Goal: Contribute content: Contribute content

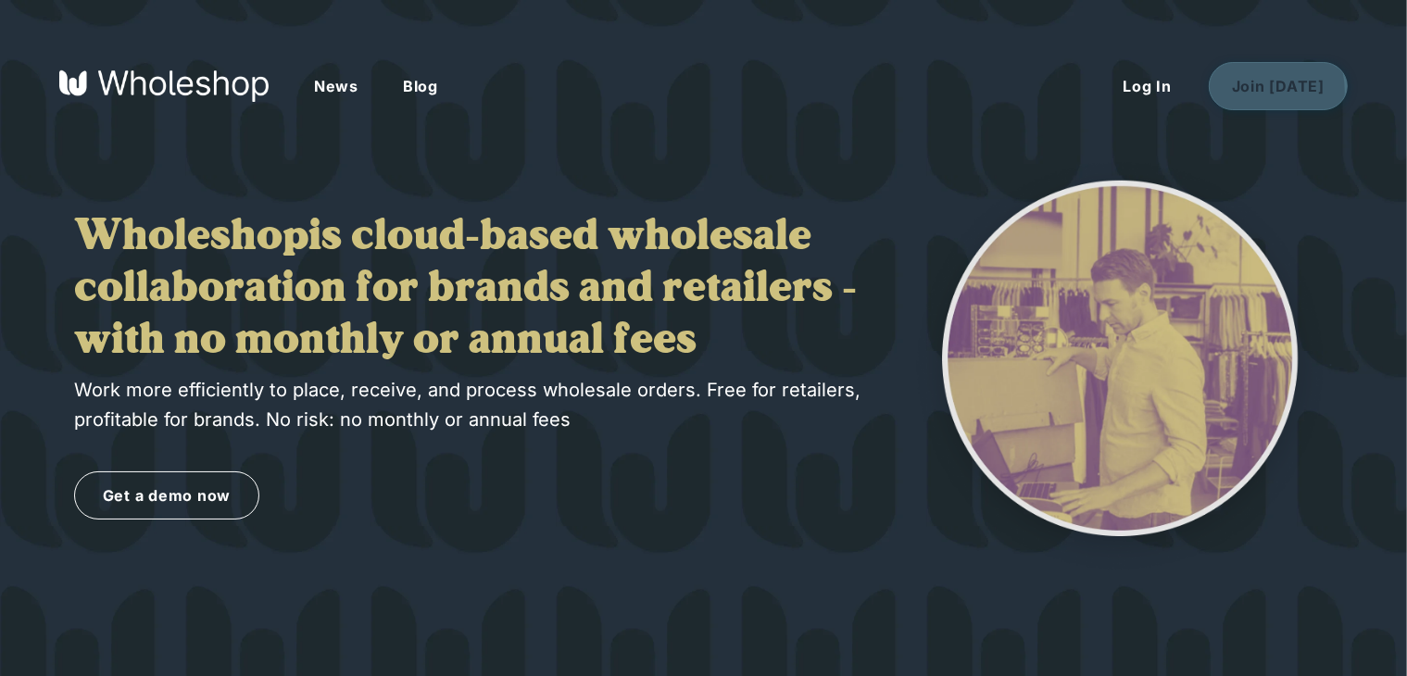
click at [1246, 91] on button "Join [DATE]" at bounding box center [1278, 86] width 139 height 48
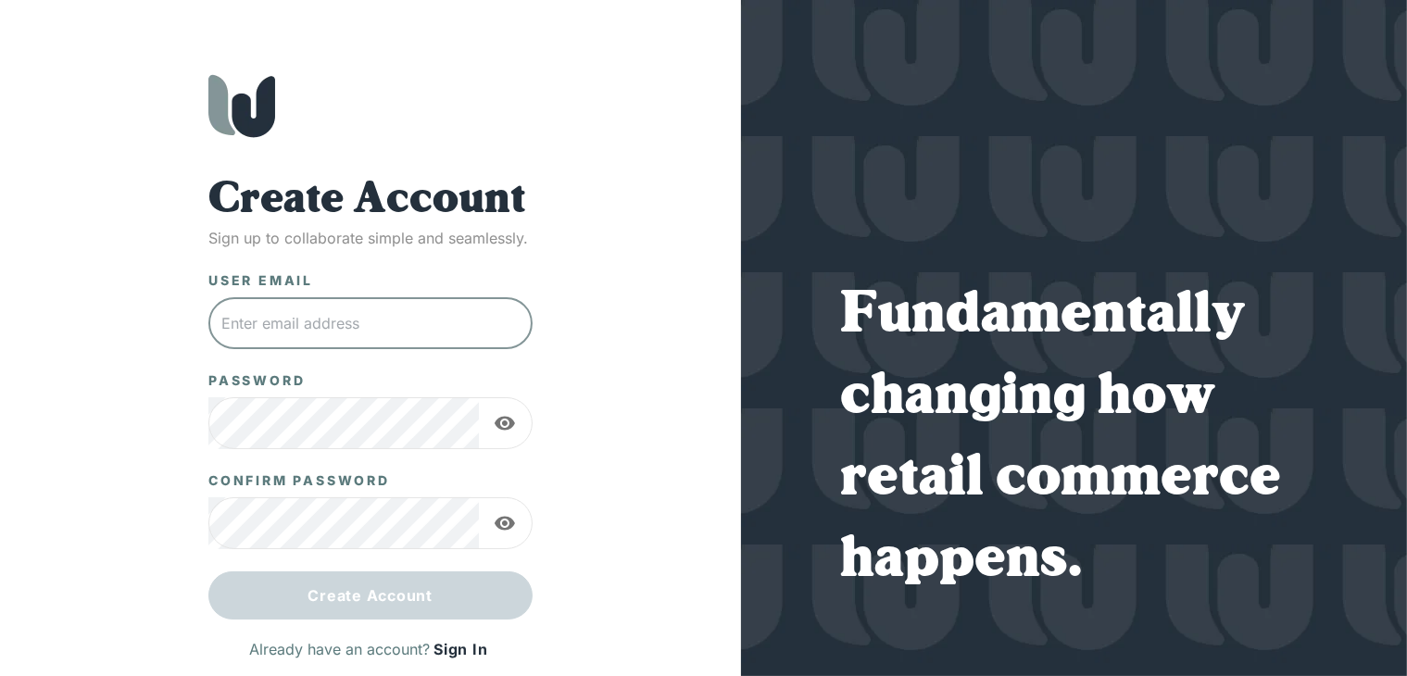
click at [249, 316] on input "text" at bounding box center [370, 323] width 324 height 52
click at [360, 319] on input "text" at bounding box center [370, 323] width 324 height 52
paste input "bettytownes@proton.me"
type input "bettytownes@proton.me"
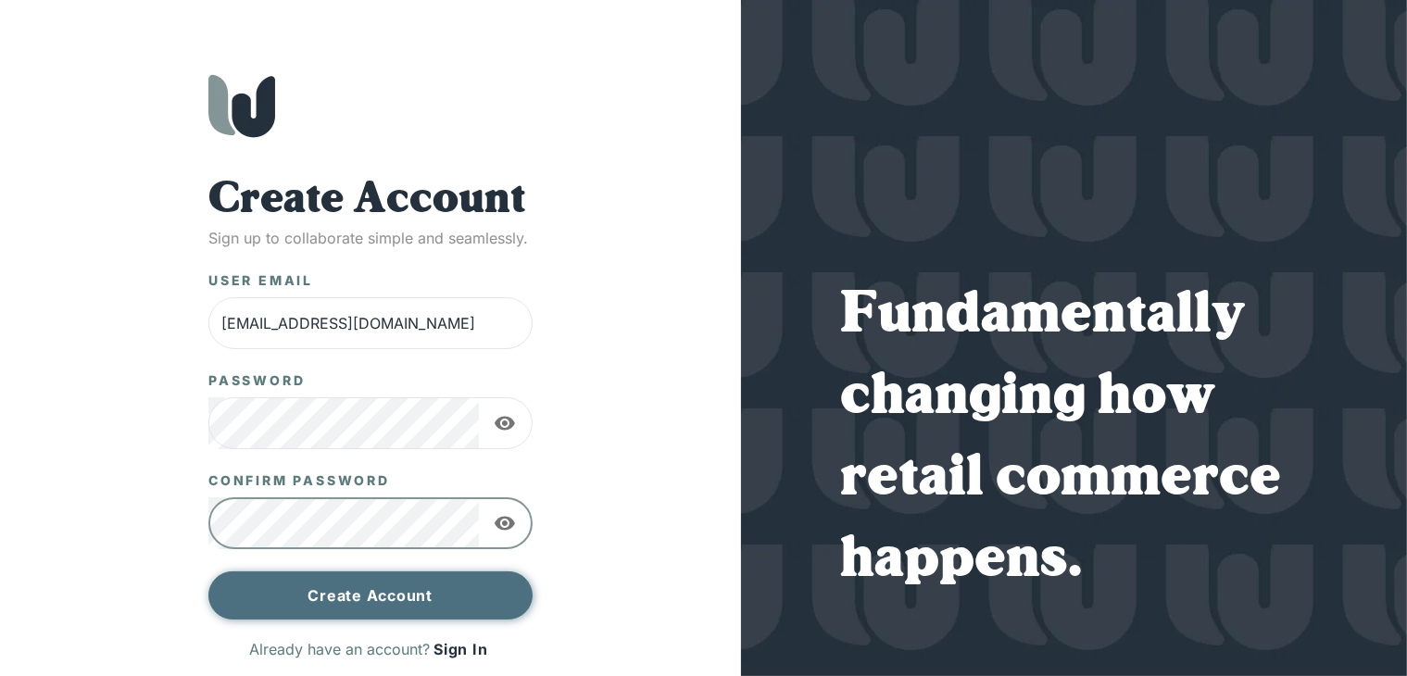
click at [363, 597] on button "Create Account" at bounding box center [370, 595] width 324 height 48
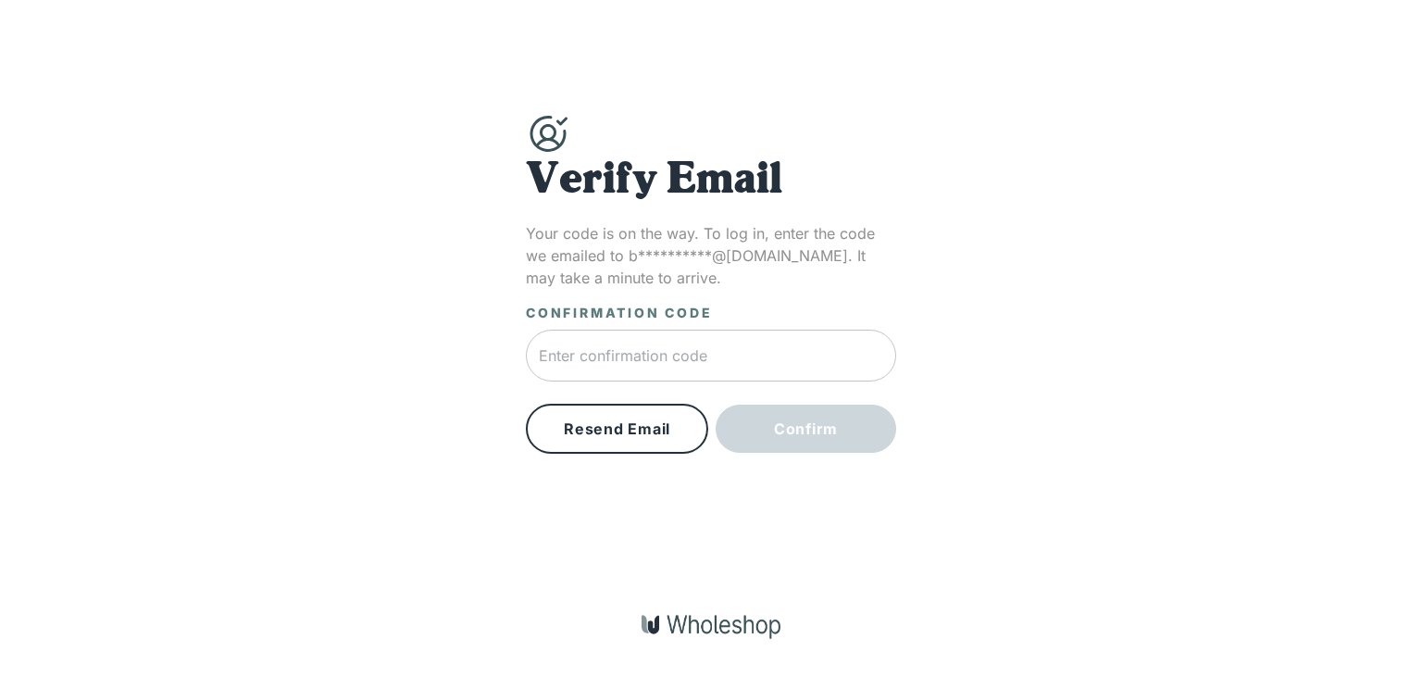
click at [678, 366] on input "text" at bounding box center [711, 356] width 370 height 52
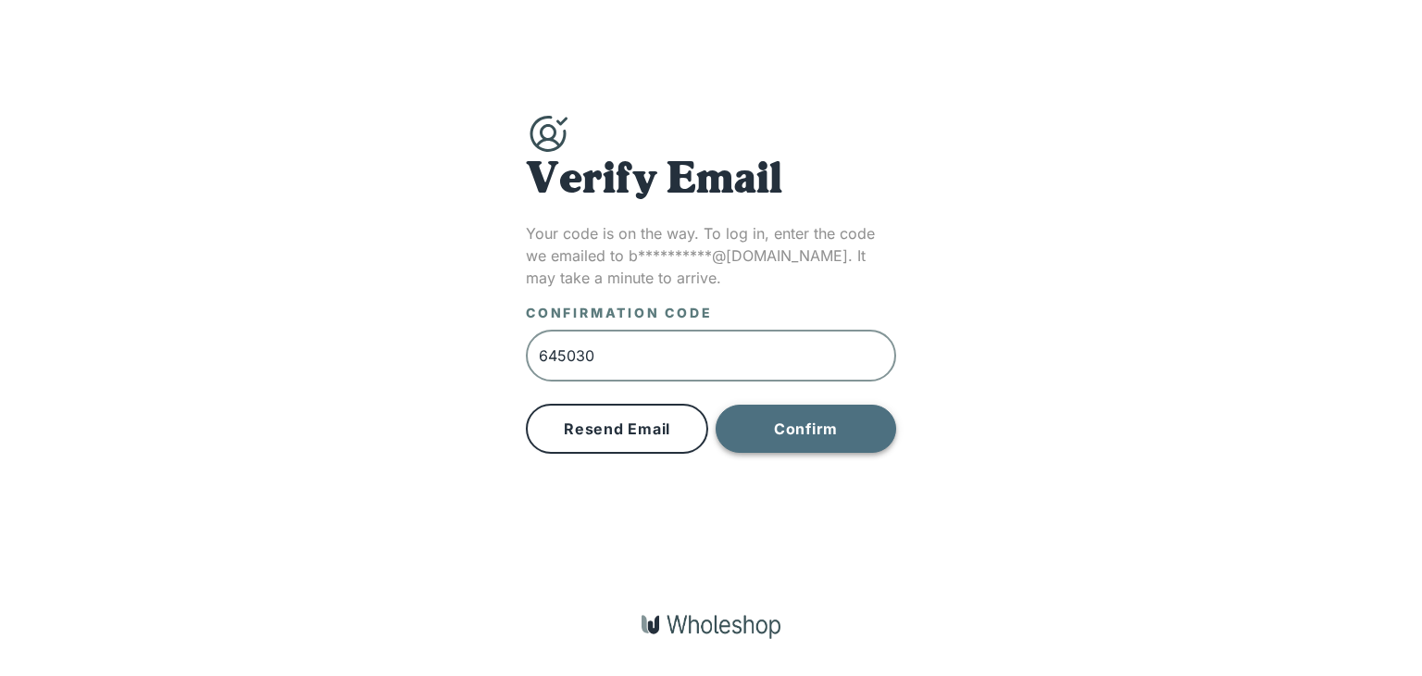
type input "645030"
click at [792, 439] on button "Confirm" at bounding box center [806, 429] width 181 height 48
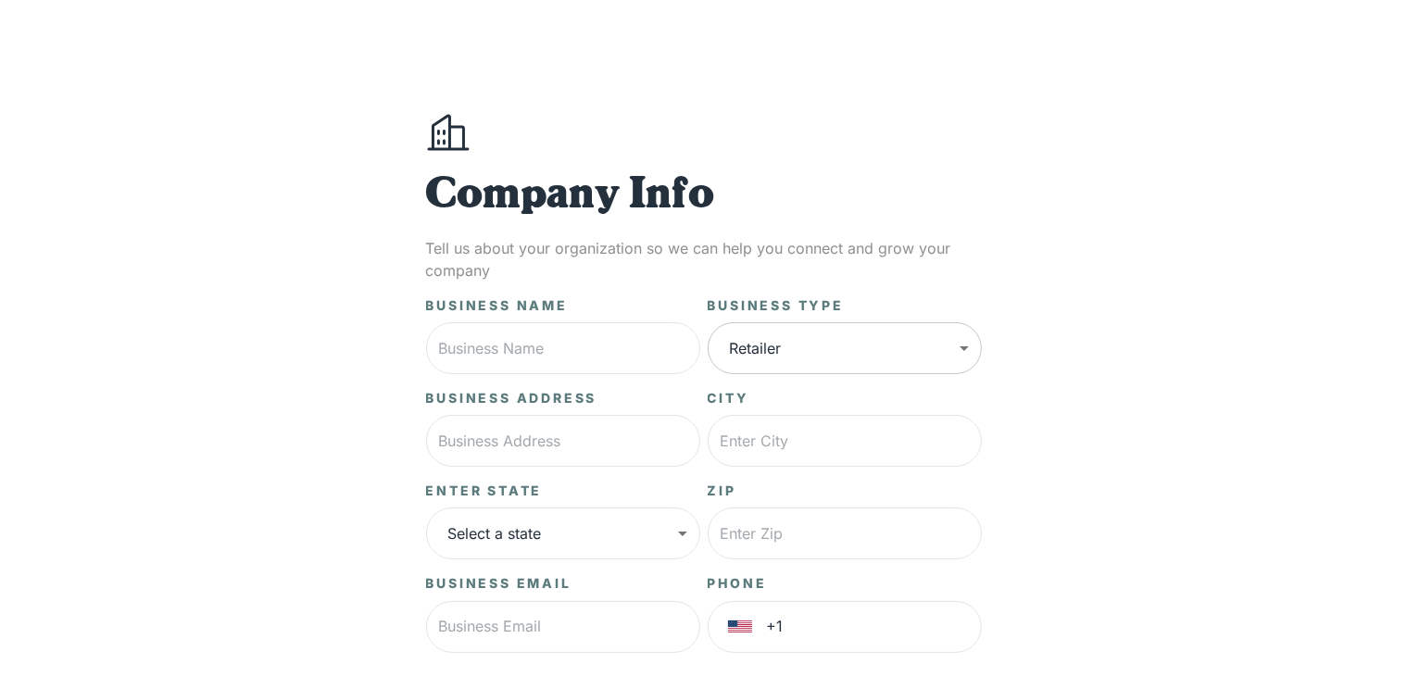
click at [793, 364] on body "**********" at bounding box center [703, 462] width 1407 height 924
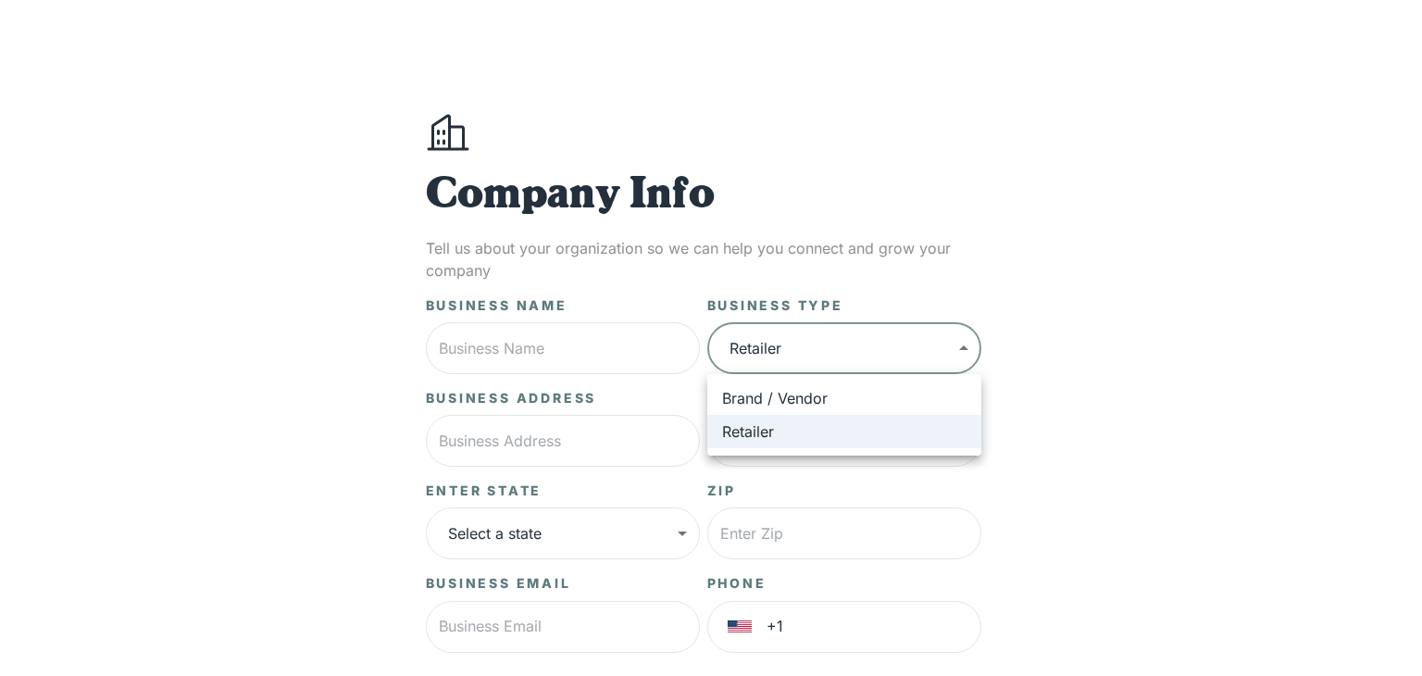
click at [815, 390] on li "Brand / Vendor" at bounding box center [845, 398] width 274 height 33
type input "*****"
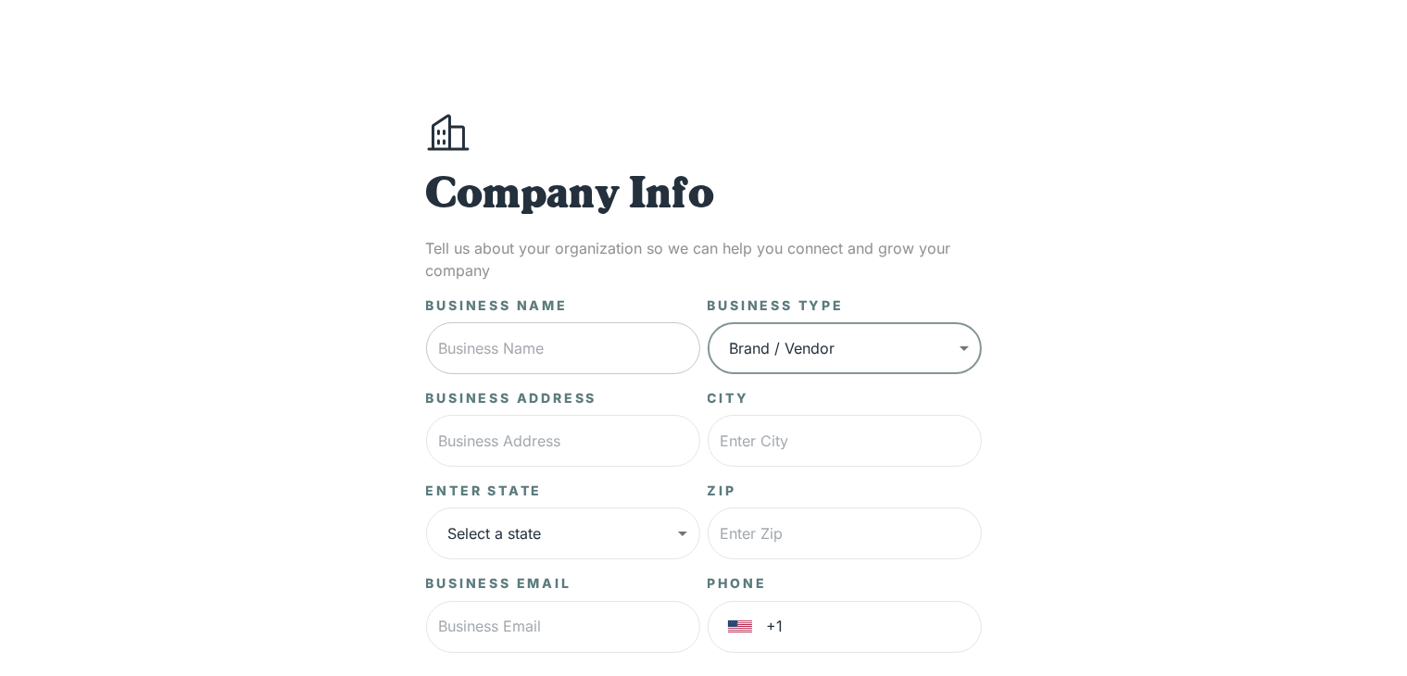
click at [672, 341] on input "text" at bounding box center [563, 348] width 274 height 52
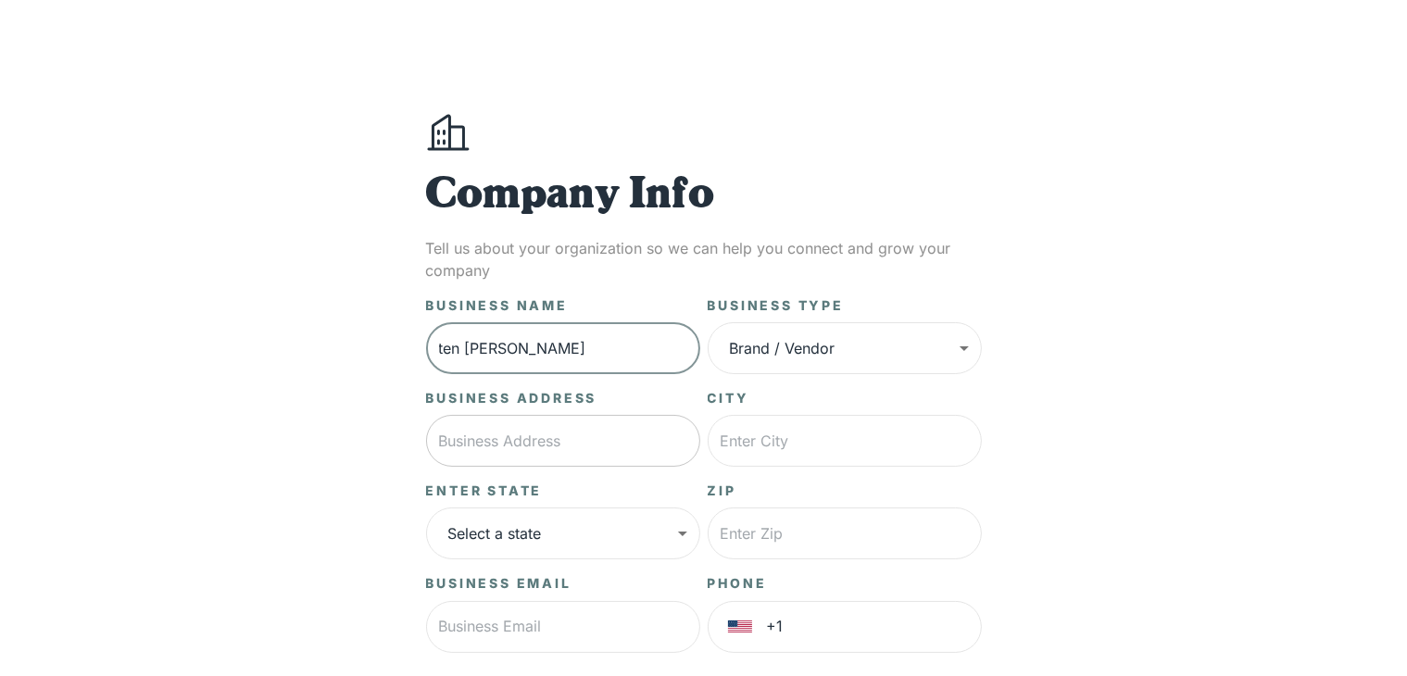
type input "ten [PERSON_NAME]"
click at [557, 442] on input "text" at bounding box center [563, 441] width 274 height 52
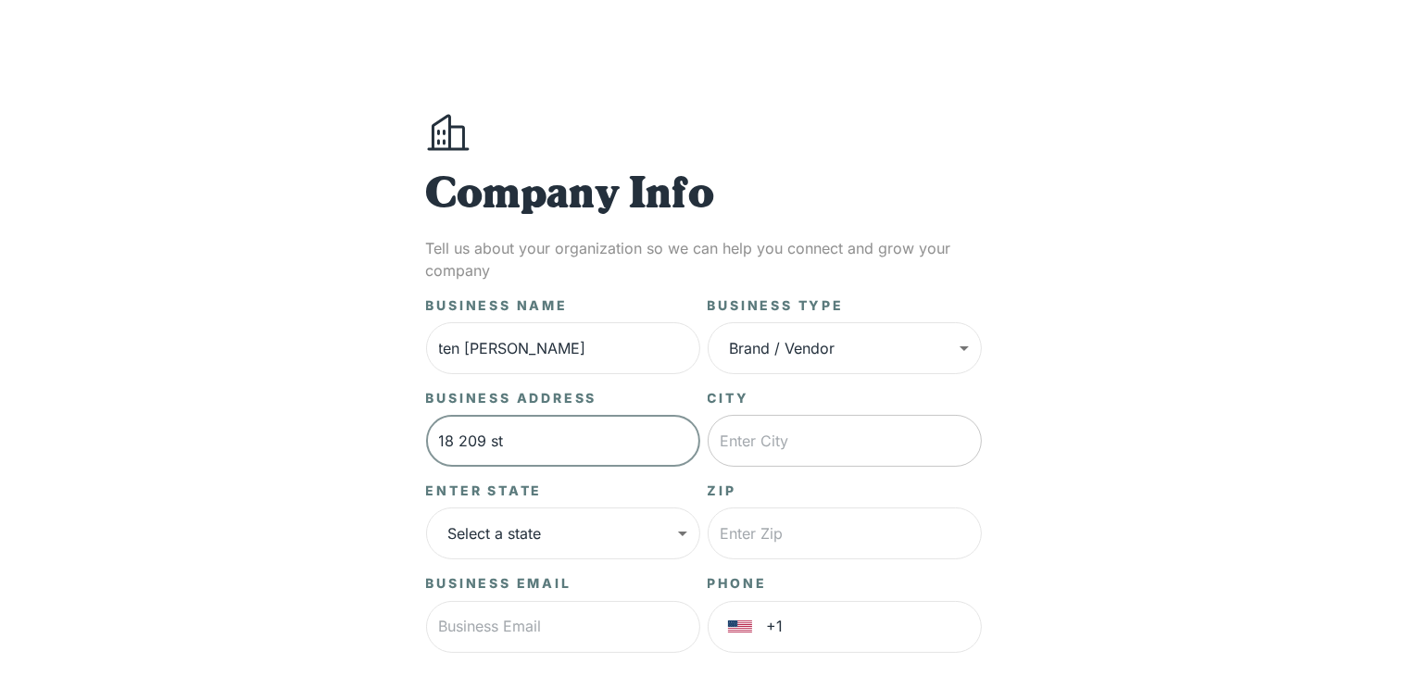
type input "18 209 st"
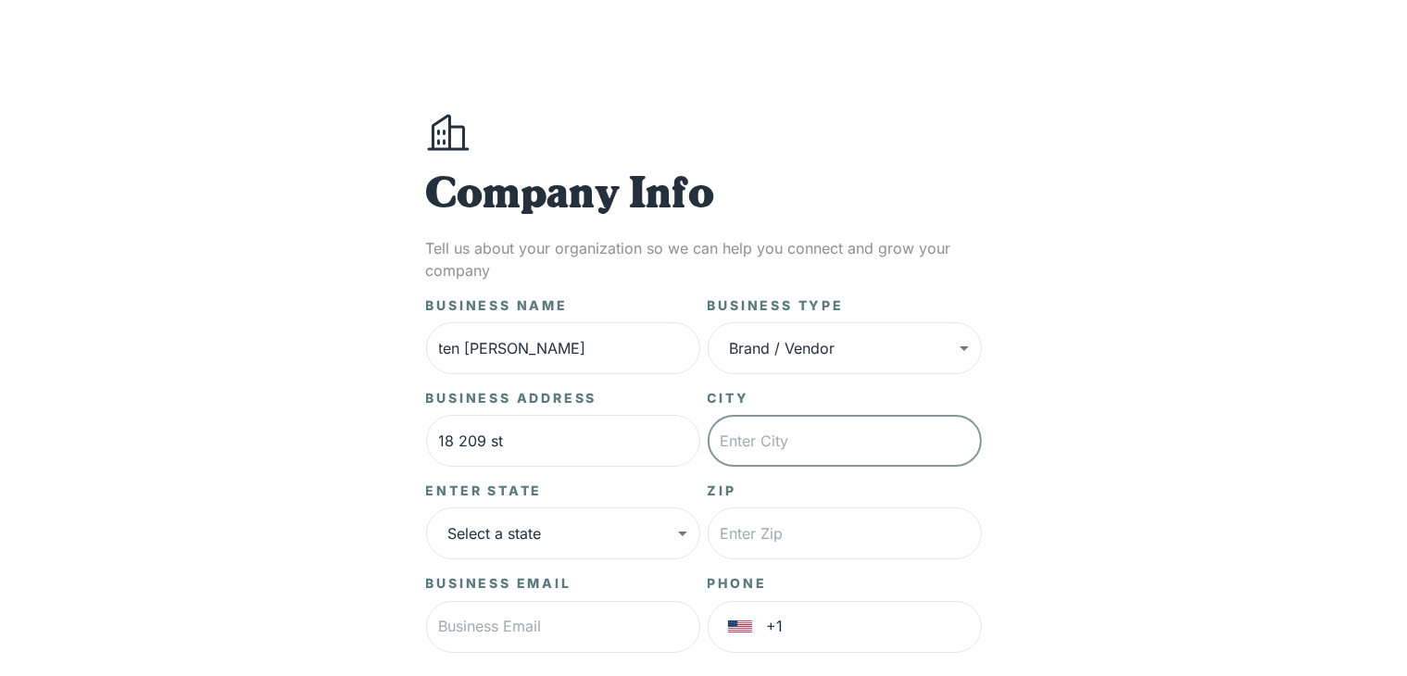
click at [833, 429] on input "text" at bounding box center [845, 441] width 274 height 52
type input "queens"
click at [565, 522] on body "**********" at bounding box center [703, 462] width 1407 height 924
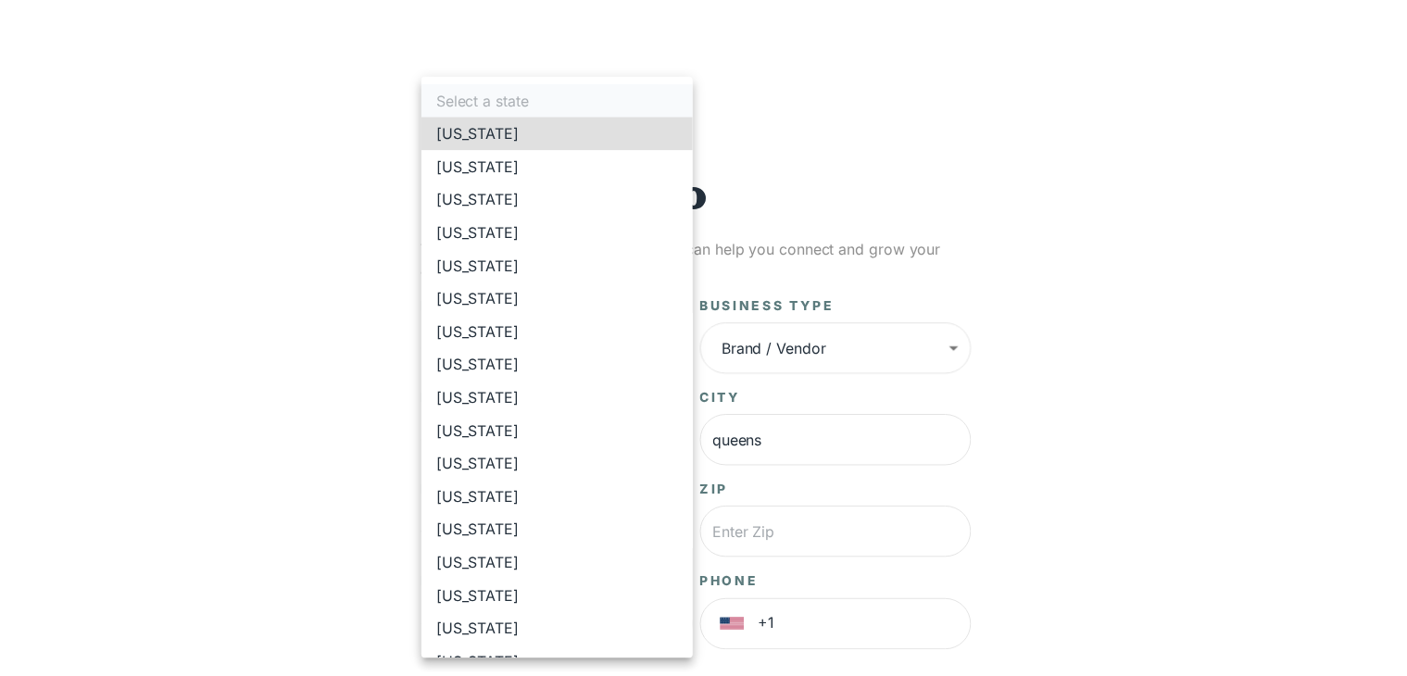
scroll to position [741, 0]
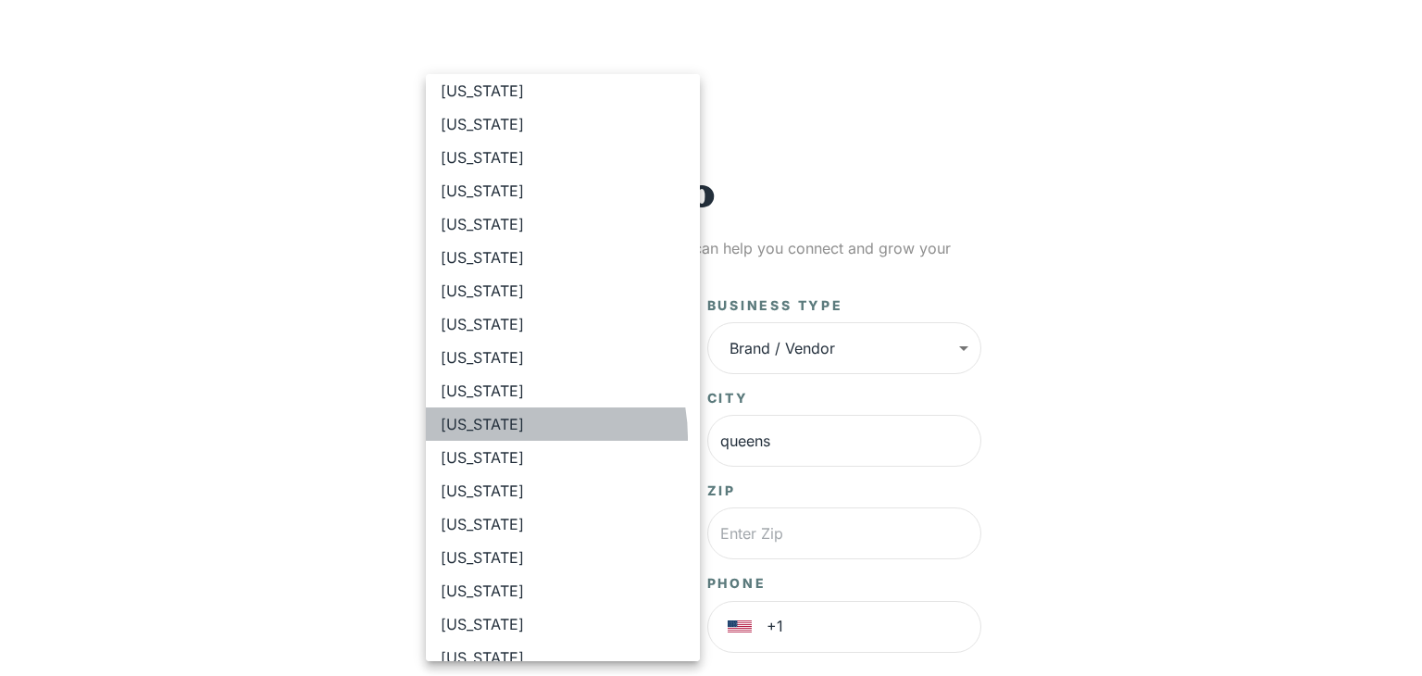
click at [511, 437] on li "New York" at bounding box center [563, 423] width 274 height 33
type input "**"
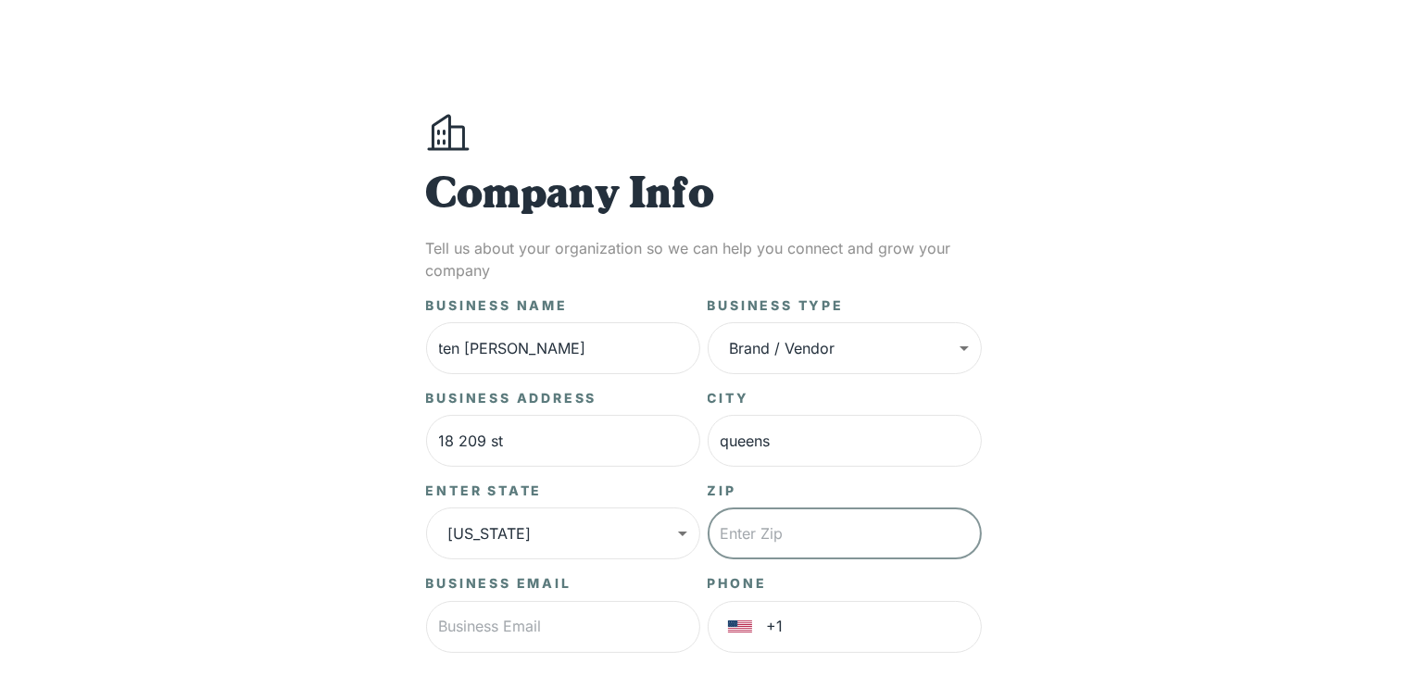
click at [931, 539] on input "text" at bounding box center [845, 533] width 274 height 52
type input "11429"
click at [584, 616] on input "text" at bounding box center [563, 627] width 274 height 52
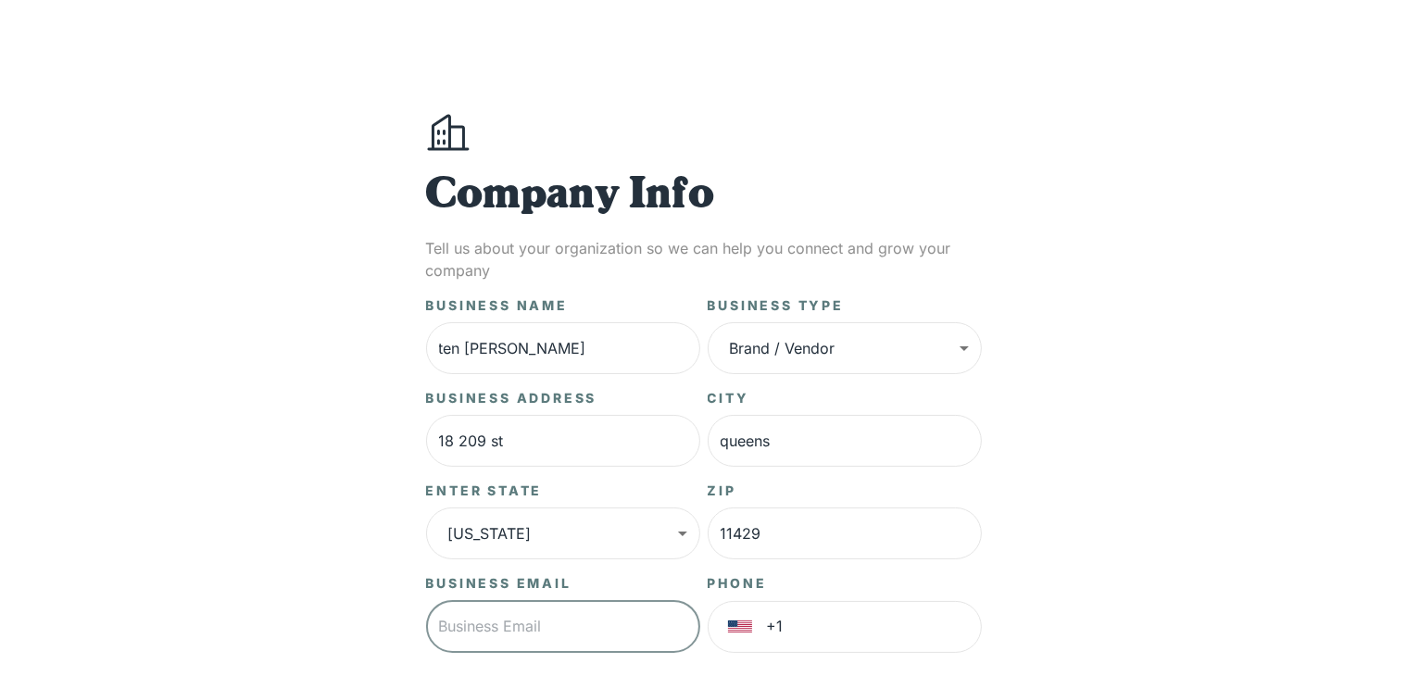
click at [492, 631] on input "text" at bounding box center [563, 627] width 274 height 52
paste input "bettytownes@proton.me"
type input "bettytownes@proton.me"
click at [791, 628] on input "+1" at bounding box center [874, 627] width 215 height 52
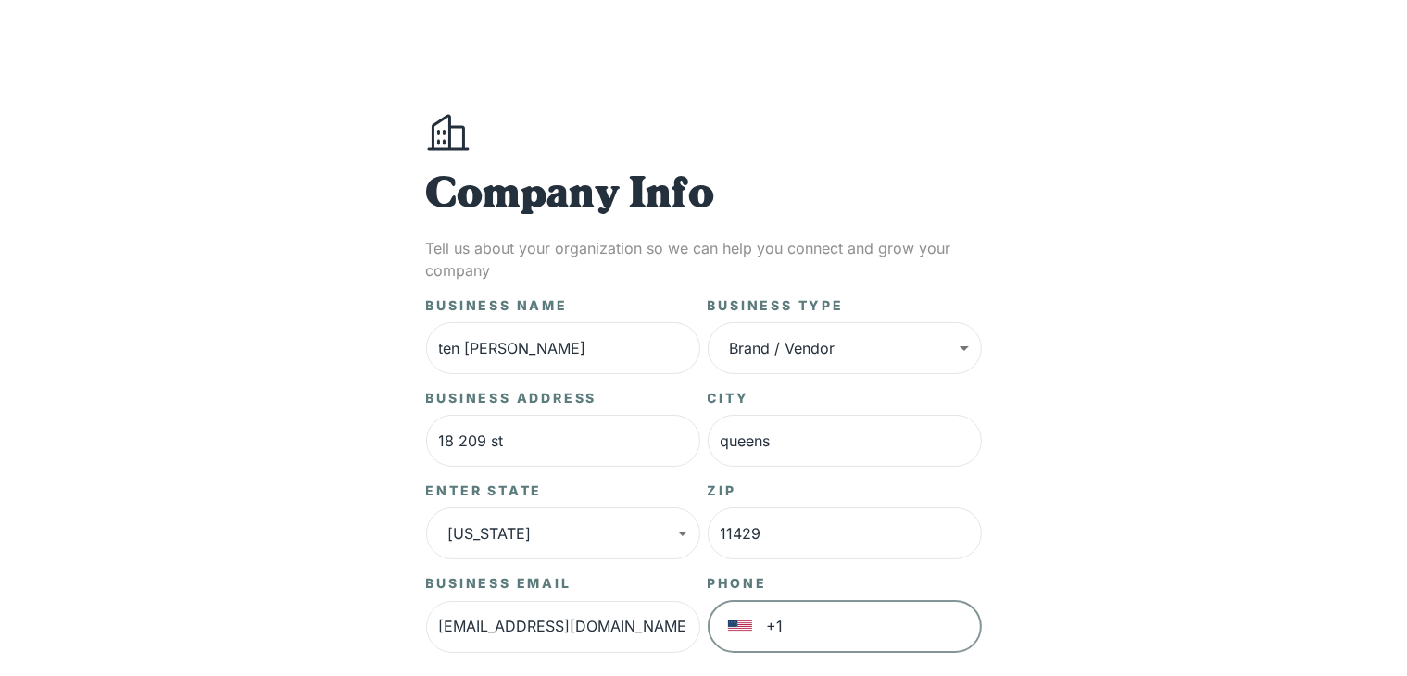
click at [825, 627] on input "+1" at bounding box center [874, 627] width 215 height 52
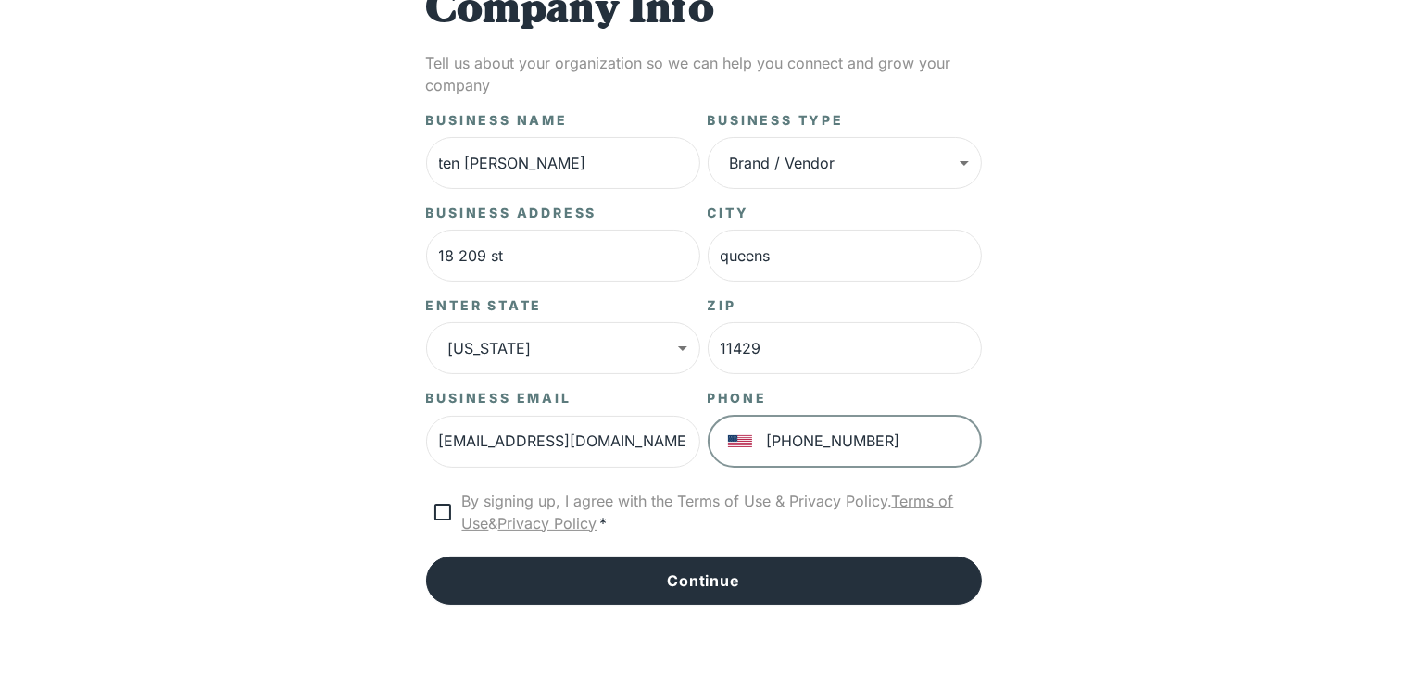
type input "+1 212 941 1599"
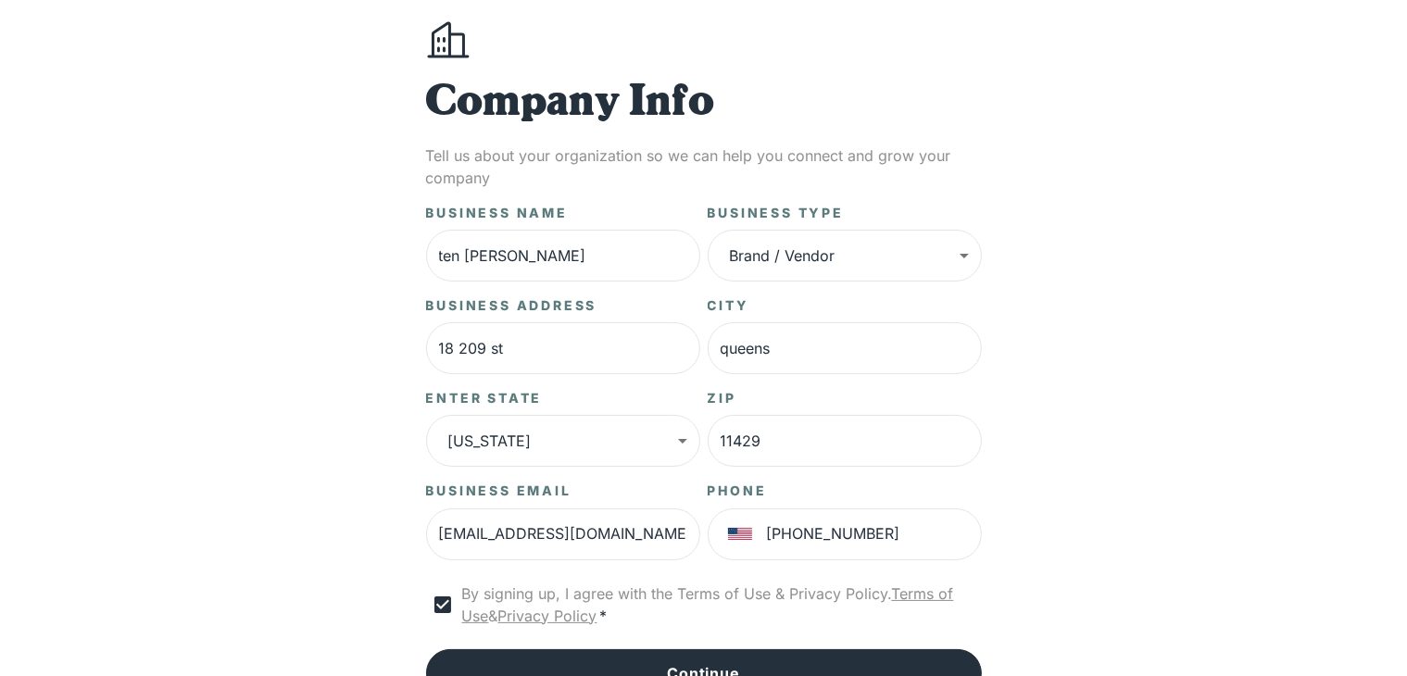
scroll to position [248, 0]
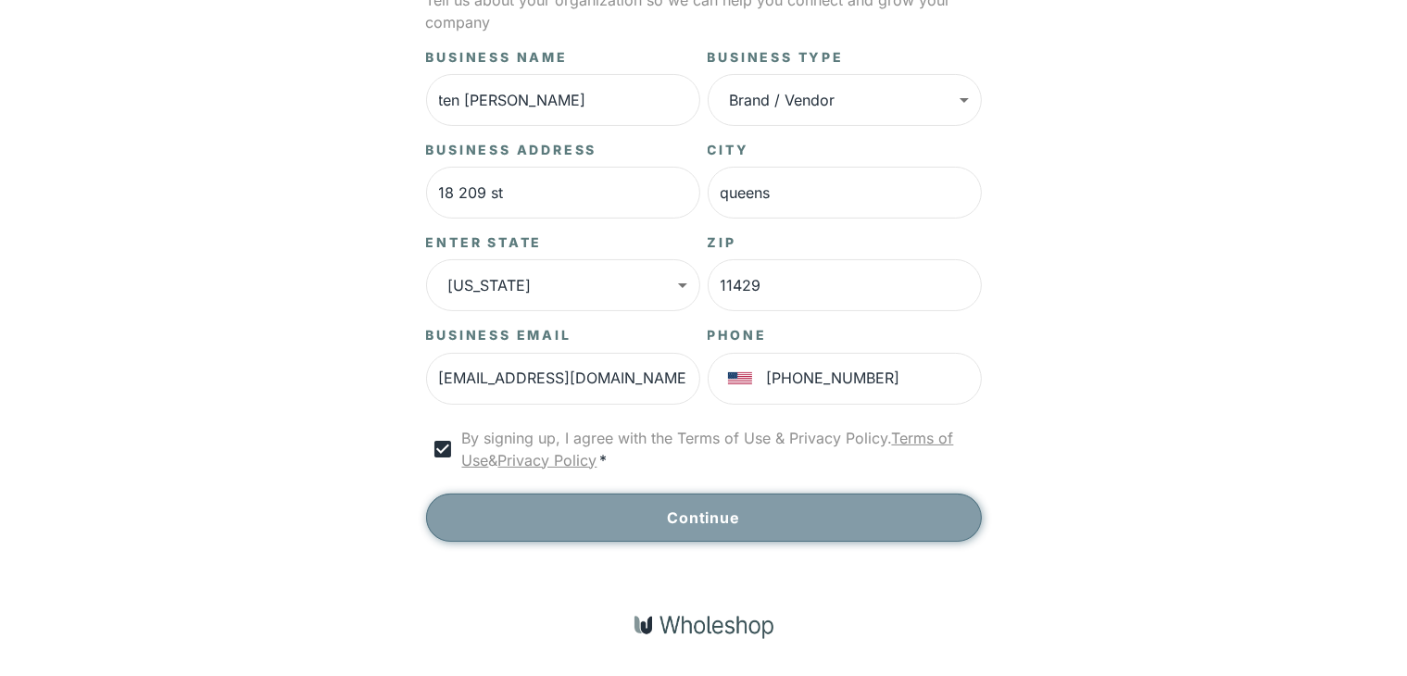
click at [748, 514] on button "Continue" at bounding box center [704, 518] width 556 height 48
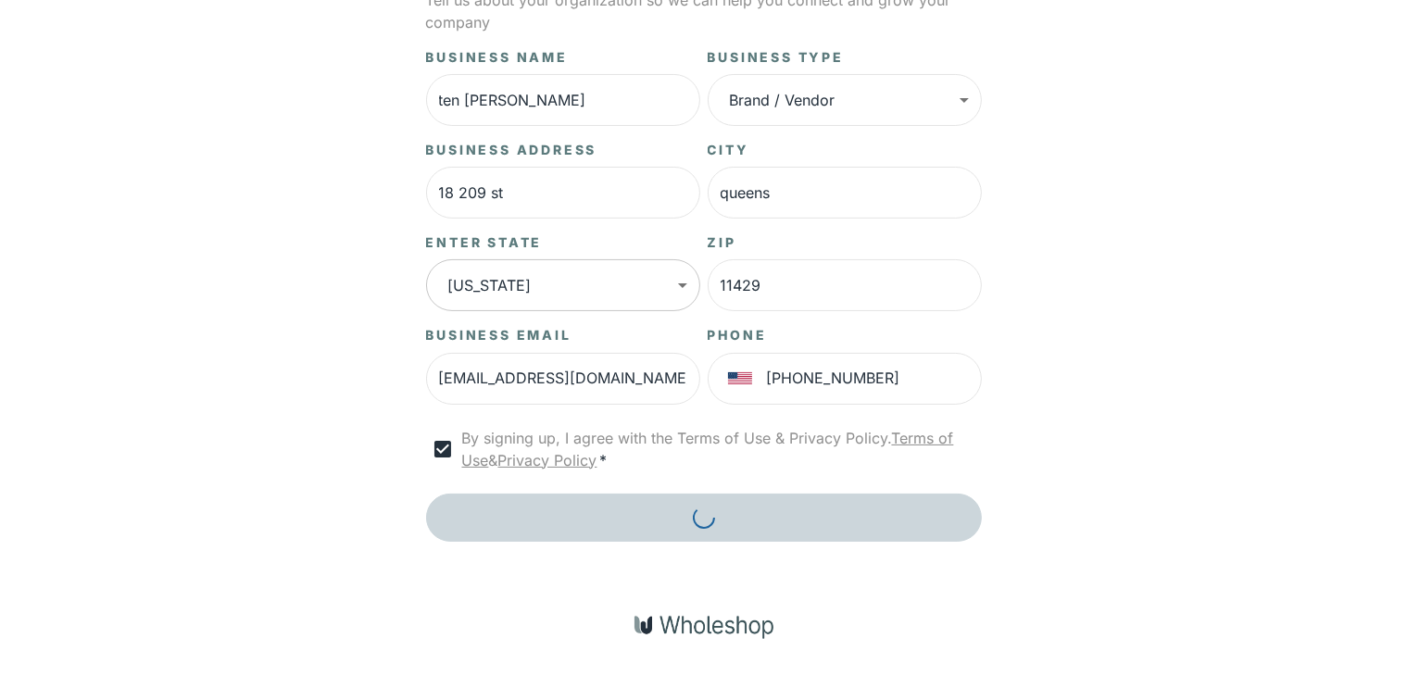
scroll to position [156, 0]
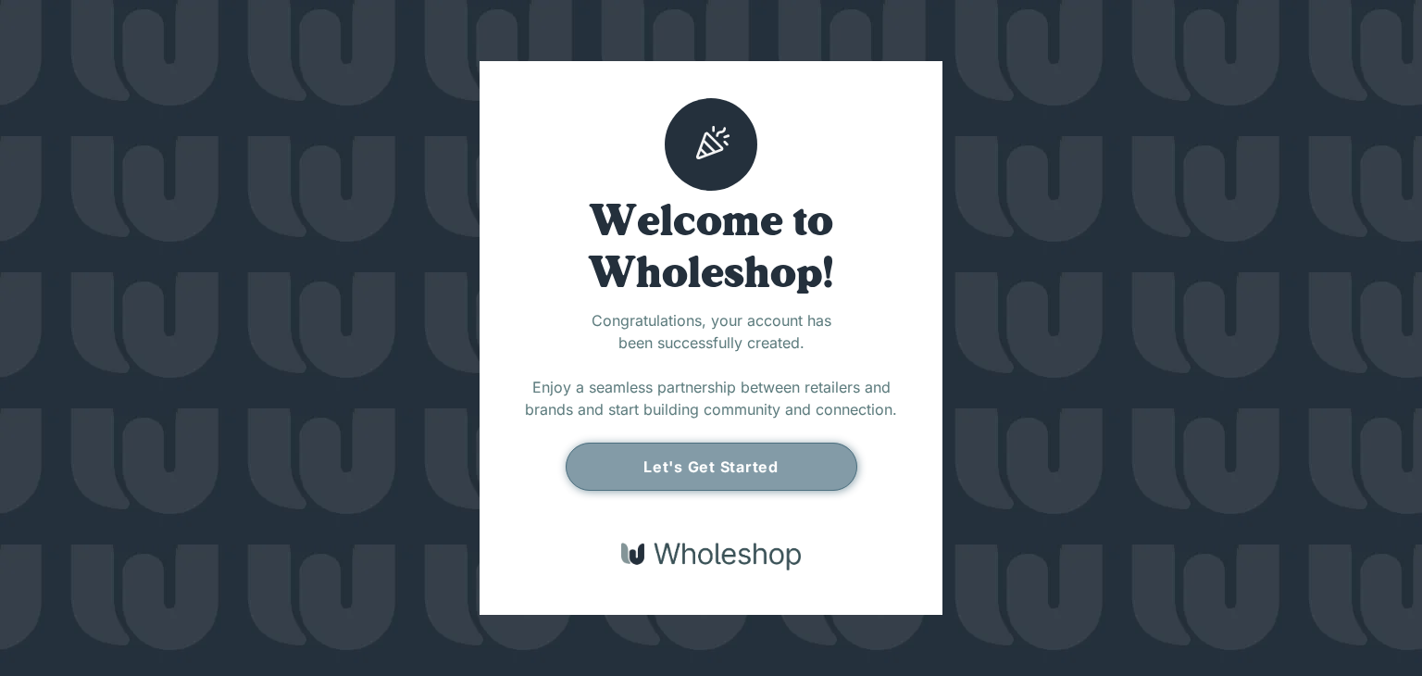
click at [772, 474] on button "Let's Get Started" at bounding box center [712, 467] width 292 height 48
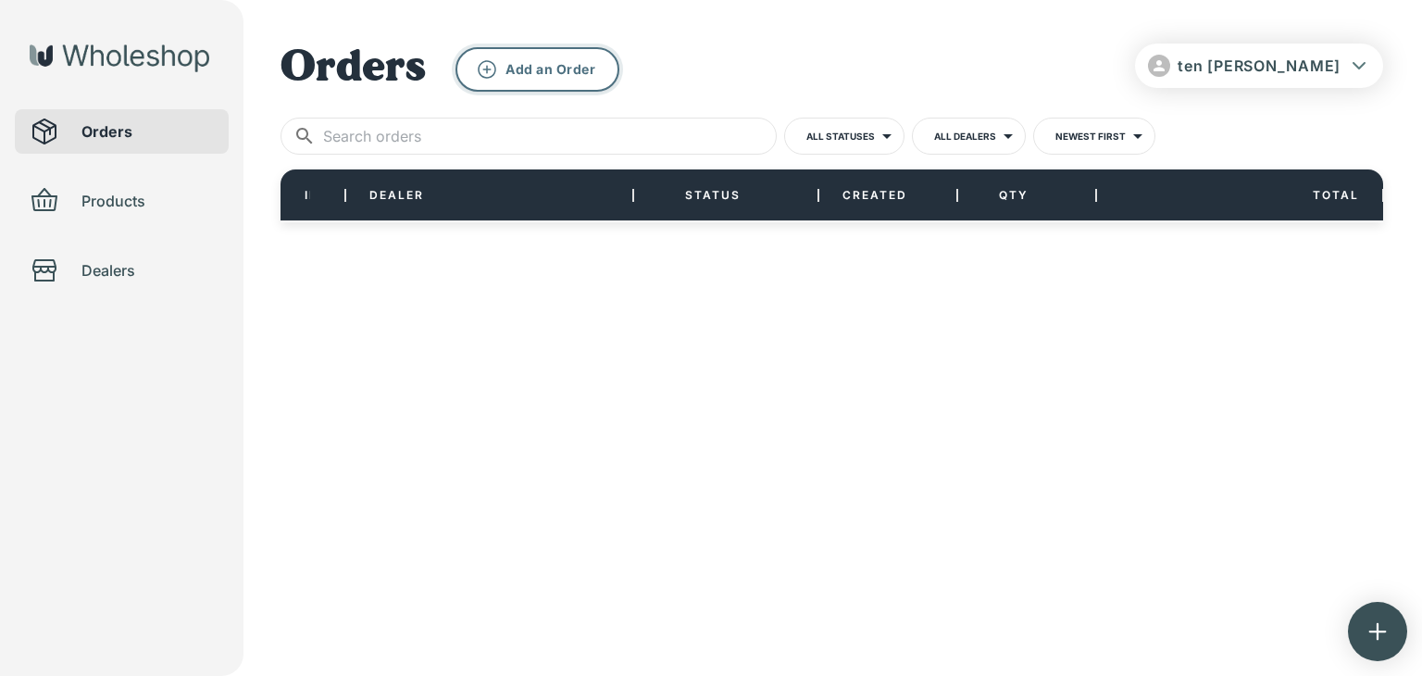
click at [491, 63] on icon "button" at bounding box center [487, 69] width 19 height 19
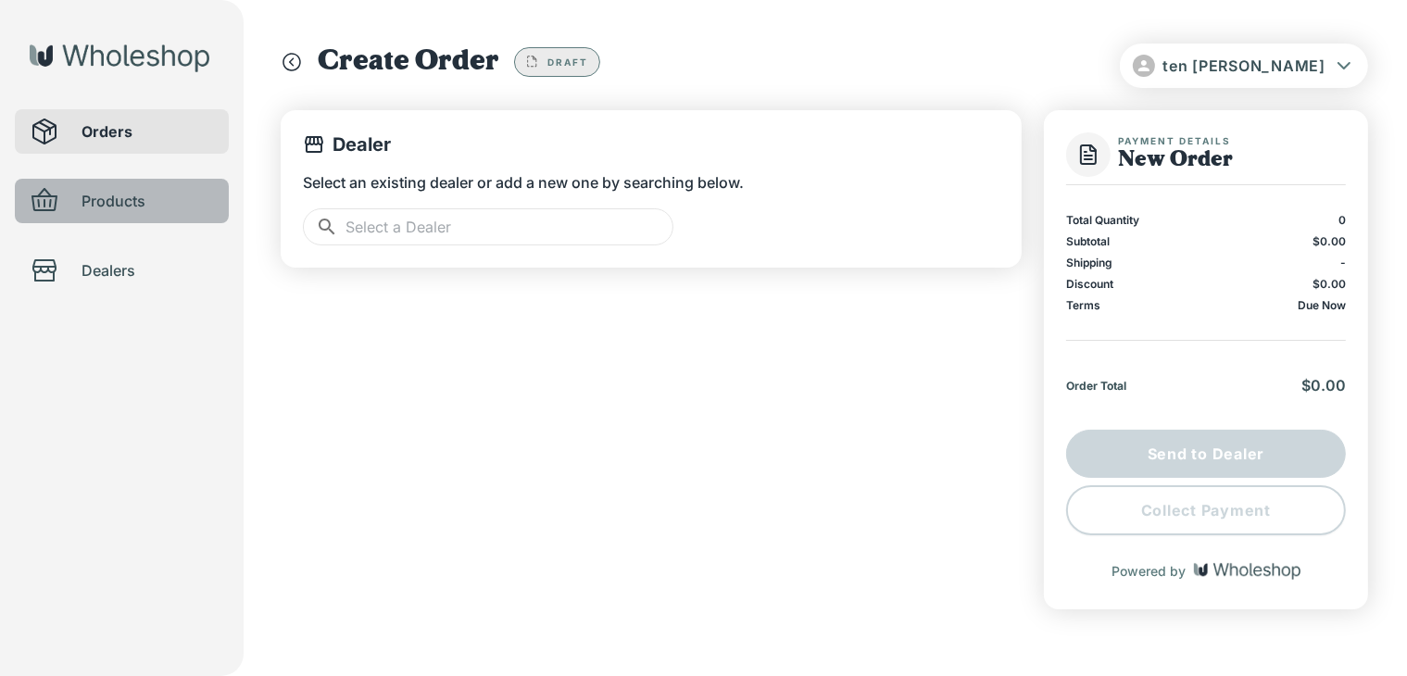
click at [118, 207] on span "Products" at bounding box center [147, 201] width 132 height 22
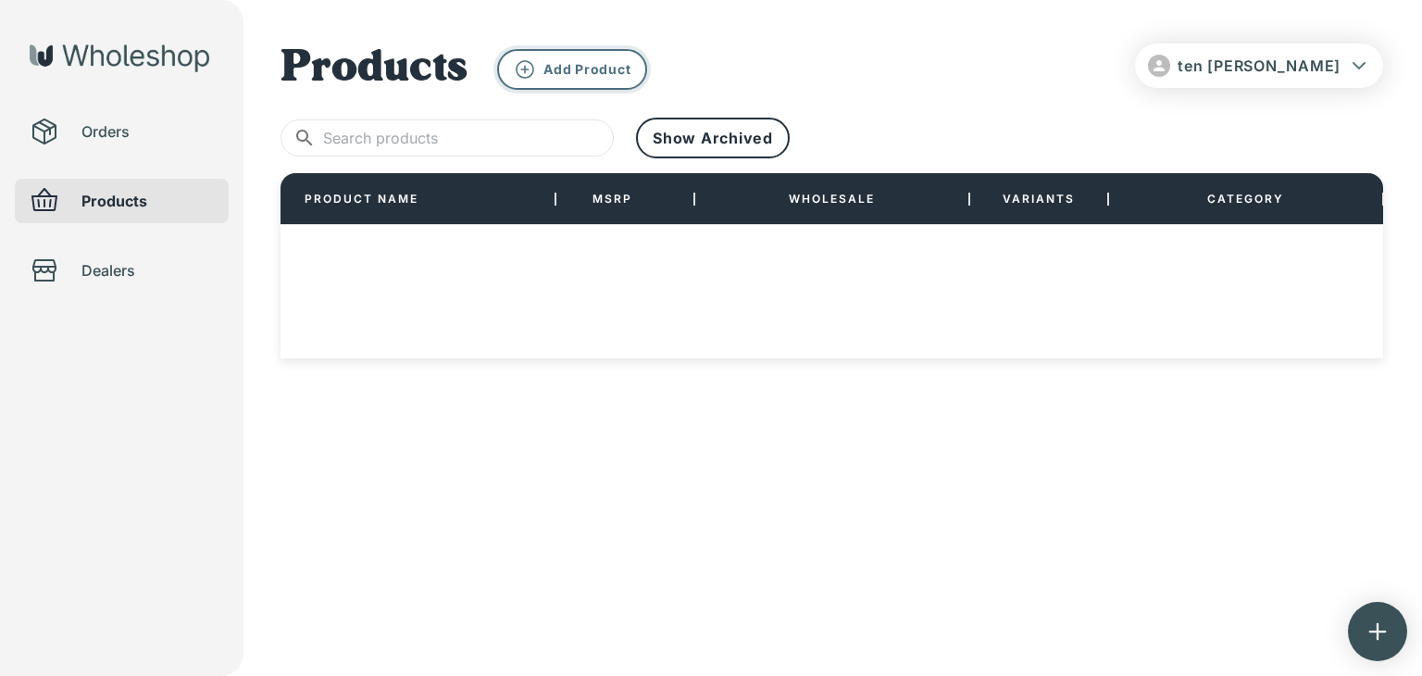
click at [594, 88] on button "Add Product" at bounding box center [572, 69] width 150 height 41
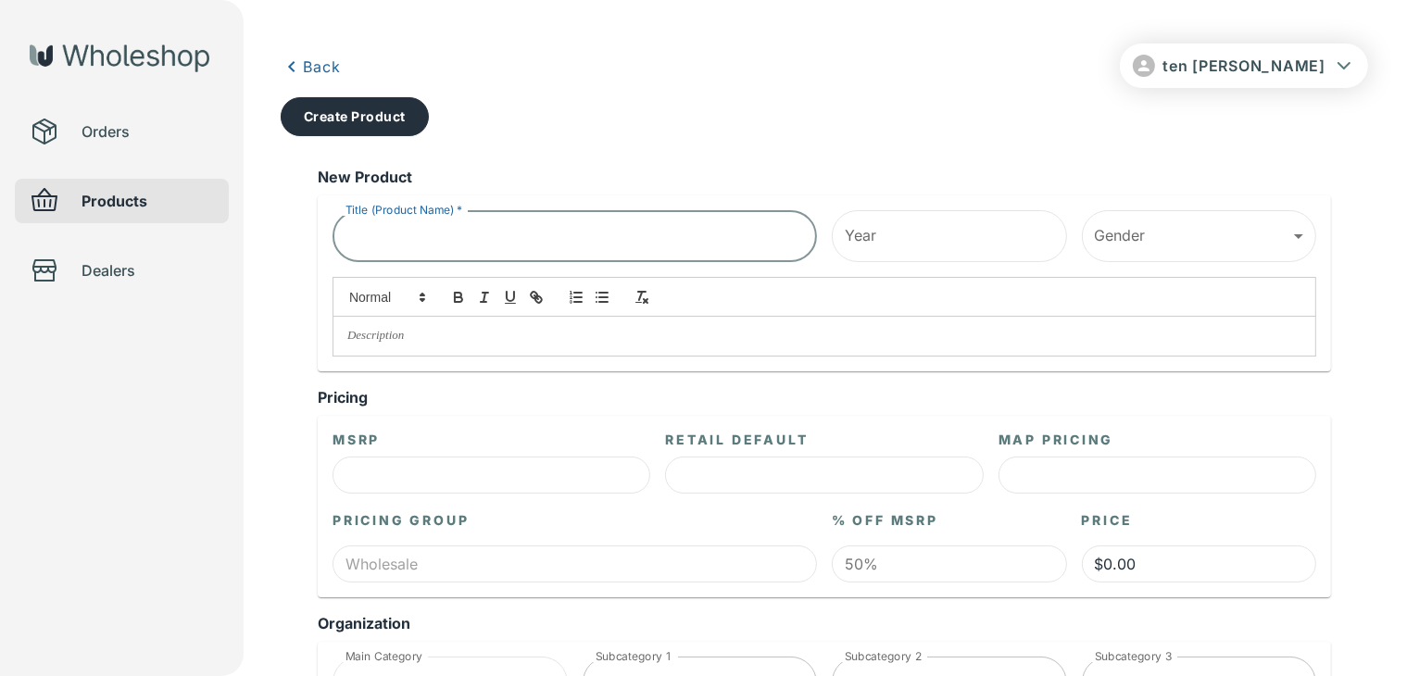
click at [457, 245] on input "Title (Product Name)   *" at bounding box center [574, 236] width 484 height 52
type input "Custom blue sweatshirt"
click at [891, 247] on input "Year" at bounding box center [949, 236] width 235 height 52
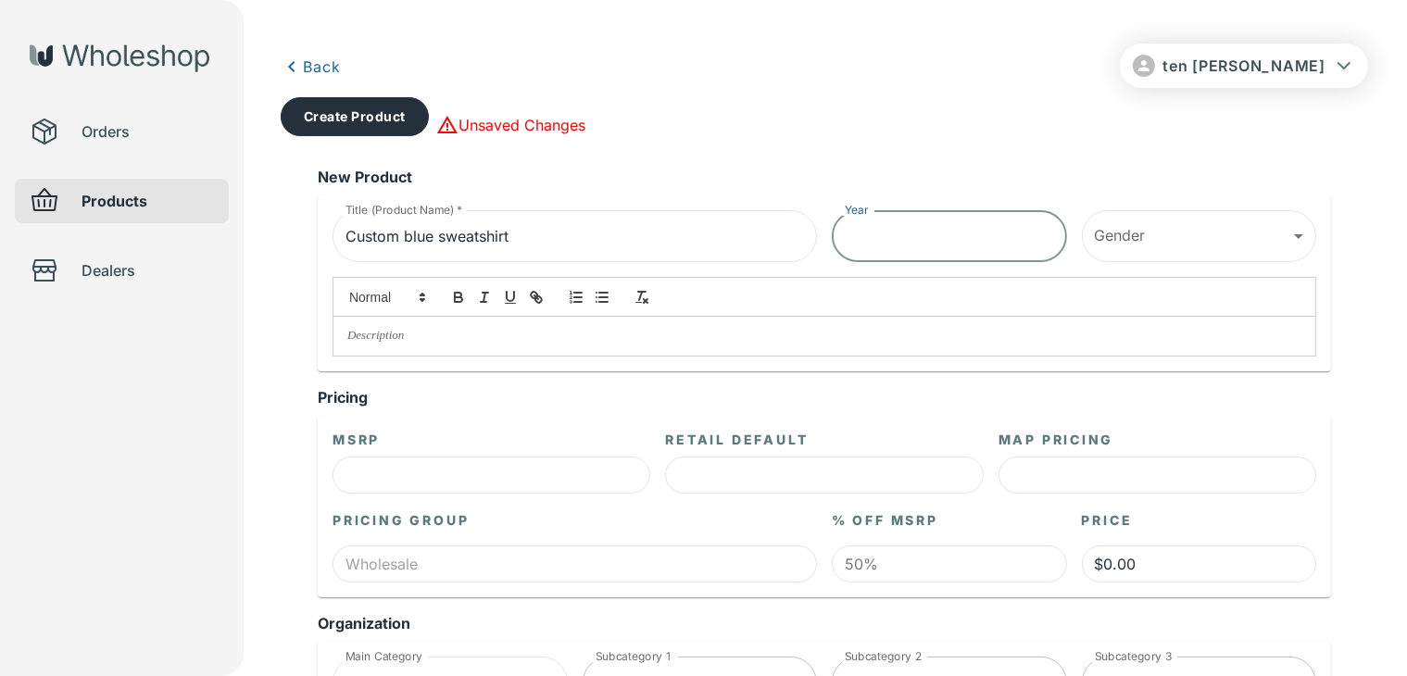
click at [904, 233] on input "Year" at bounding box center [949, 236] width 235 height 52
type input "2025"
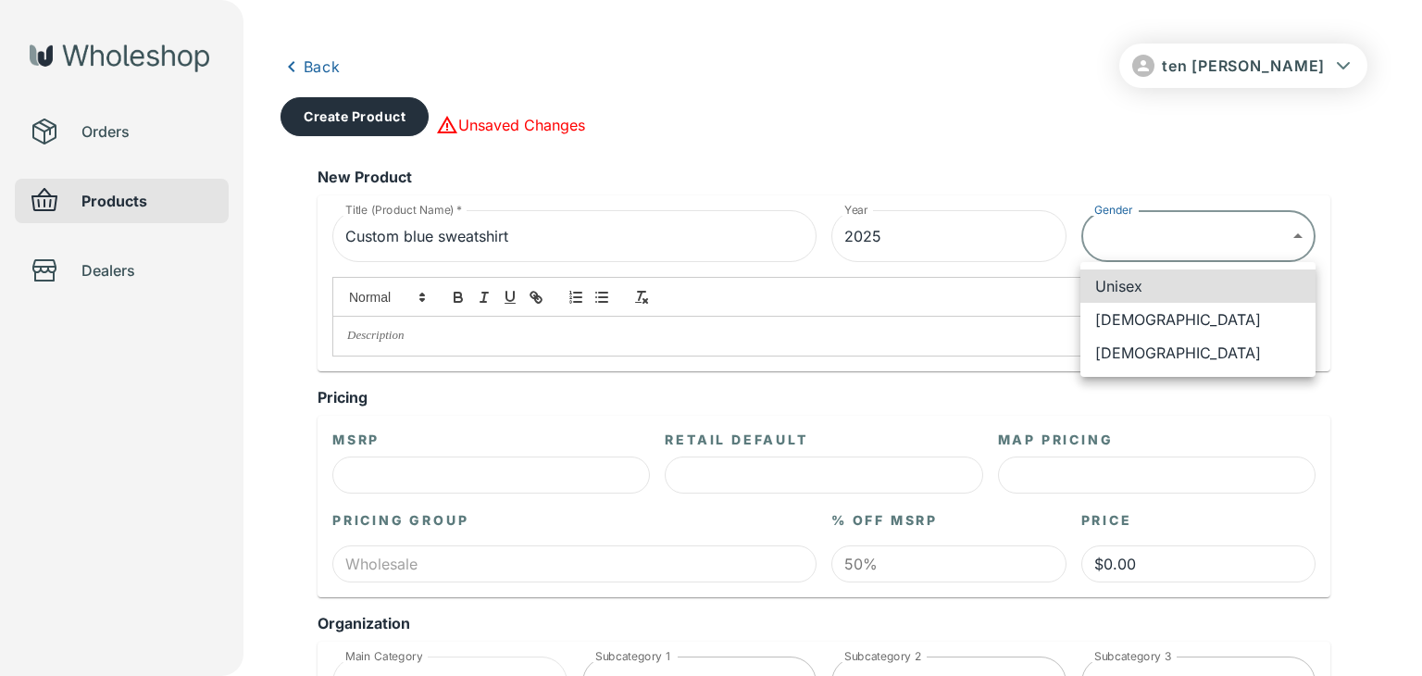
click at [1178, 318] on li "[DEMOGRAPHIC_DATA]" at bounding box center [1198, 319] width 235 height 33
type input "****"
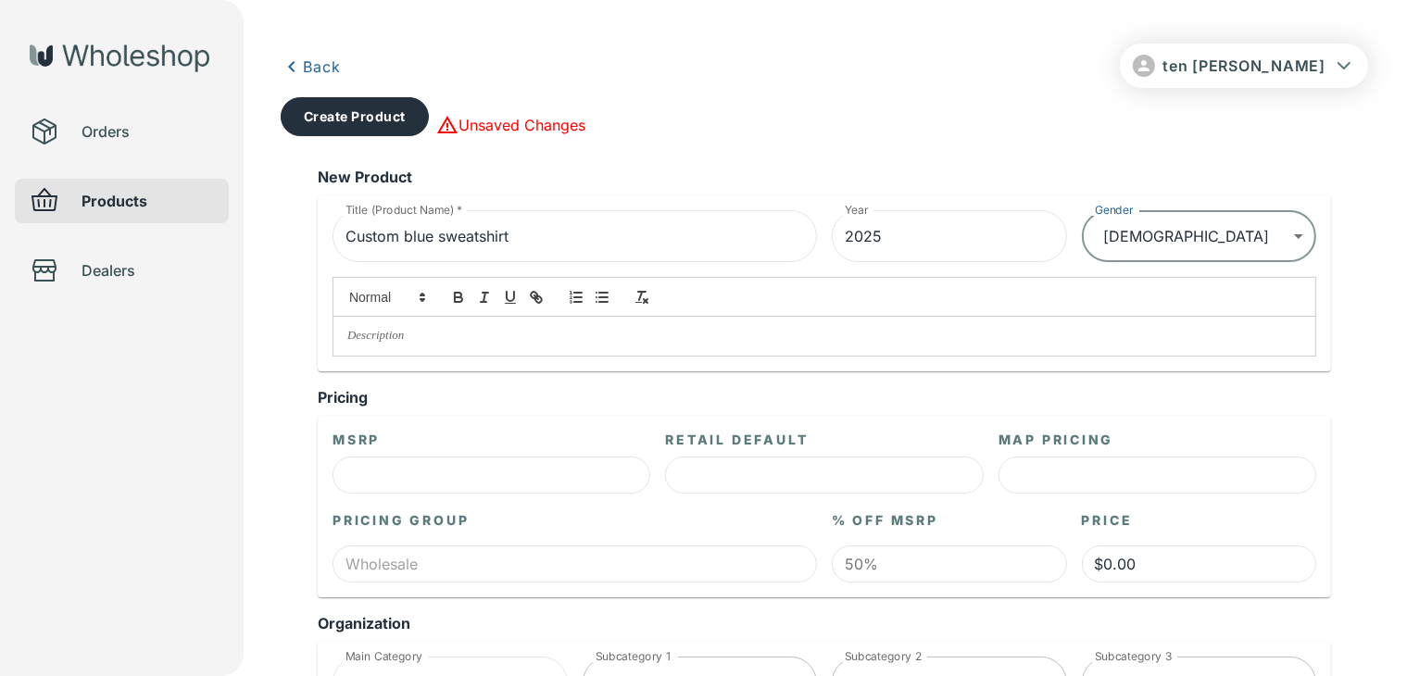
click at [854, 361] on div "Title (Product Name)   * Custom blue sweatshirt Title (Product Name)   * Year […" at bounding box center [824, 283] width 1013 height 176
click at [895, 330] on p at bounding box center [824, 336] width 954 height 17
click at [581, 473] on input "text" at bounding box center [491, 475] width 318 height 37
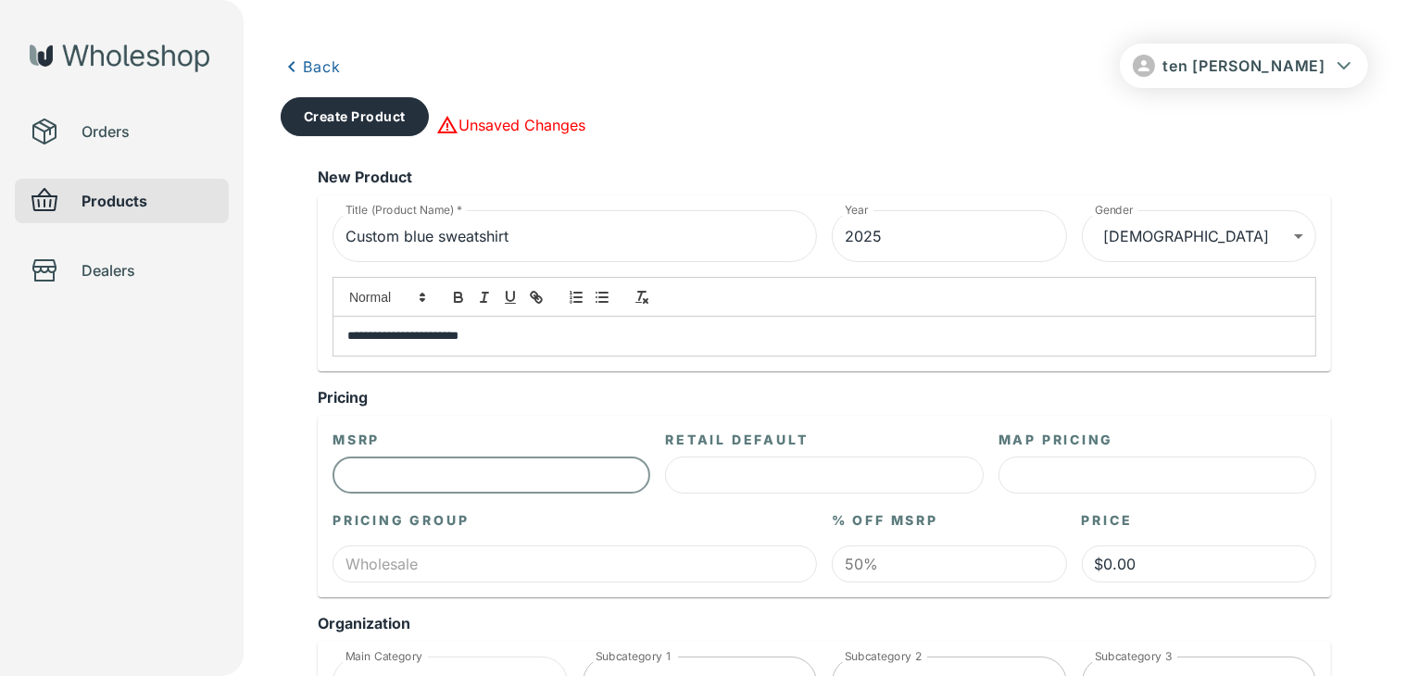
type input "$2.00"
type input "$1.00"
type input "-$2.00"
type input "-$1.00"
type input "$0.00"
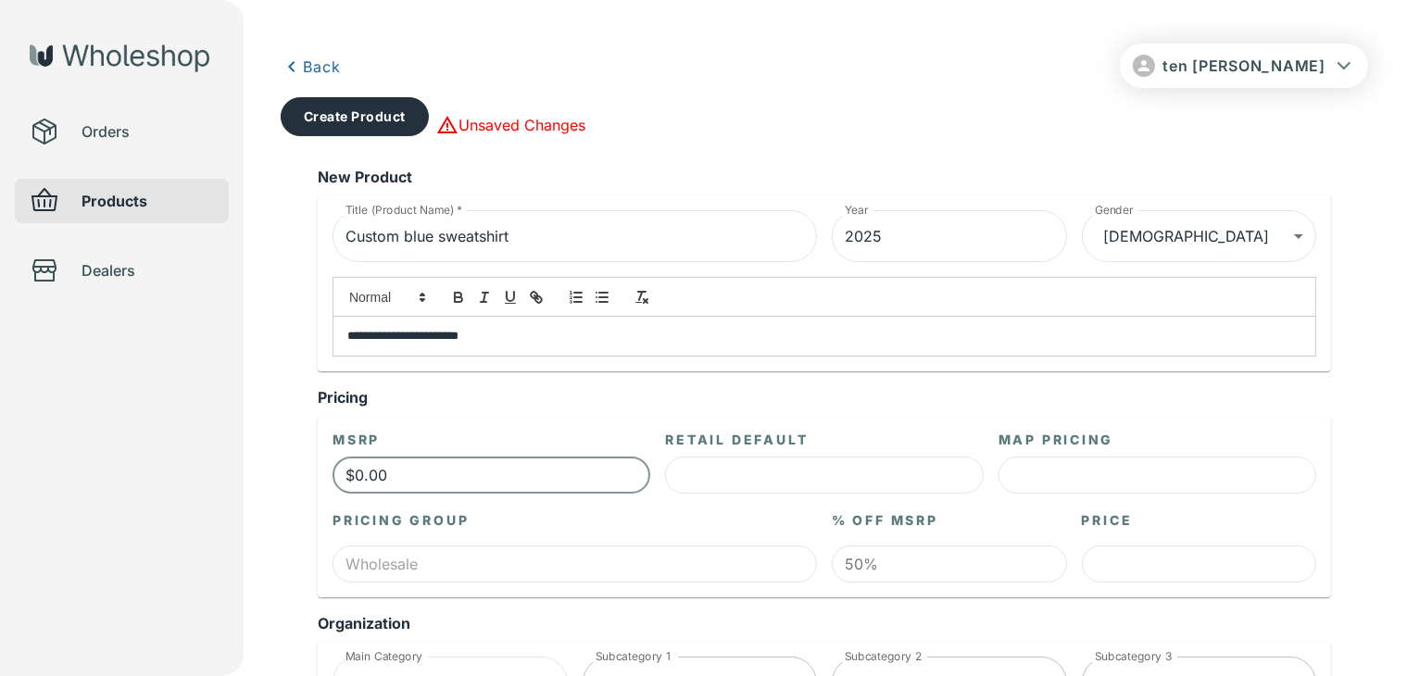
type input "$0.00"
type input "$20.00"
type input "$10.00"
type input "$200.00"
type input "$100.00"
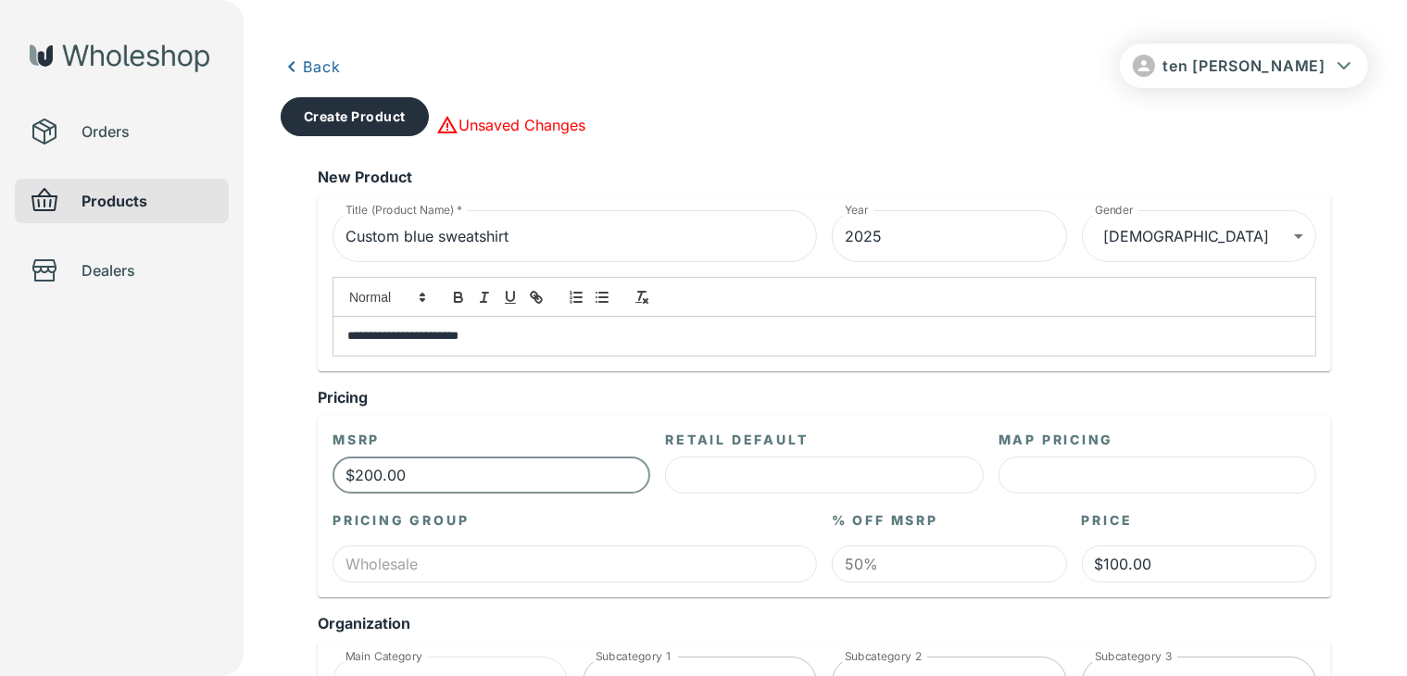
type input "$20.00"
type input "$10.00"
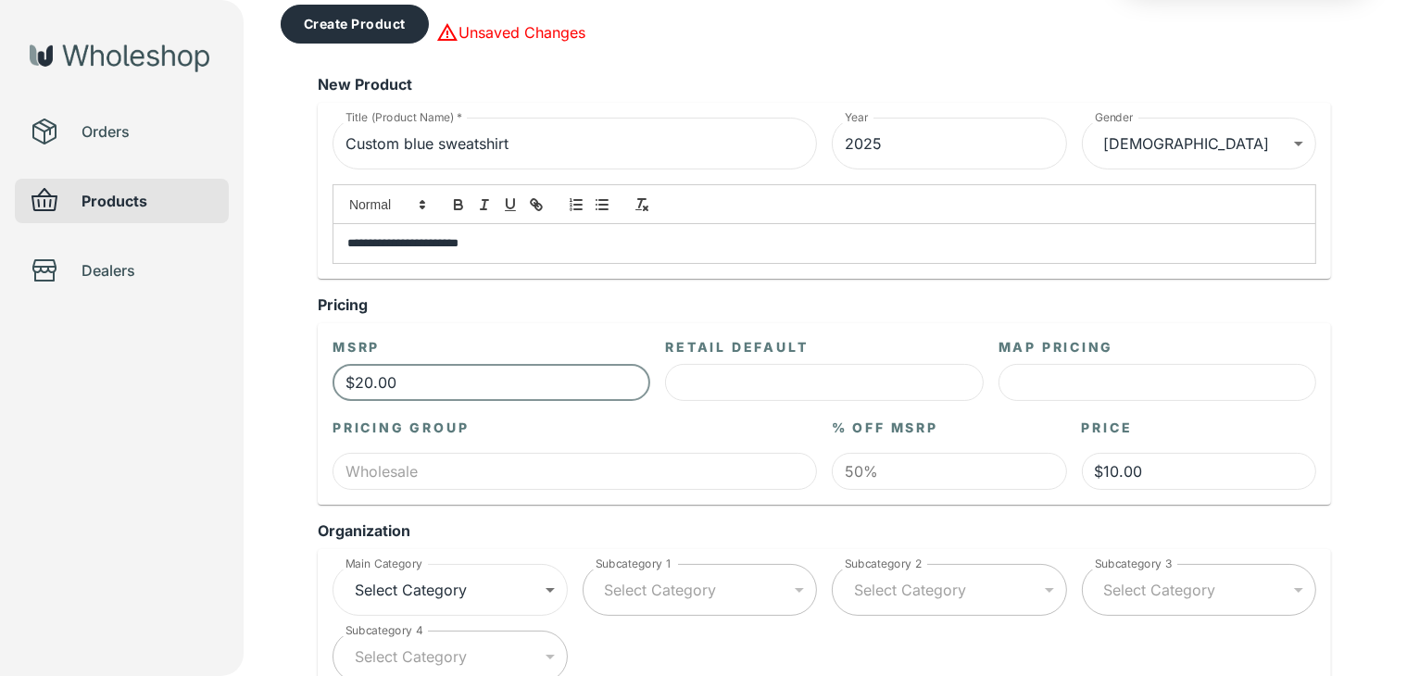
type input "$20.00"
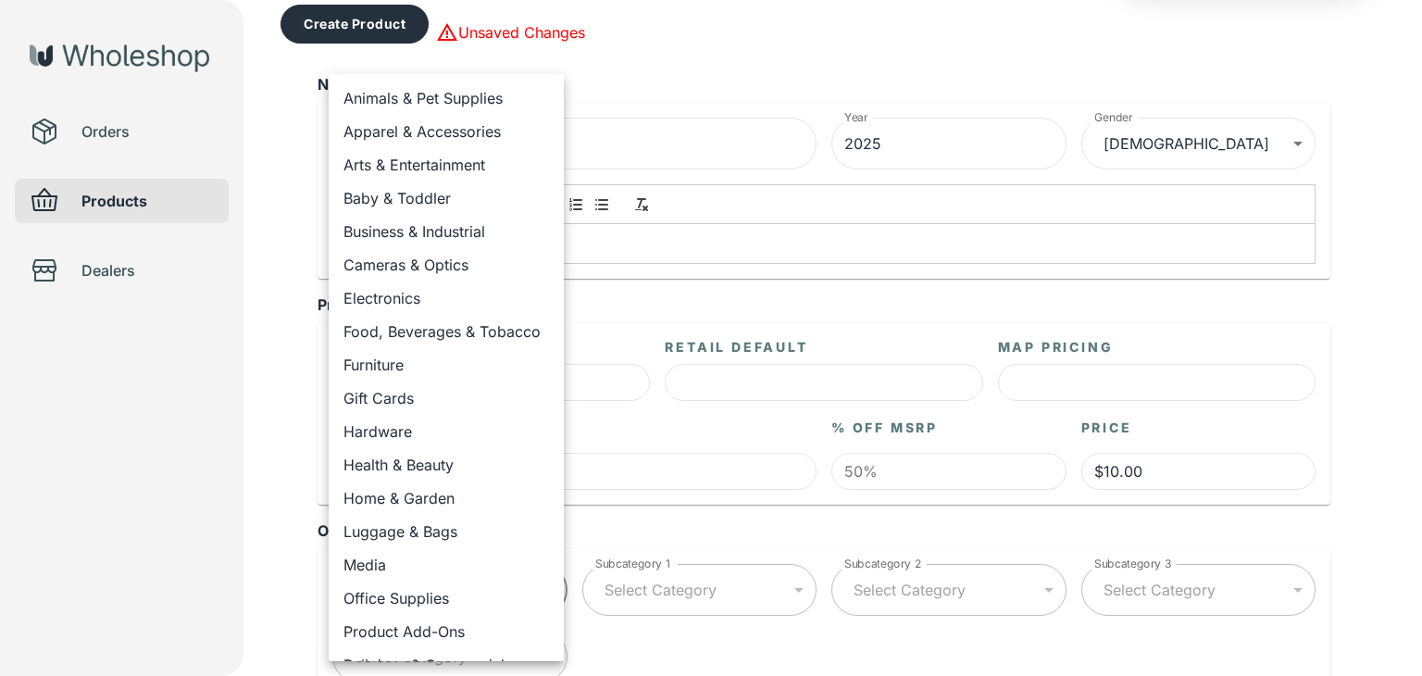
click at [545, 137] on li "Apparel & Accessories" at bounding box center [446, 131] width 235 height 33
type input "**********"
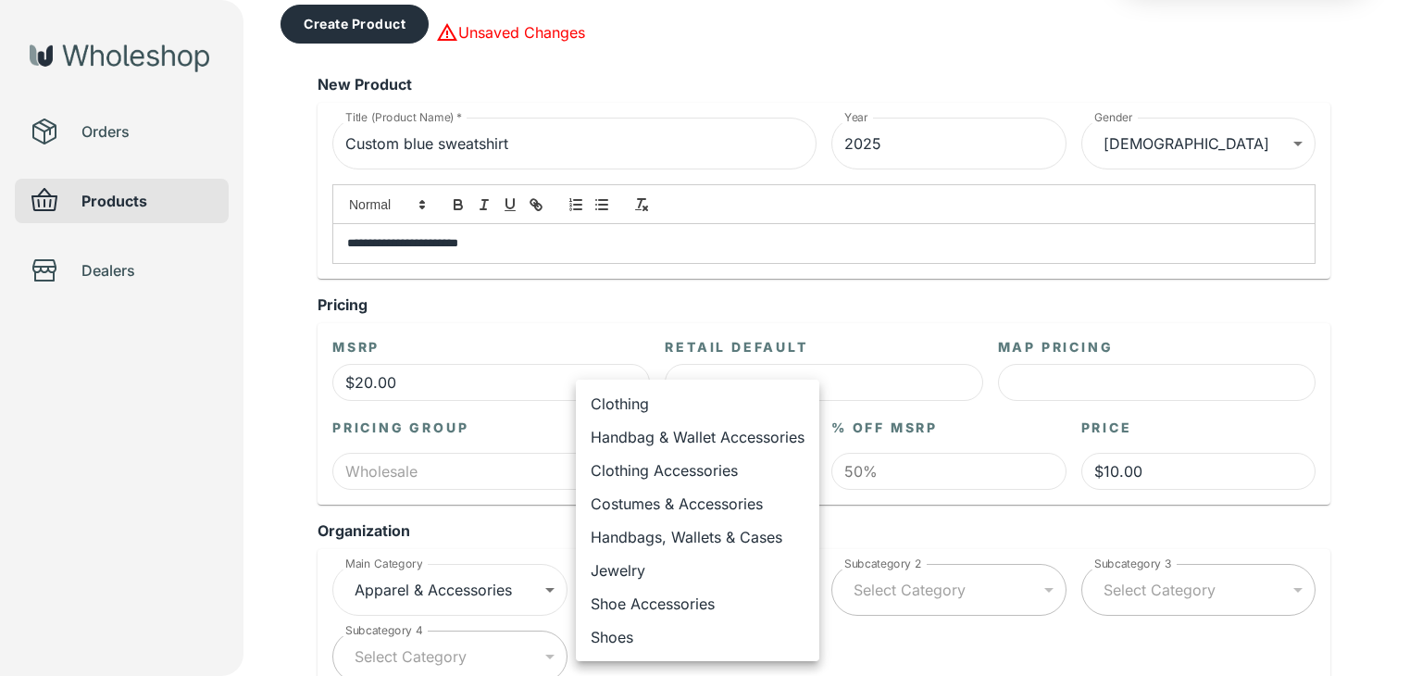
click at [798, 404] on li "Clothing" at bounding box center [698, 403] width 244 height 33
type input "**********"
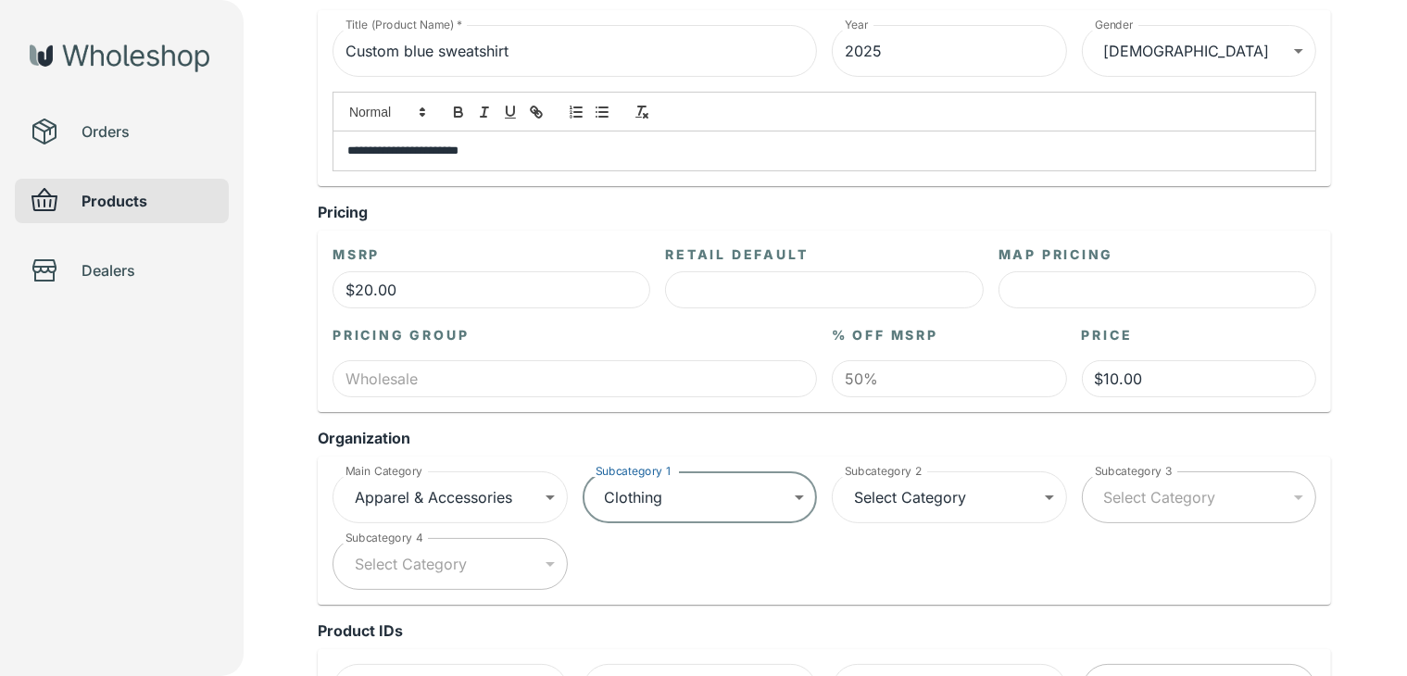
scroll to position [0, 0]
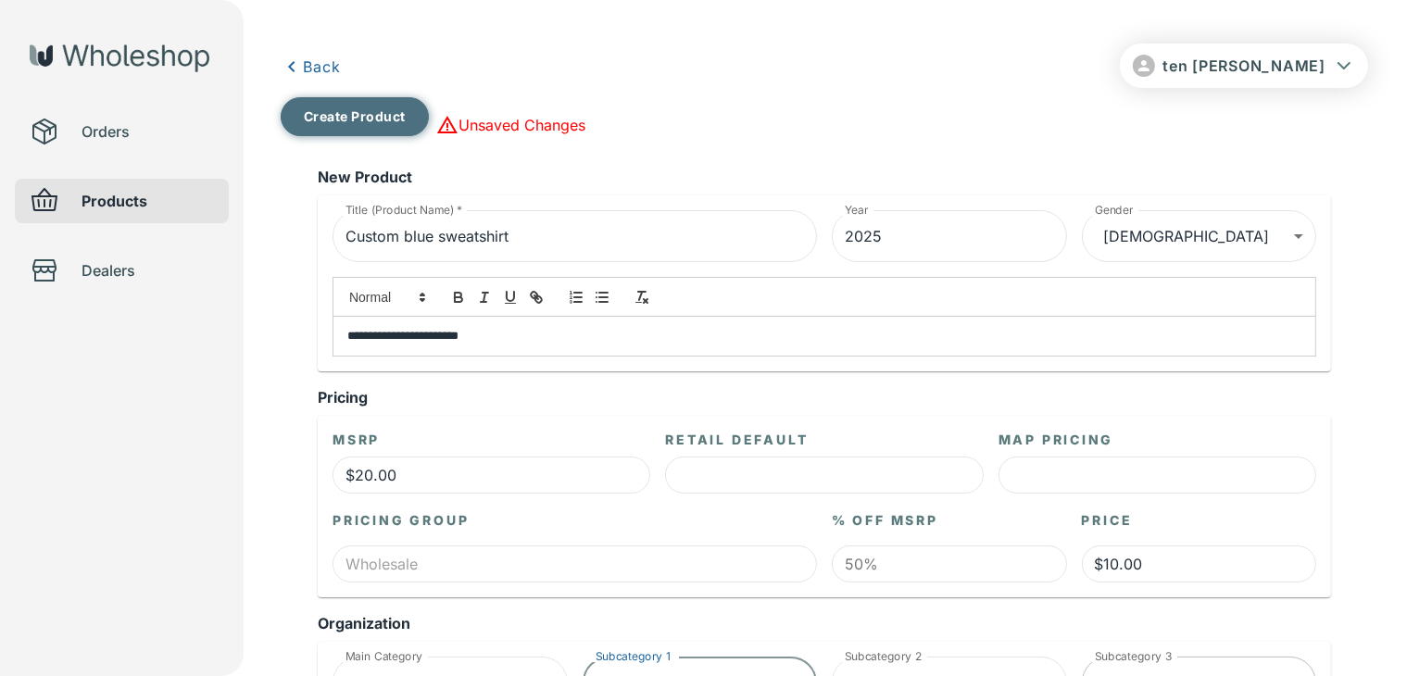
click at [374, 111] on button "Create Product" at bounding box center [355, 116] width 148 height 39
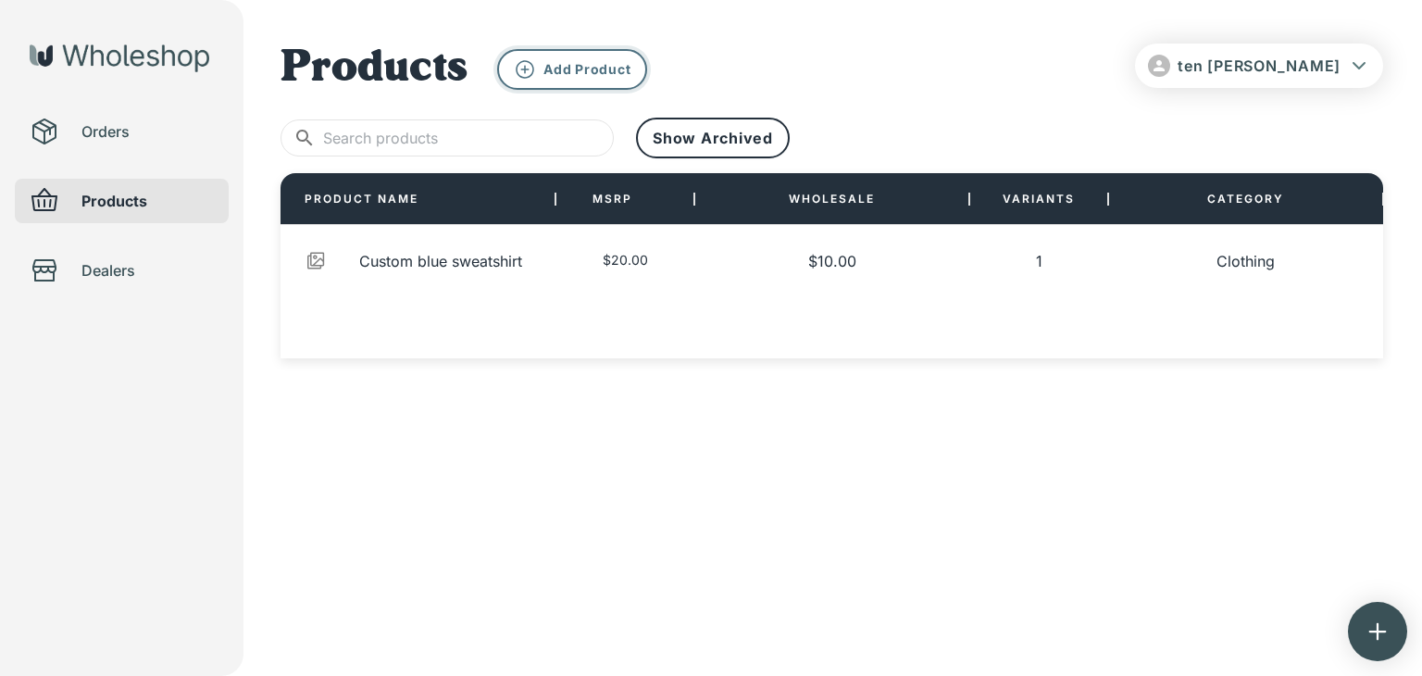
click at [595, 73] on p "Add Product" at bounding box center [587, 69] width 87 height 17
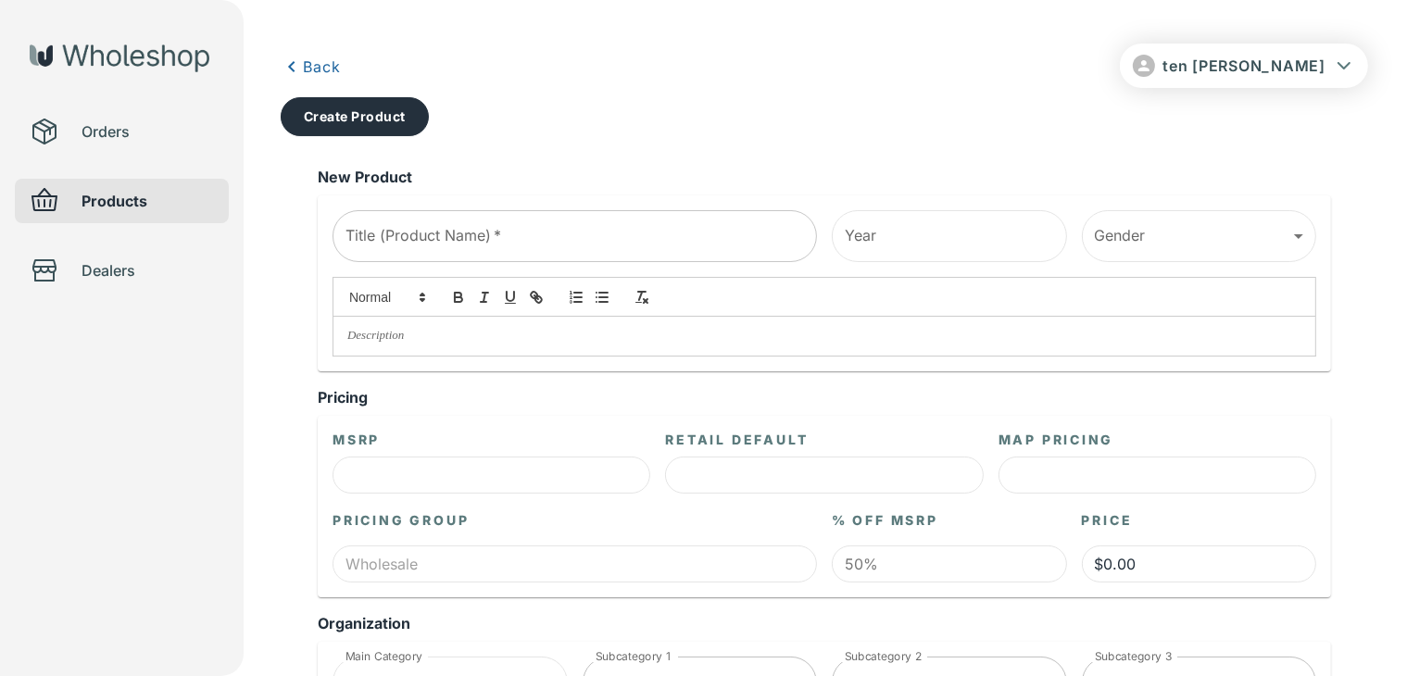
click at [532, 238] on input "Title (Product Name)   *" at bounding box center [574, 236] width 484 height 52
click at [395, 223] on input "Title (Product Name)   *" at bounding box center [574, 236] width 484 height 52
type input "White Gotham hoodie"
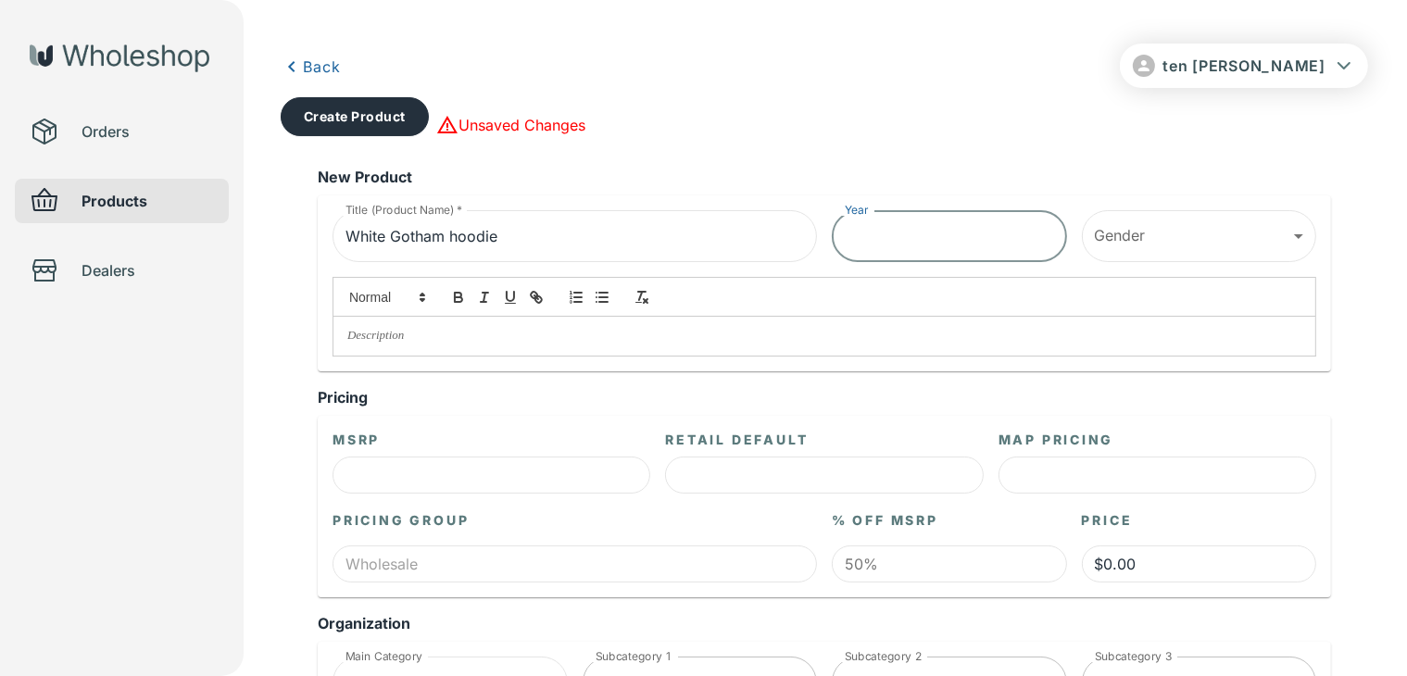
click at [996, 250] on input "Year" at bounding box center [949, 236] width 235 height 52
type input "2025"
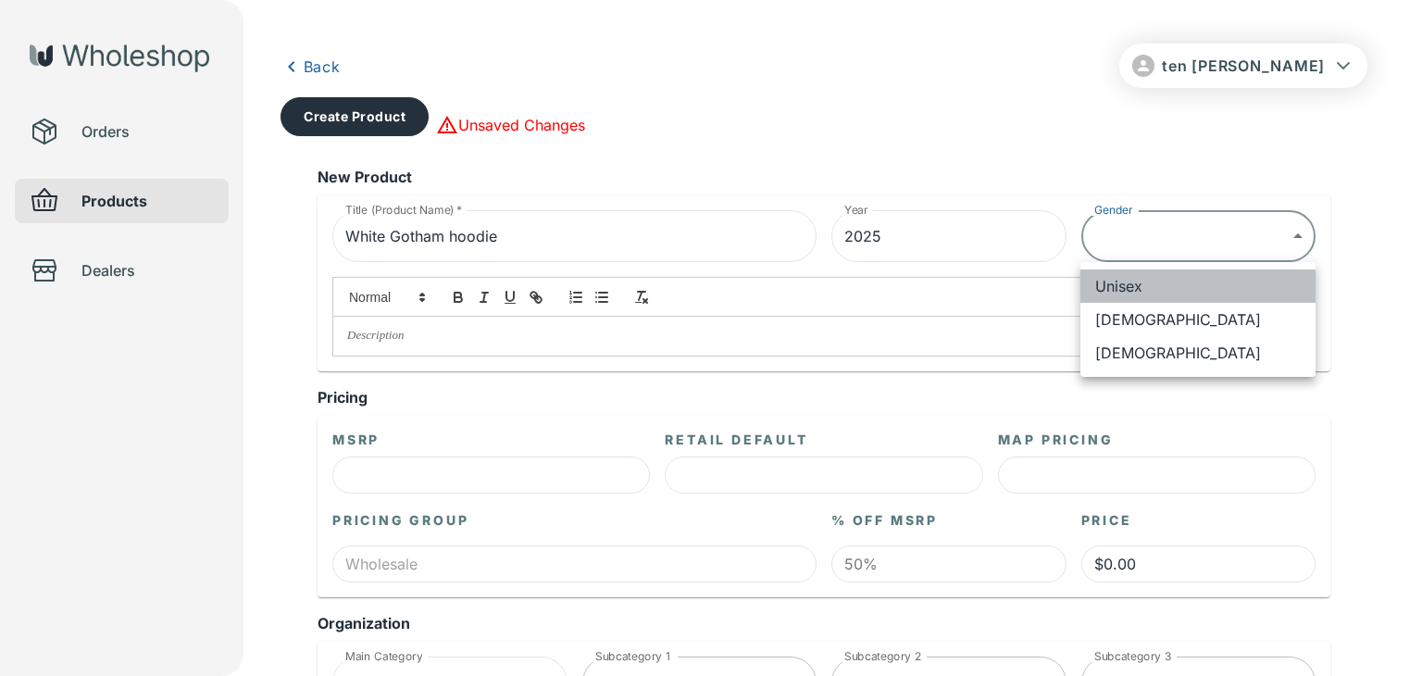
click at [1125, 269] on li "Unisex" at bounding box center [1198, 285] width 235 height 33
type input "******"
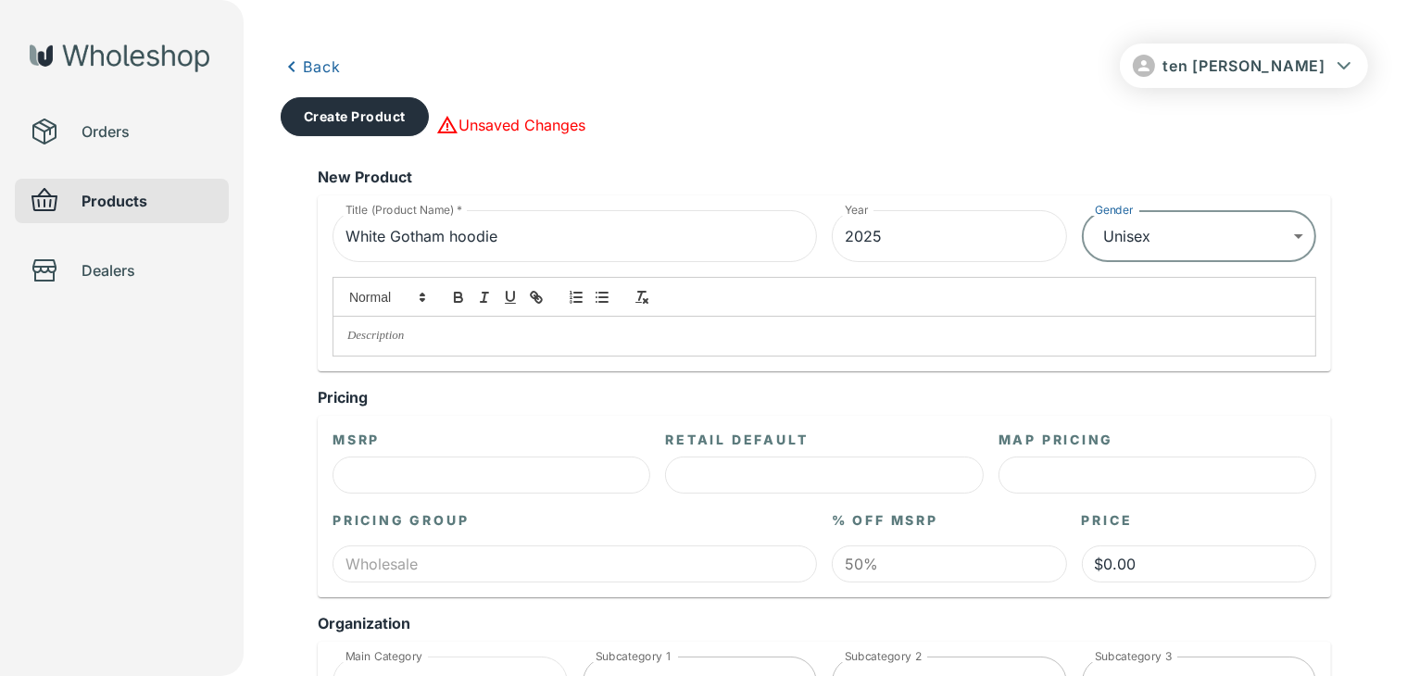
click at [782, 335] on p at bounding box center [824, 336] width 954 height 17
click at [433, 339] on p "**********" at bounding box center [824, 336] width 955 height 17
drag, startPoint x: 433, startPoint y: 339, endPoint x: 526, endPoint y: 387, distance: 104.4
click at [526, 387] on div "Pricing" at bounding box center [824, 397] width 1013 height 22
click at [449, 234] on input "White Gotham hoodie" at bounding box center [574, 236] width 484 height 52
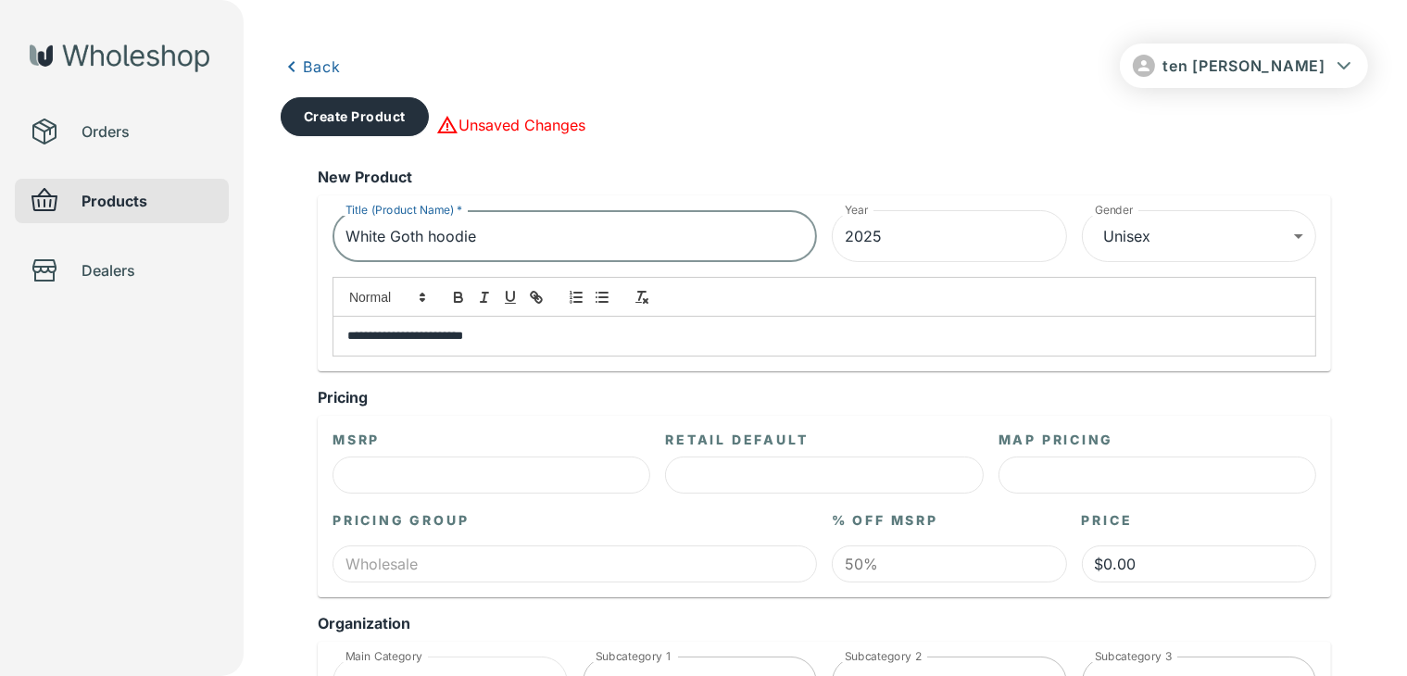
click at [394, 234] on input "White Goth hoodie" at bounding box center [574, 236] width 484 height 52
type input "White with black Goth hoodie"
click at [459, 339] on p "**********" at bounding box center [824, 336] width 955 height 17
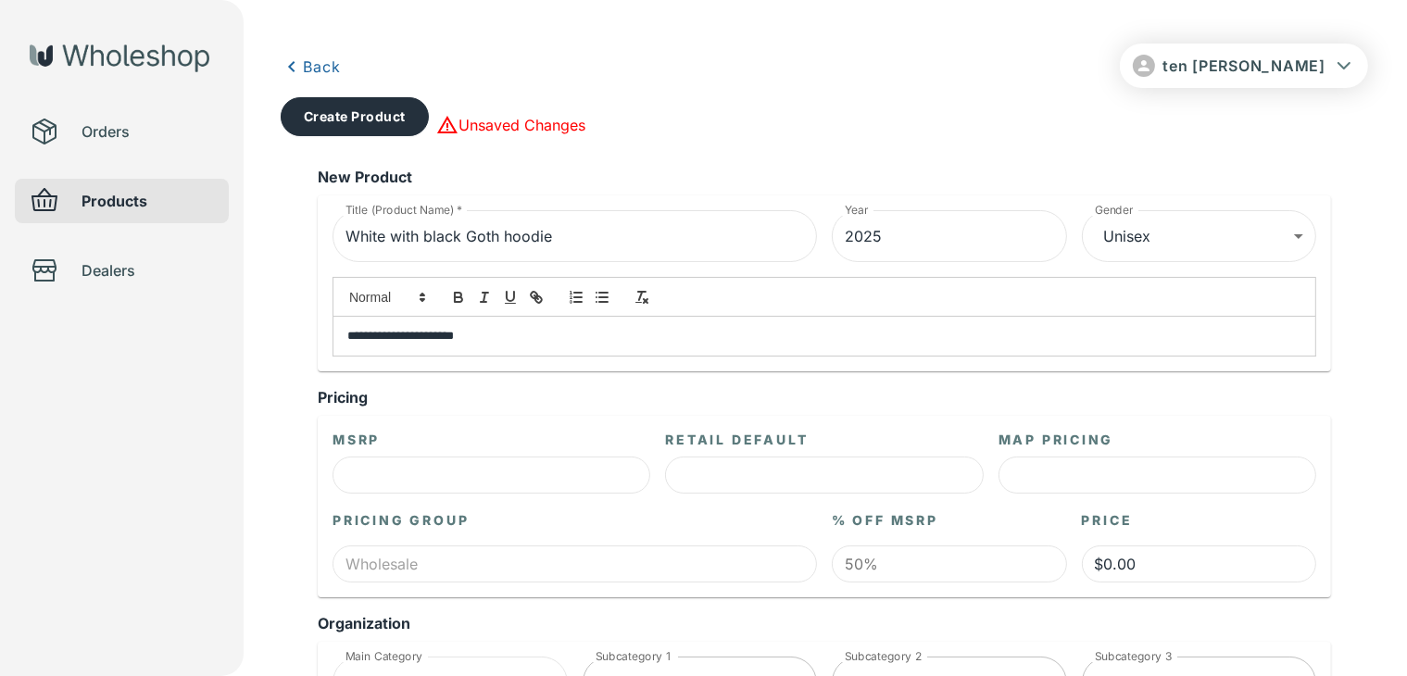
click at [682, 343] on p "**********" at bounding box center [824, 336] width 955 height 17
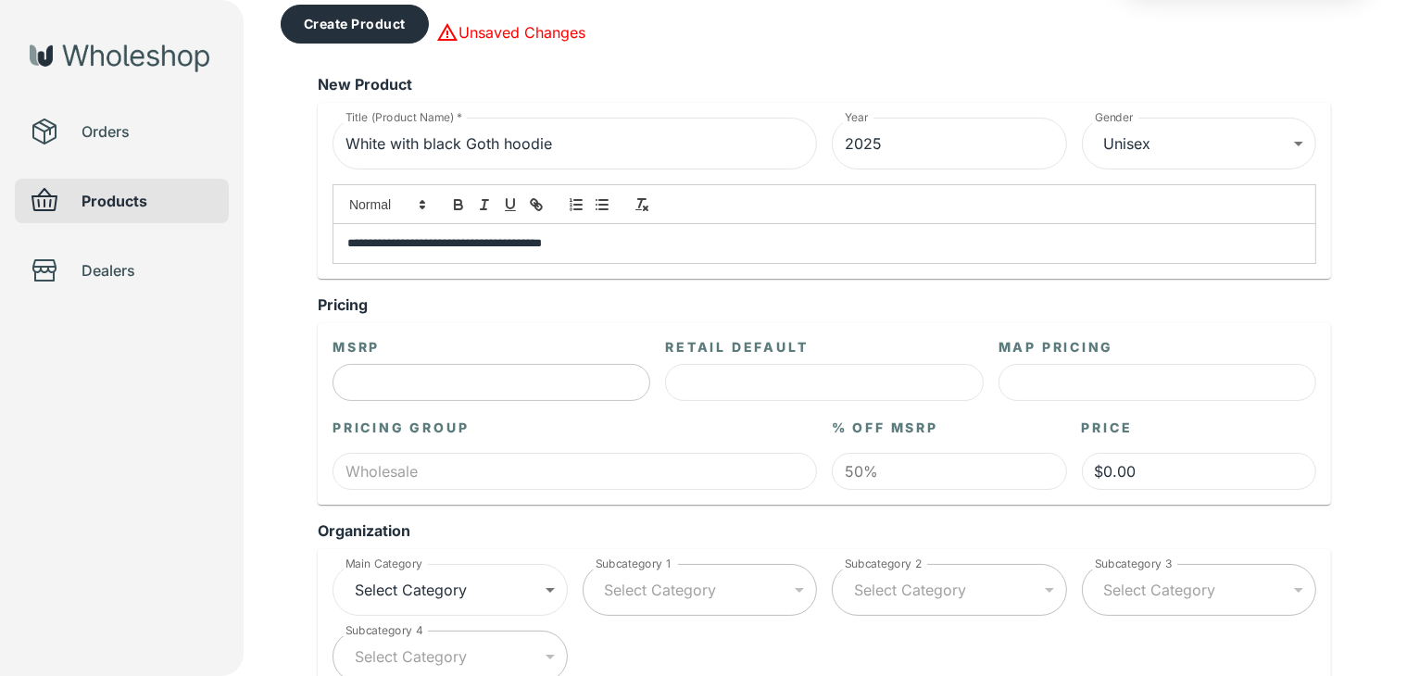
click at [549, 371] on input "text" at bounding box center [491, 382] width 318 height 37
type input "$4.00"
type input "$2.00"
type input "$40.00"
type input "$20.00"
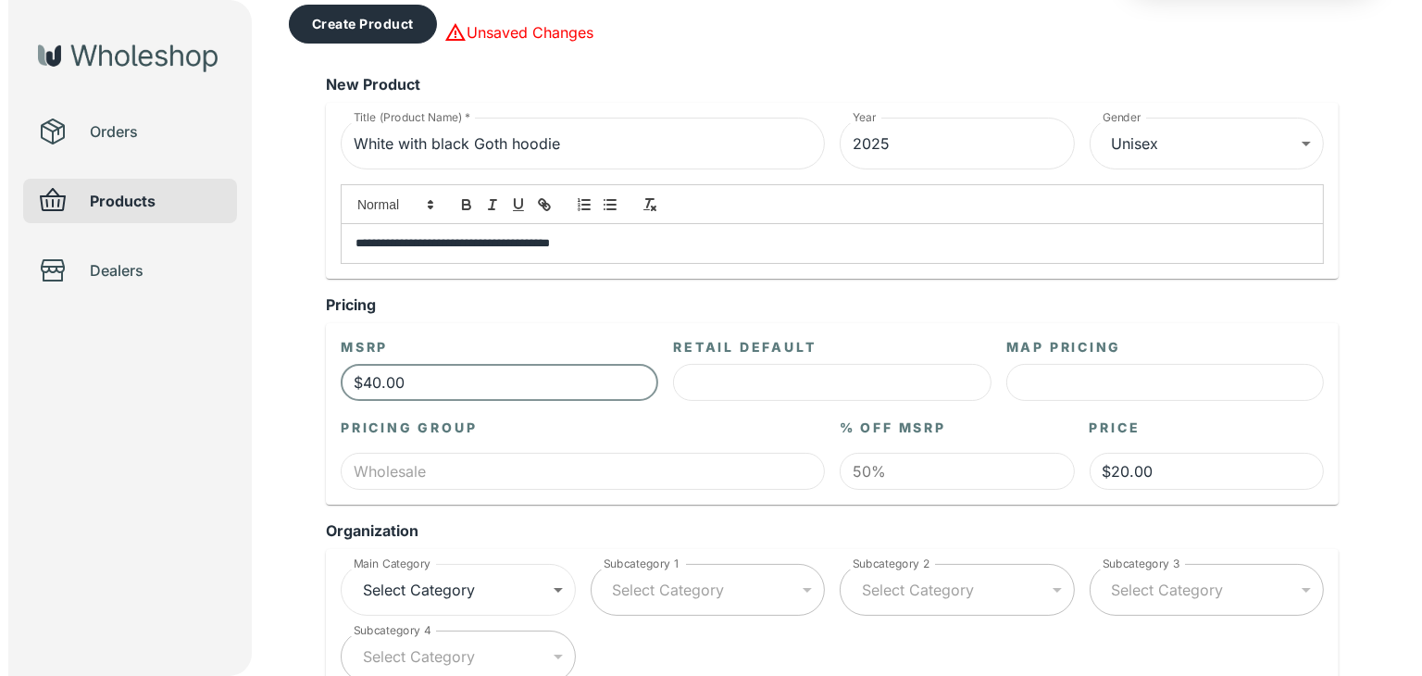
scroll to position [278, 0]
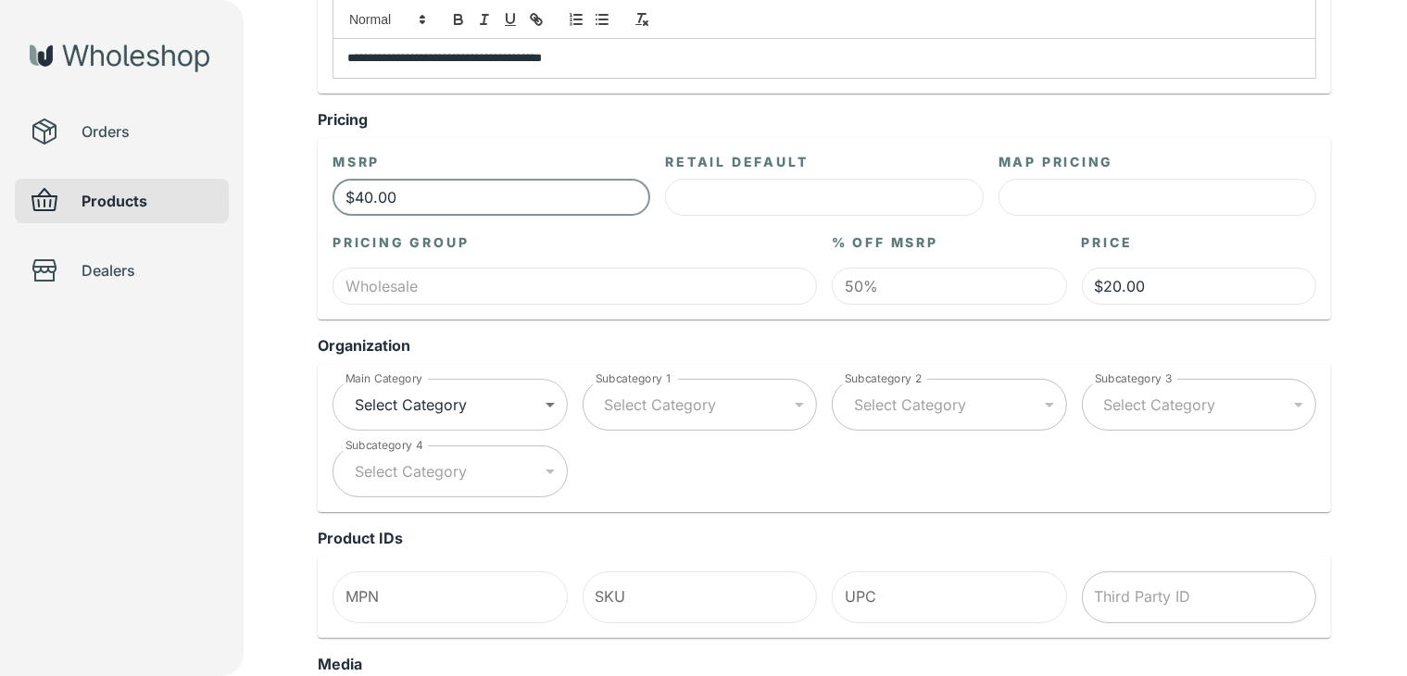
type input "$40.00"
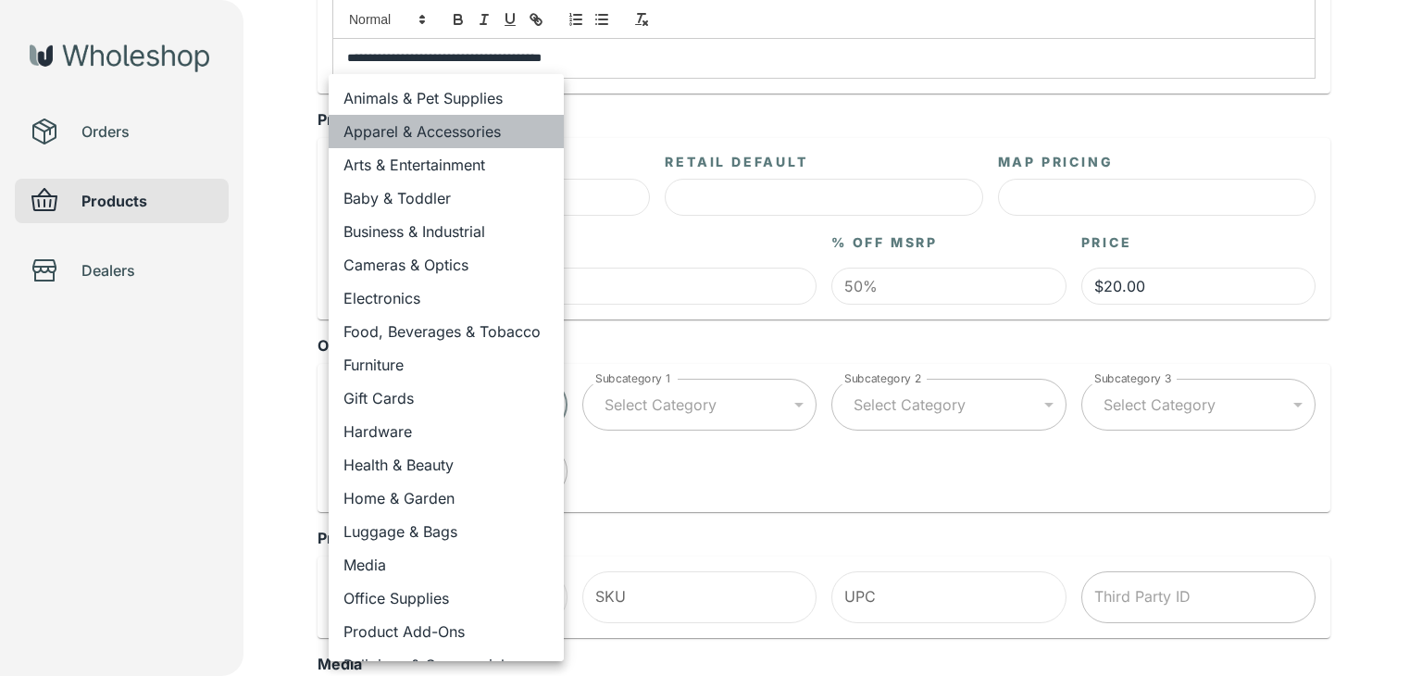
click at [489, 134] on li "Apparel & Accessories" at bounding box center [446, 131] width 235 height 33
type input "**********"
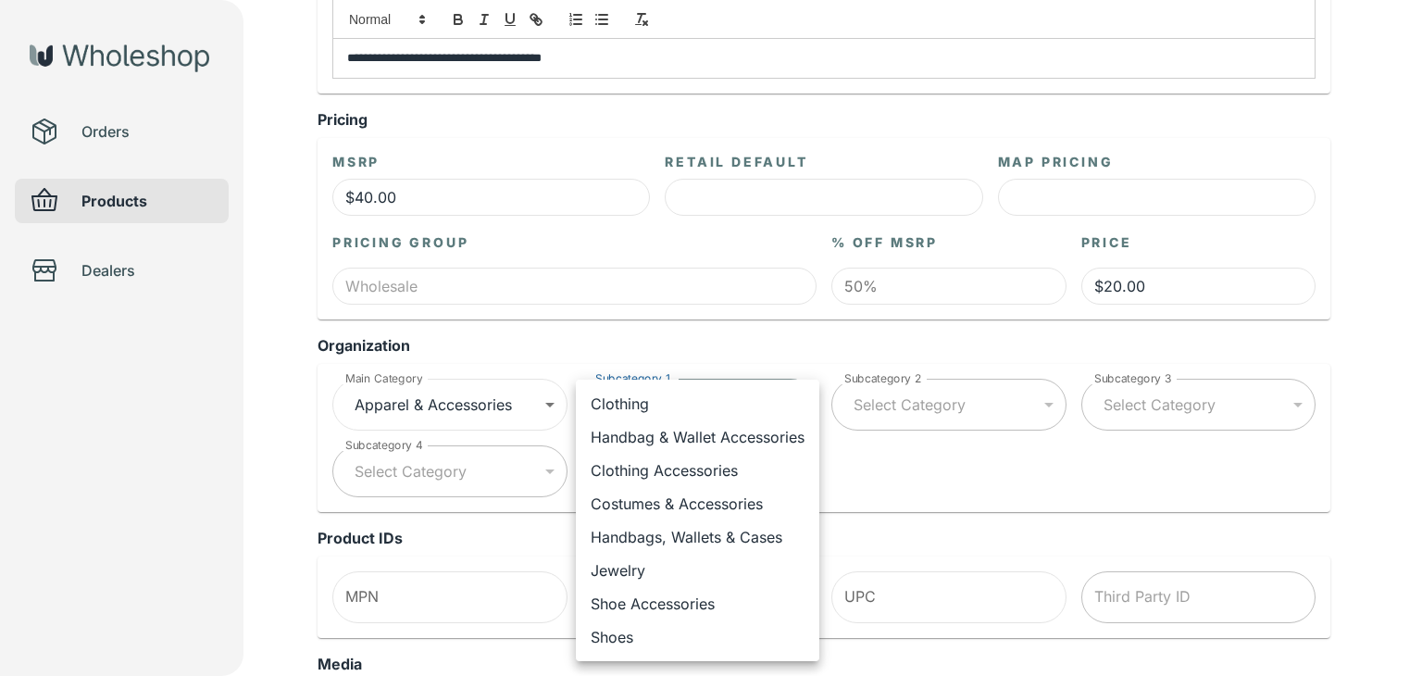
click at [679, 469] on li "Clothing Accessories" at bounding box center [698, 470] width 244 height 33
type input "**********"
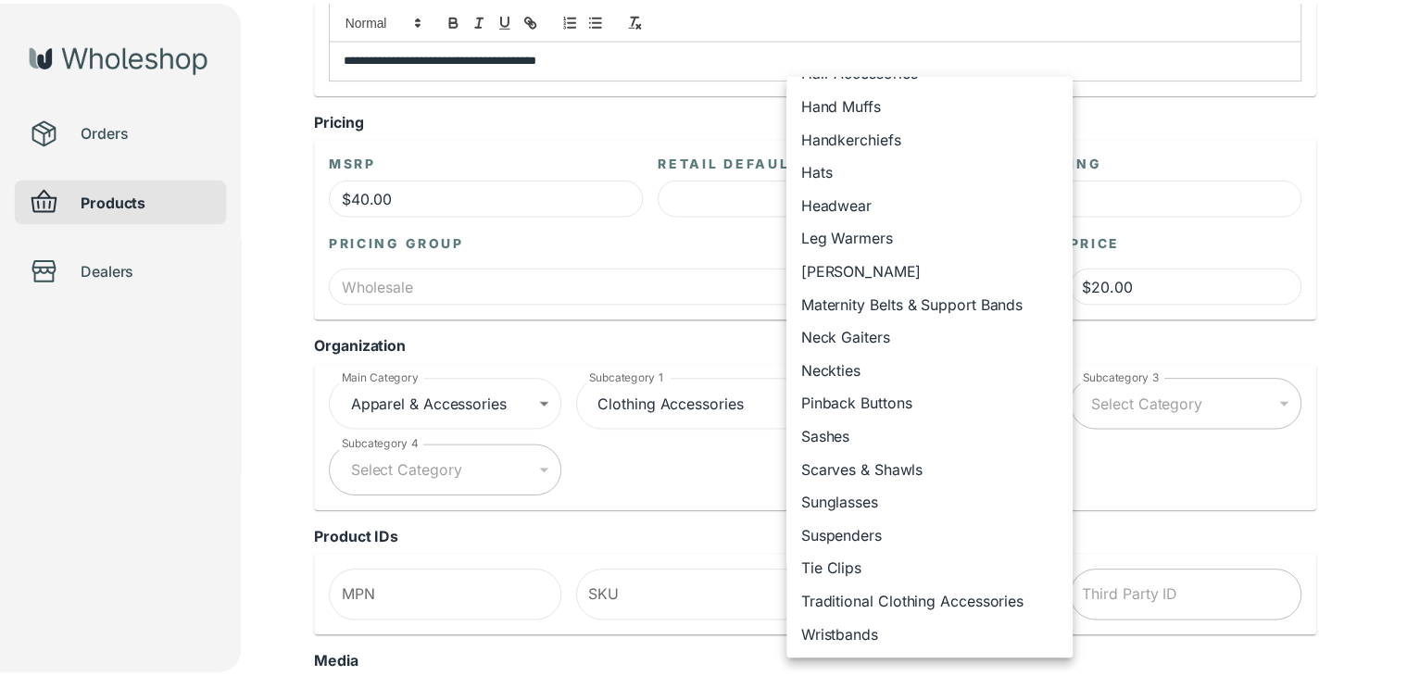
scroll to position [461, 0]
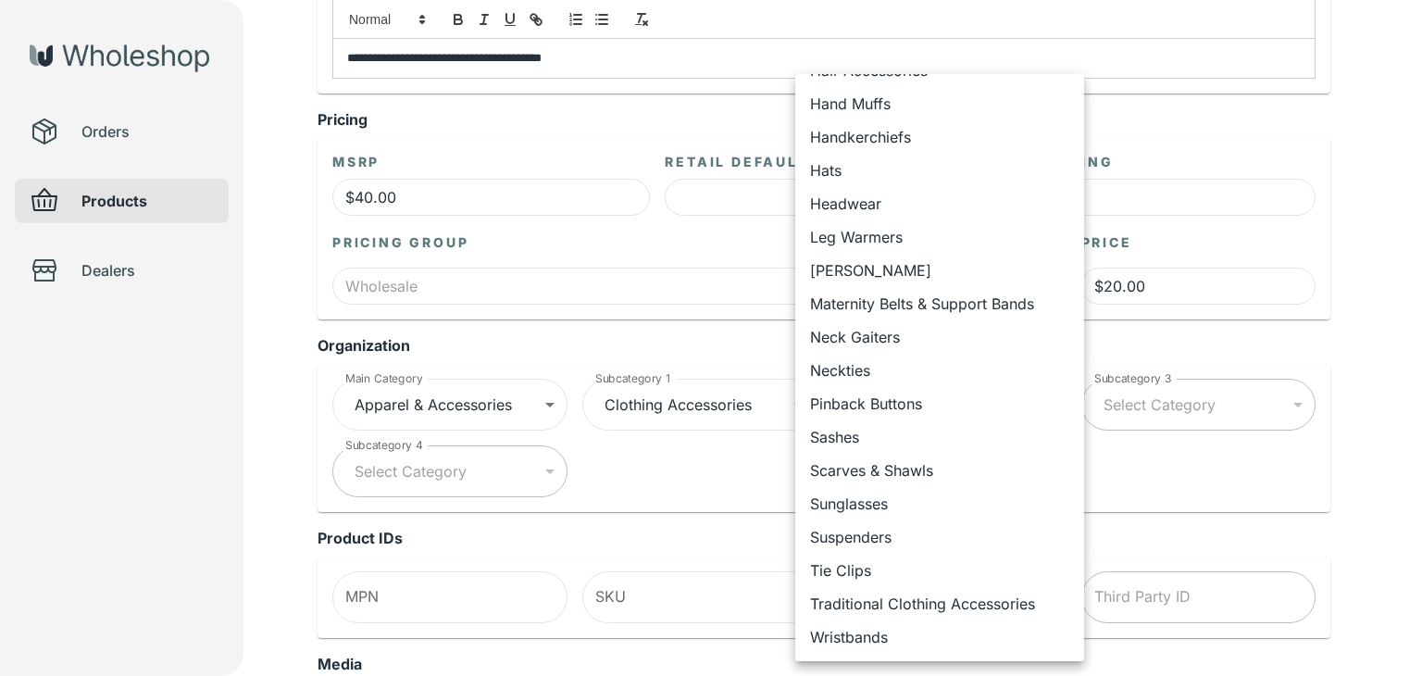
click at [1195, 462] on div at bounding box center [711, 338] width 1422 height 676
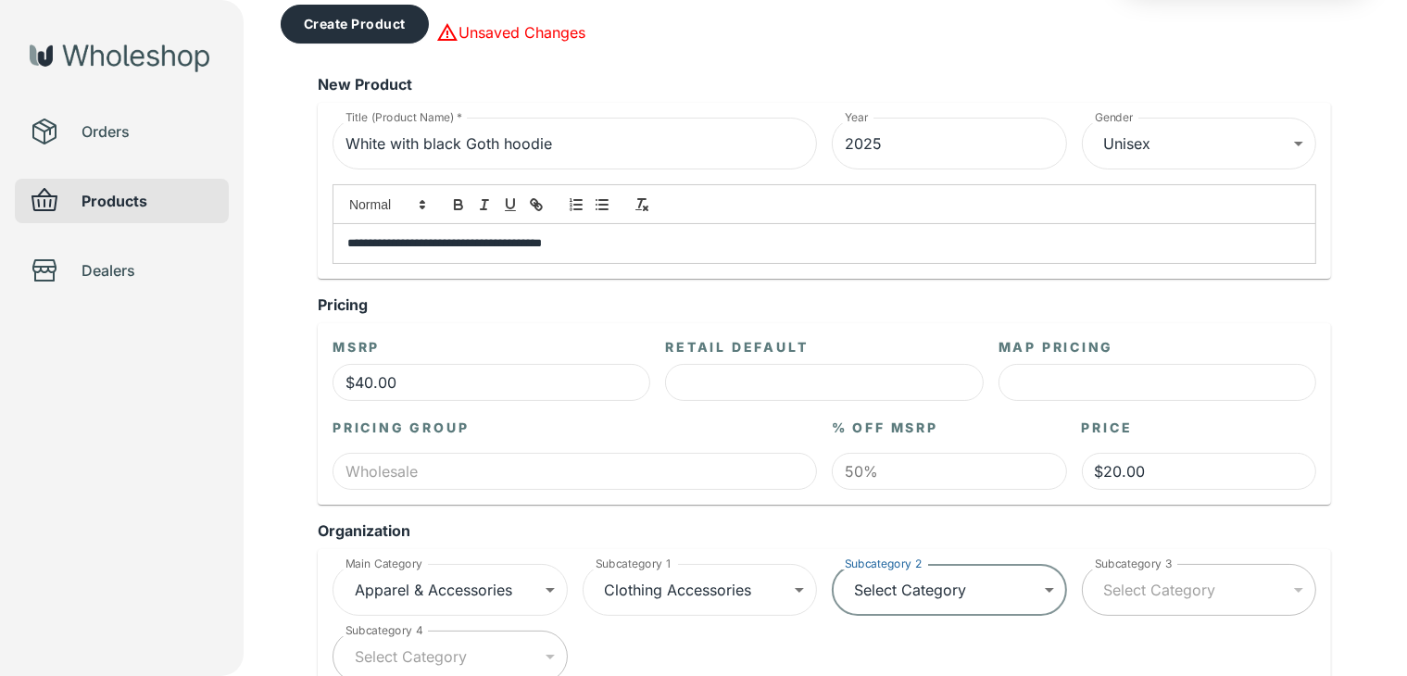
scroll to position [0, 0]
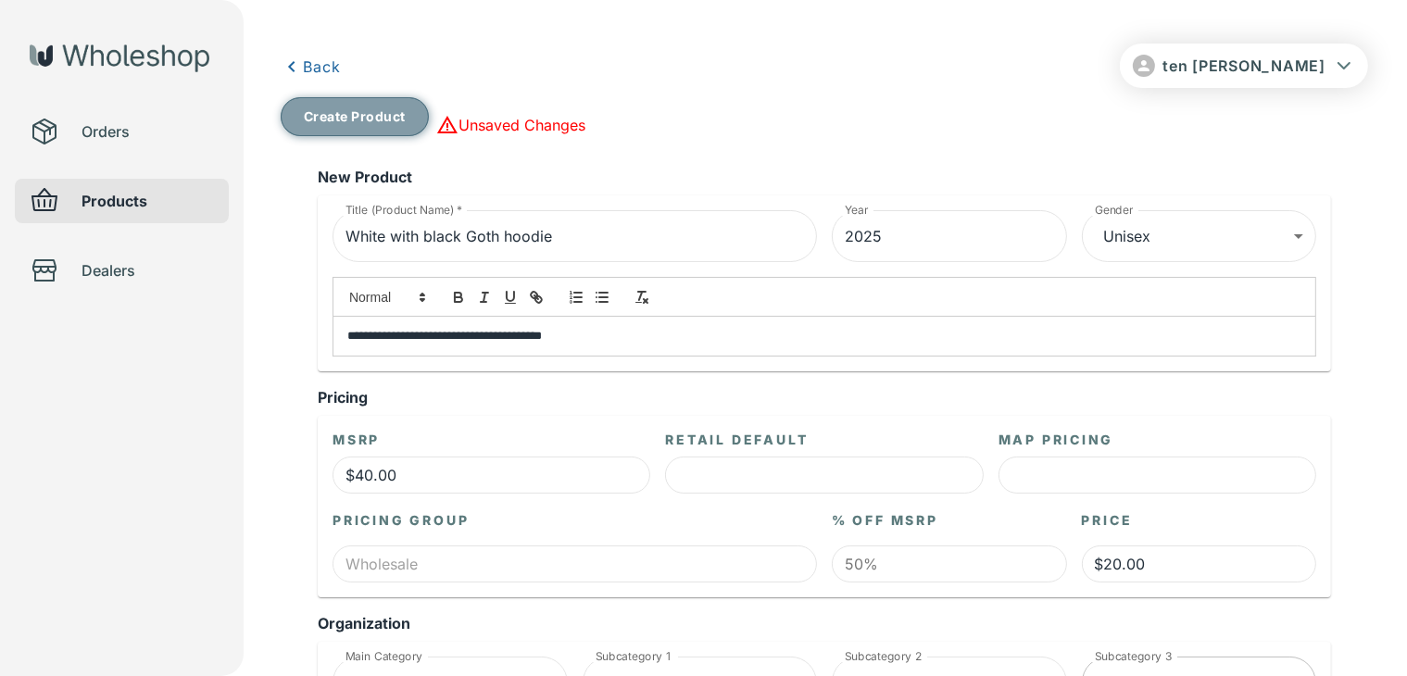
click at [340, 114] on button "Create Product" at bounding box center [355, 116] width 148 height 39
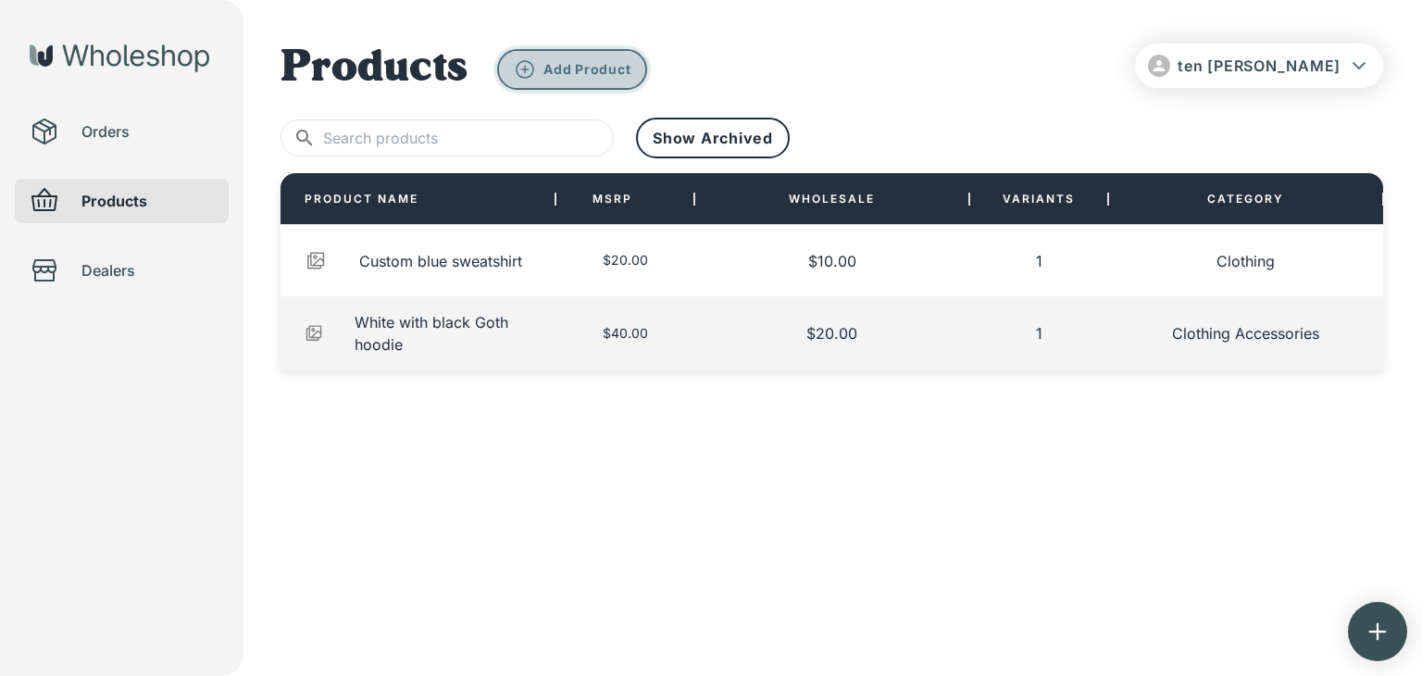
click at [604, 61] on p "Add Product" at bounding box center [587, 69] width 87 height 17
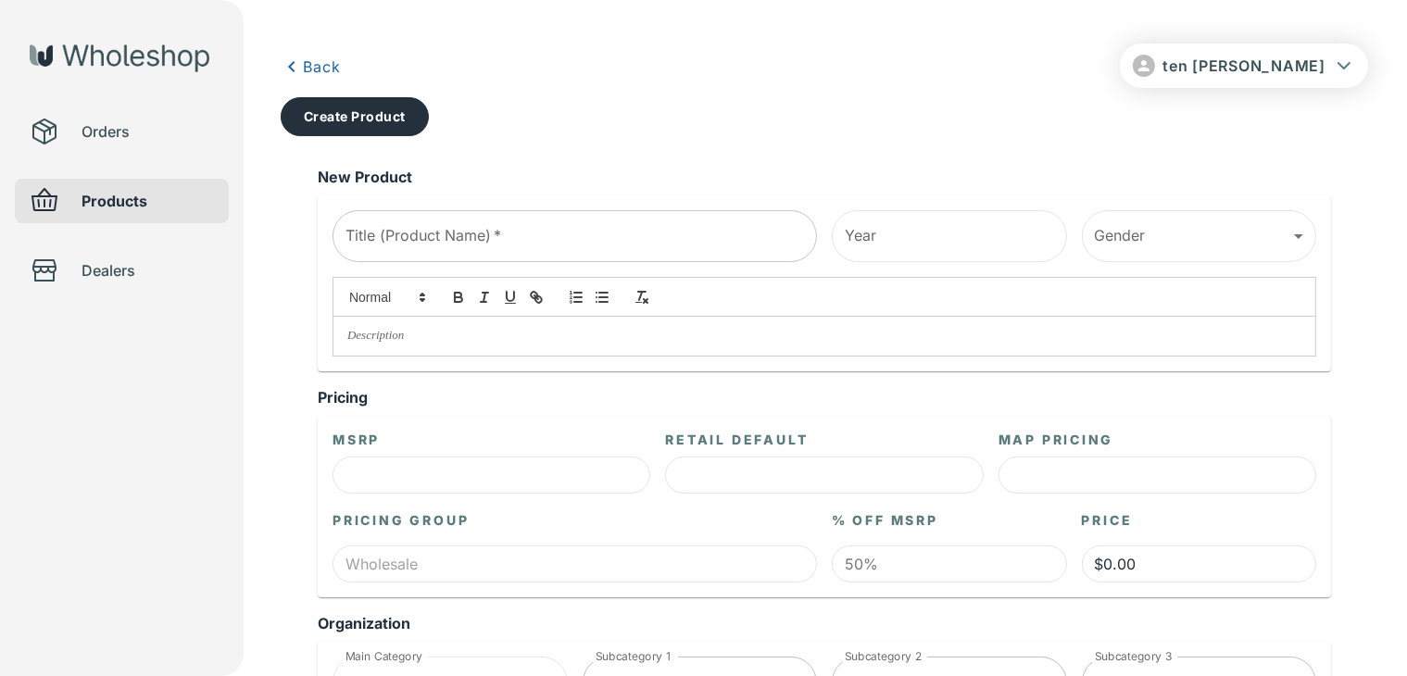
click at [458, 231] on input "Title (Product Name)   *" at bounding box center [574, 236] width 484 height 52
click at [573, 226] on input "blue Denim arms" at bounding box center [574, 236] width 484 height 52
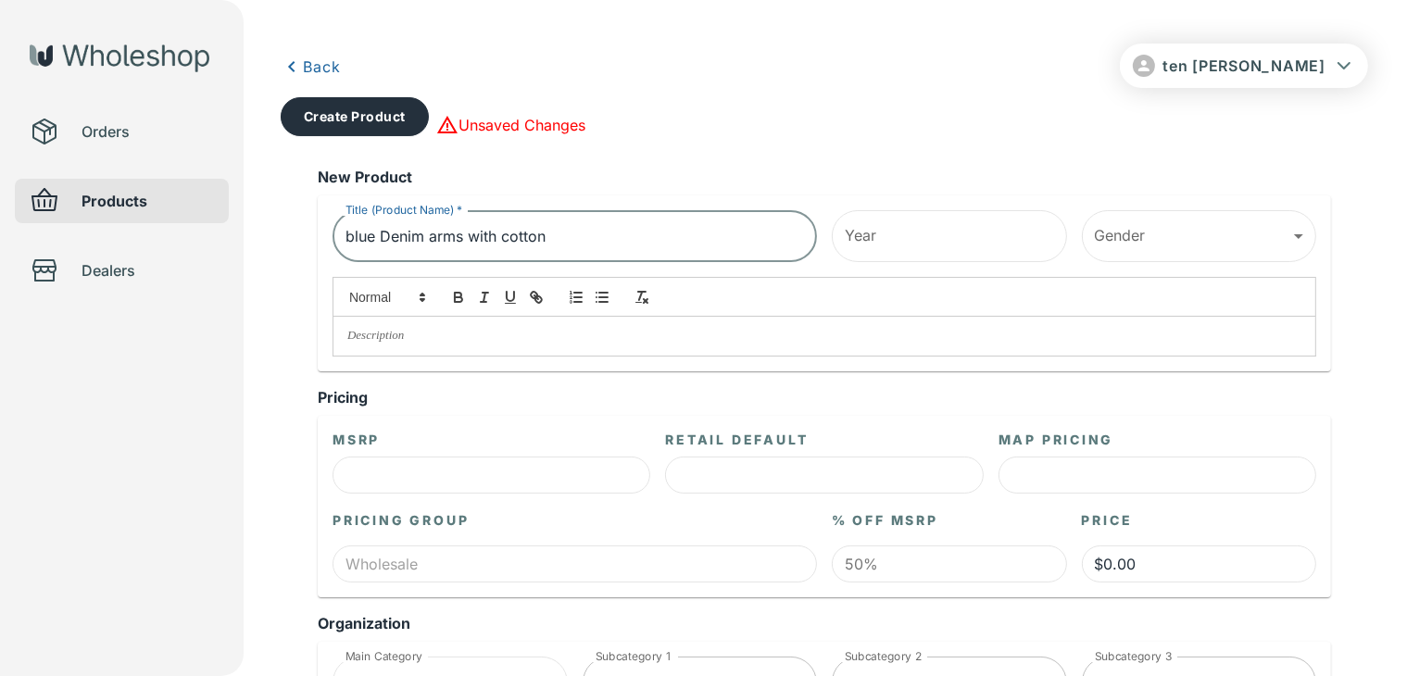
click at [507, 242] on input "blue Denim arms with cotton" at bounding box center [574, 236] width 484 height 52
click at [643, 226] on input "blue Denim arms with white cotton" at bounding box center [574, 236] width 484 height 52
type input "blue Denim arms with white cotton hood"
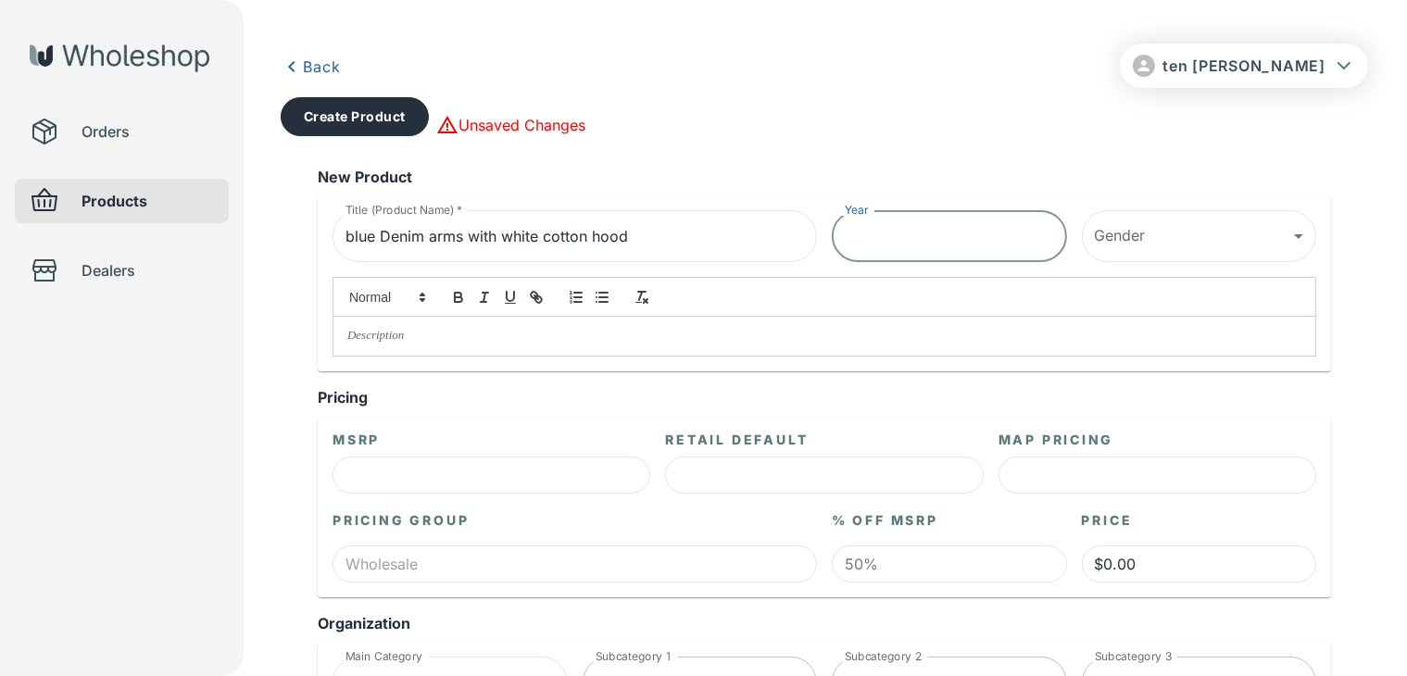
click at [901, 225] on input "Year" at bounding box center [949, 236] width 235 height 52
type input "2025"
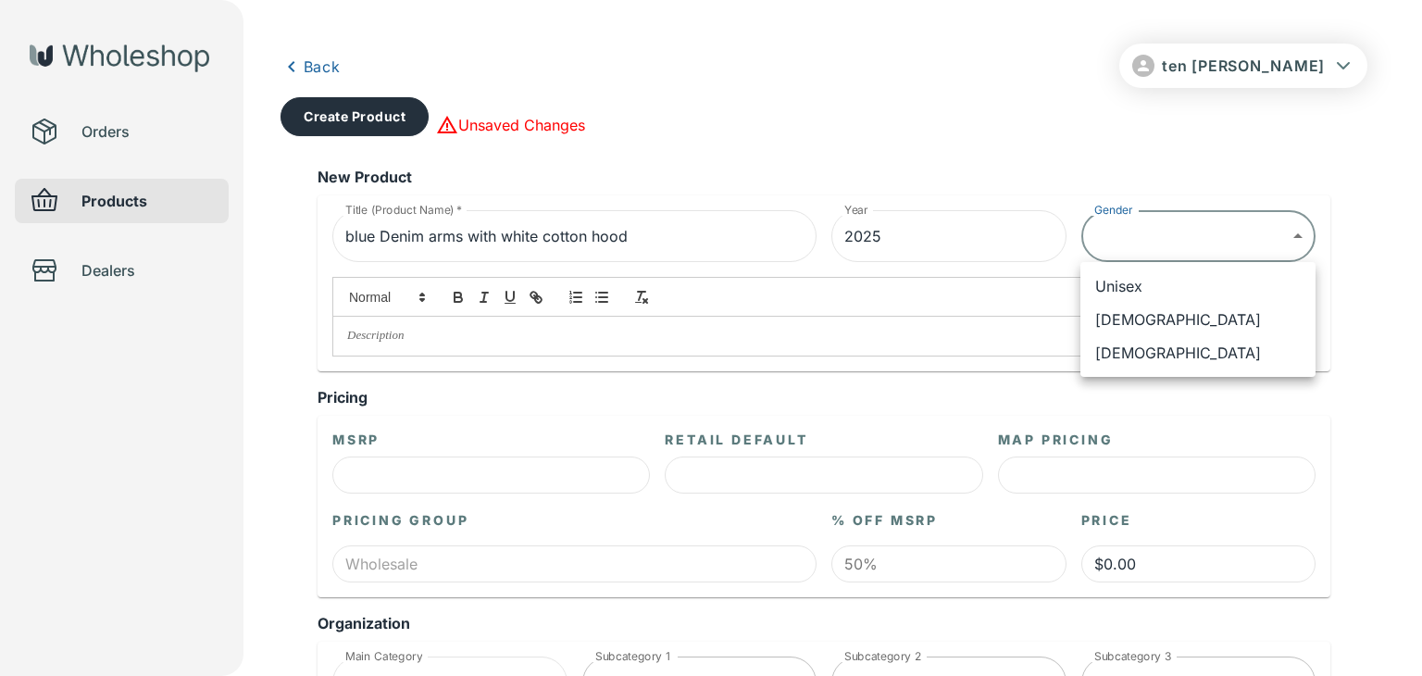
click at [1145, 274] on li "Unisex" at bounding box center [1198, 285] width 235 height 33
type input "******"
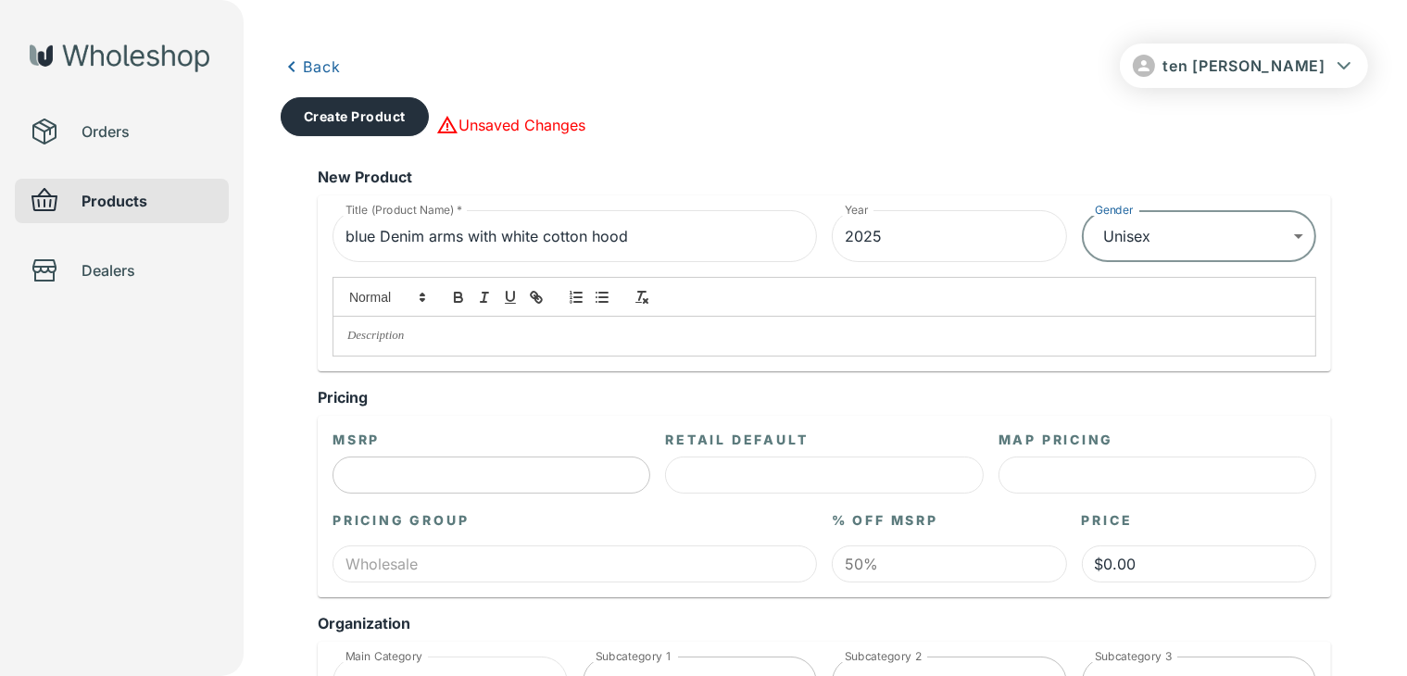
click at [501, 469] on input "text" at bounding box center [491, 475] width 318 height 37
type input "$3.00"
type input "$1.50"
type input "$30.00"
type input "$15.00"
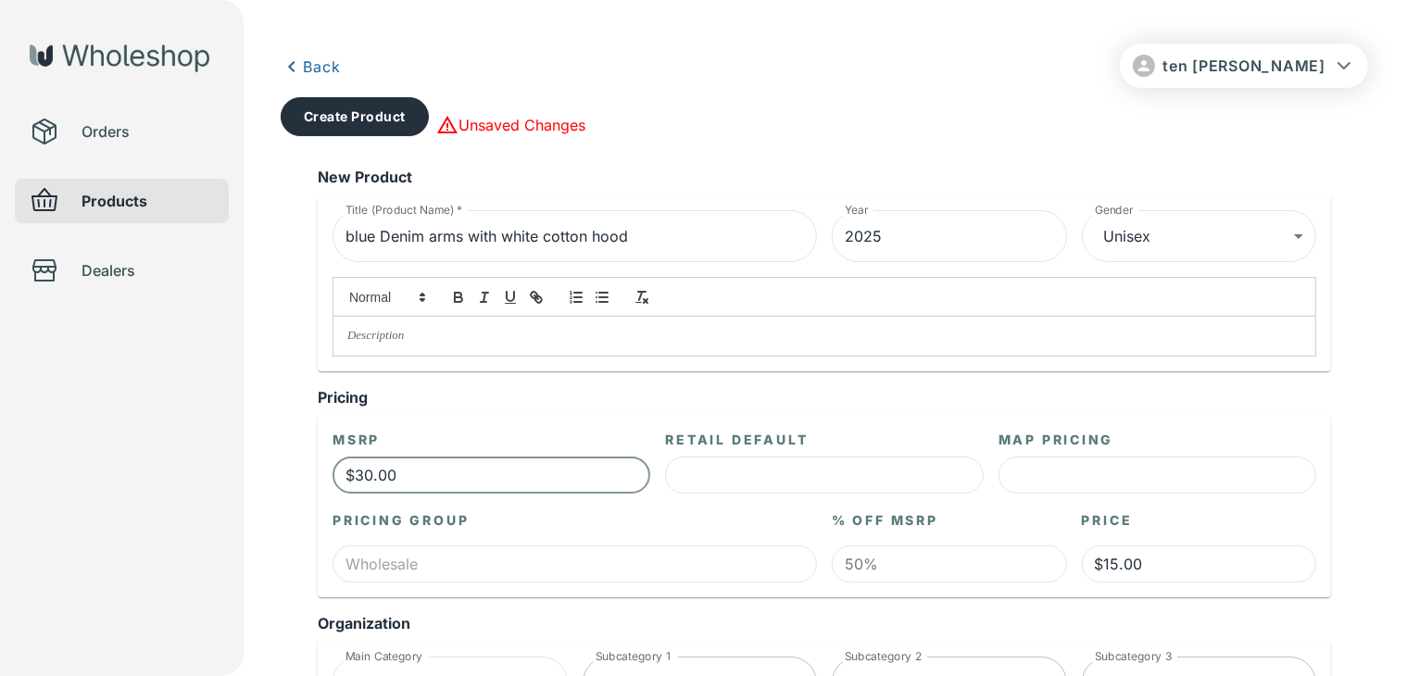
type input "$3.00"
type input "$1.50"
type input "$0.00"
type input "$60.00"
type input "$30.00"
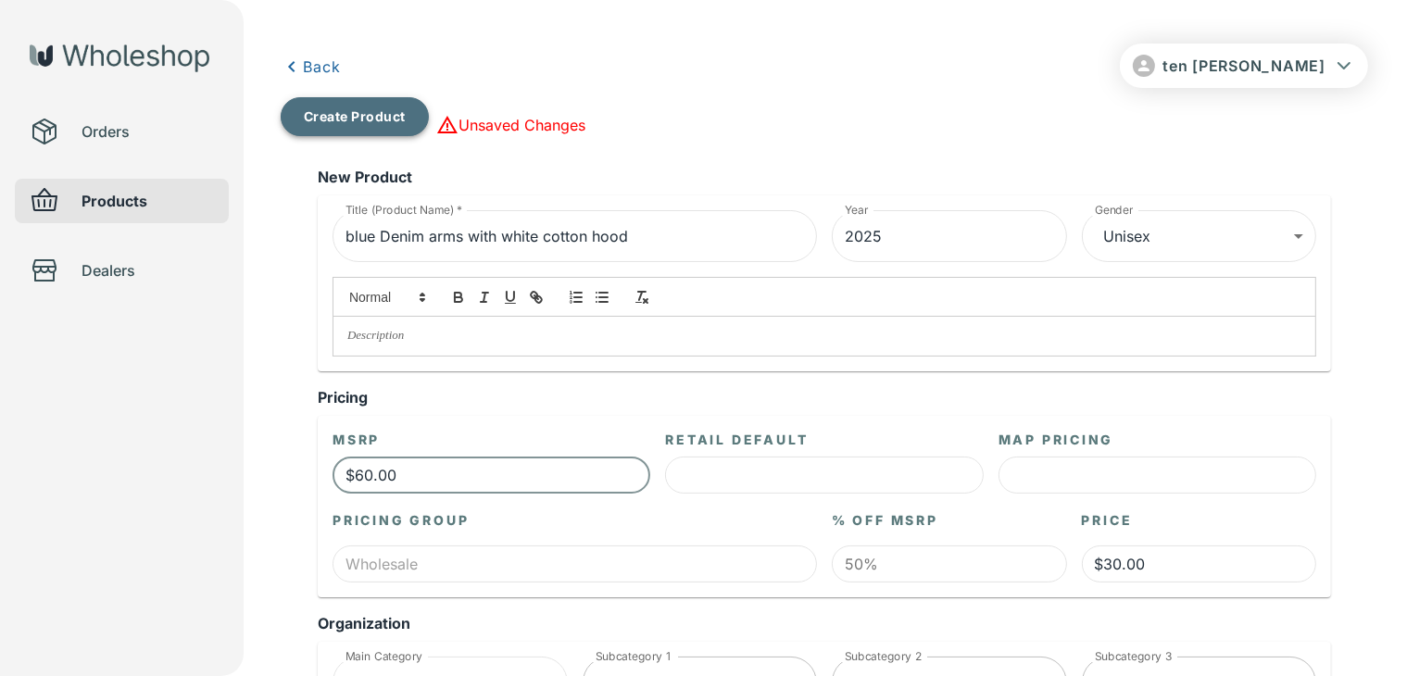
type input "$60.00"
click at [384, 106] on button "Create Product" at bounding box center [355, 116] width 148 height 39
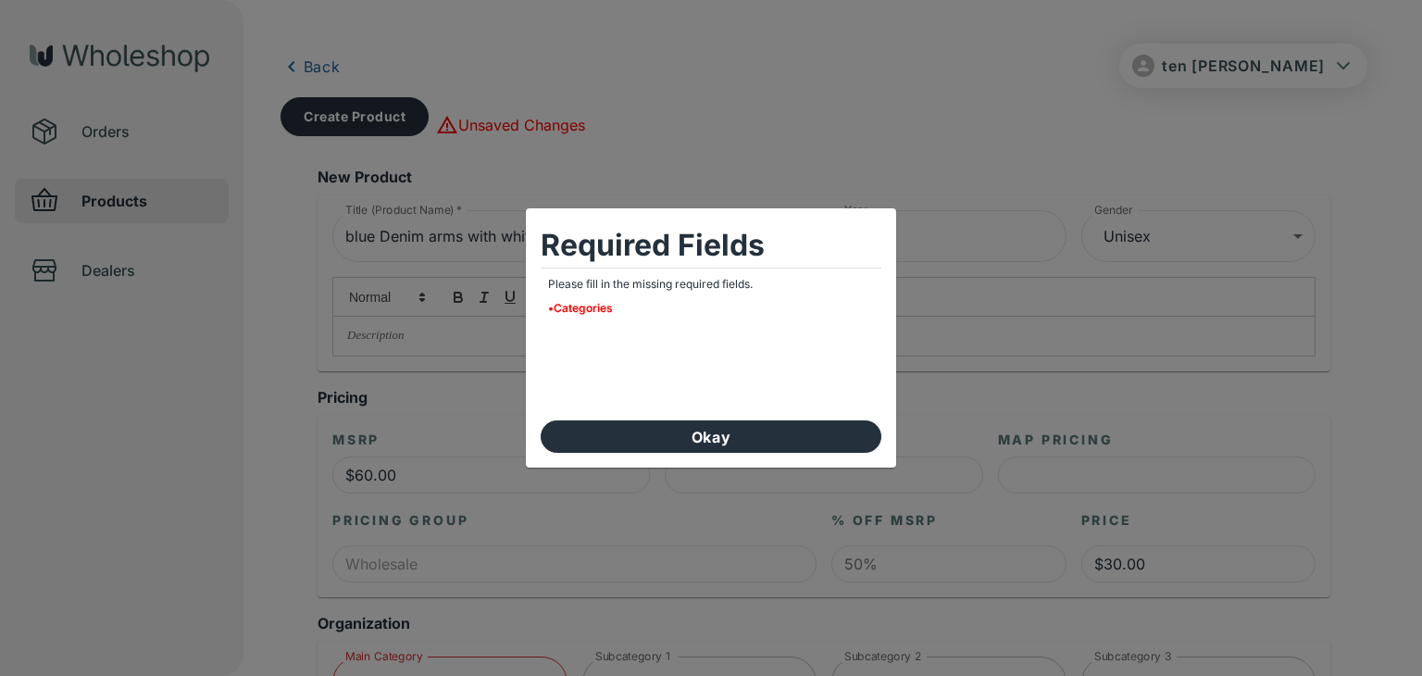
click at [811, 162] on div "Required Fields Please fill in the missing required fields. • Categories Okay" at bounding box center [711, 338] width 1422 height 676
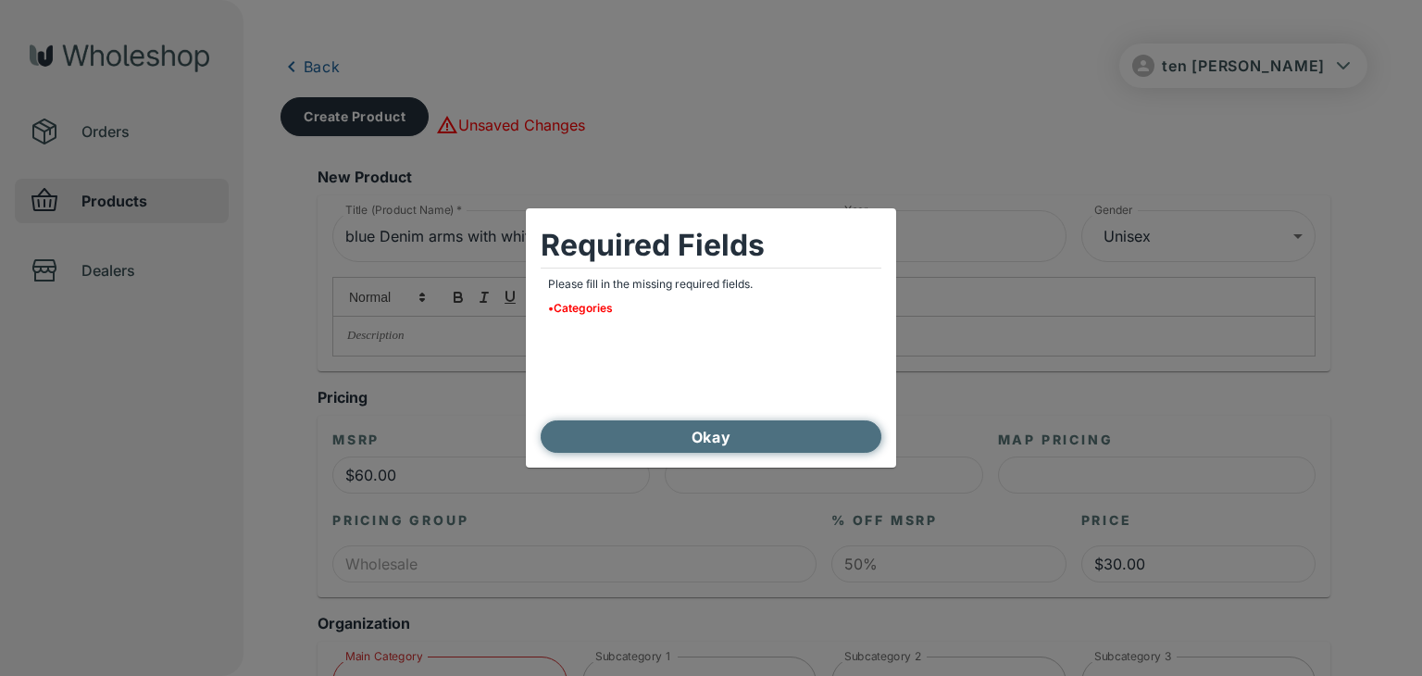
click at [633, 427] on button "Okay" at bounding box center [711, 436] width 341 height 32
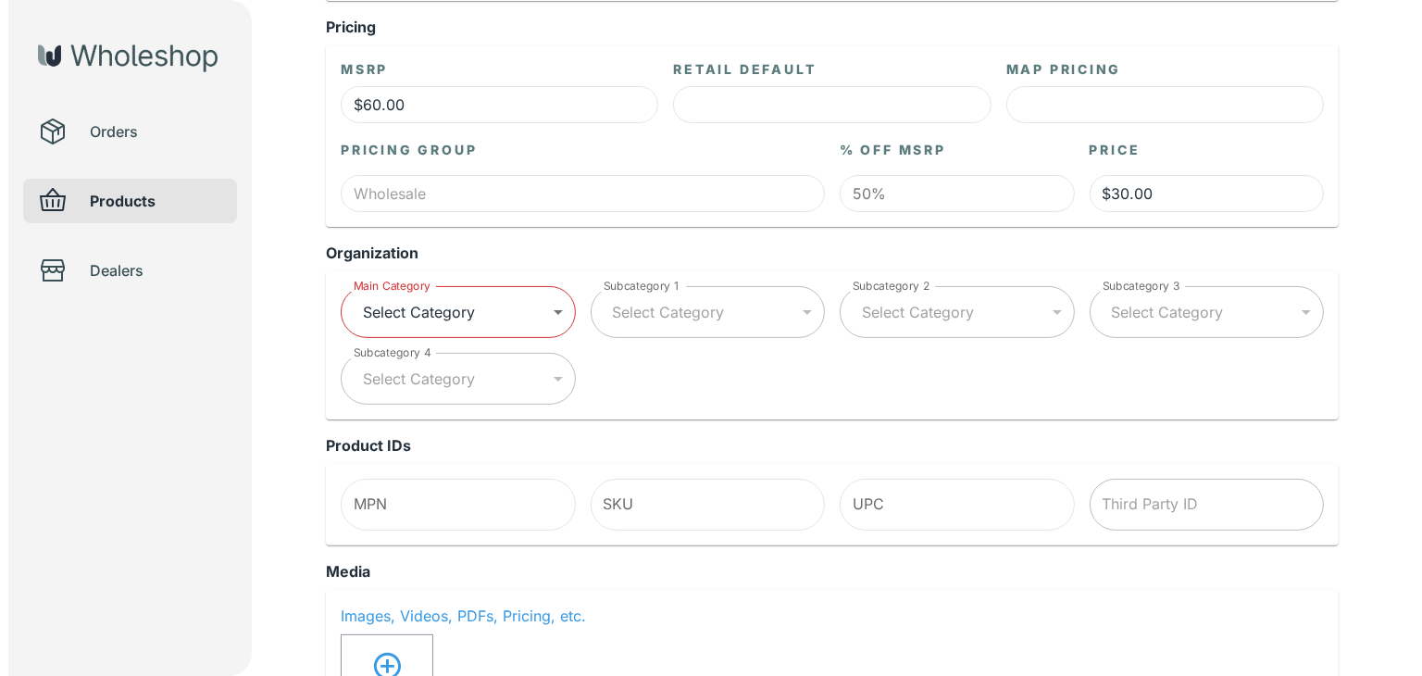
scroll to position [463, 0]
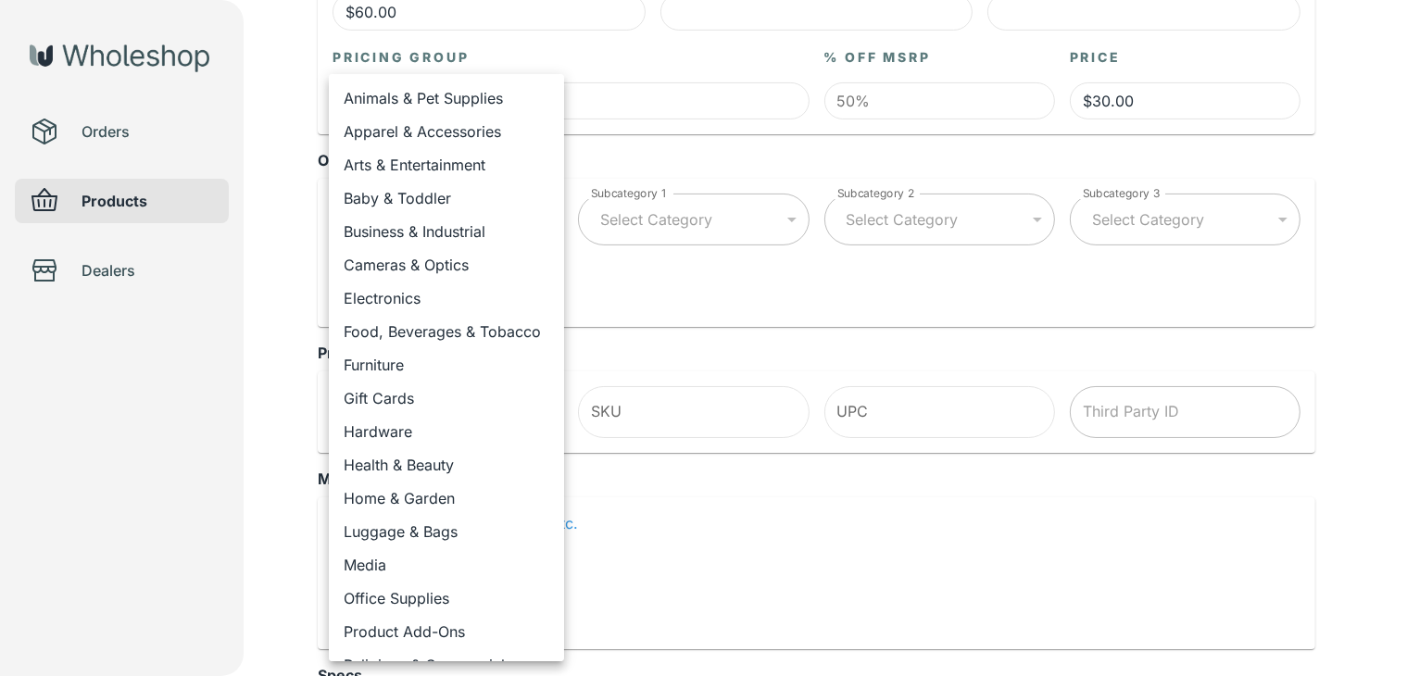
click at [530, 220] on body "ten [PERSON_NAME] Orders Products Dealers Back Create Product Unsaved Changes N…" at bounding box center [703, 540] width 1407 height 2007
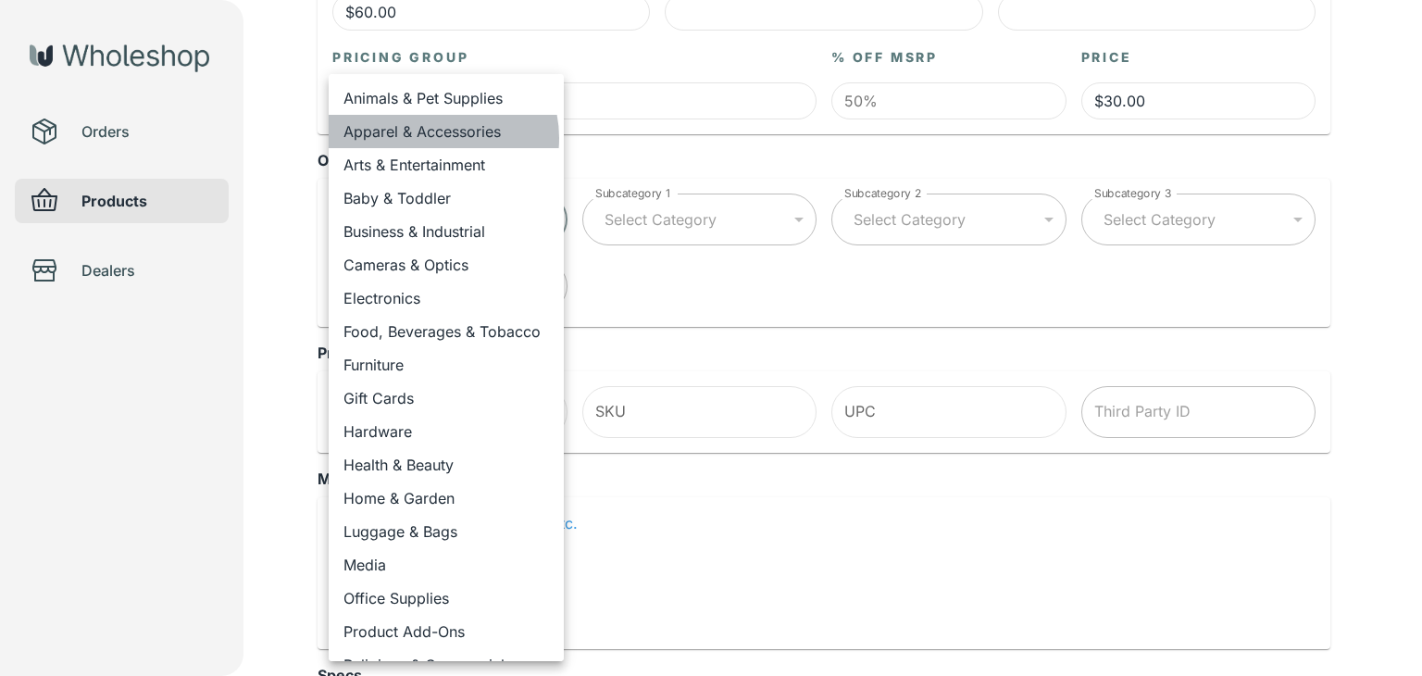
click at [440, 138] on li "Apparel & Accessories" at bounding box center [446, 131] width 235 height 33
type input "**********"
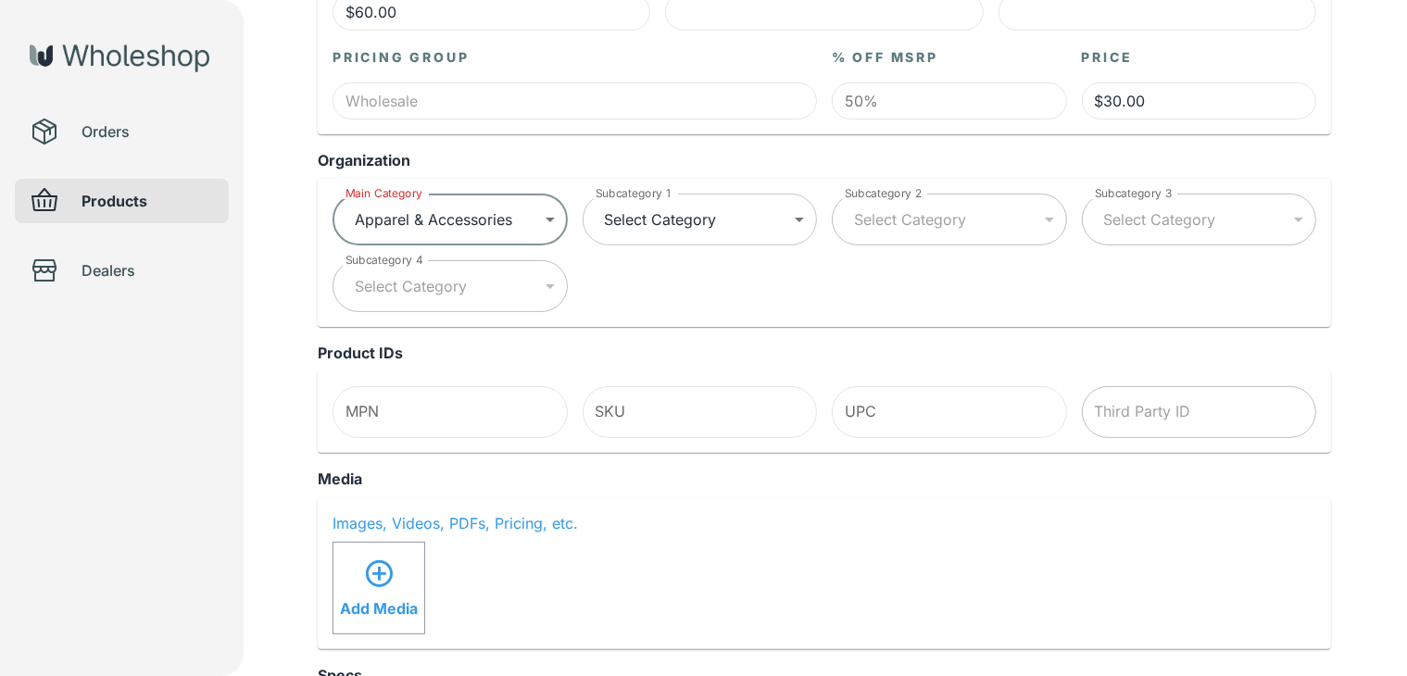
click at [678, 205] on body "**********" at bounding box center [703, 540] width 1407 height 2007
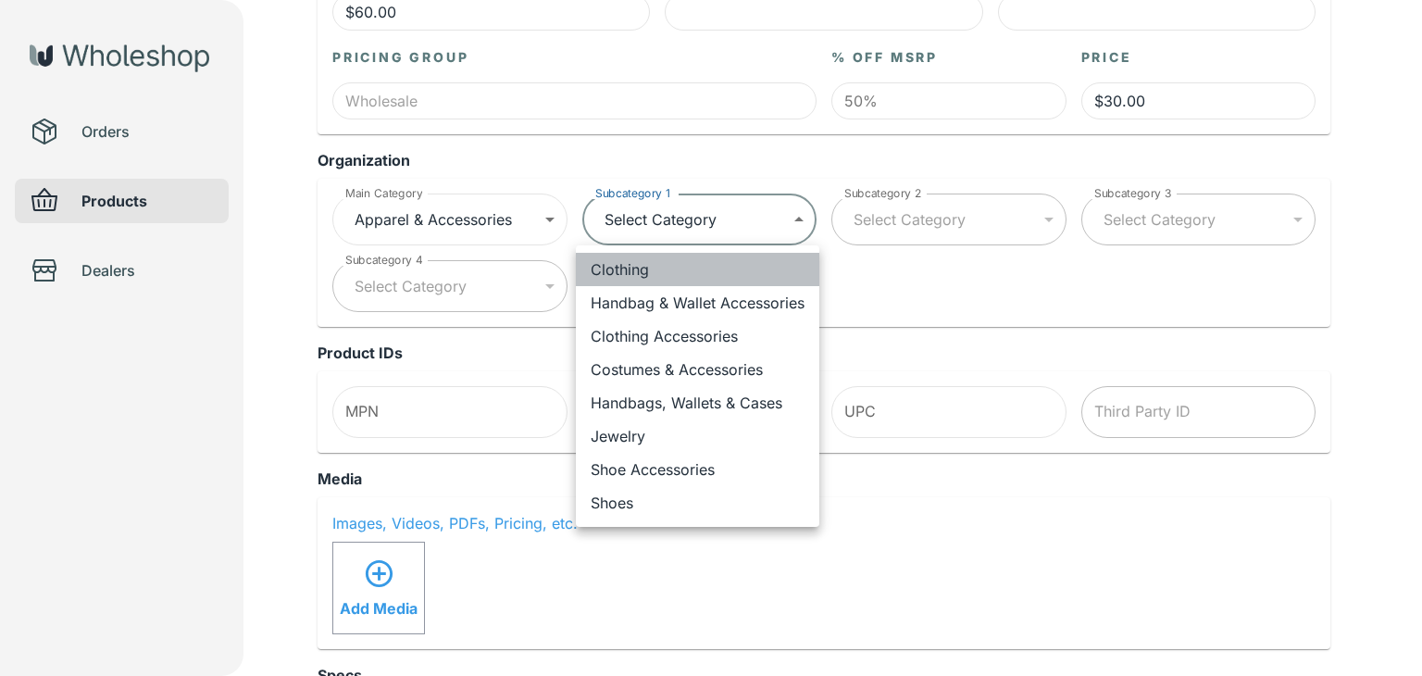
click at [648, 273] on li "Clothing" at bounding box center [698, 269] width 244 height 33
type input "**********"
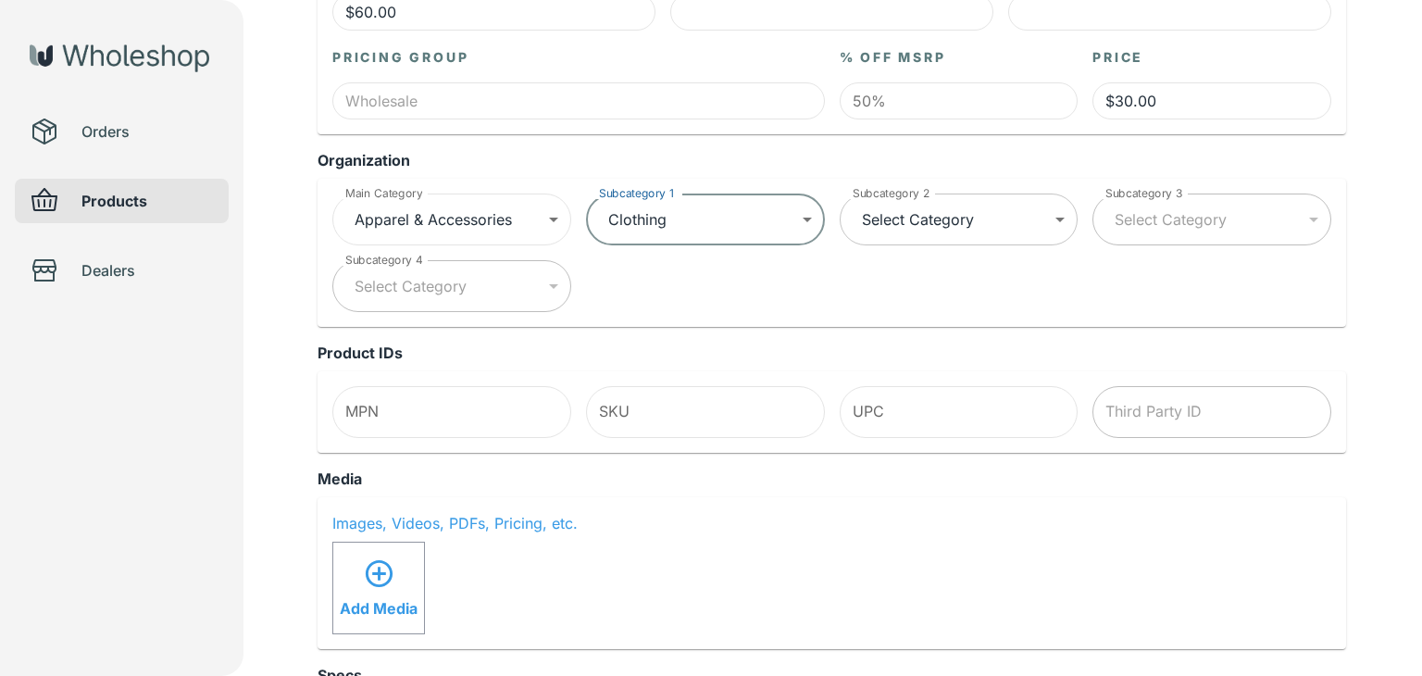
click at [951, 243] on body "**********" at bounding box center [711, 540] width 1422 height 2007
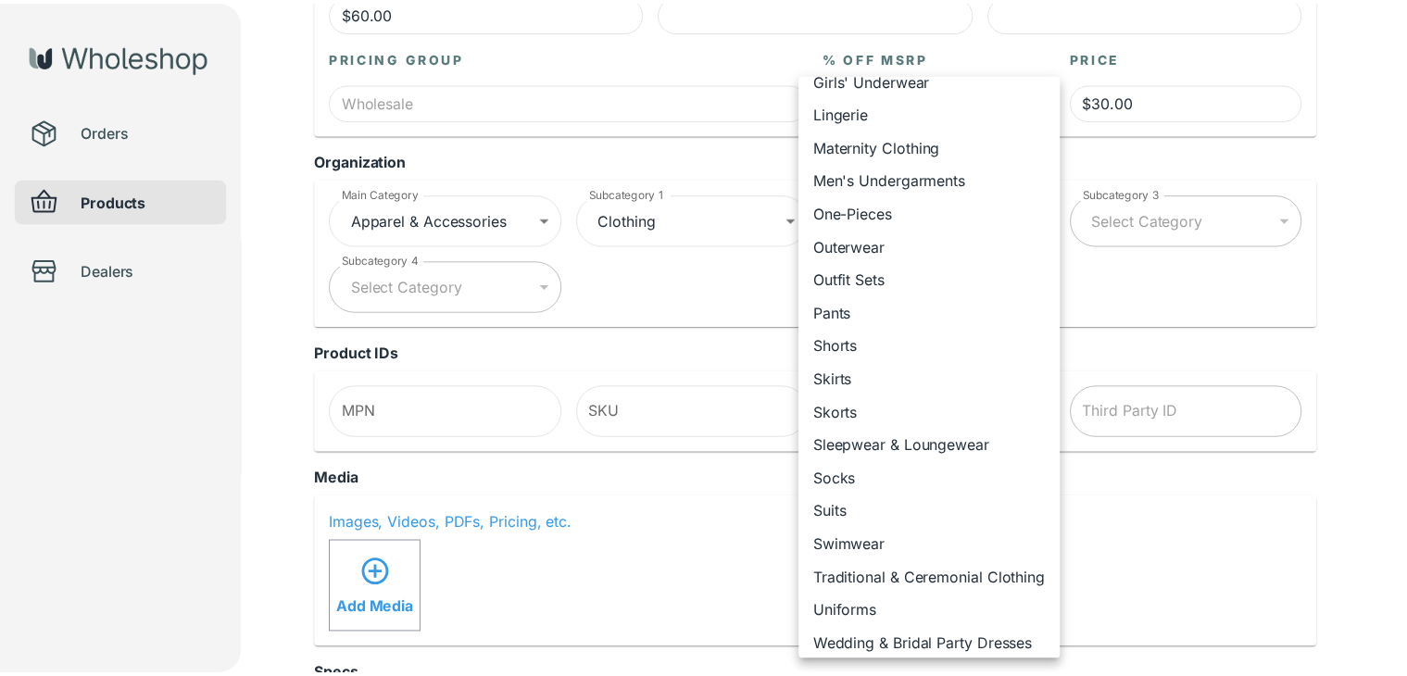
scroll to position [194, 0]
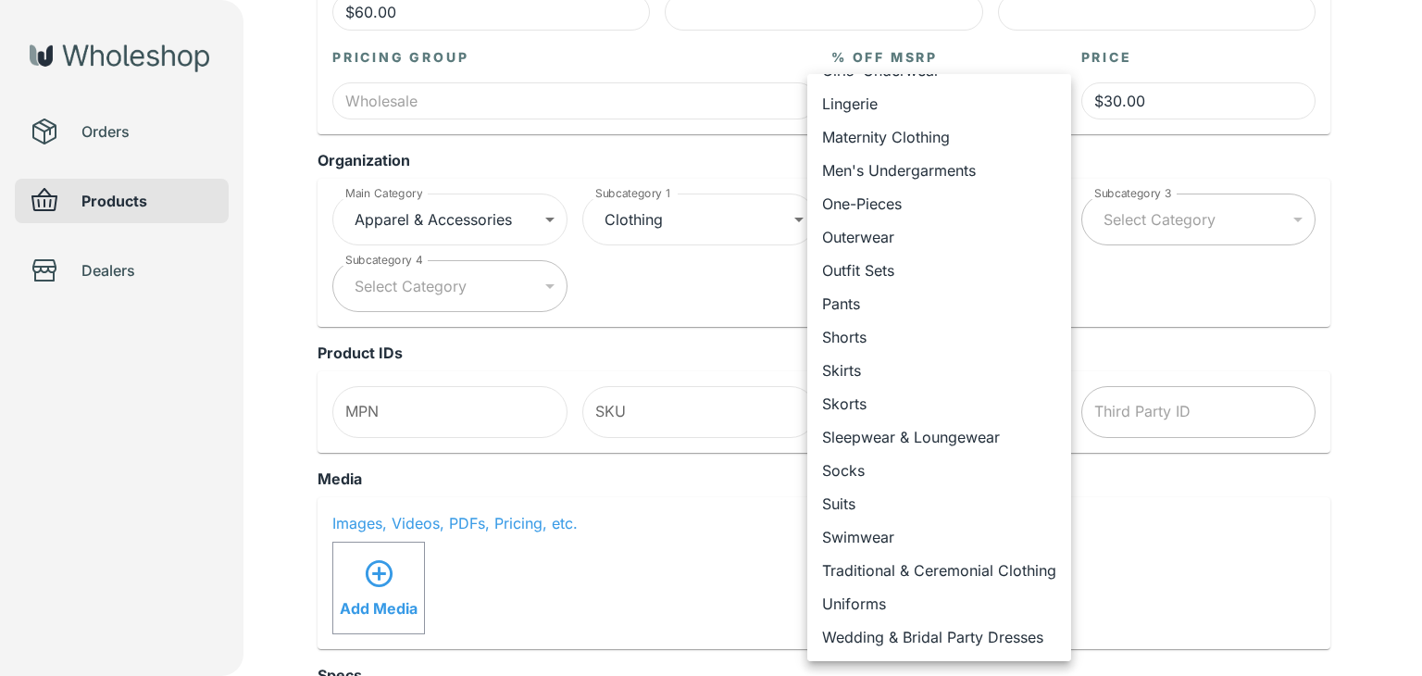
click at [1256, 279] on div at bounding box center [711, 338] width 1422 height 676
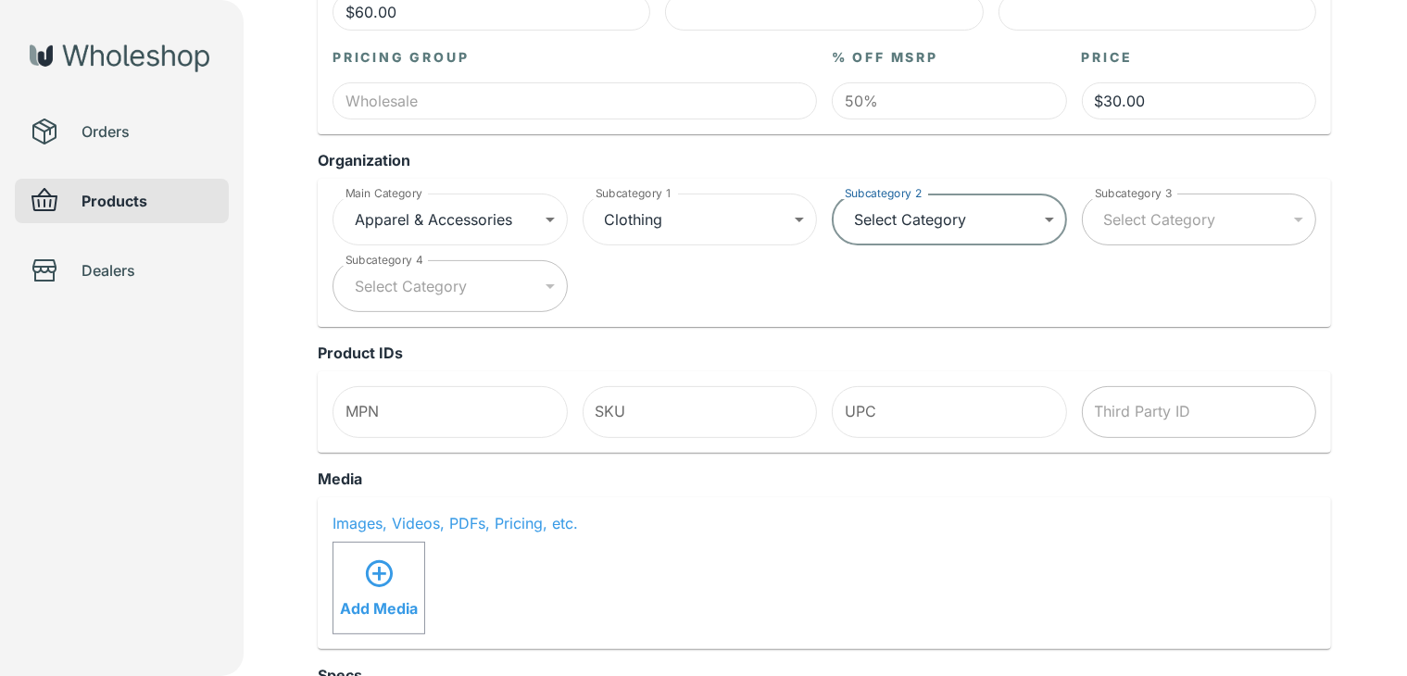
scroll to position [0, 0]
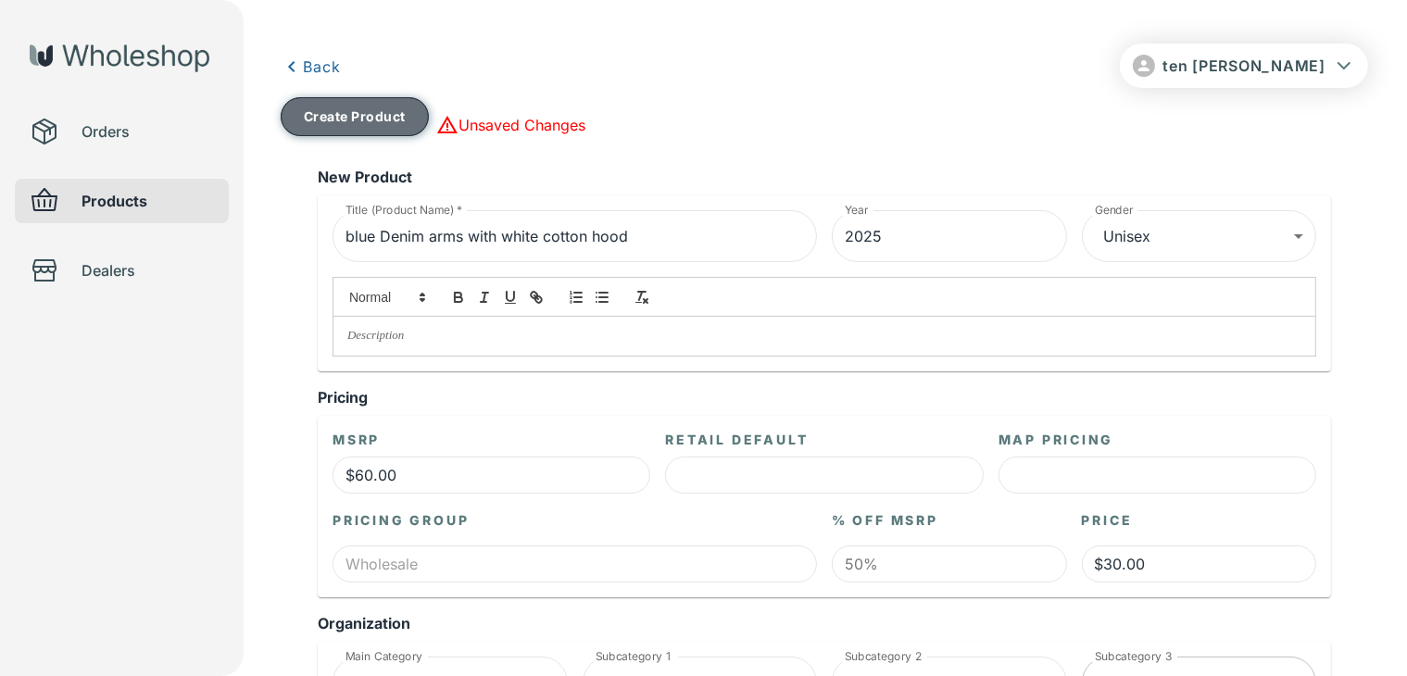
click at [314, 110] on button "Create Product" at bounding box center [355, 116] width 148 height 39
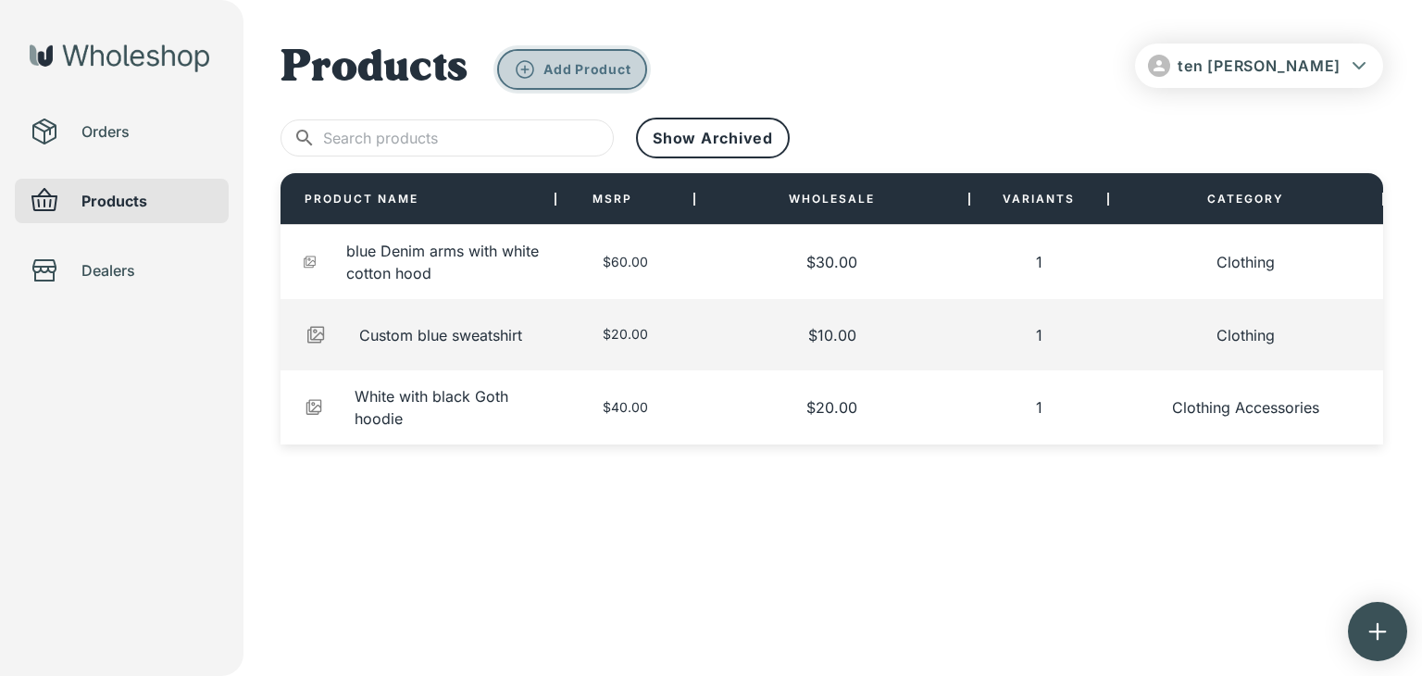
click at [556, 75] on p "Add Product" at bounding box center [587, 69] width 87 height 17
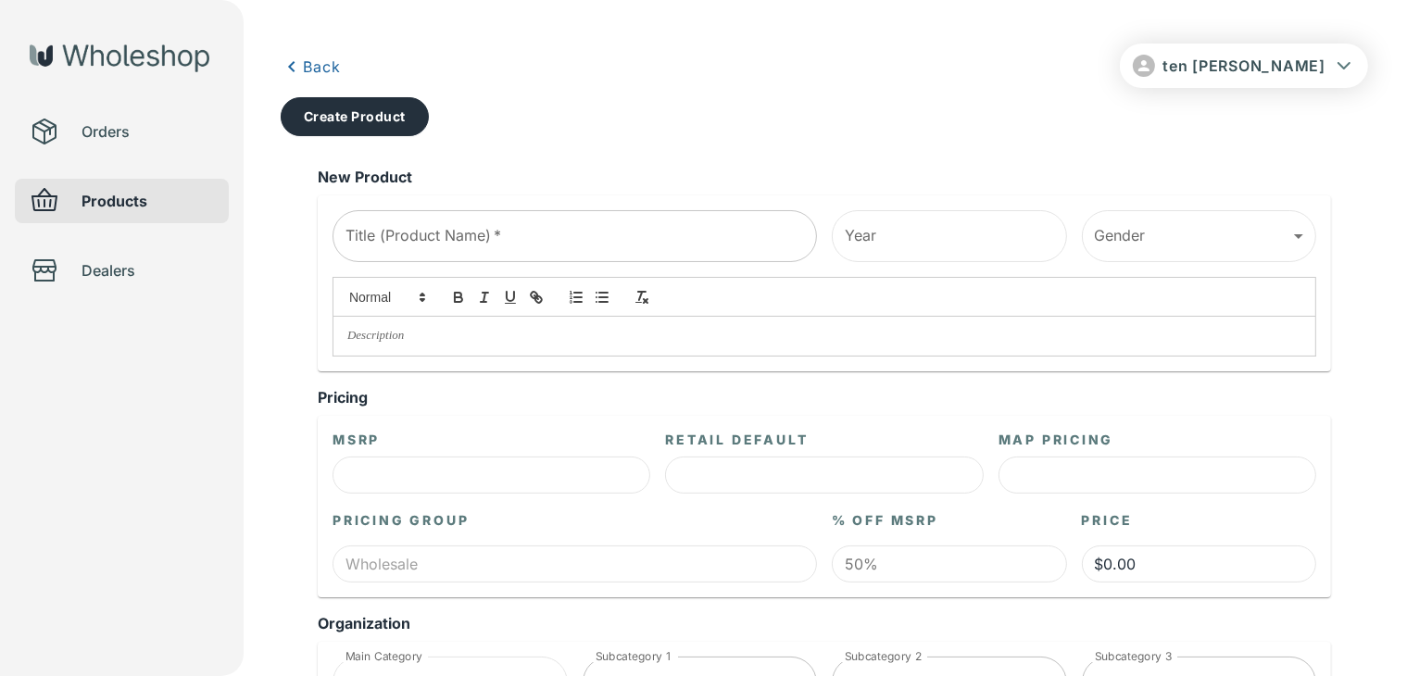
click at [419, 229] on div "Title (Product Name)   * Title (Product Name)   *" at bounding box center [574, 236] width 484 height 52
type input "Carrot Tank trousers"
click at [925, 223] on input "Year" at bounding box center [949, 236] width 235 height 52
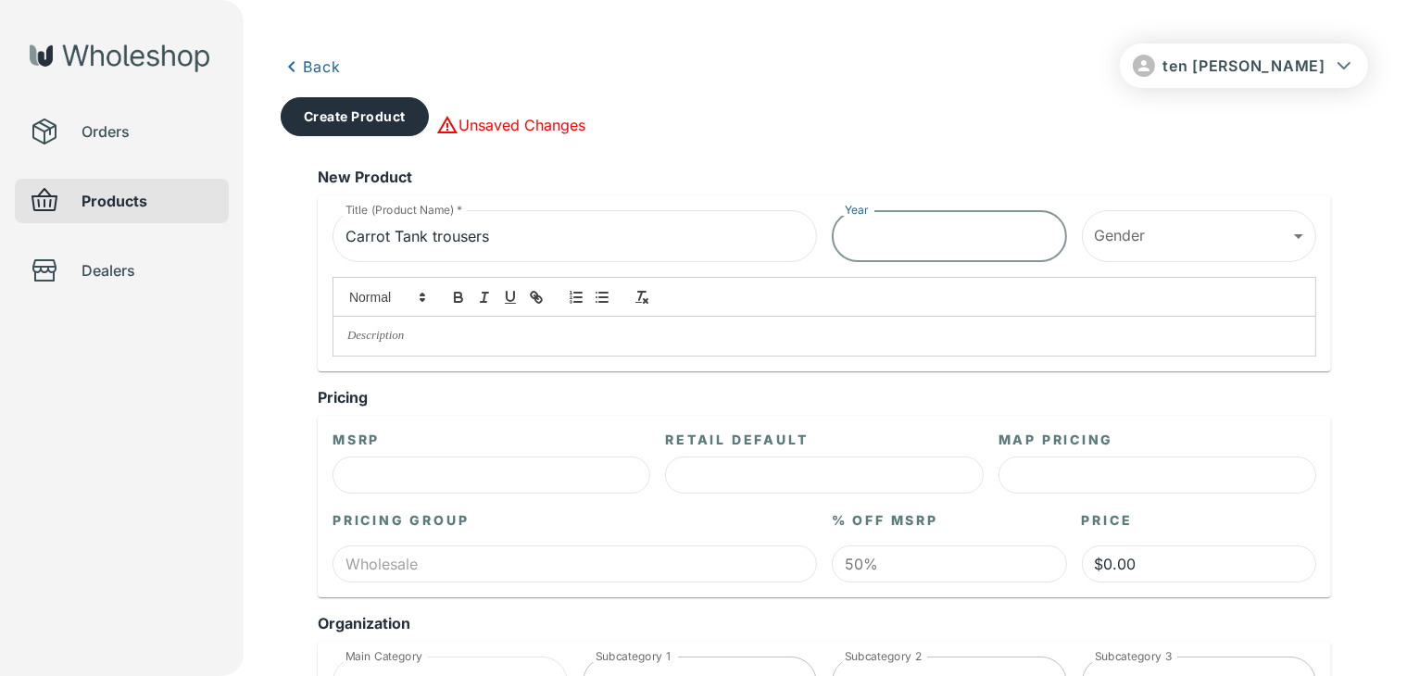
type input "2025"
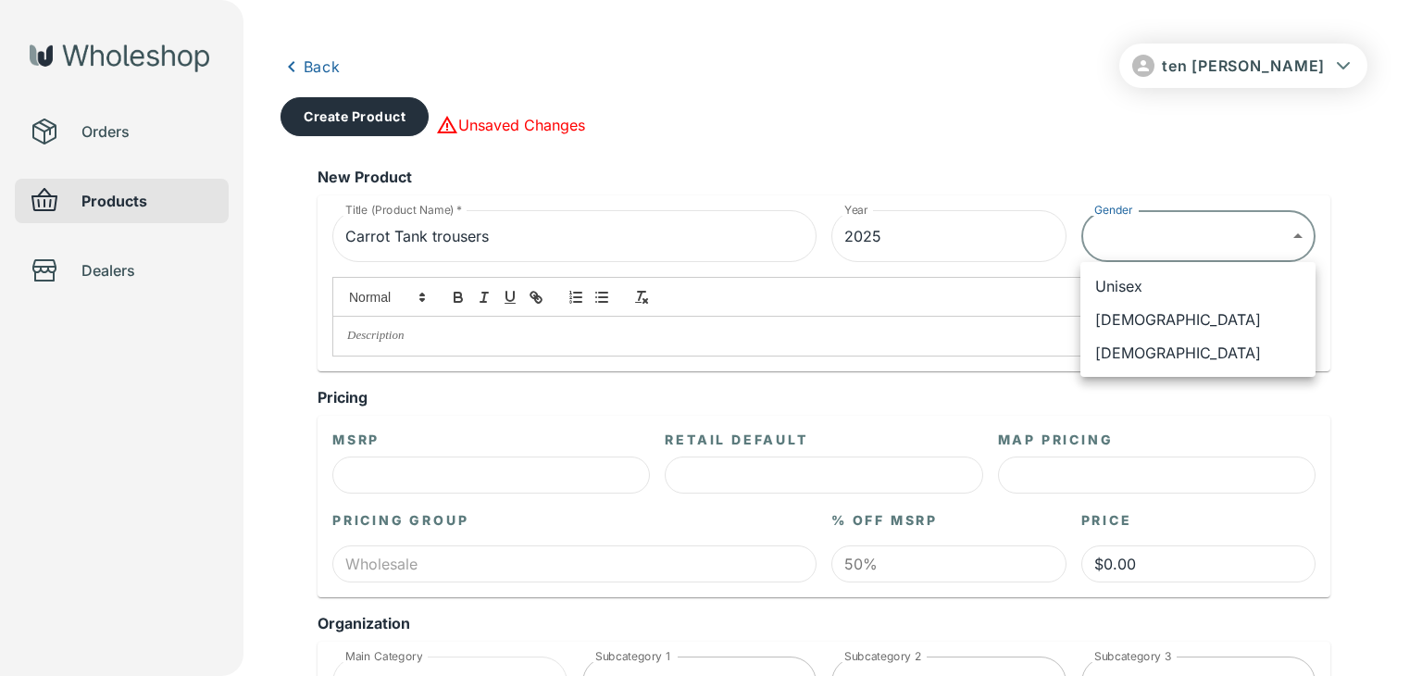
drag, startPoint x: 1135, startPoint y: 320, endPoint x: 1033, endPoint y: 319, distance: 102.8
click at [1136, 319] on li "[DEMOGRAPHIC_DATA]" at bounding box center [1198, 319] width 235 height 33
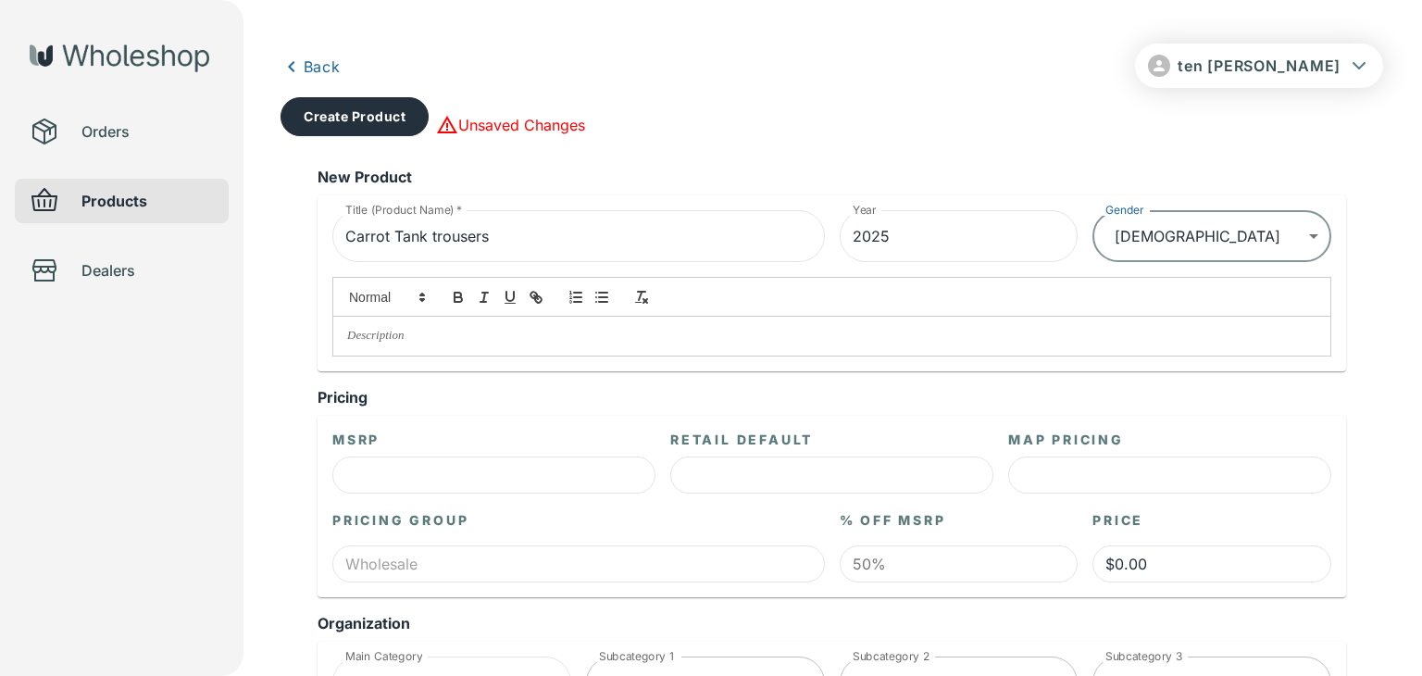
type input "****"
drag, startPoint x: 504, startPoint y: 488, endPoint x: 508, endPoint y: 451, distance: 37.3
click at [504, 488] on input "text" at bounding box center [491, 475] width 318 height 37
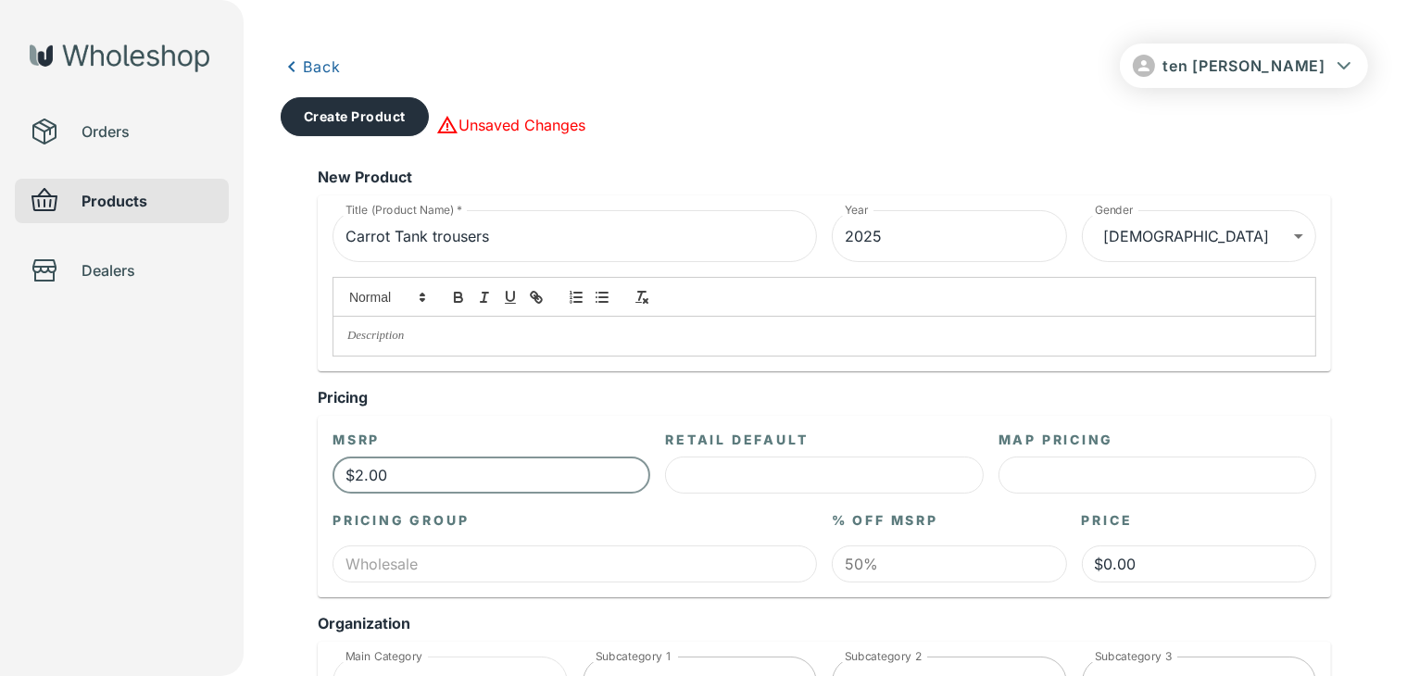
type input "$20.00"
type input "$10.00"
type input "$2.00"
type input "$1.00"
type input "$0.00"
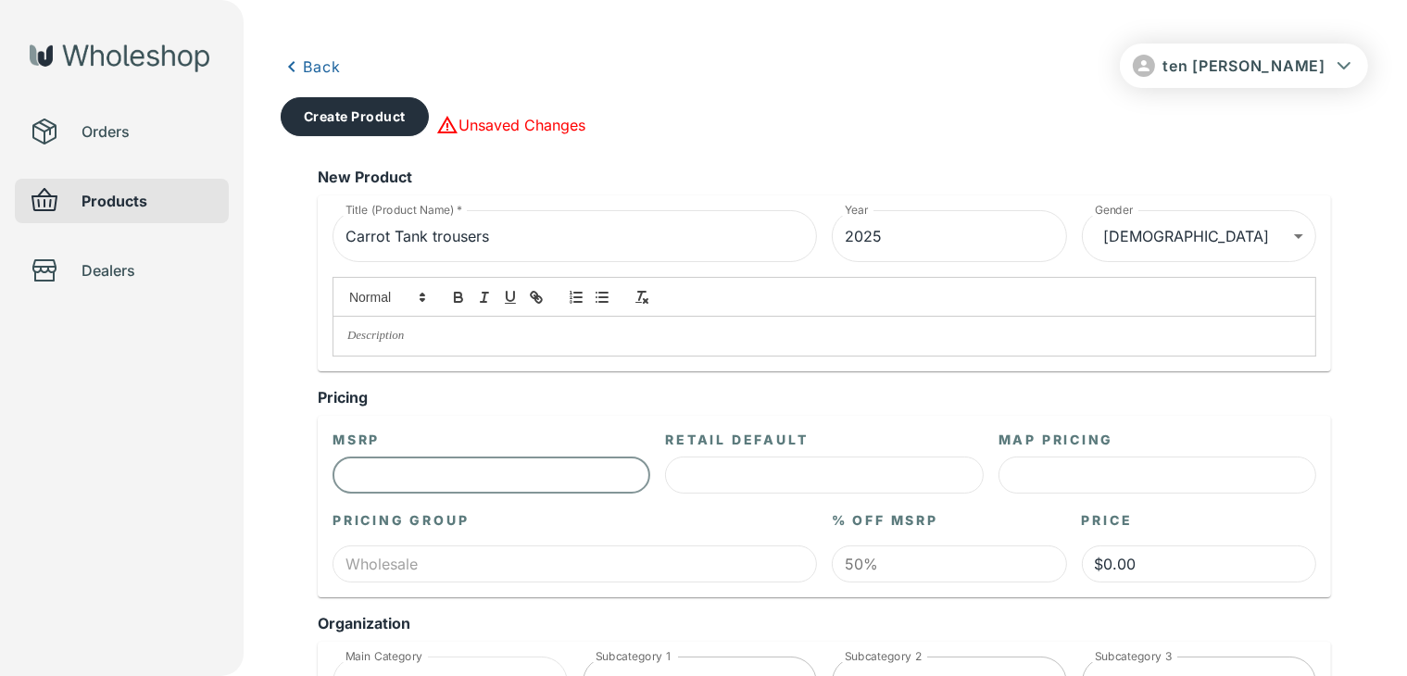
type input "$3.00"
type input "$1.50"
type input "$30.00"
type input "$15.00"
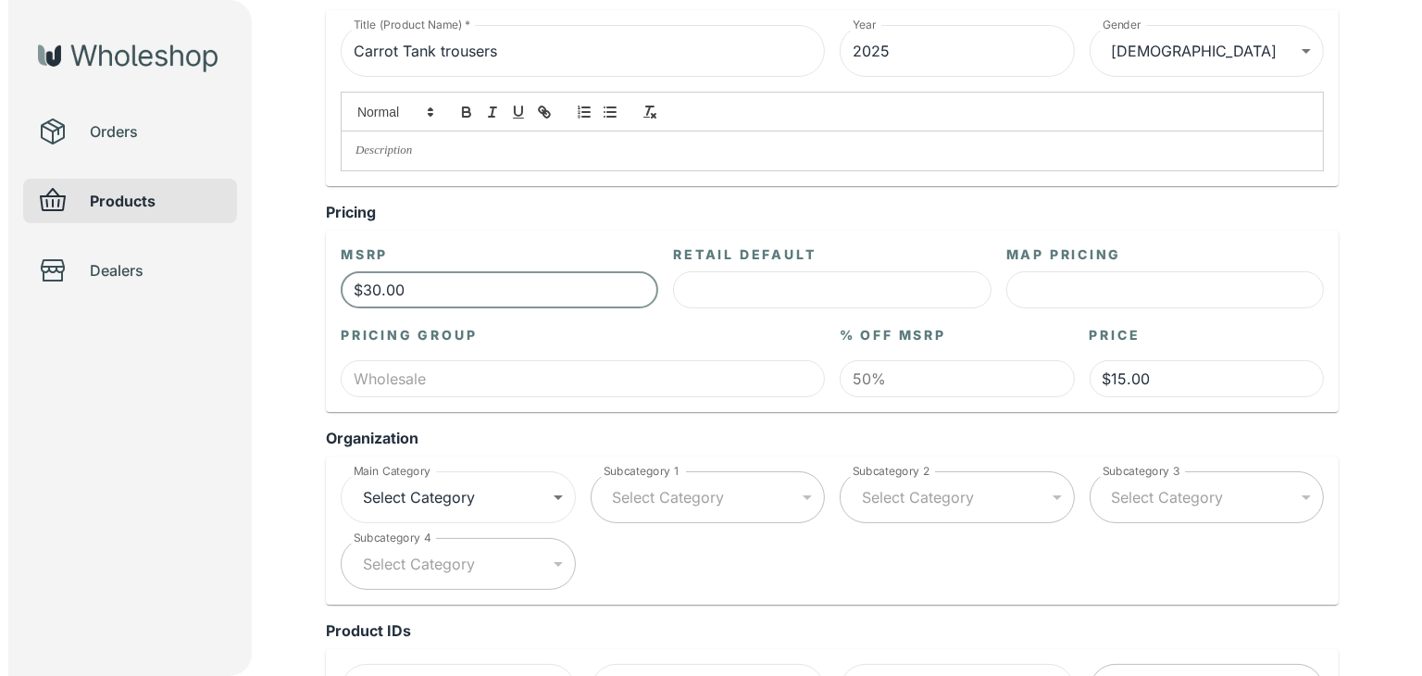
scroll to position [278, 0]
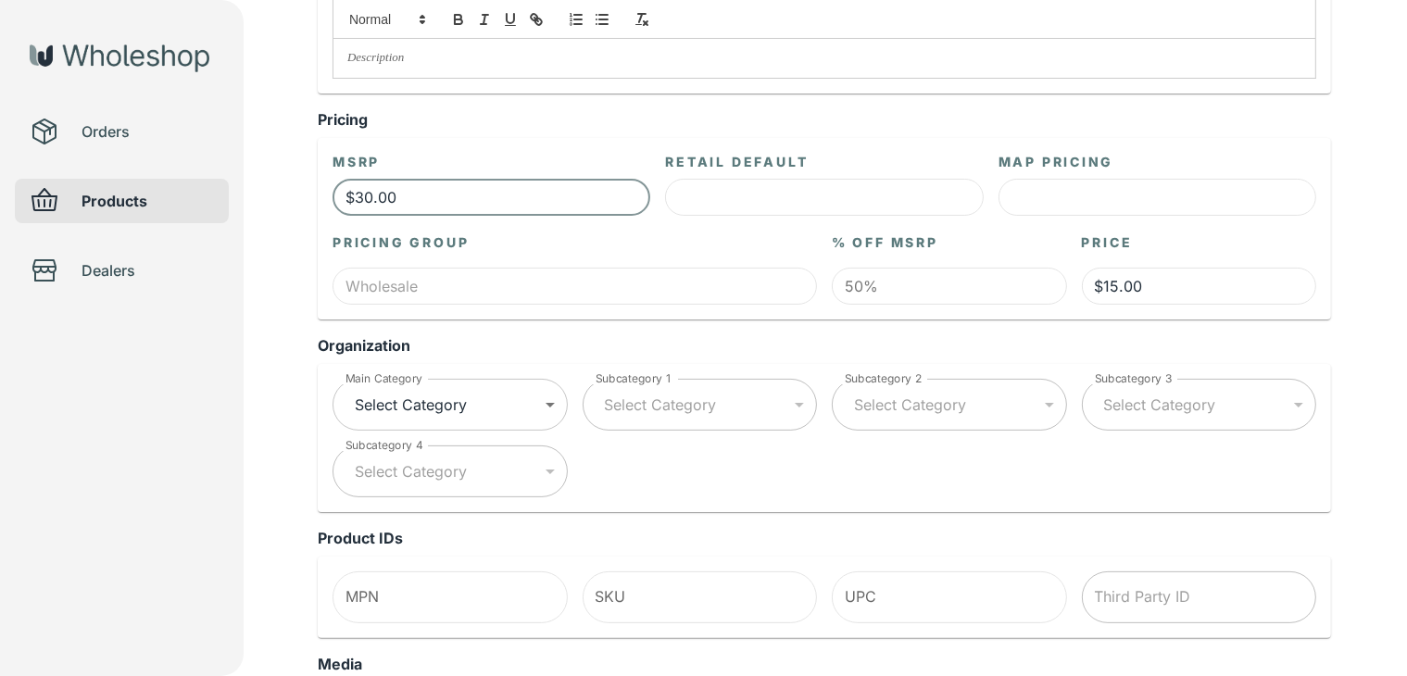
type input "$30.00"
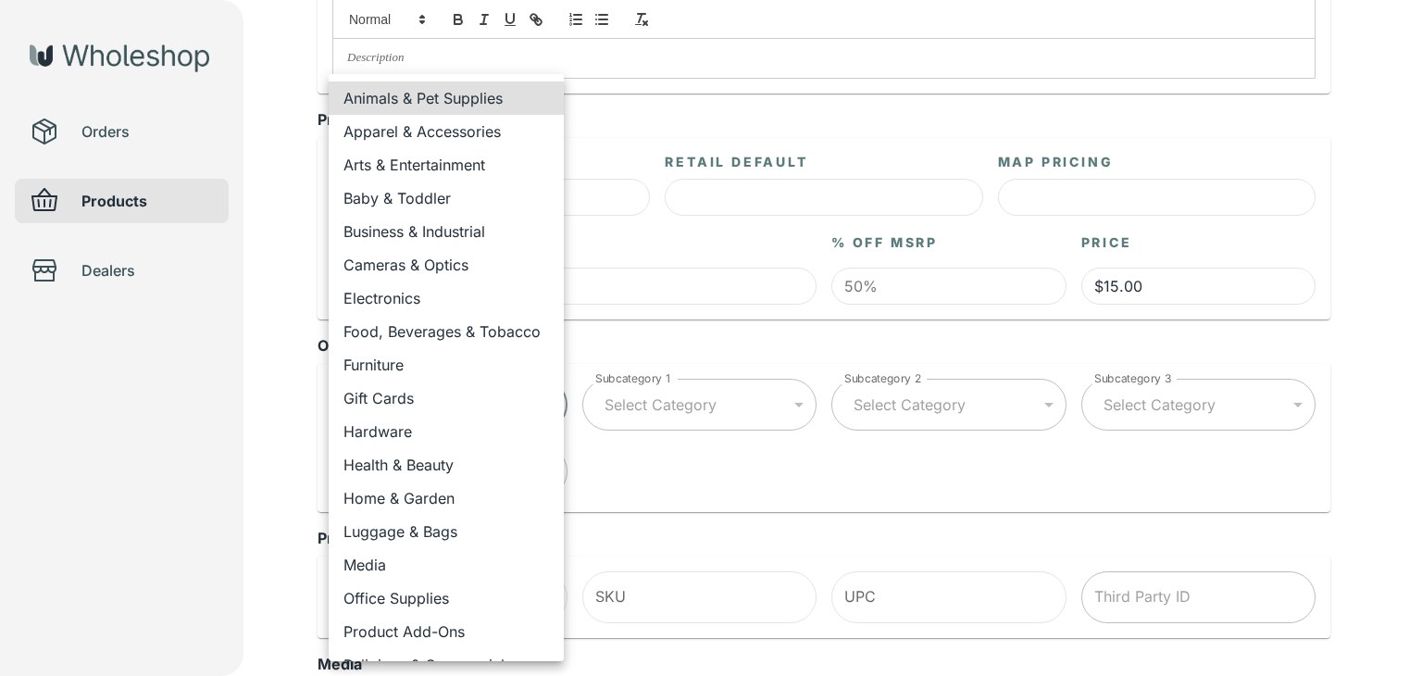
click at [498, 137] on li "Apparel & Accessories" at bounding box center [446, 131] width 235 height 33
type input "**********"
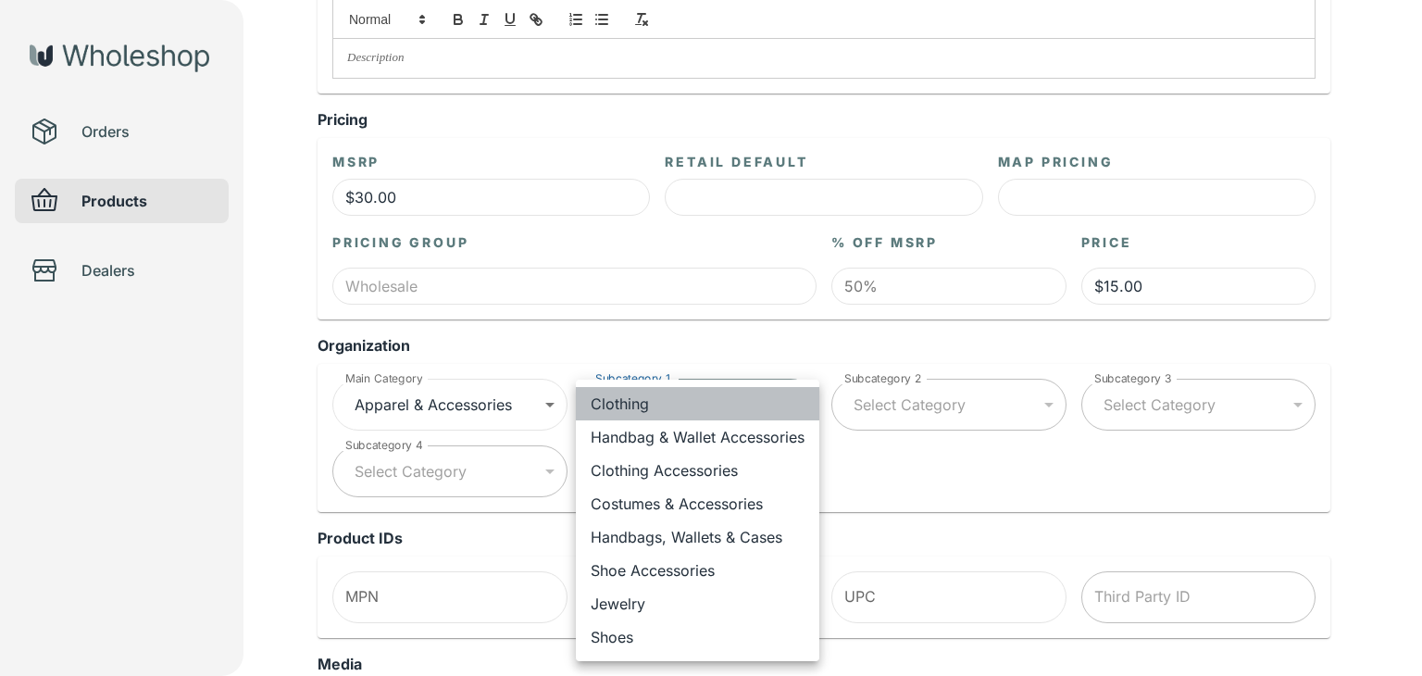
click at [743, 395] on li "Clothing" at bounding box center [698, 403] width 244 height 33
type input "**********"
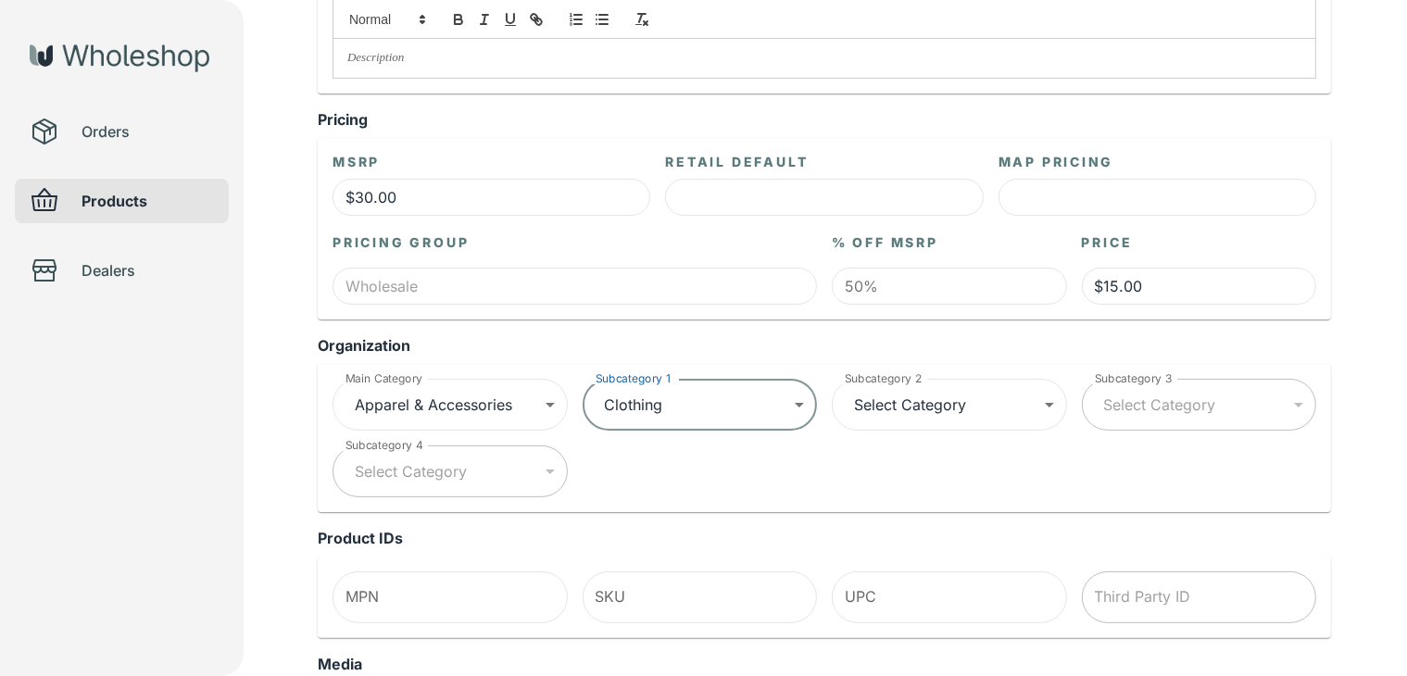
click at [926, 432] on div "**********" at bounding box center [817, 430] width 998 height 133
click at [933, 419] on div "Select Category" at bounding box center [949, 405] width 235 height 52
click at [948, 397] on div "Select Category" at bounding box center [949, 405] width 235 height 52
type input "**********"
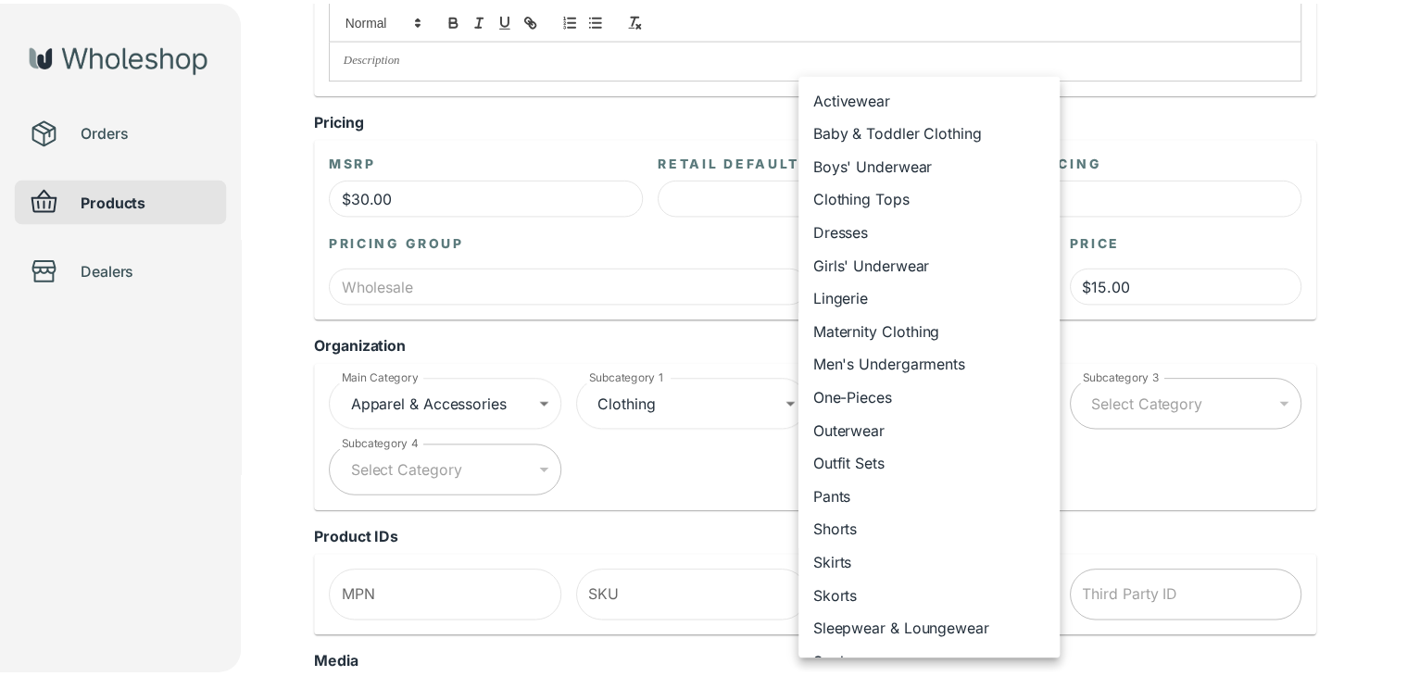
scroll to position [194, 0]
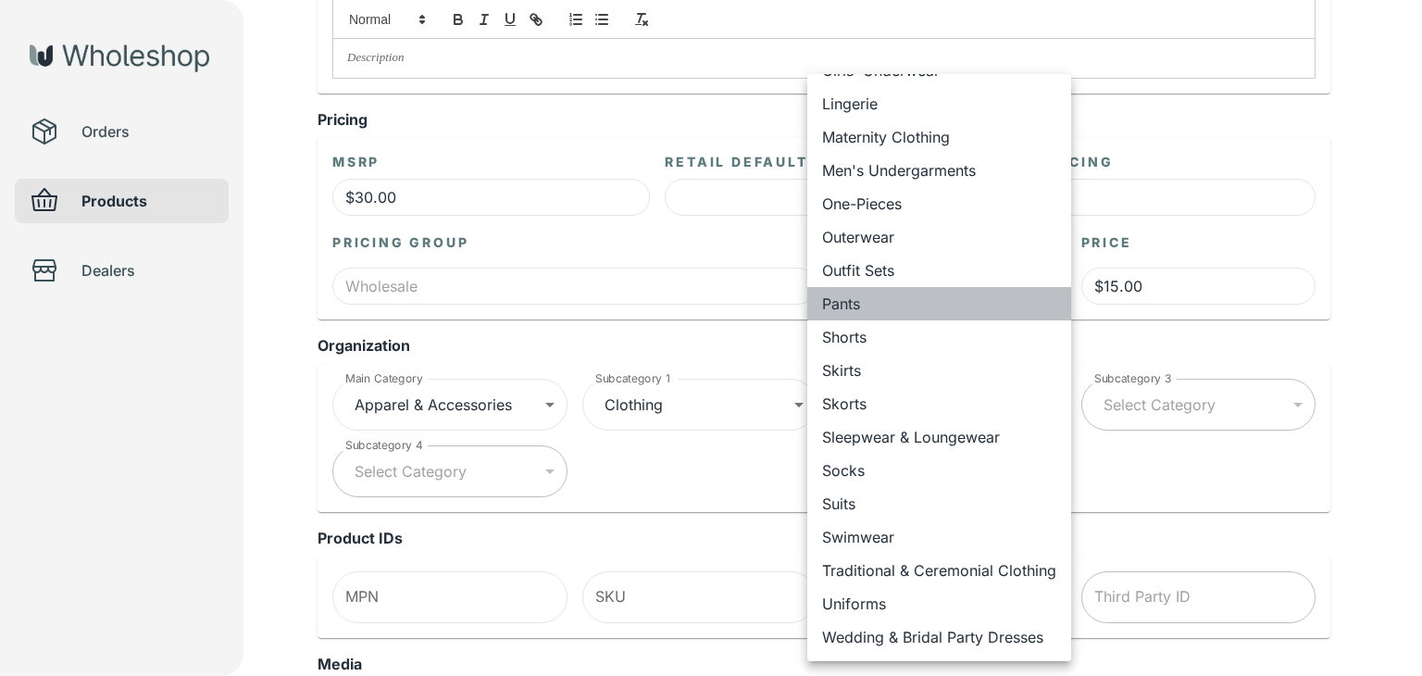
click at [937, 303] on li "Pants" at bounding box center [940, 303] width 264 height 33
type input "**********"
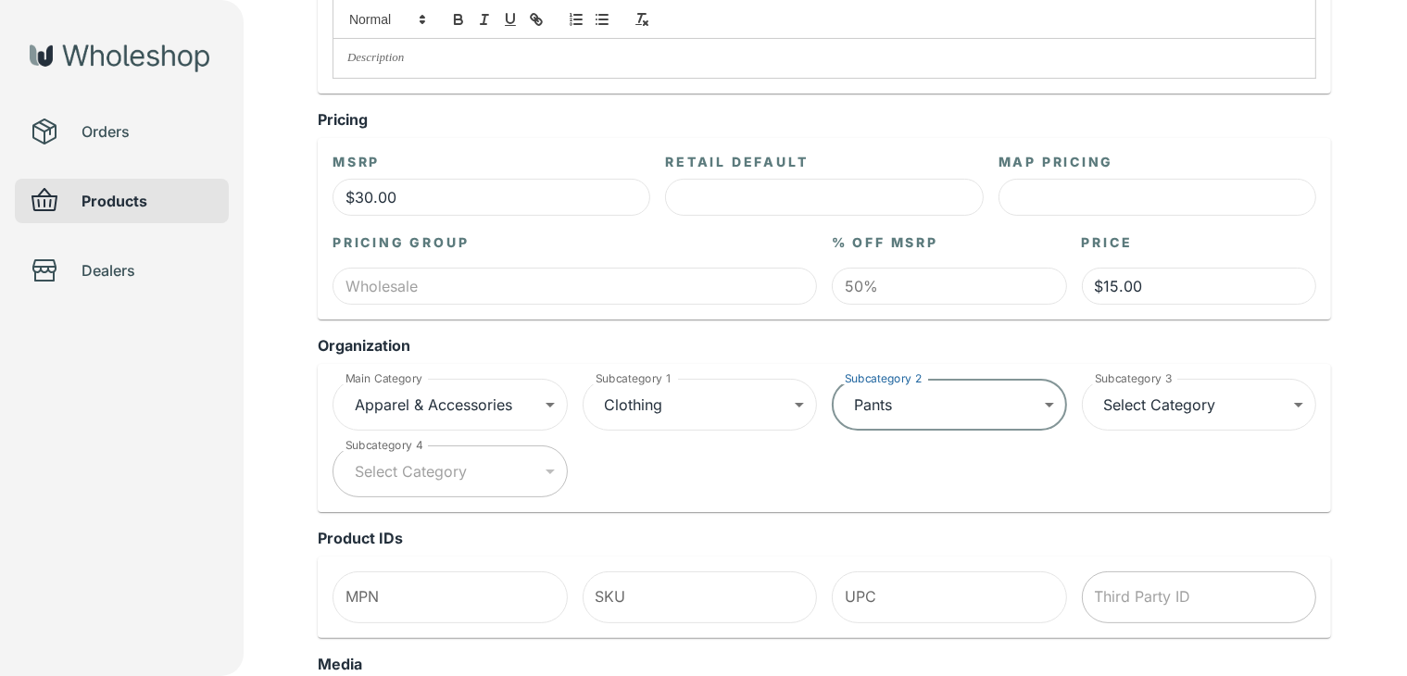
scroll to position [0, 0]
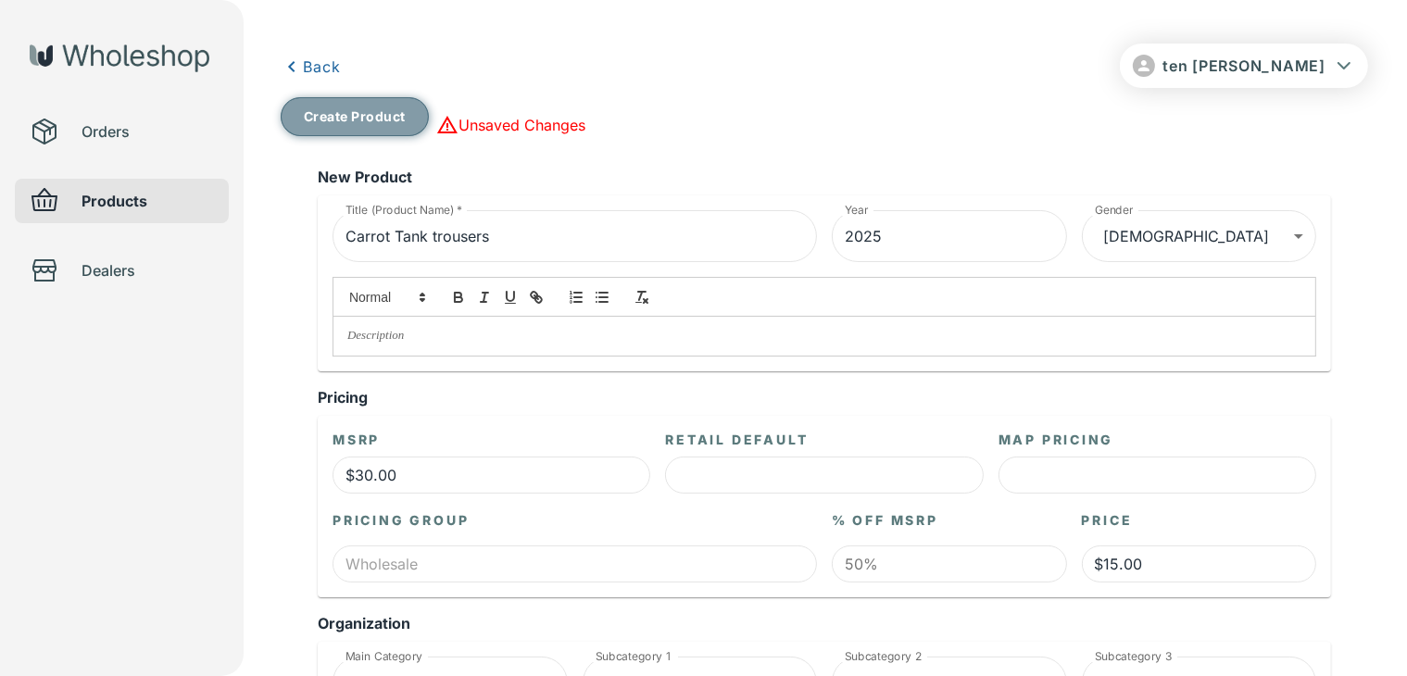
click at [367, 107] on button "Create Product" at bounding box center [355, 116] width 148 height 39
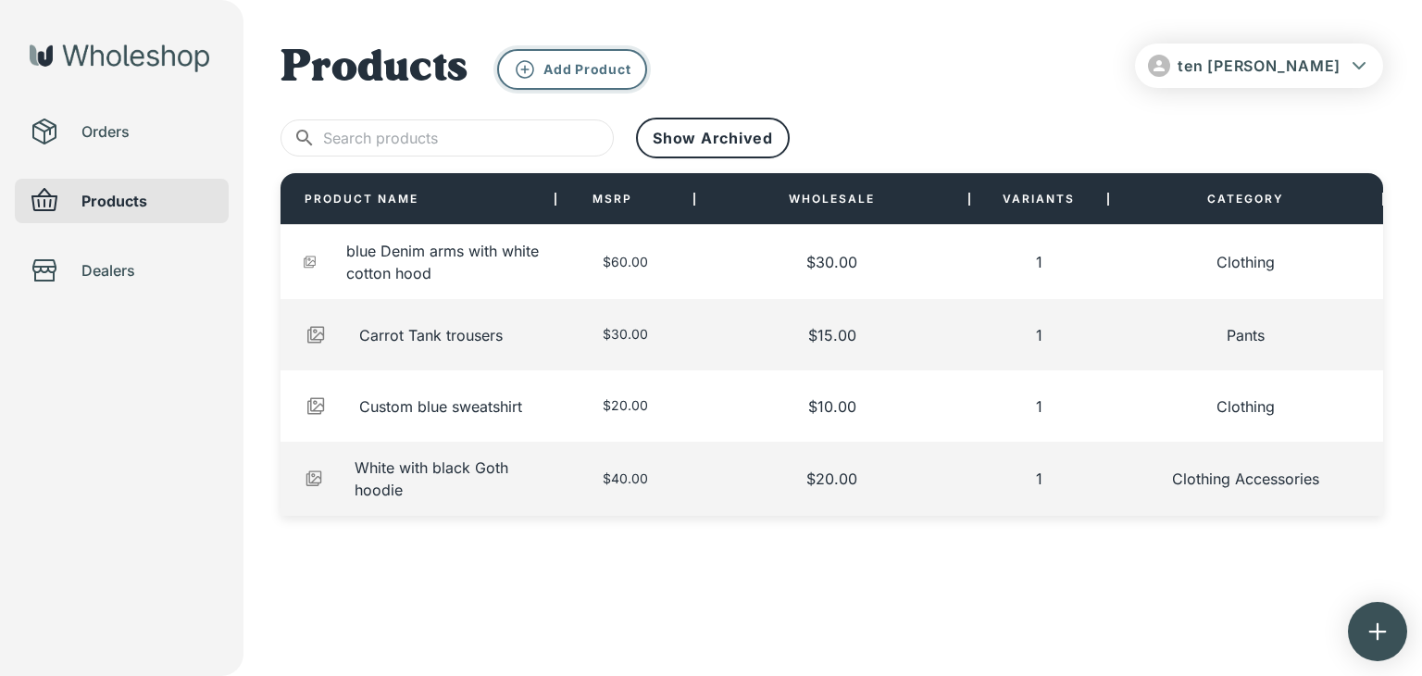
click at [564, 72] on p "Add Product" at bounding box center [587, 69] width 87 height 17
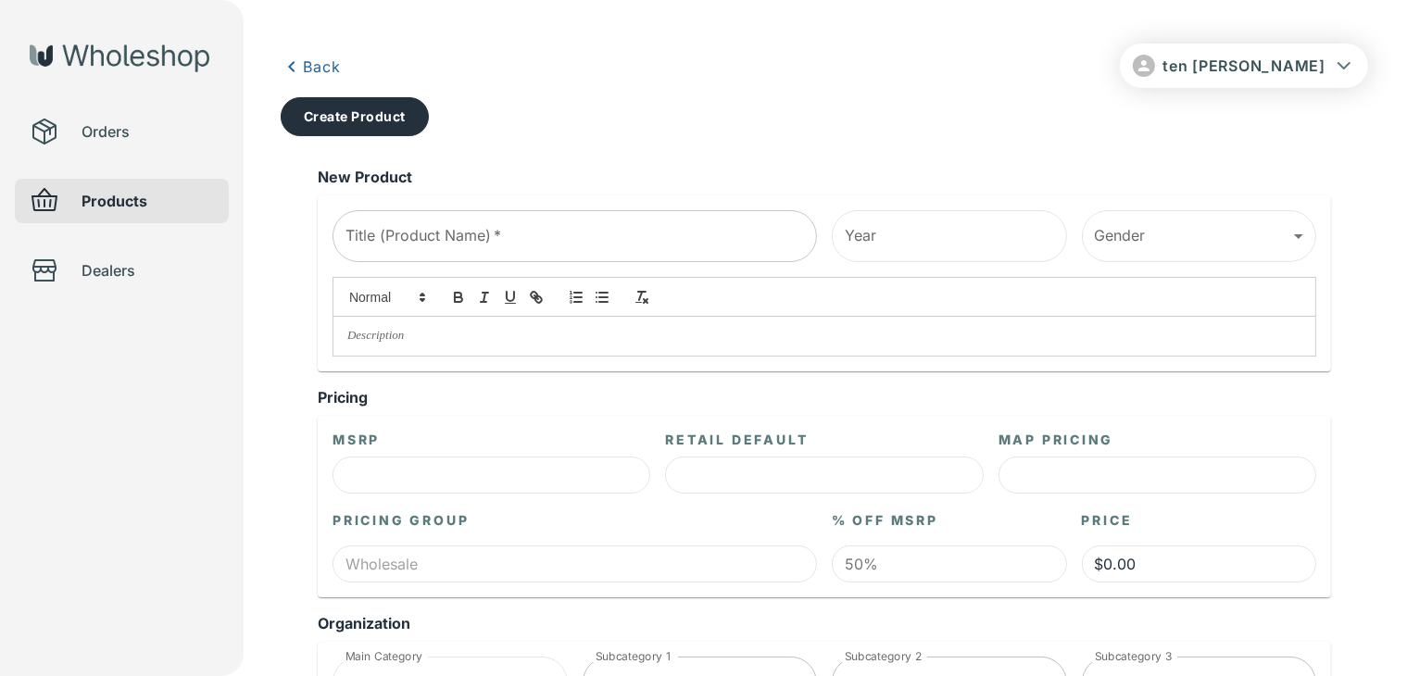
click at [488, 237] on input "Title (Product Name)   *" at bounding box center [574, 236] width 484 height 52
type input "Black timberland boots"
click at [986, 239] on input "Year" at bounding box center [949, 236] width 235 height 52
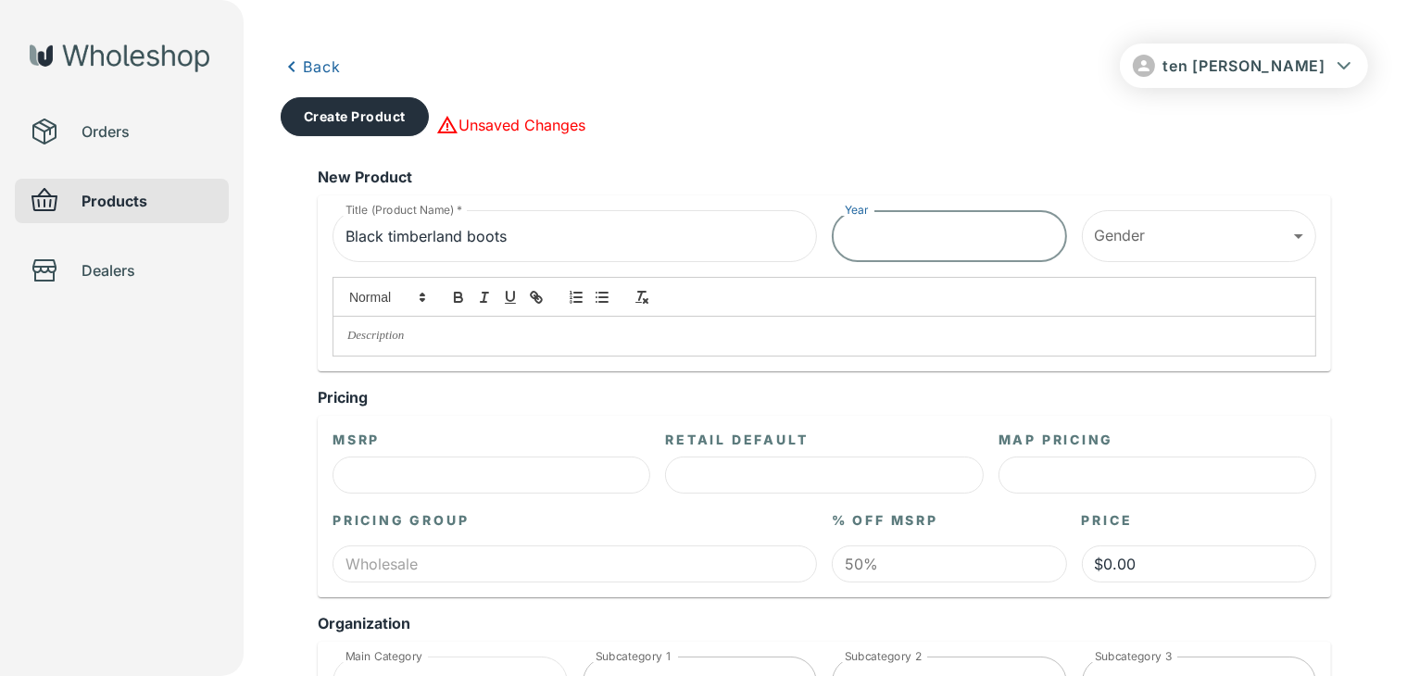
type input "2025"
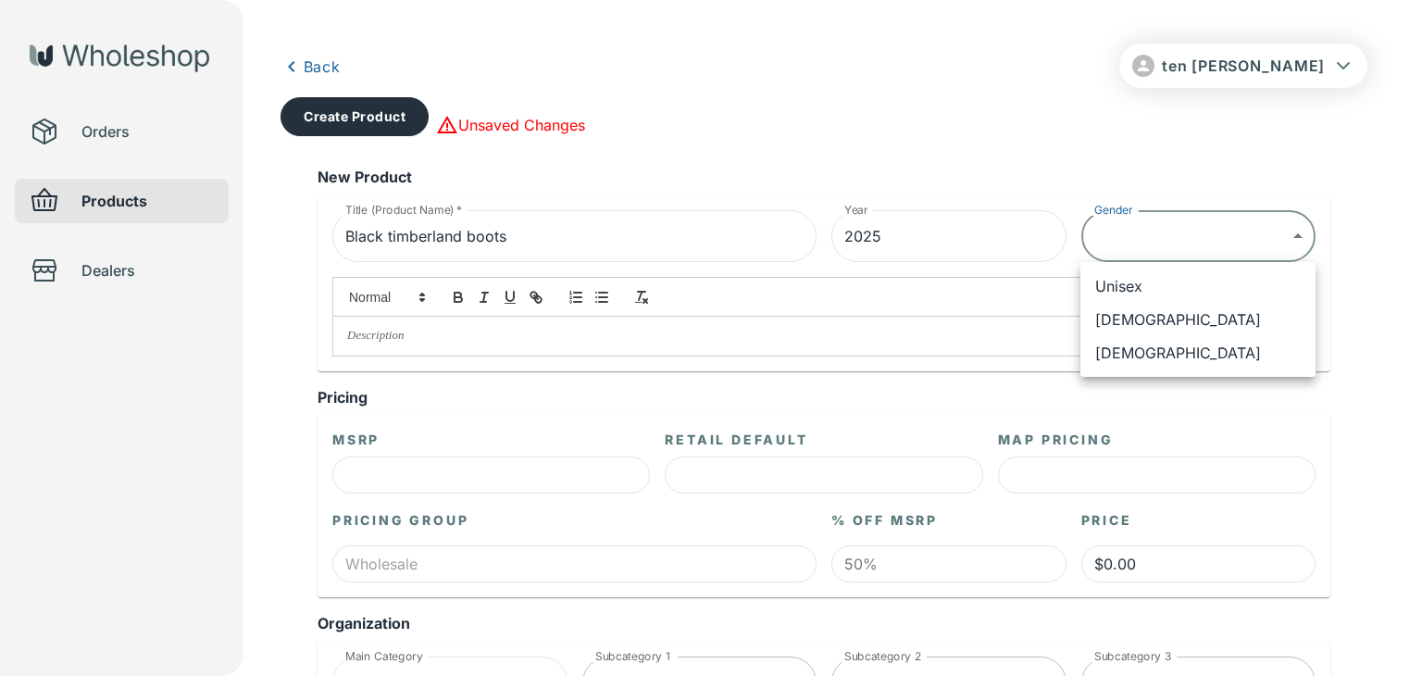
click at [1127, 276] on li "Unisex" at bounding box center [1198, 285] width 235 height 33
type input "******"
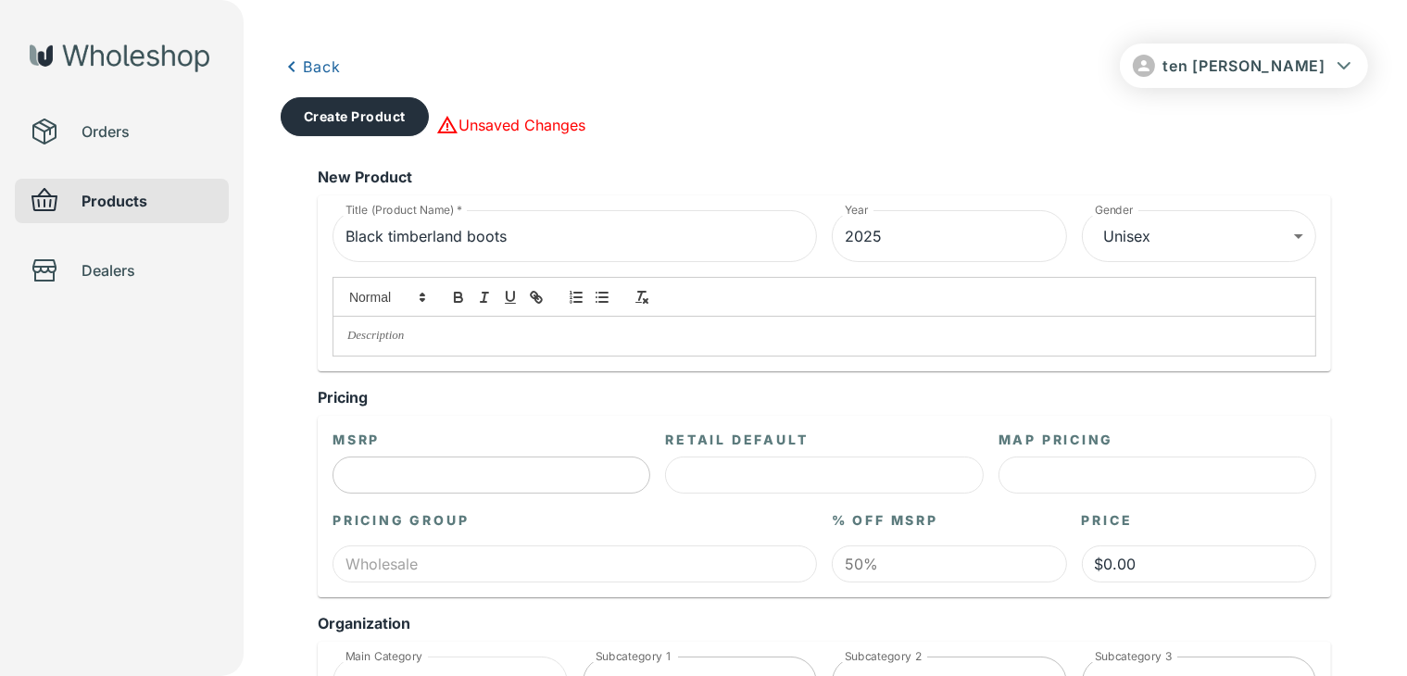
click at [370, 479] on input "text" at bounding box center [491, 475] width 318 height 37
type input "$7.00"
type input "$3.50"
type input "$75.00"
type input "$37.50"
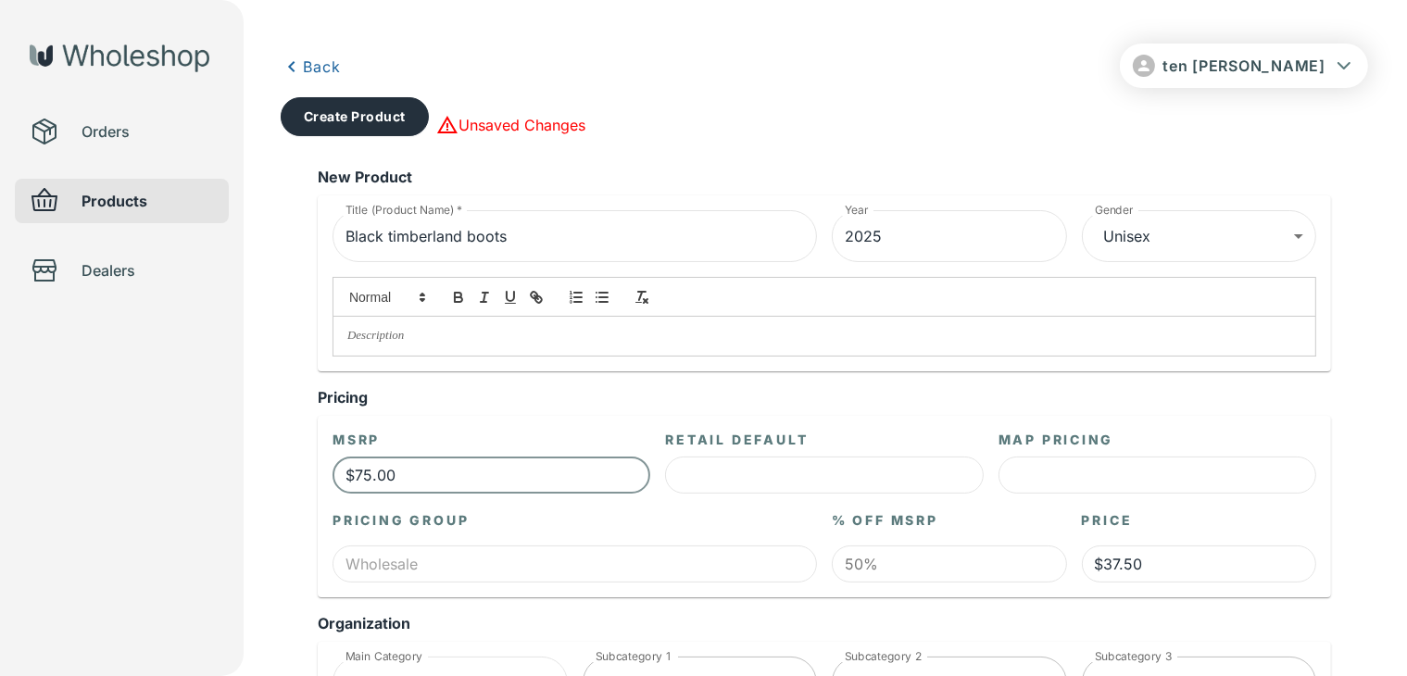
scroll to position [370, 0]
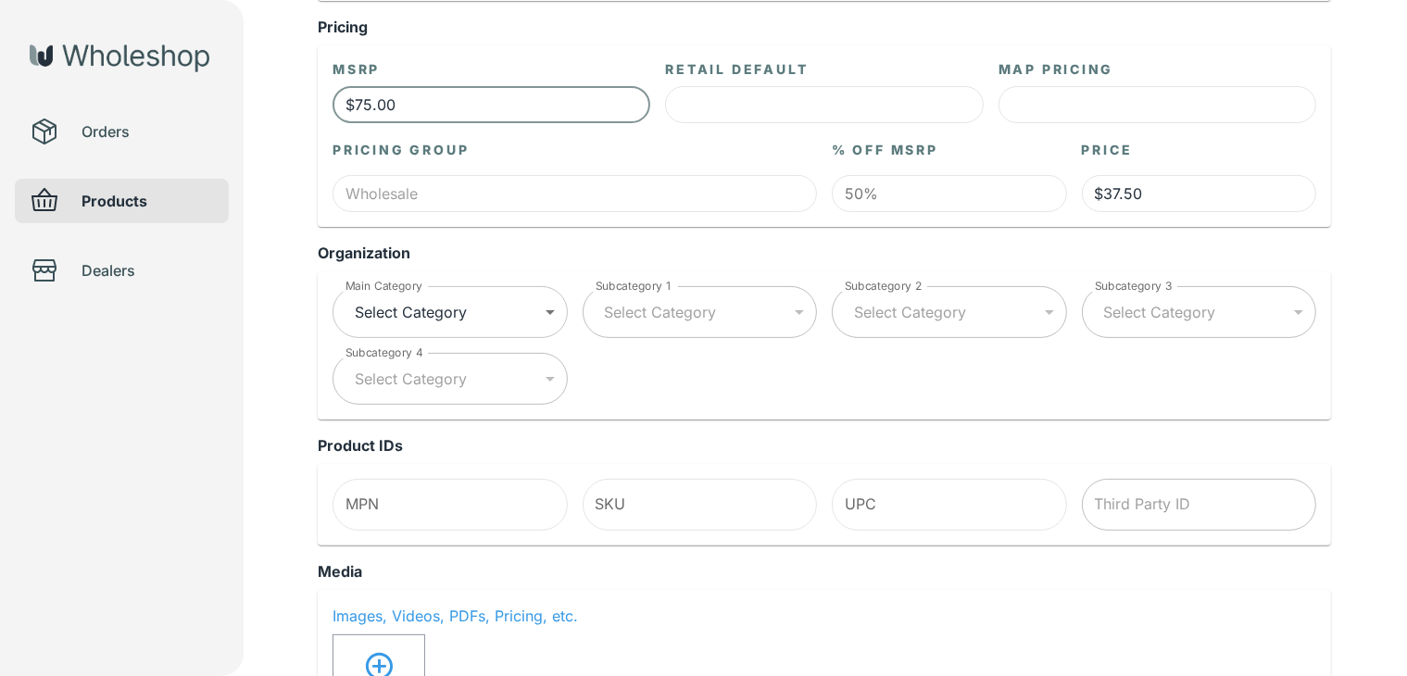
type input "$75.00"
click at [531, 308] on body "ten [PERSON_NAME] Orders Products Dealers Back Create Product Unsaved Changes N…" at bounding box center [703, 633] width 1407 height 2007
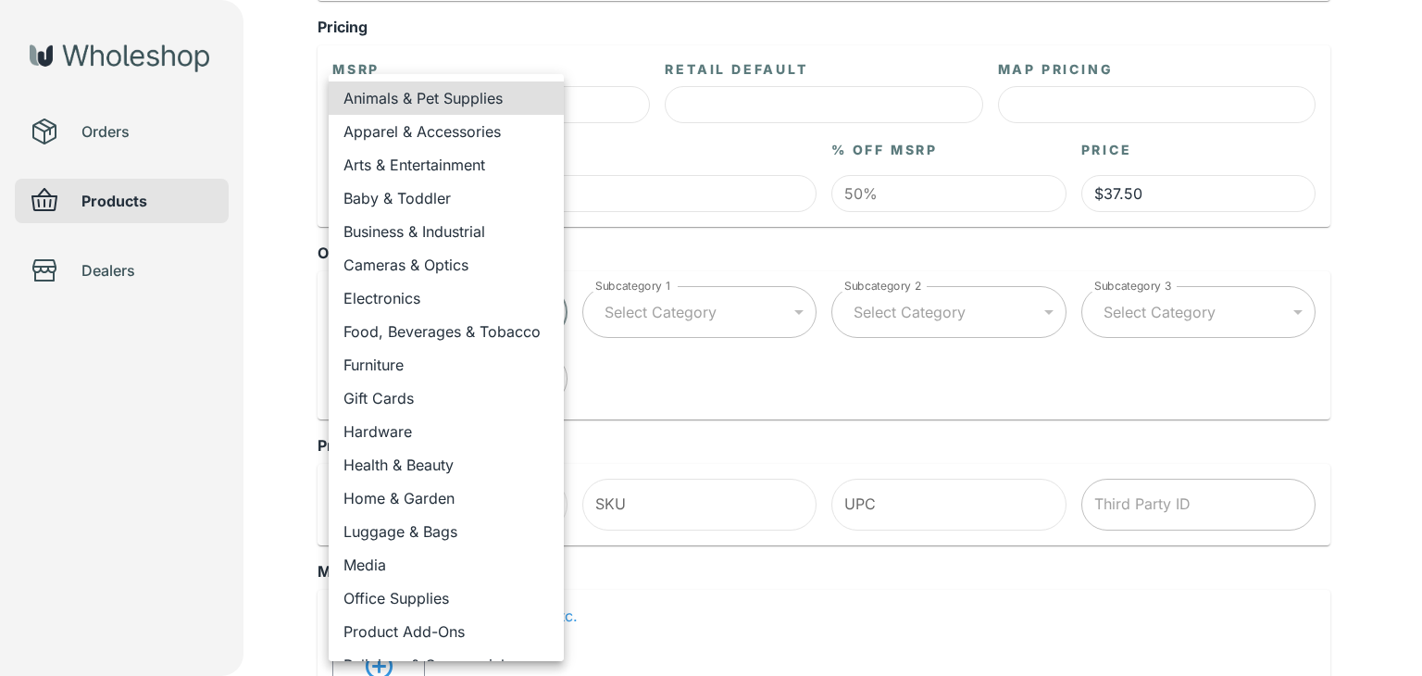
click at [514, 144] on li "Apparel & Accessories" at bounding box center [446, 131] width 235 height 33
type input "**********"
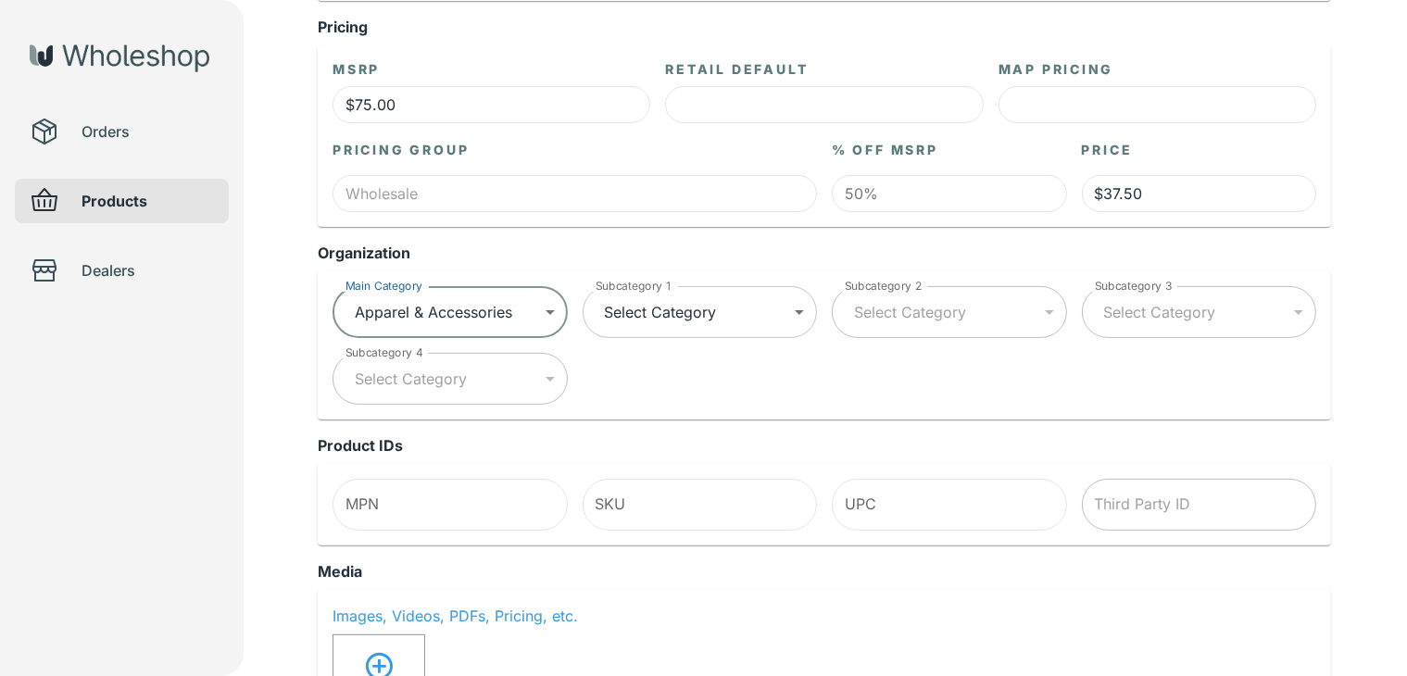
click at [648, 311] on body "**********" at bounding box center [703, 633] width 1407 height 2007
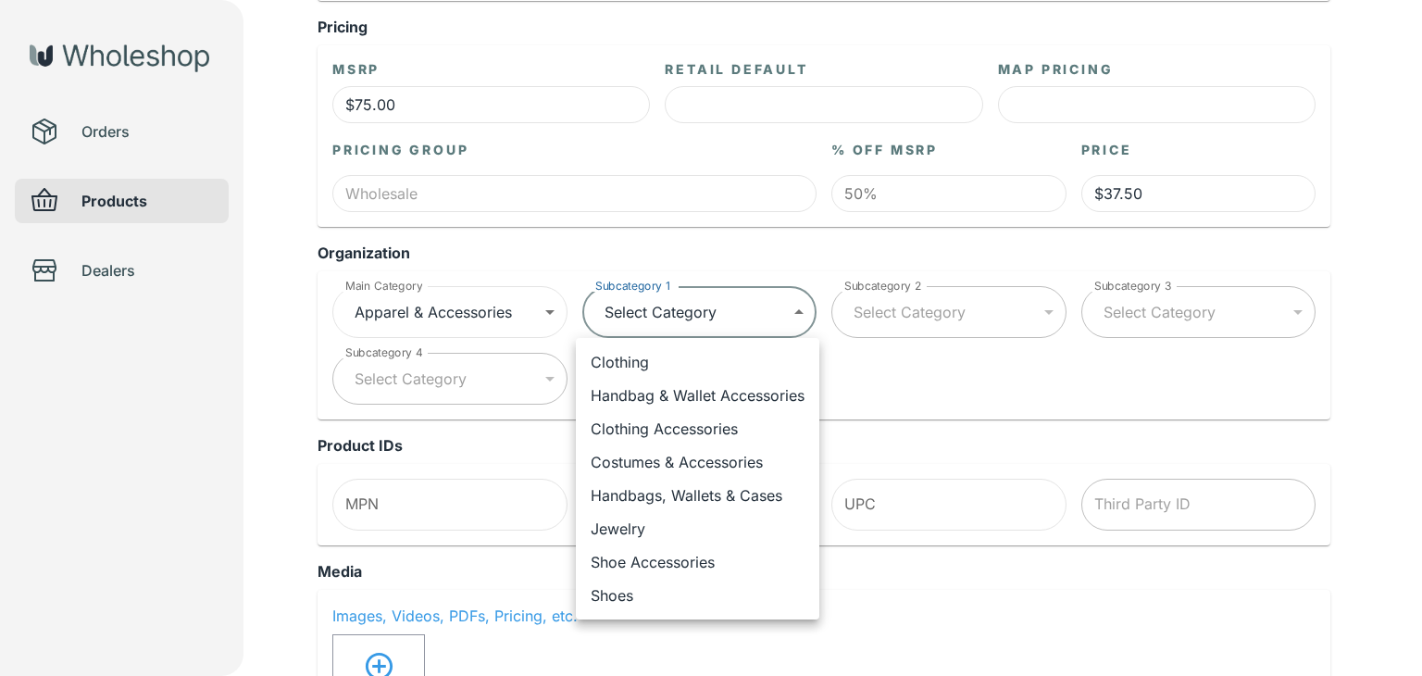
click at [630, 587] on li "Shoes" at bounding box center [698, 595] width 244 height 33
type input "**********"
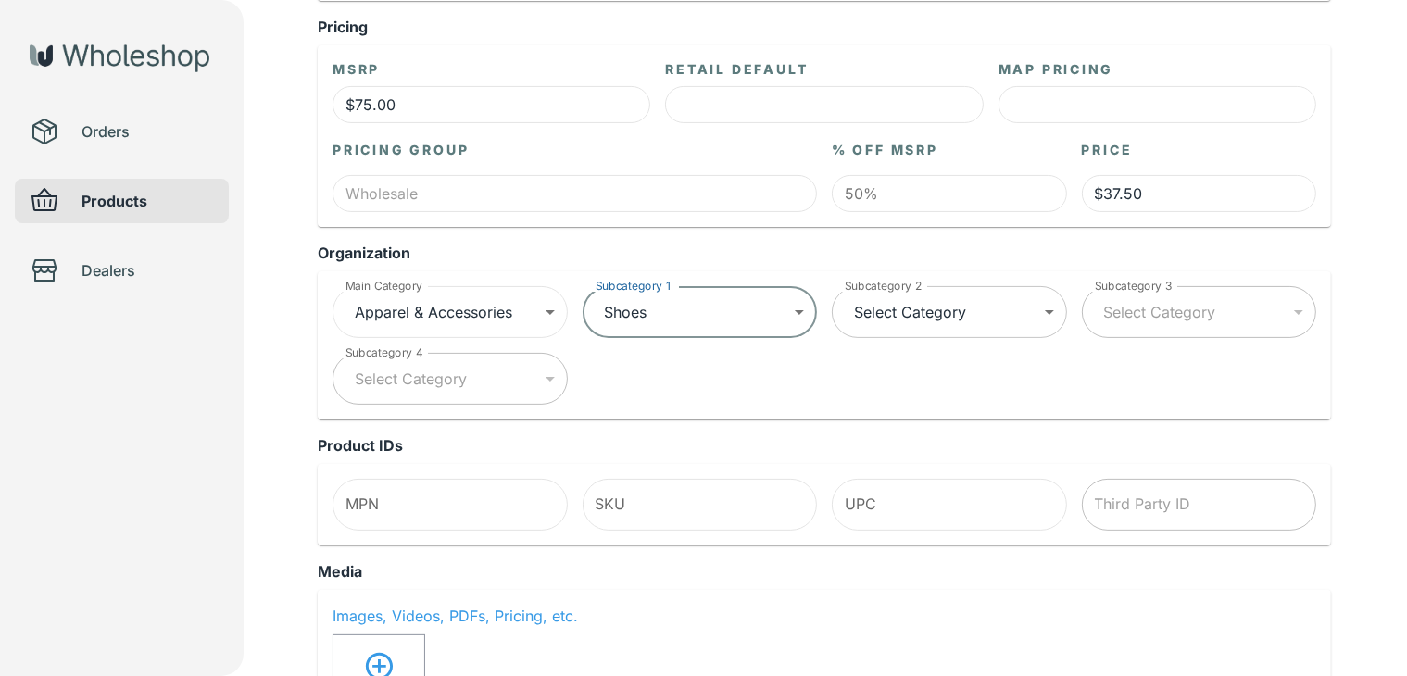
click at [885, 315] on body "**********" at bounding box center [703, 633] width 1407 height 2007
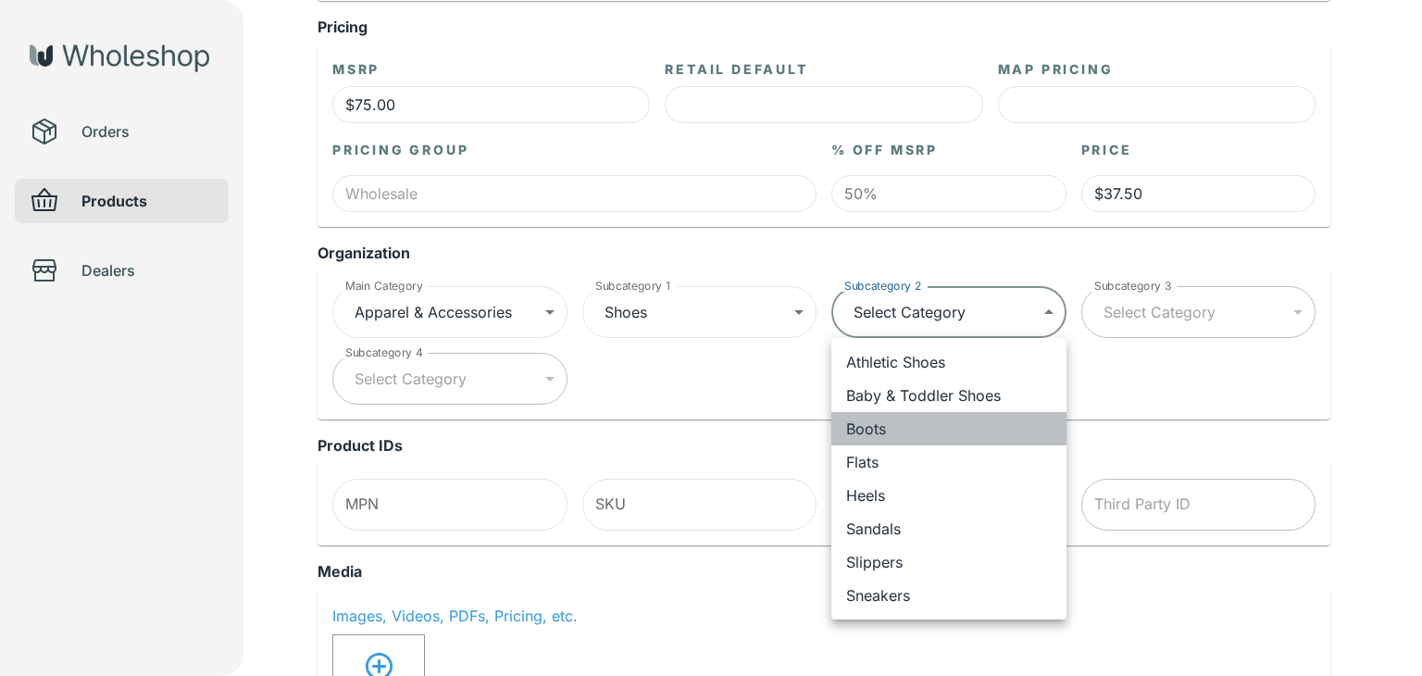
click at [945, 426] on li "Boots" at bounding box center [949, 428] width 235 height 33
type input "**********"
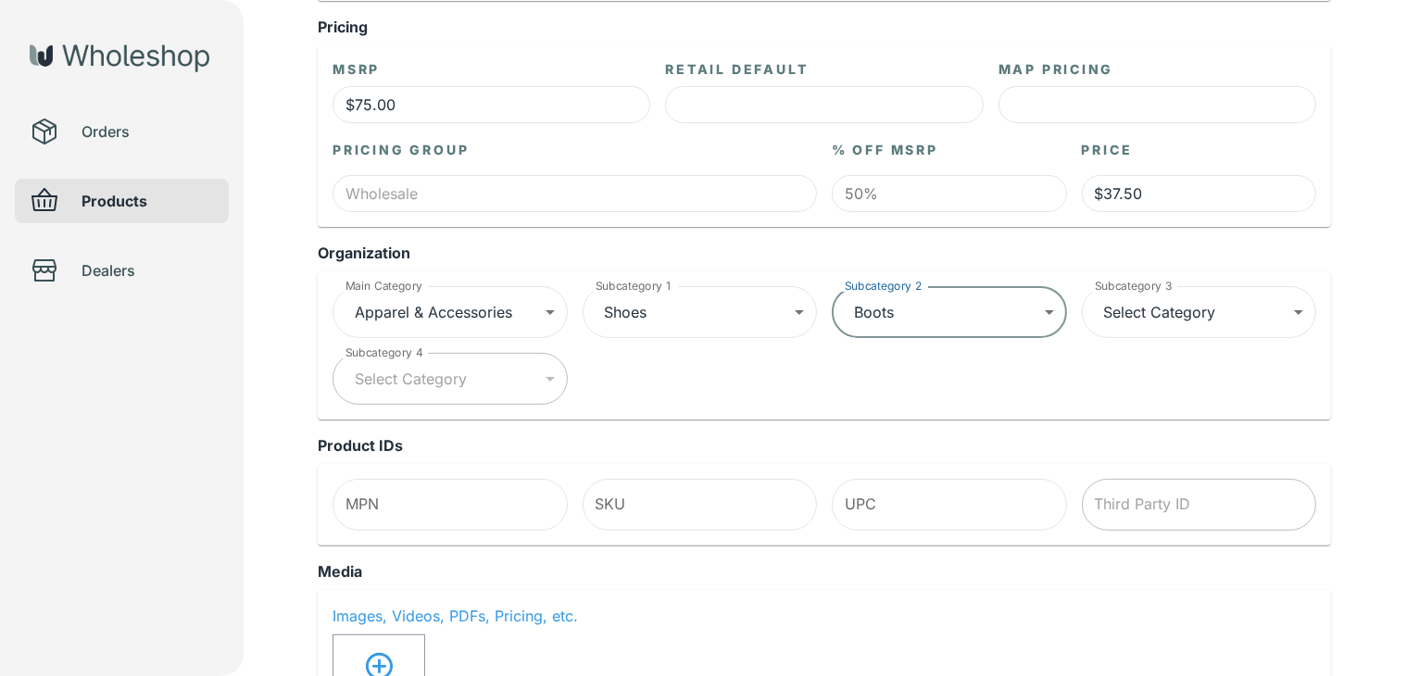
scroll to position [0, 0]
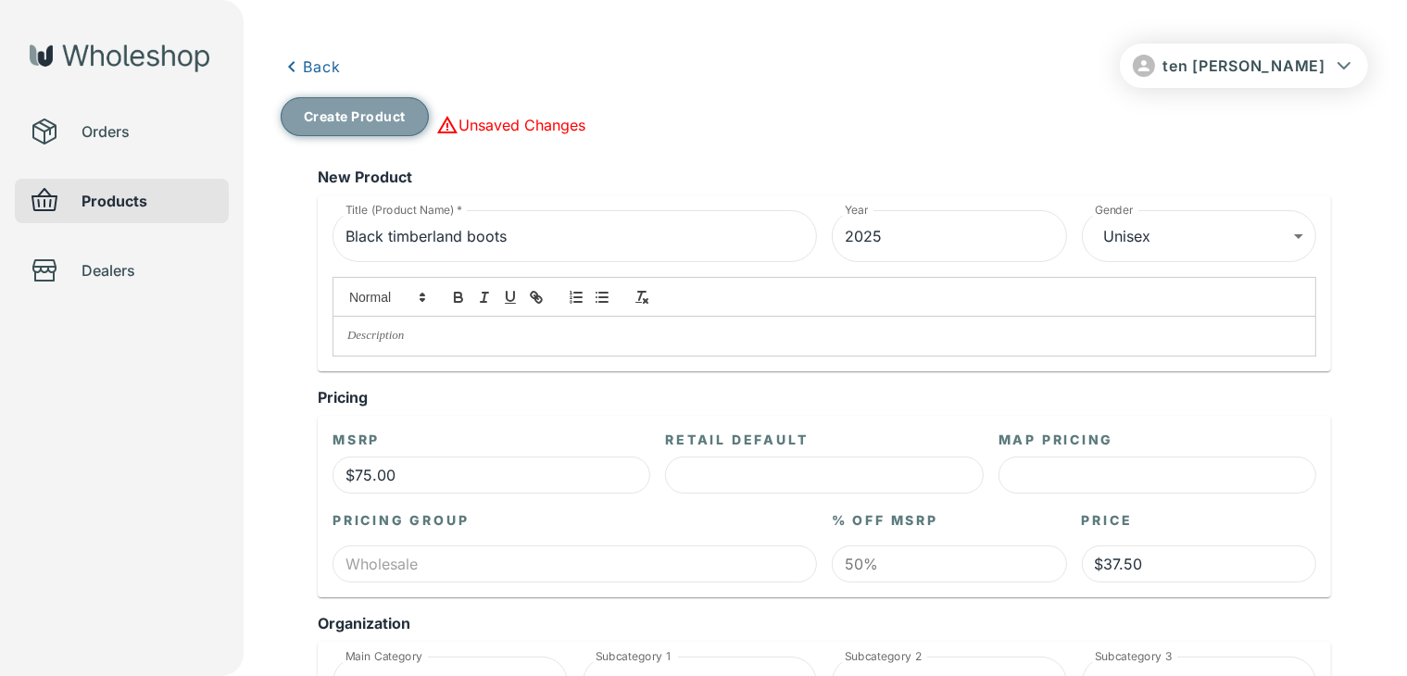
click at [333, 128] on button "Create Product" at bounding box center [355, 116] width 148 height 39
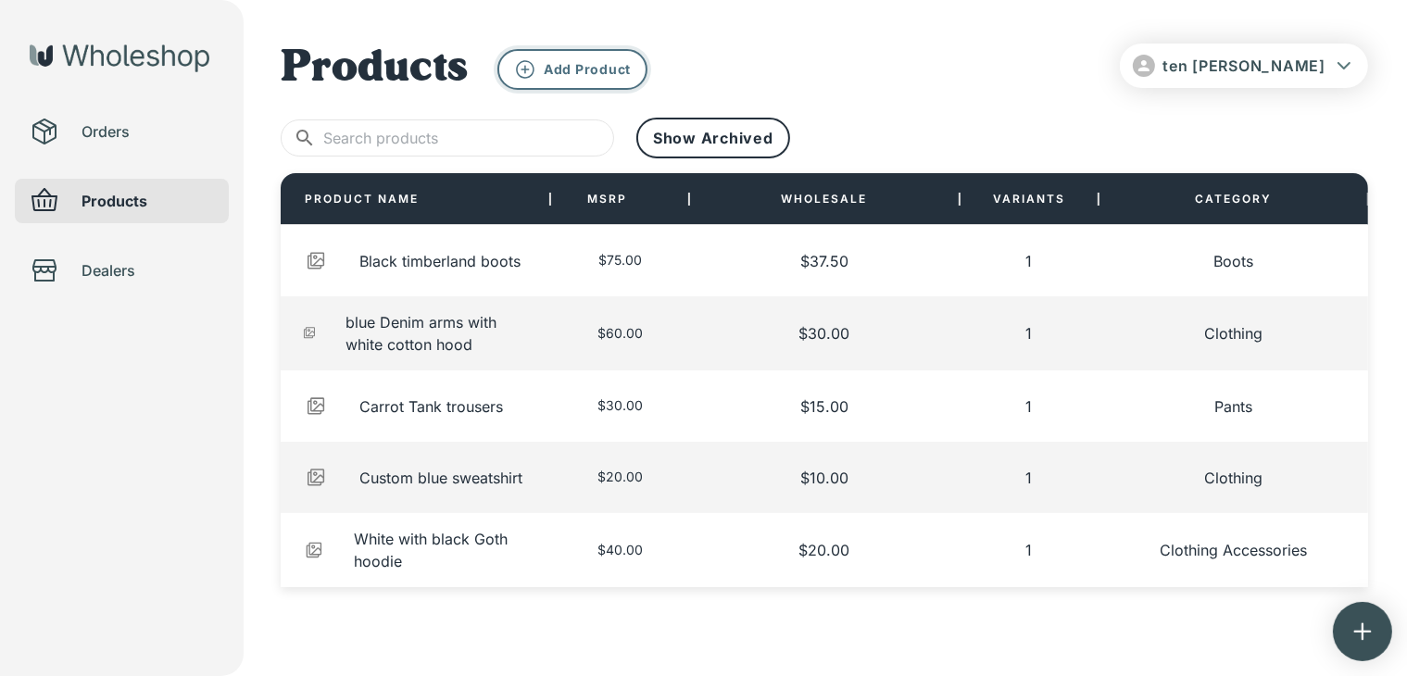
click at [565, 64] on p "Add Product" at bounding box center [587, 69] width 87 height 17
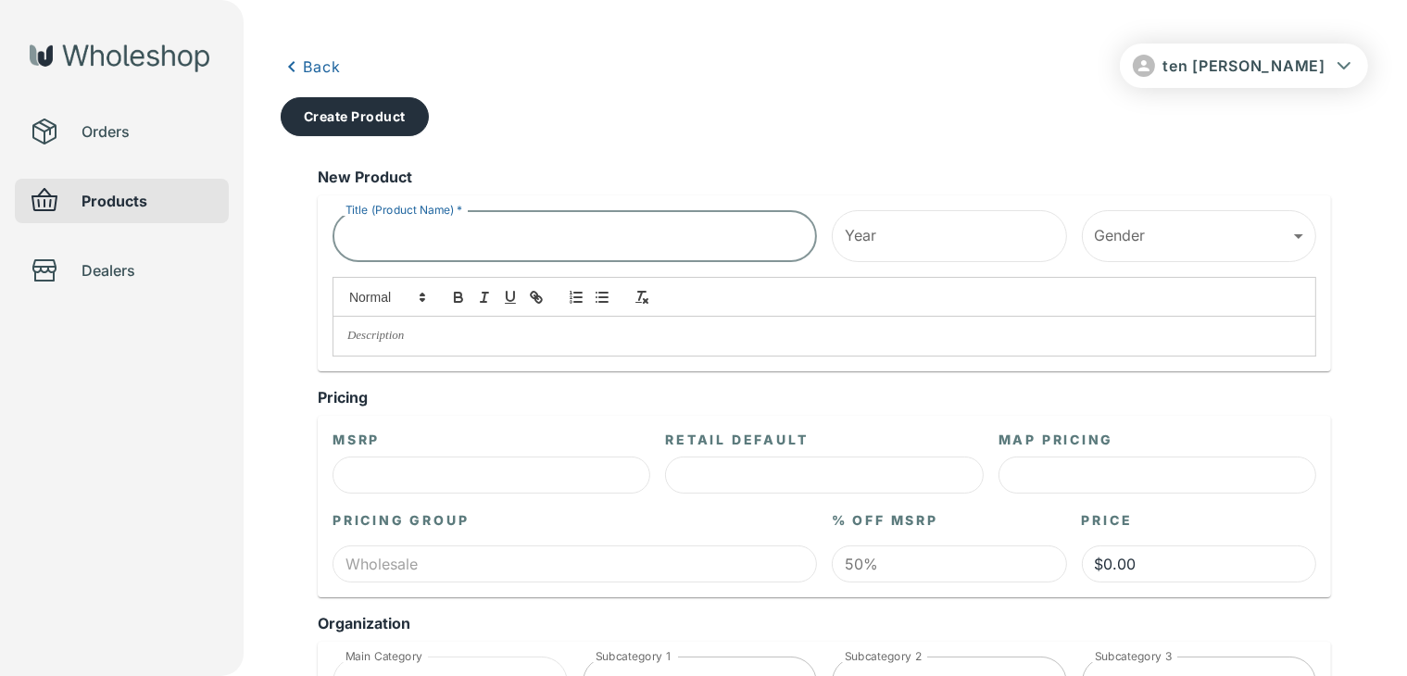
click at [647, 237] on input "Title (Product Name)   *" at bounding box center [574, 236] width 484 height 52
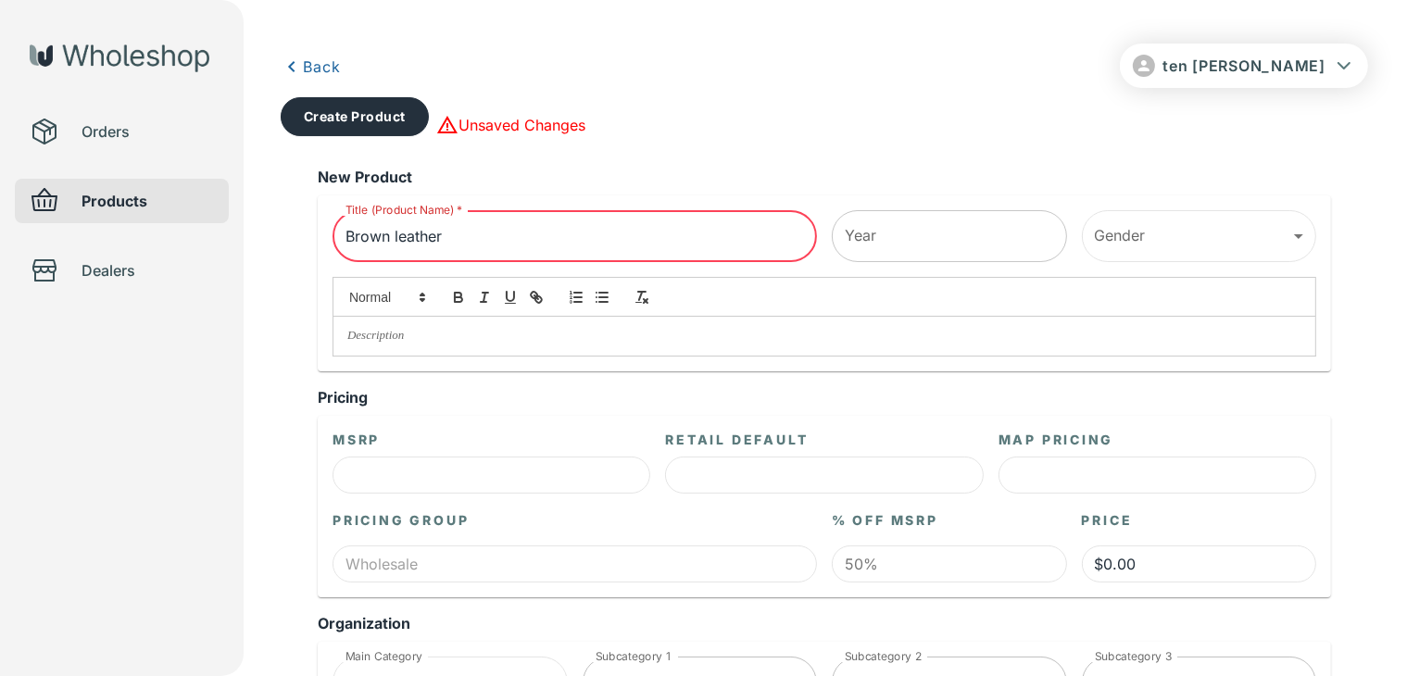
type input "Brown leather"
click at [941, 243] on input "Year" at bounding box center [949, 236] width 235 height 52
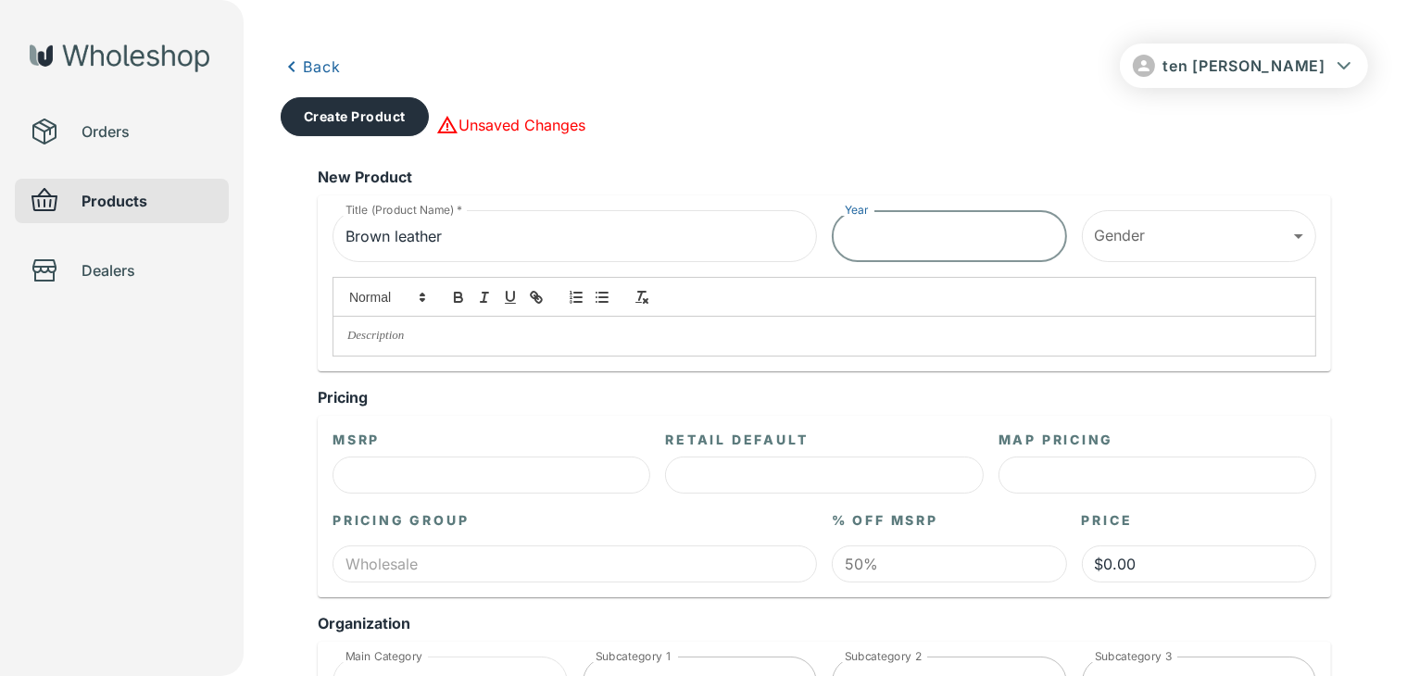
type input "2025"
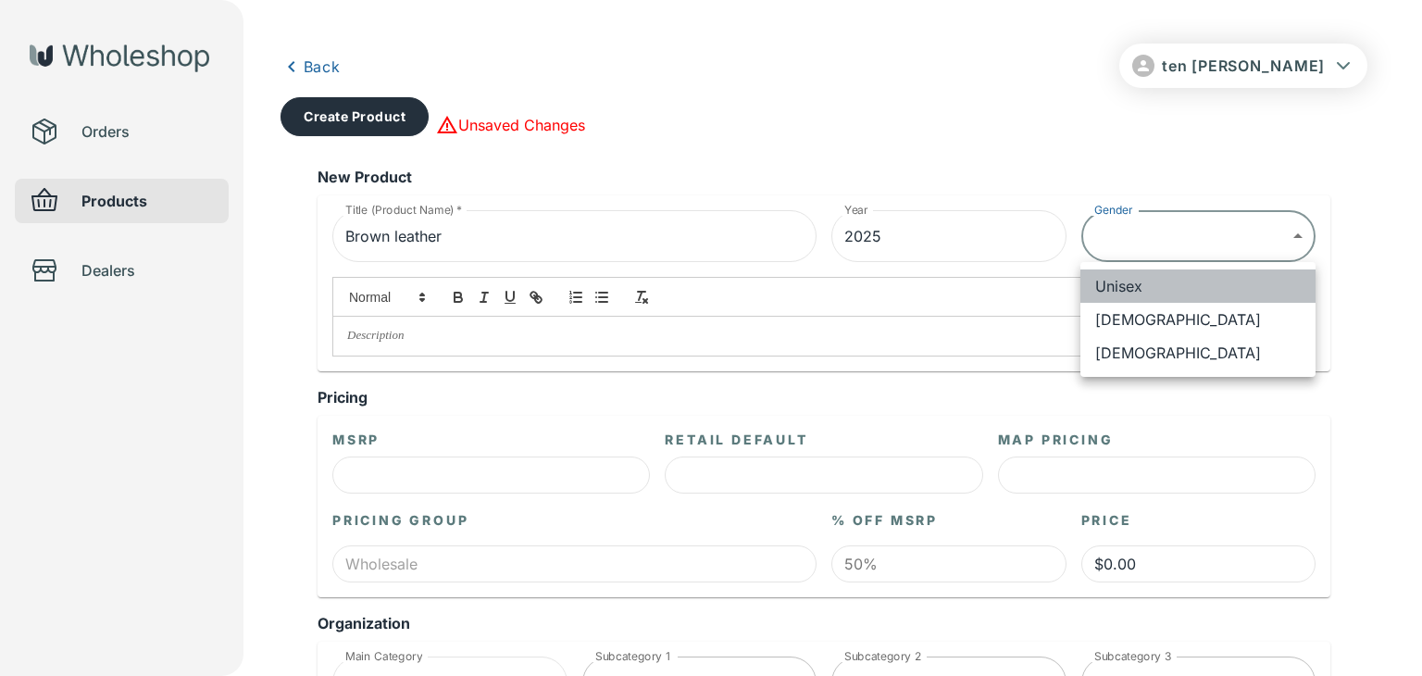
click at [1163, 286] on li "Unisex" at bounding box center [1198, 285] width 235 height 33
type input "******"
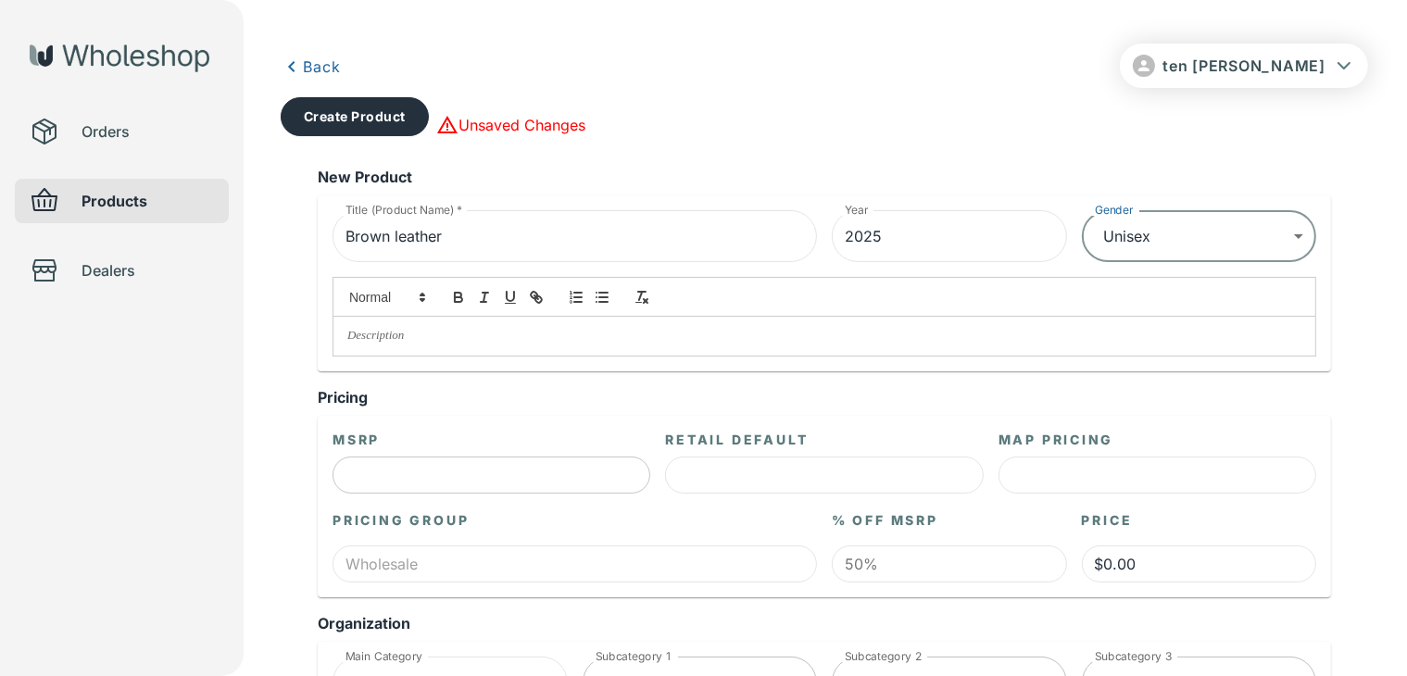
click at [402, 474] on input "text" at bounding box center [491, 475] width 318 height 37
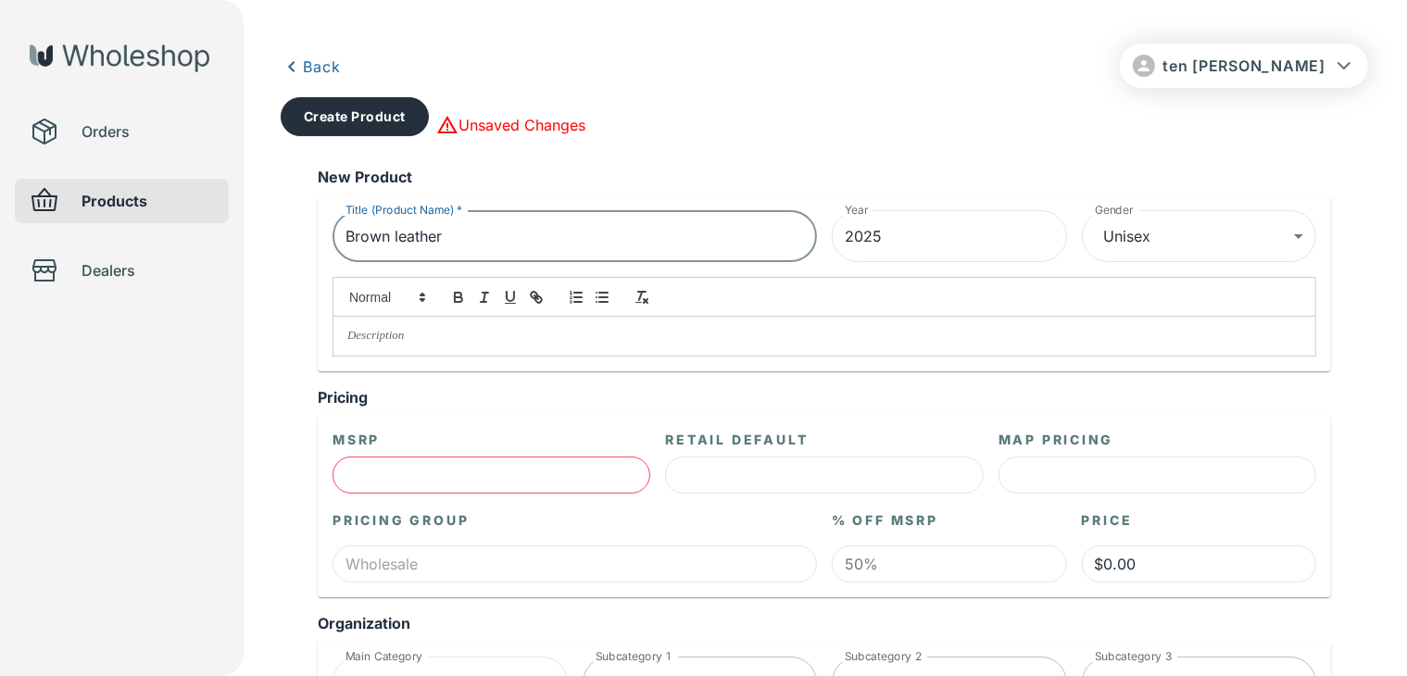
click at [516, 231] on input "Brown leather" at bounding box center [574, 236] width 484 height 52
type input "Brown leather jacket"
click at [500, 489] on input "text" at bounding box center [491, 475] width 318 height 37
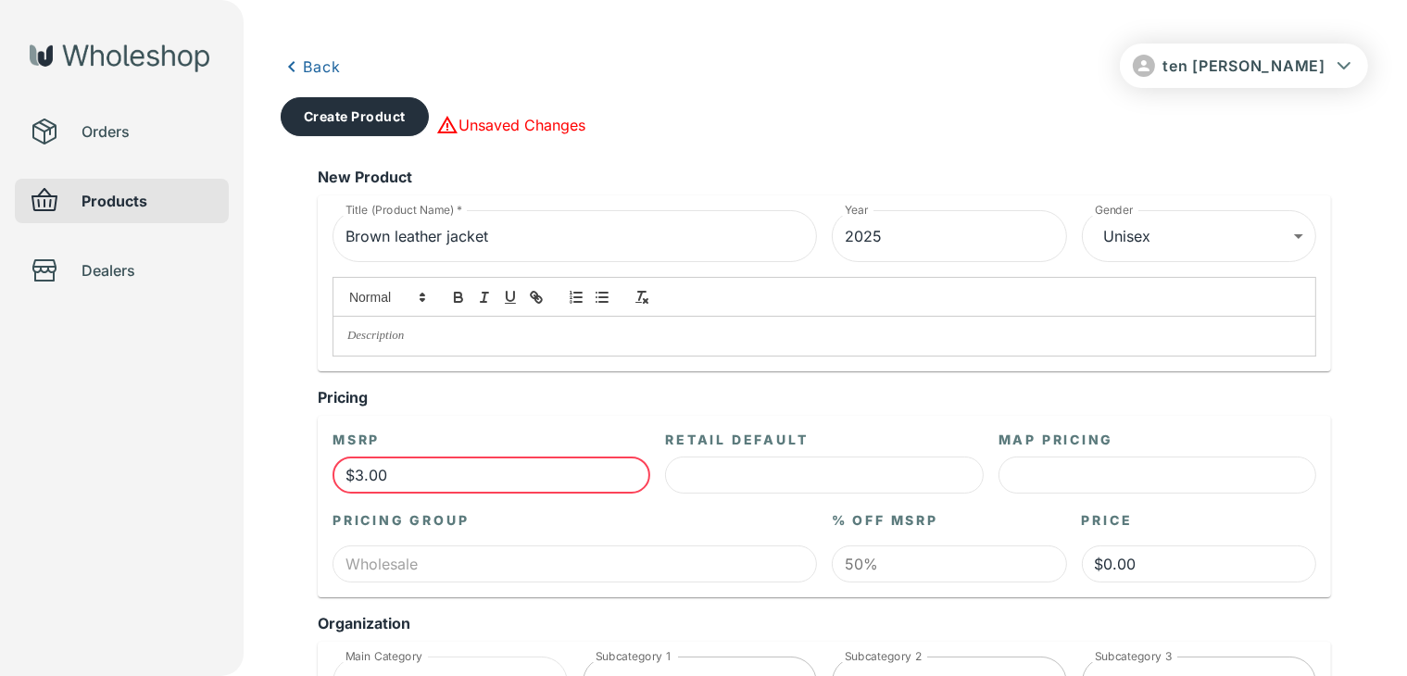
type input "$33.00"
type input "$16.50"
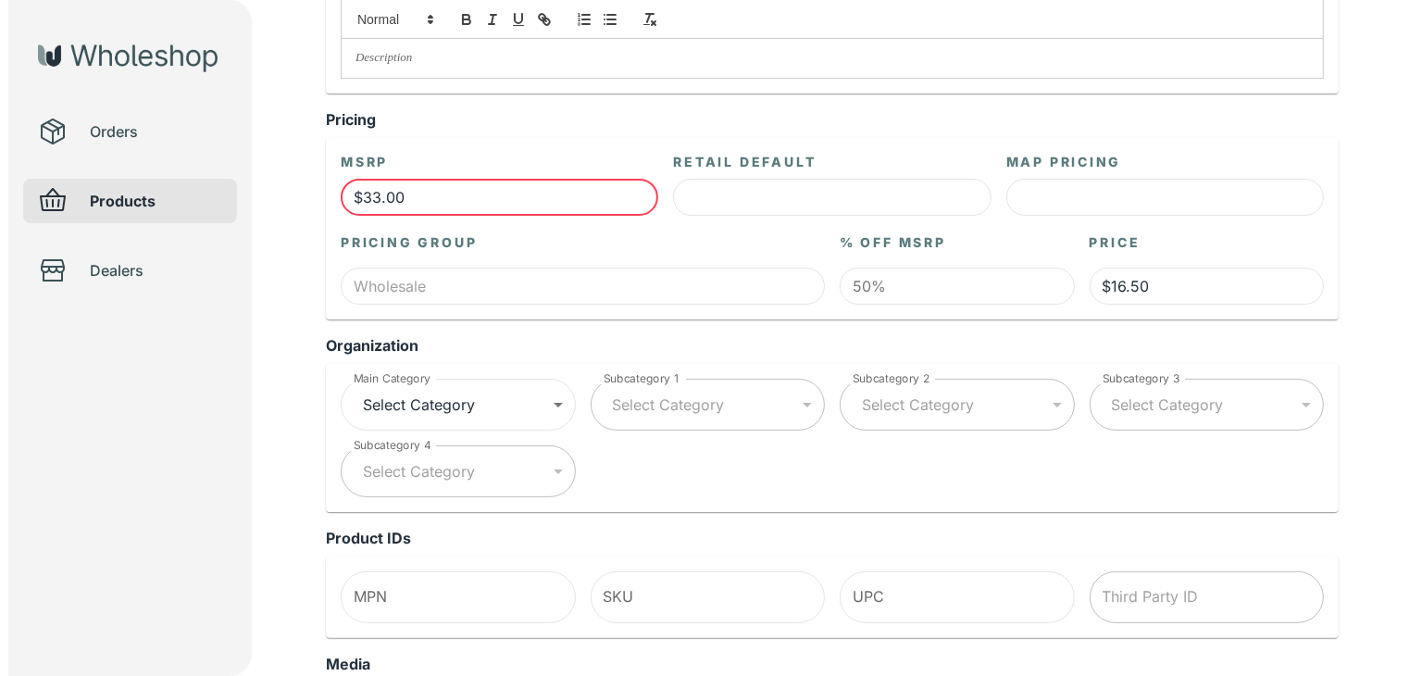
scroll to position [370, 0]
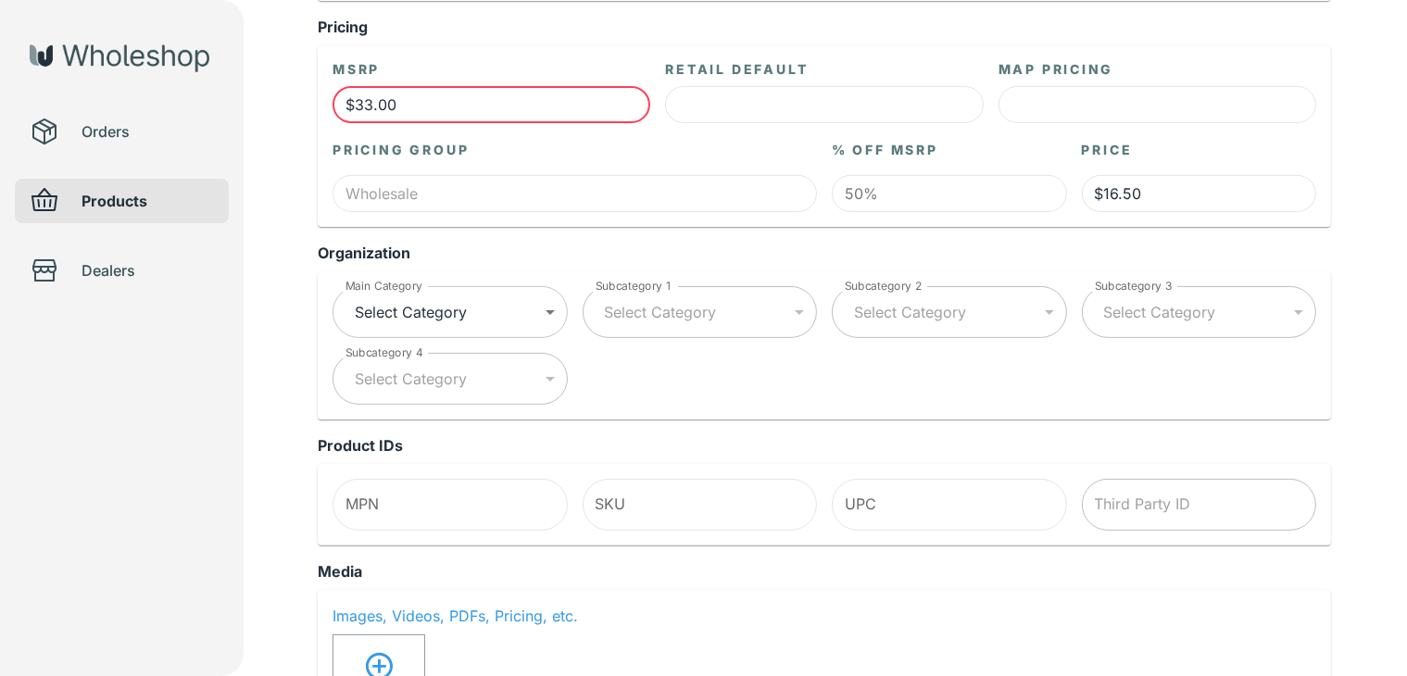
type input "$33.00"
click at [412, 295] on body "ten [PERSON_NAME] Orders Products Dealers Back Create Product Unsaved Changes N…" at bounding box center [703, 633] width 1407 height 2007
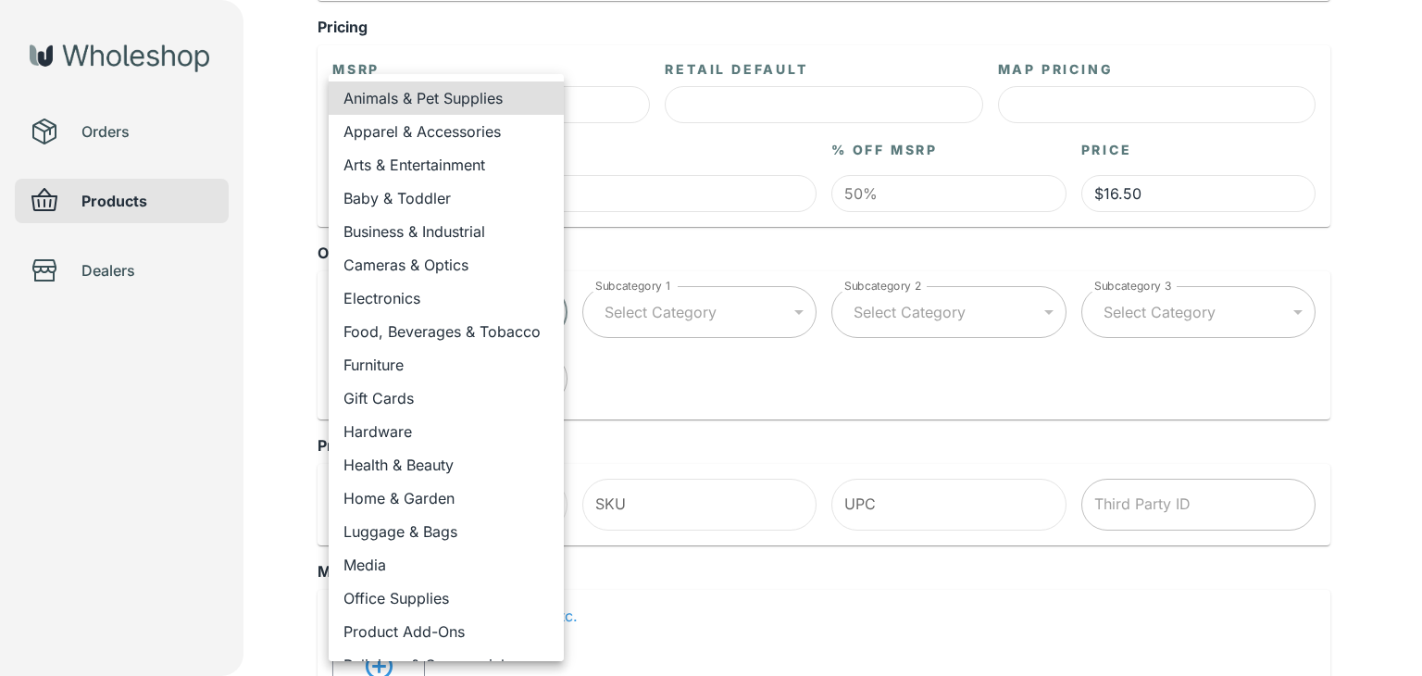
click at [493, 123] on li "Apparel & Accessories" at bounding box center [446, 131] width 235 height 33
type input "**********"
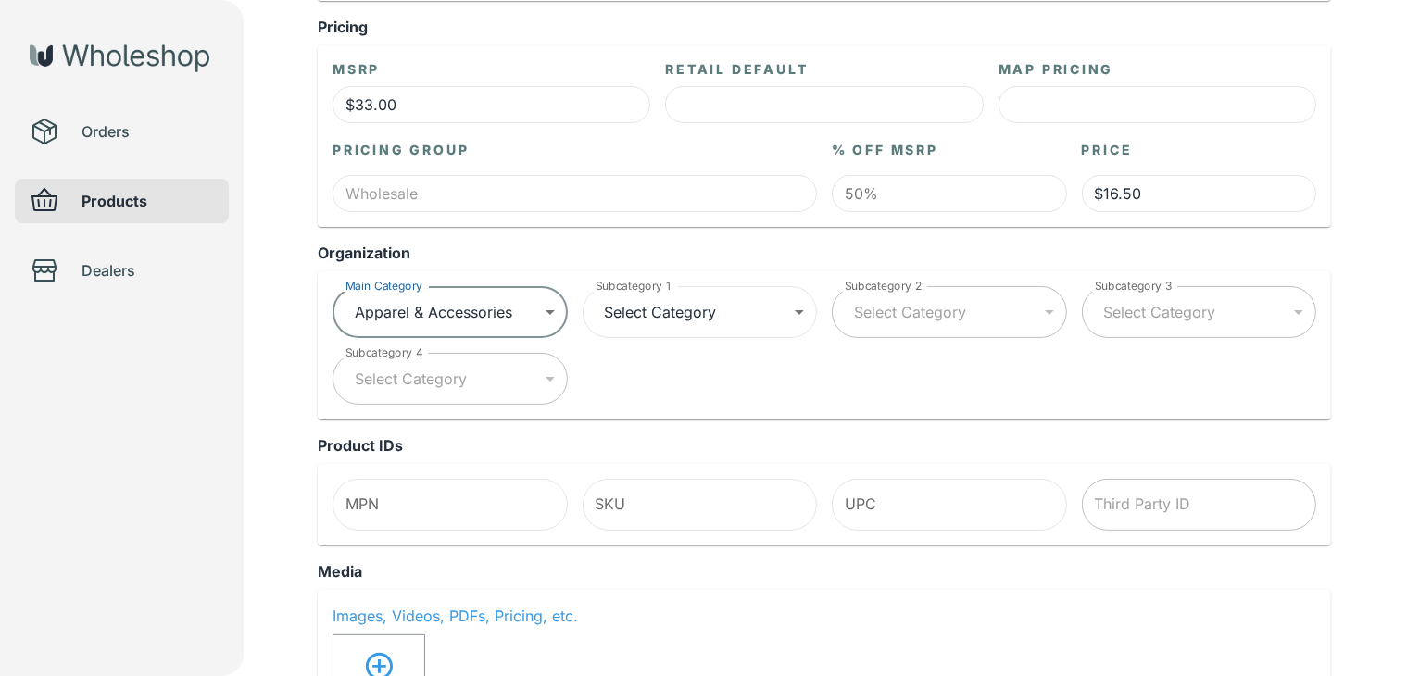
click at [660, 284] on label "Subcategory 1" at bounding box center [632, 286] width 75 height 16
click at [668, 302] on body "**********" at bounding box center [703, 633] width 1407 height 2007
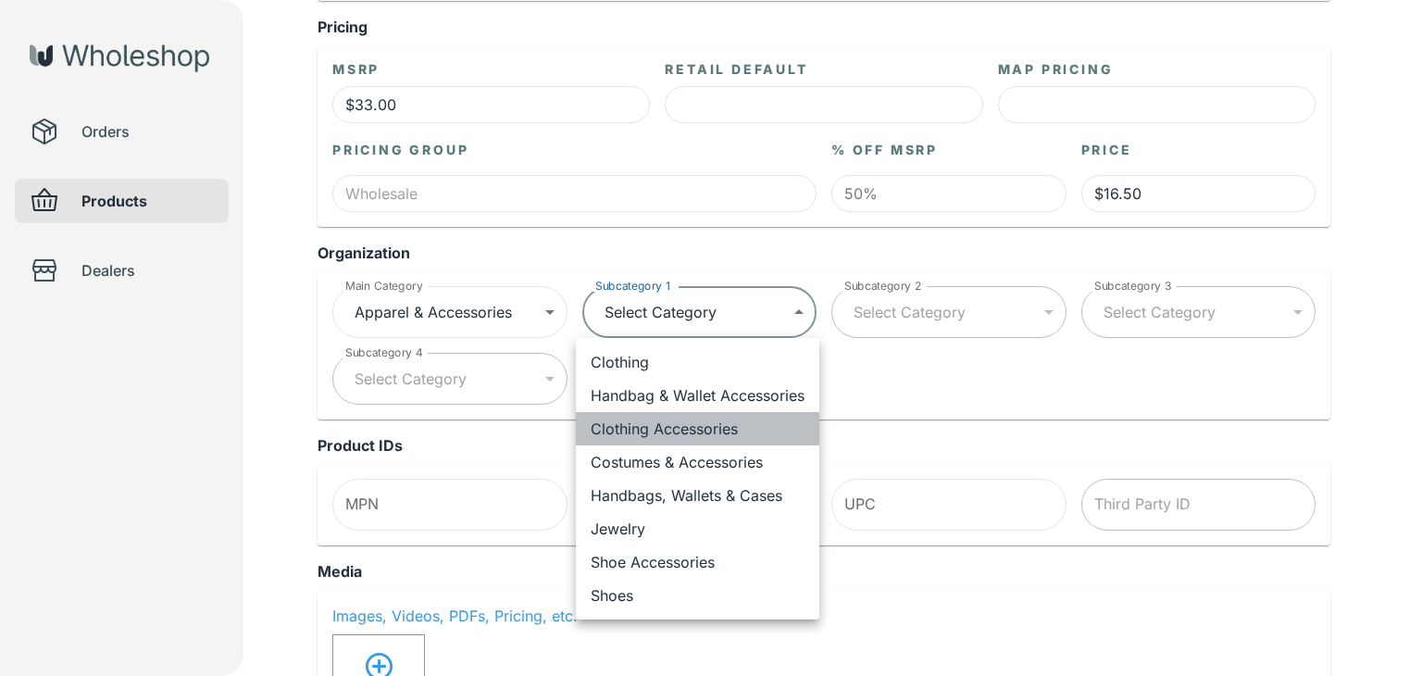
click at [681, 415] on li "Clothing Accessories" at bounding box center [698, 428] width 244 height 33
type input "**********"
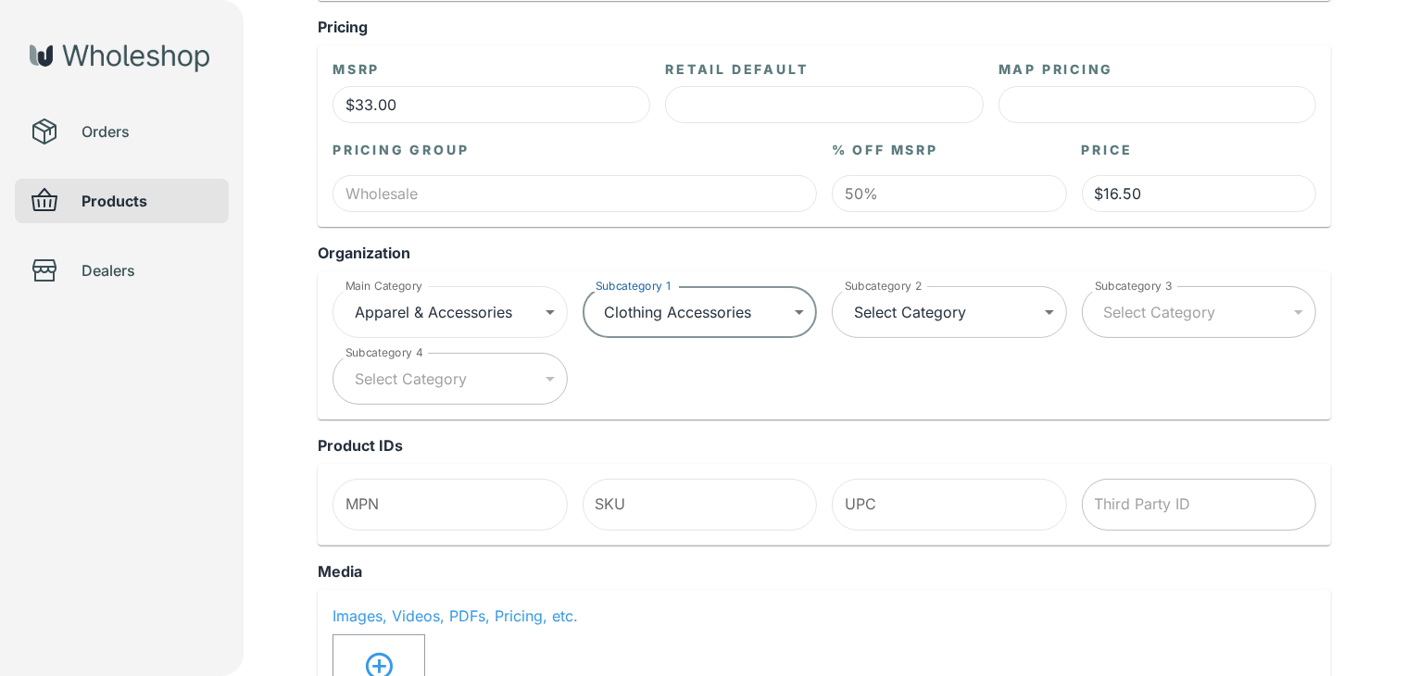
click at [932, 319] on body "**********" at bounding box center [703, 633] width 1407 height 2007
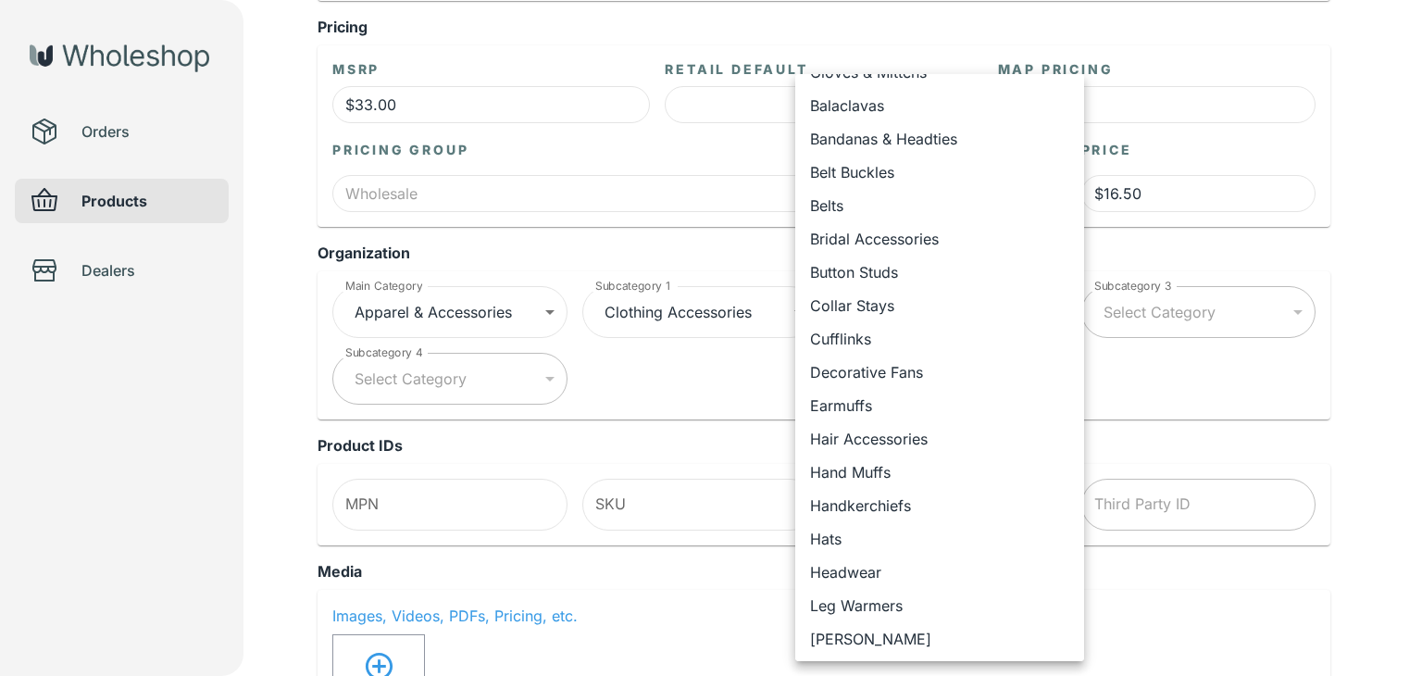
scroll to position [185, 0]
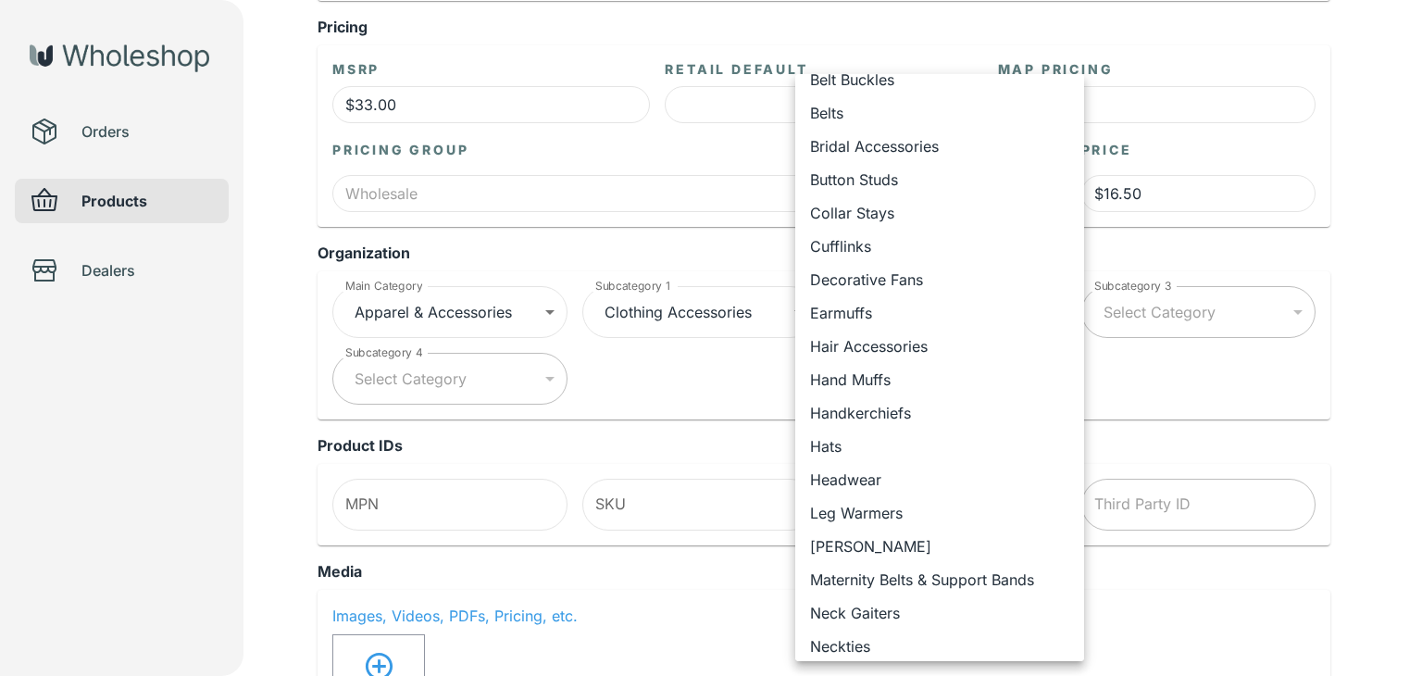
click at [618, 308] on div at bounding box center [711, 338] width 1422 height 676
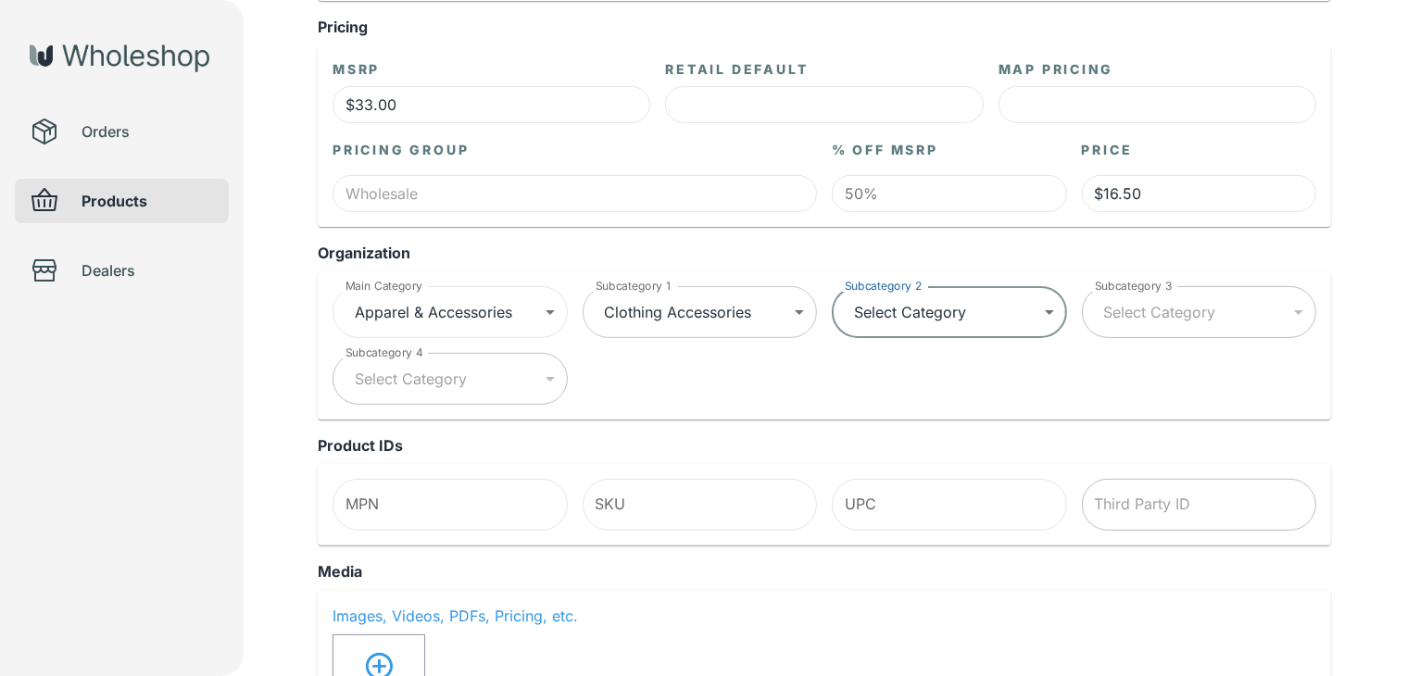
click at [687, 317] on body "**********" at bounding box center [703, 633] width 1407 height 2007
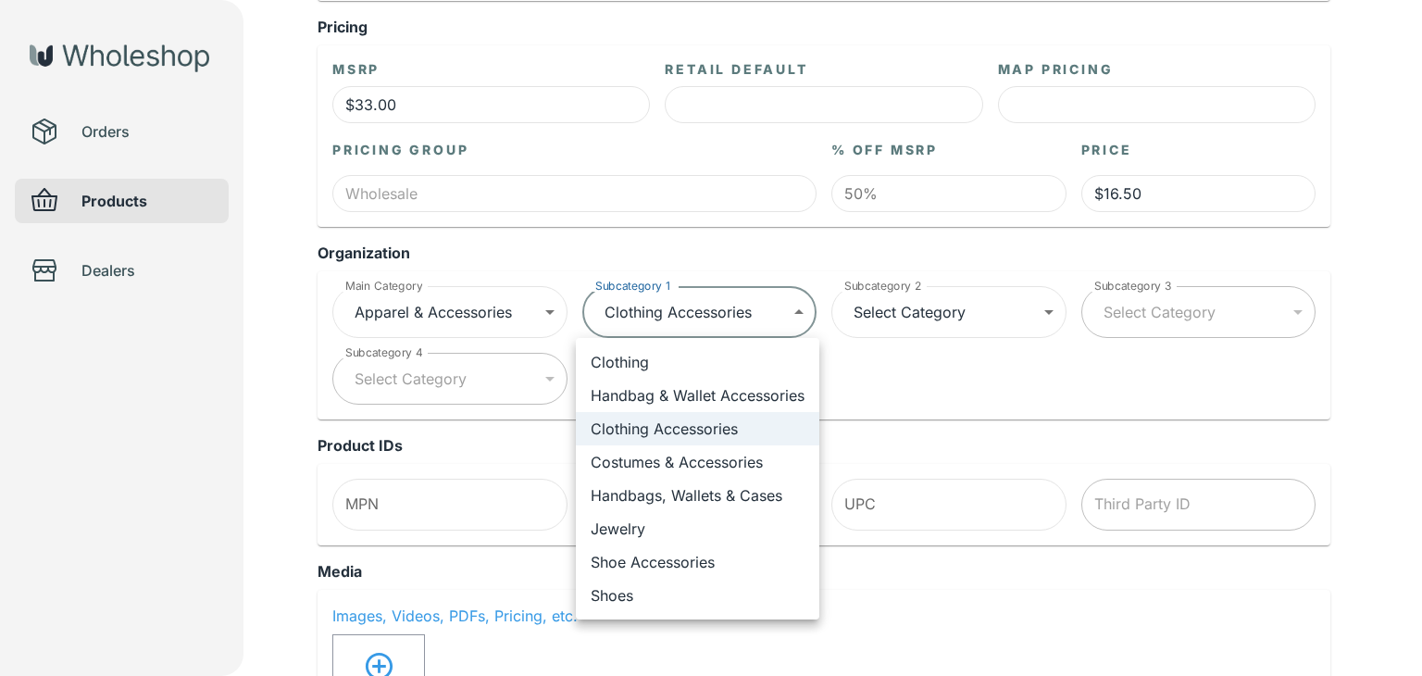
click at [670, 364] on li "Clothing" at bounding box center [698, 361] width 244 height 33
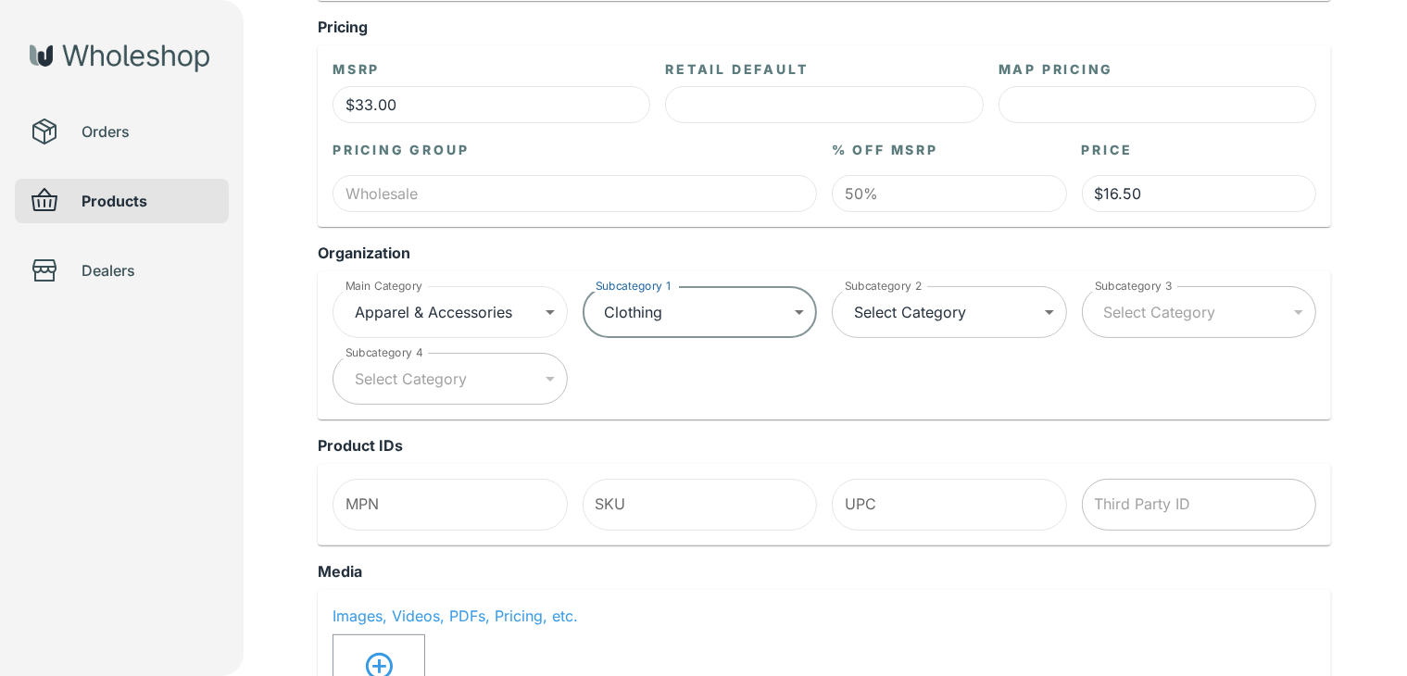
click at [931, 312] on body "**********" at bounding box center [703, 633] width 1407 height 2007
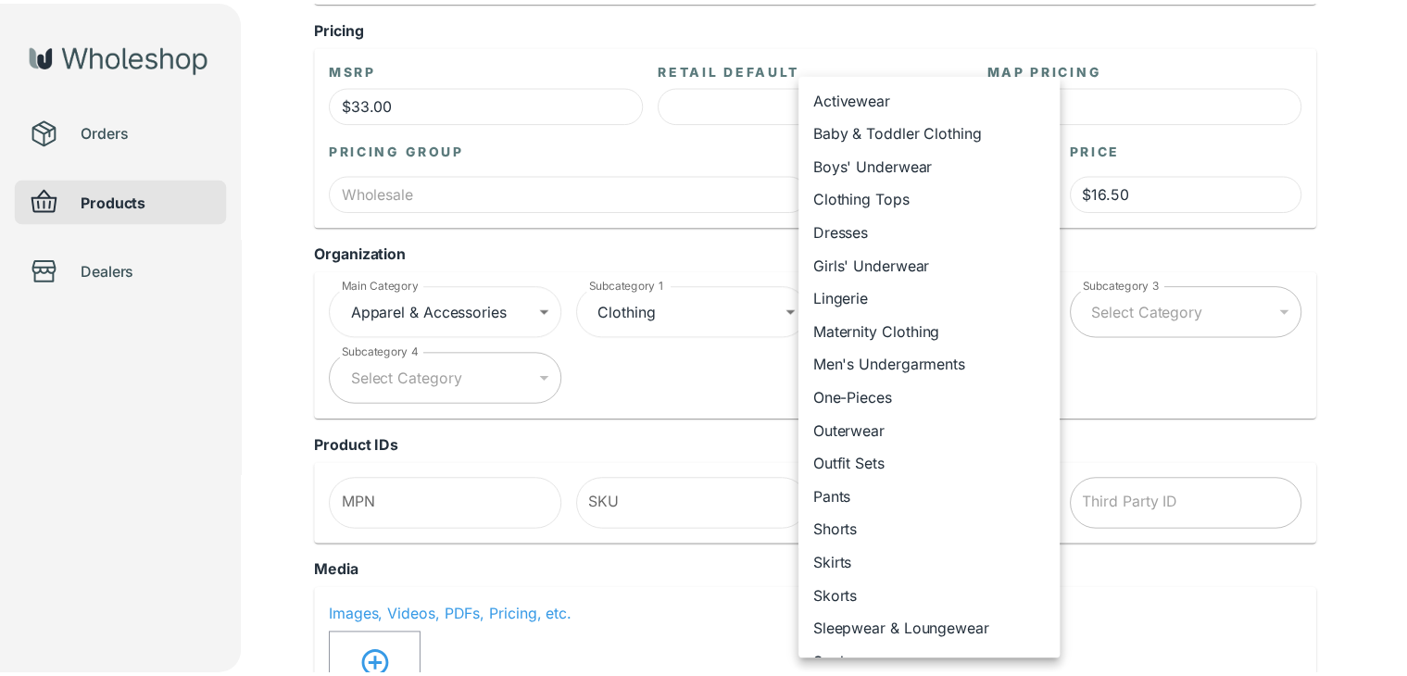
scroll to position [93, 0]
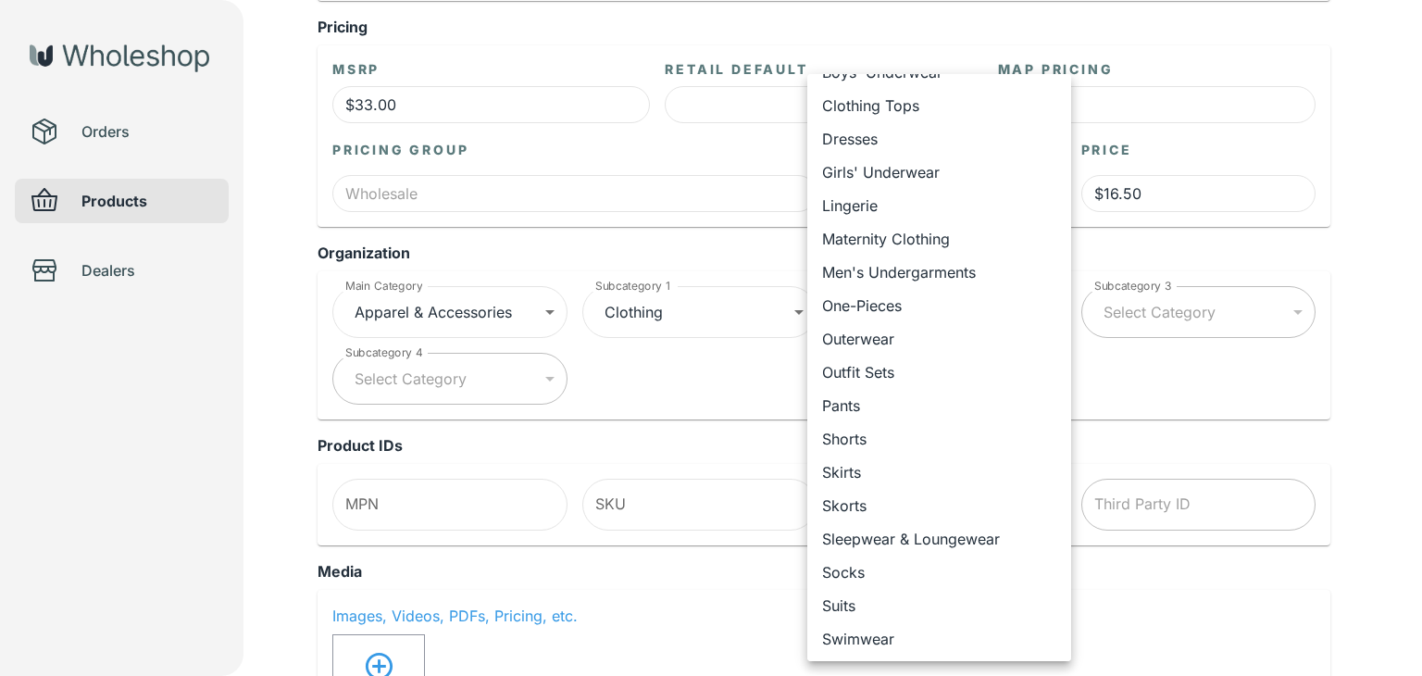
click at [1156, 379] on div at bounding box center [711, 338] width 1422 height 676
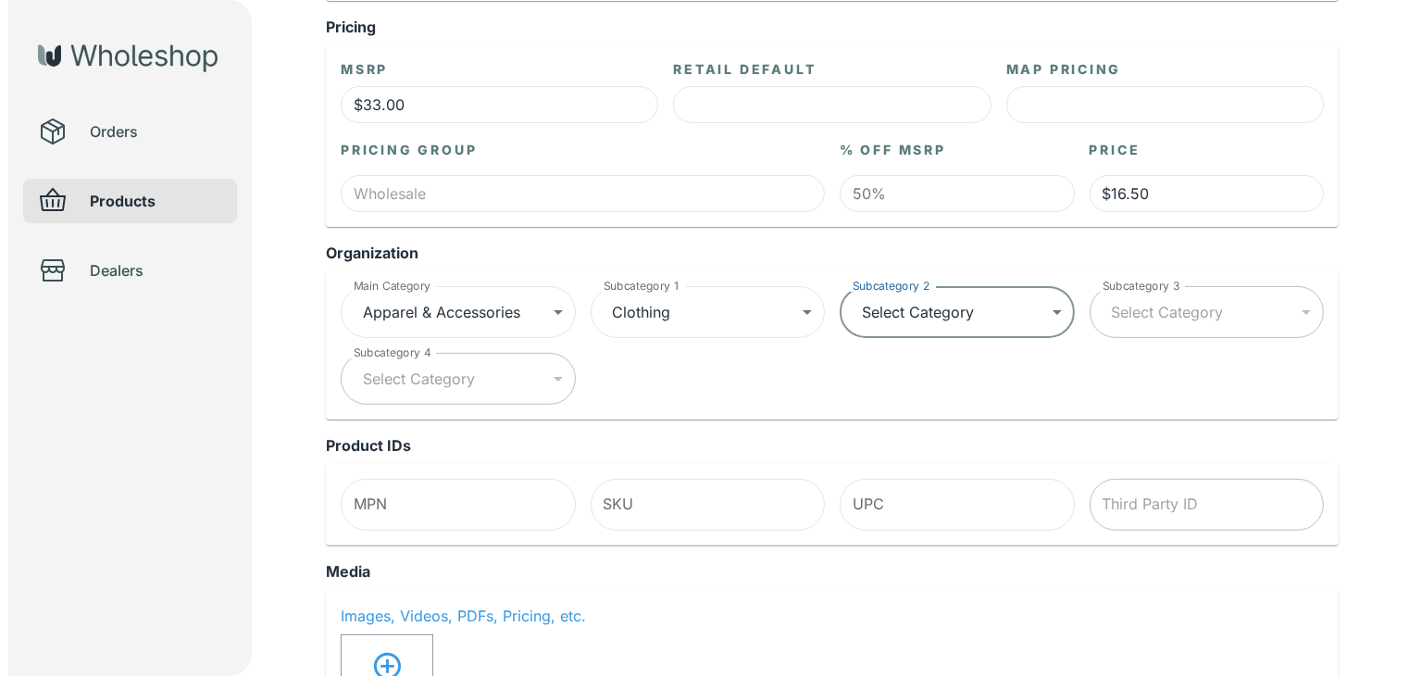
scroll to position [0, 0]
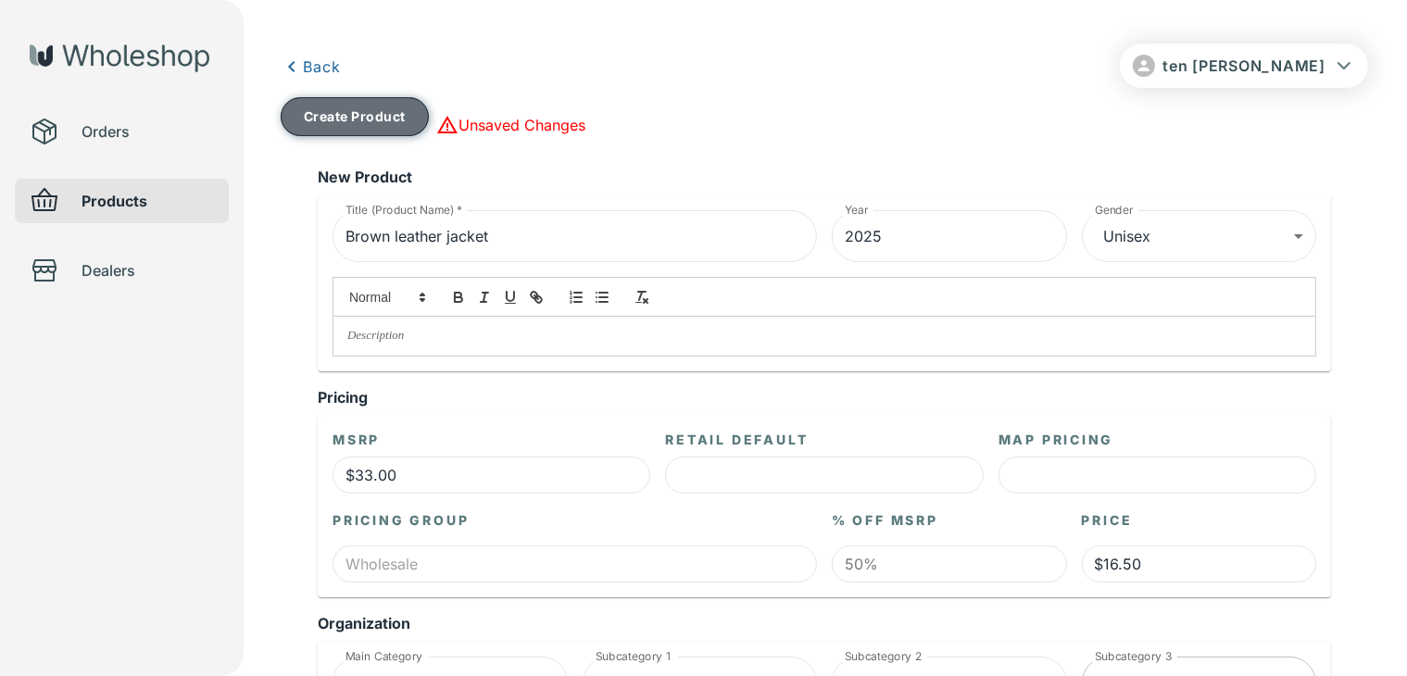
click at [376, 127] on button "Create Product" at bounding box center [355, 116] width 148 height 39
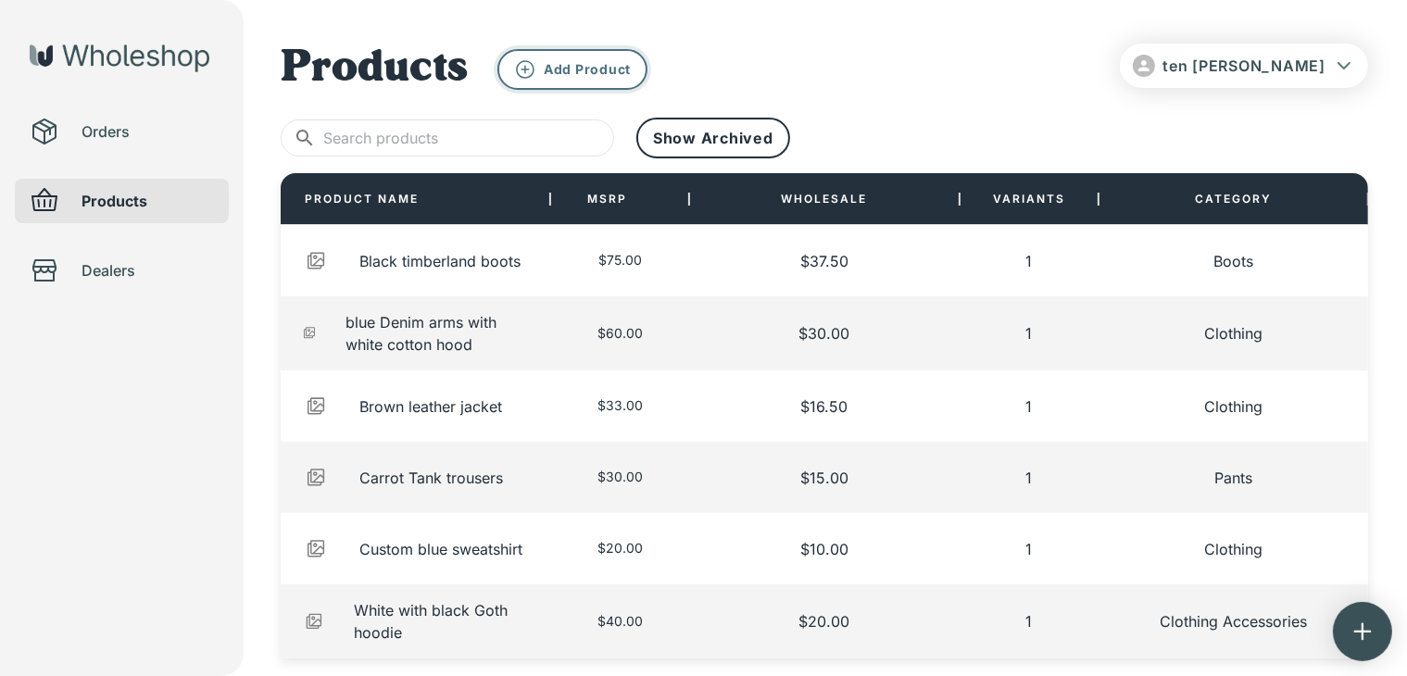
click at [604, 78] on div "Add Product" at bounding box center [572, 69] width 117 height 22
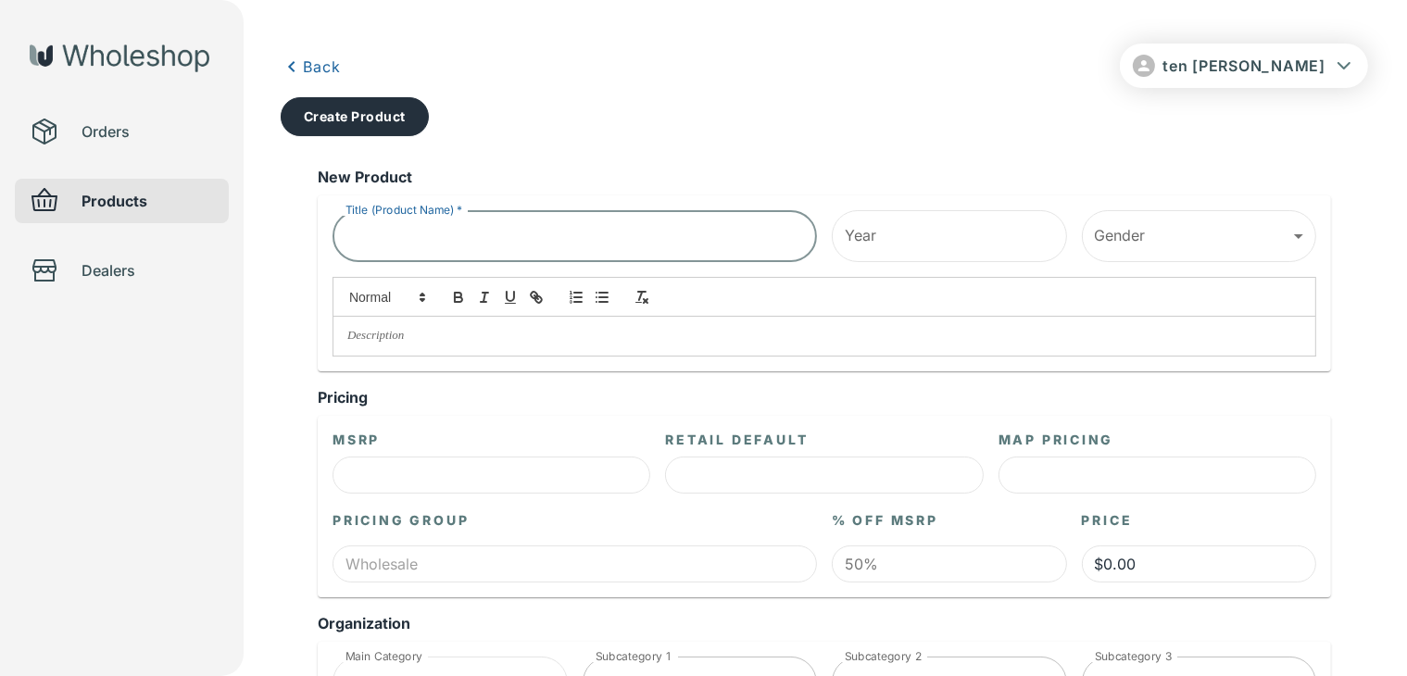
click at [510, 246] on input "Title (Product Name)   *" at bounding box center [574, 236] width 484 height 52
type input "L"
type input "Black leather belt"
click at [935, 238] on input "Year" at bounding box center [949, 236] width 235 height 52
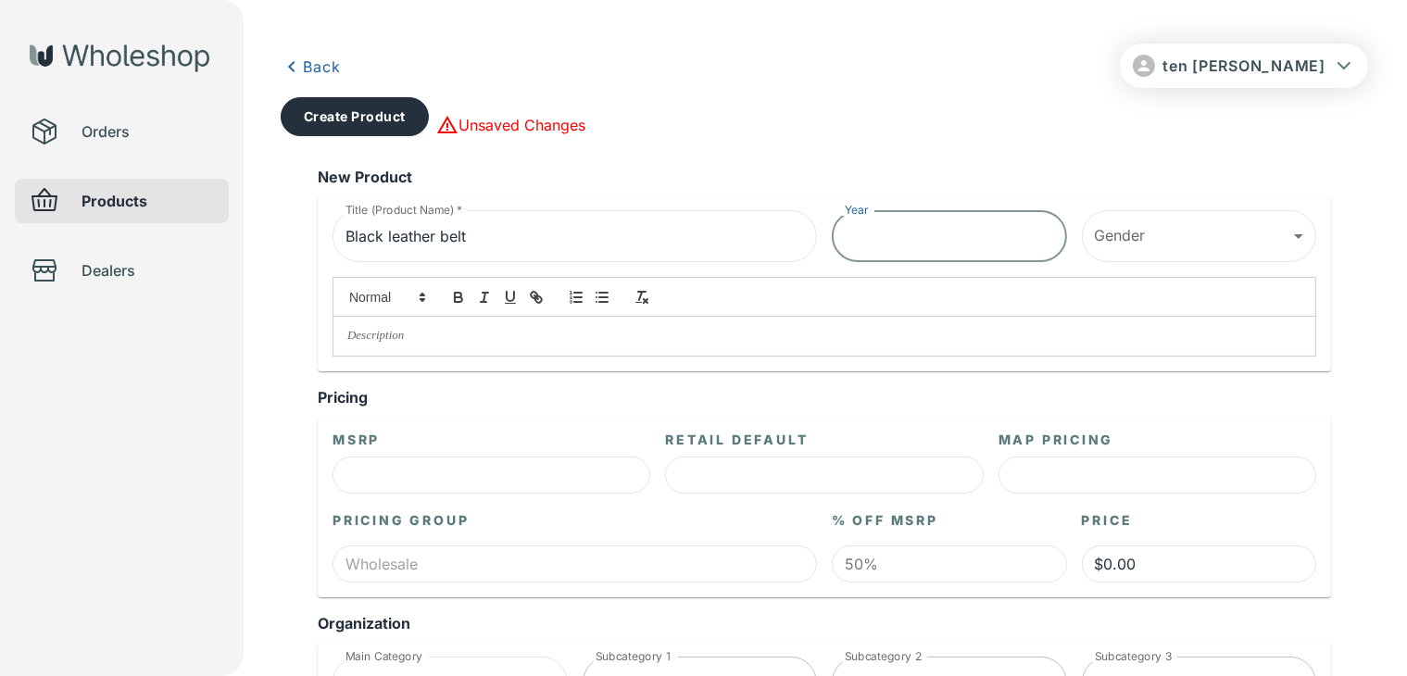
type input "2025"
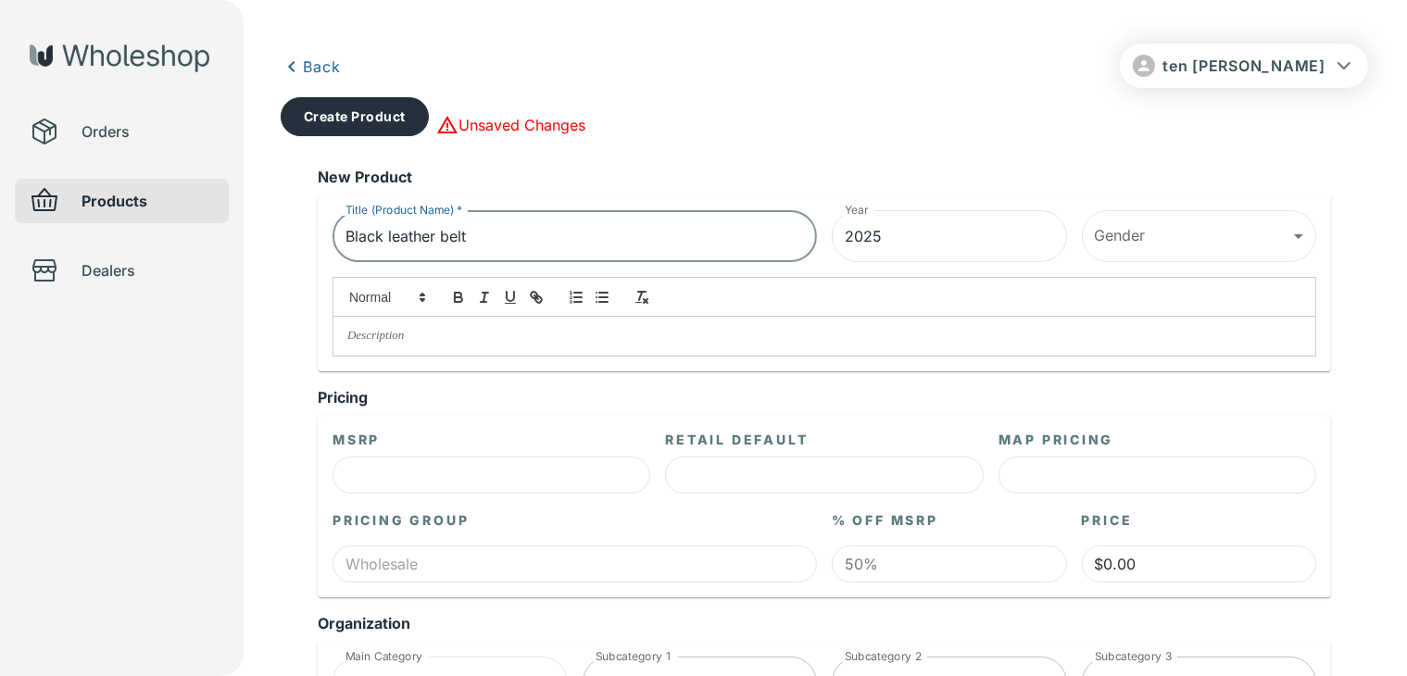
click at [563, 226] on input "Black leather belt" at bounding box center [574, 236] width 484 height 52
click at [503, 241] on input "Black leather belt (pair)" at bounding box center [574, 236] width 484 height 52
type input "Black leather belt (pairs)"
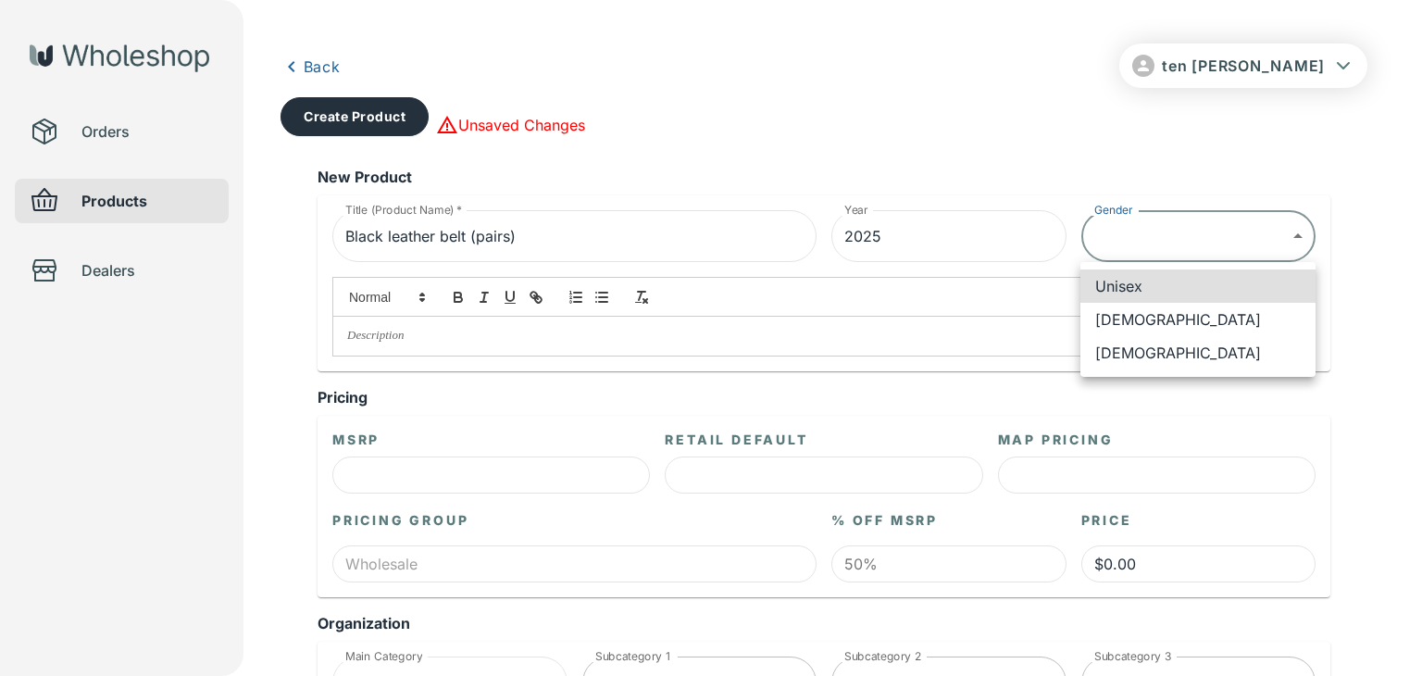
click at [1159, 268] on ul "Unisex [DEMOGRAPHIC_DATA] [DEMOGRAPHIC_DATA]" at bounding box center [1198, 319] width 235 height 115
click at [1155, 282] on li "Unisex" at bounding box center [1198, 285] width 235 height 33
type input "******"
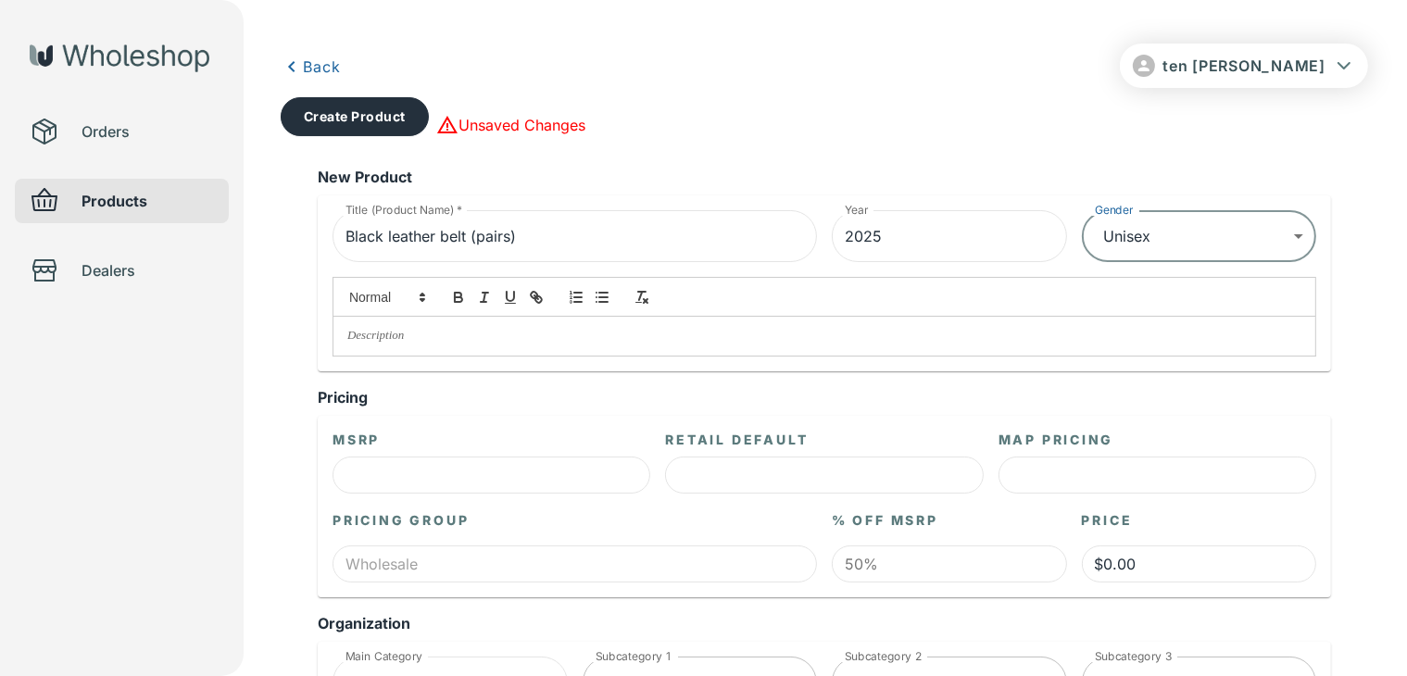
scroll to position [93, 0]
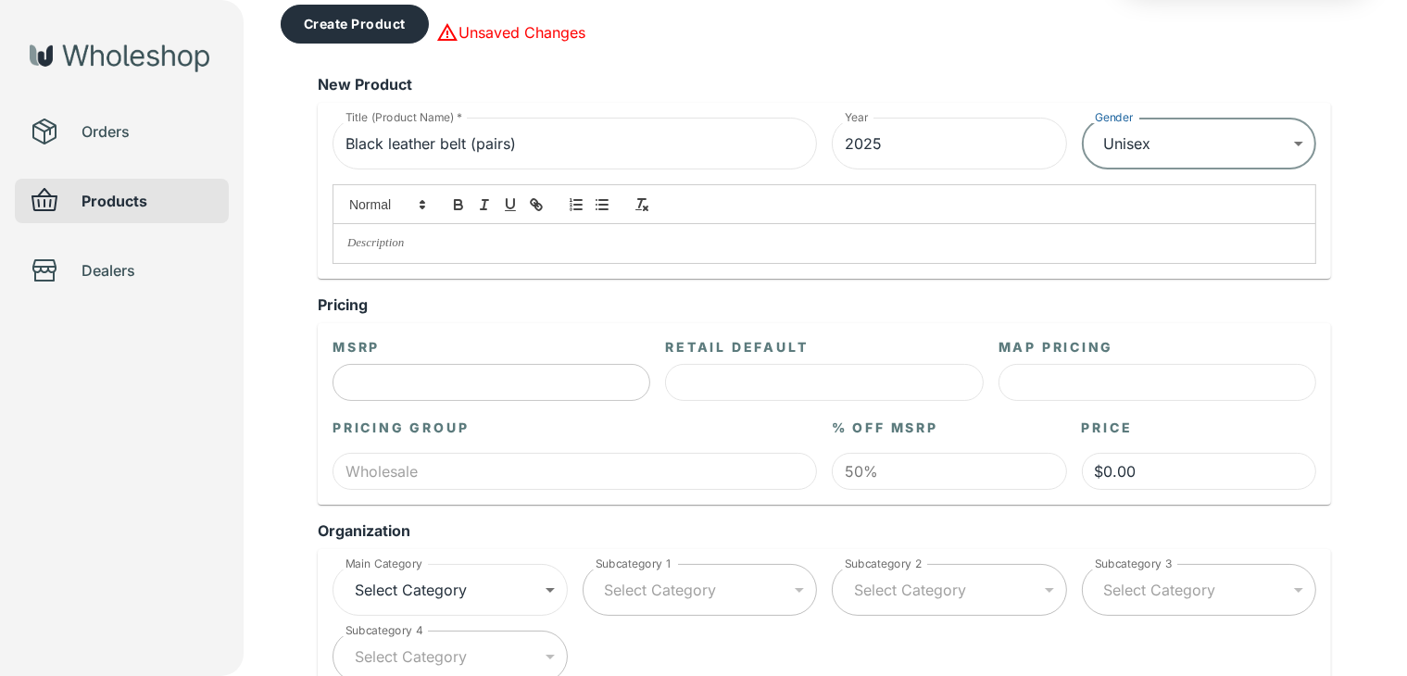
click at [371, 395] on input "text" at bounding box center [491, 382] width 318 height 37
type input "$4.00"
type input "$2.00"
type input "$40.00"
type input "$20.00"
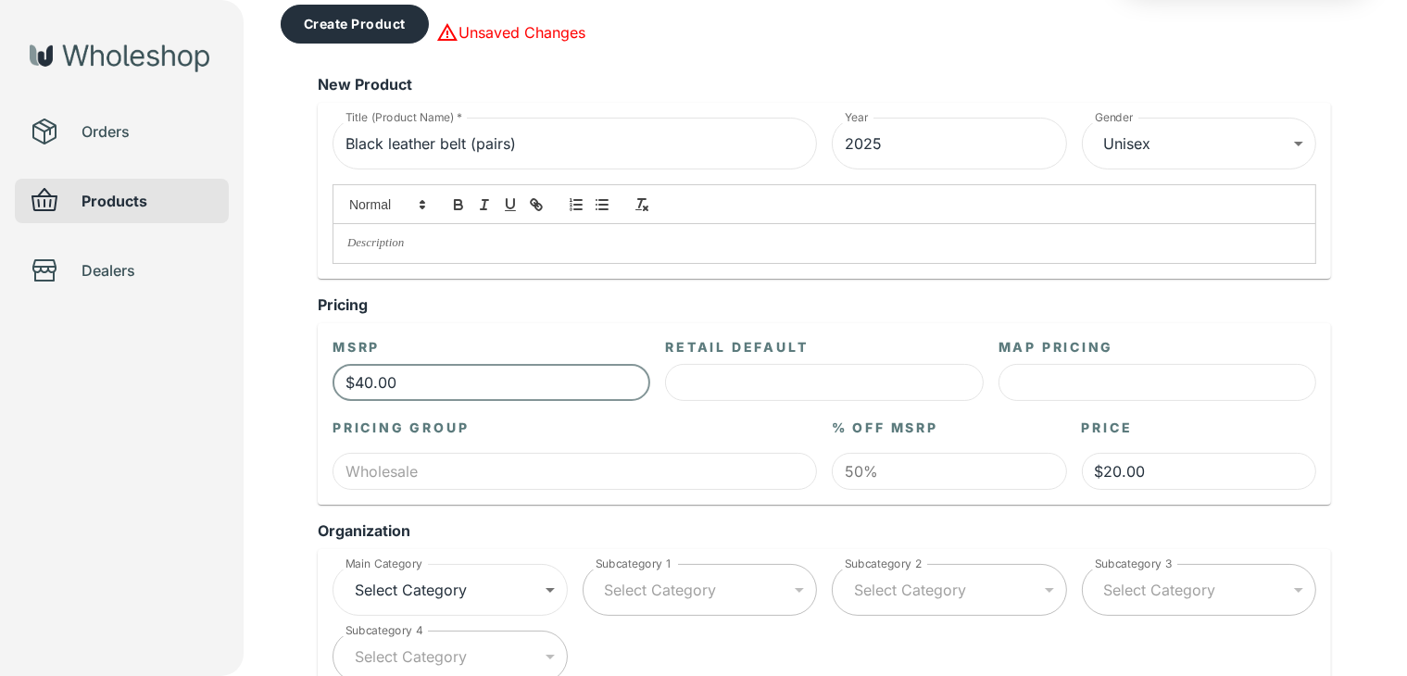
scroll to position [278, 0]
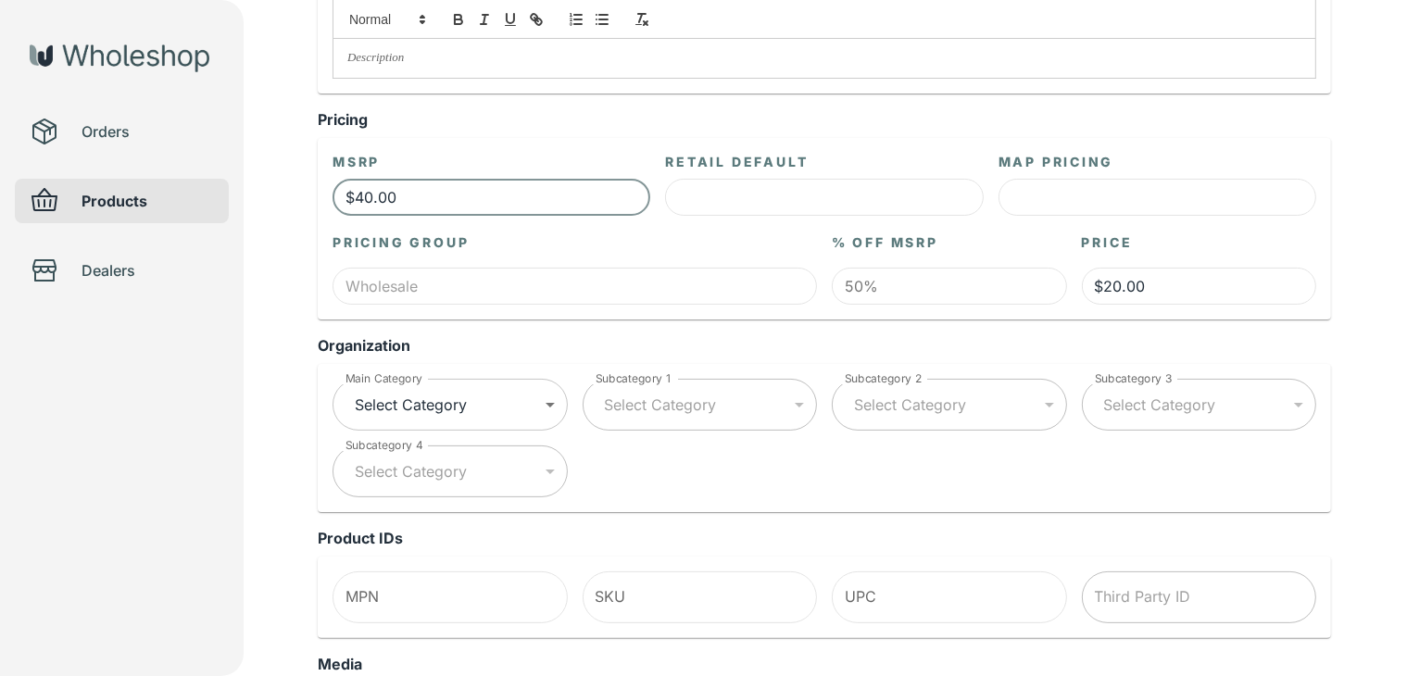
type input "$40.00"
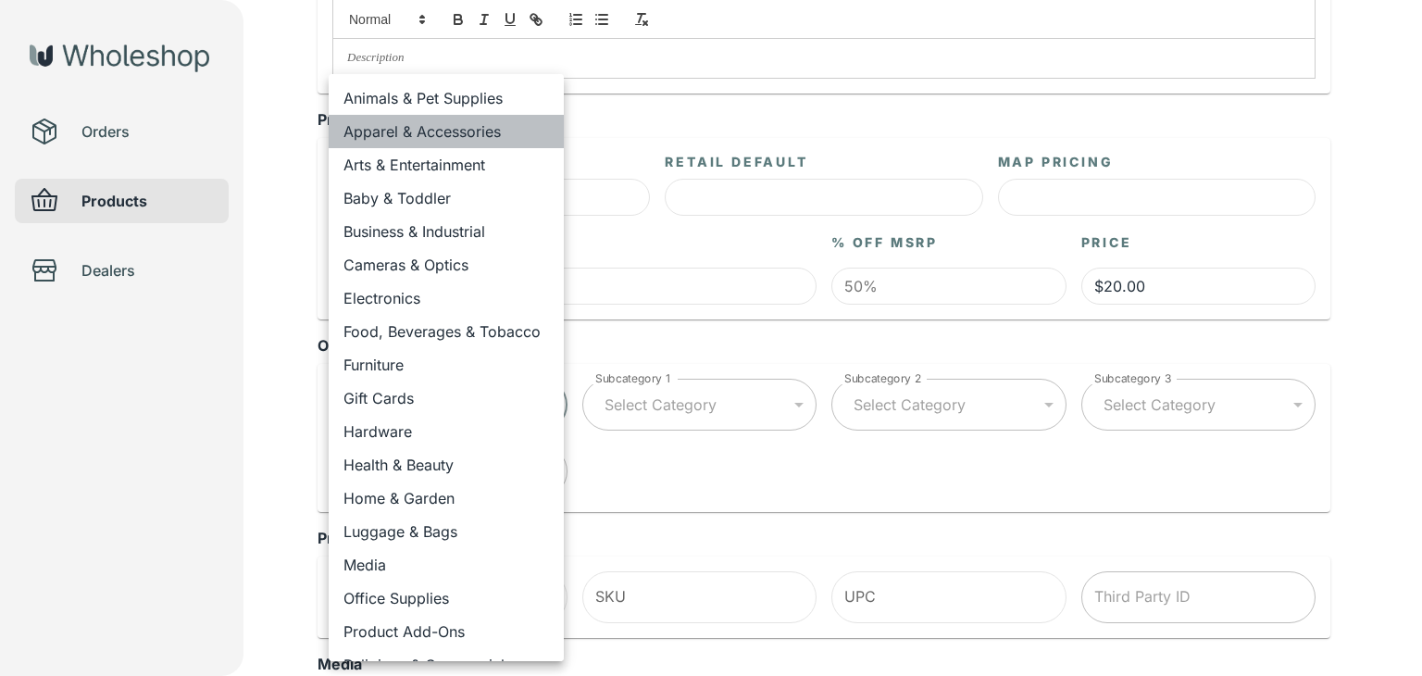
click at [474, 128] on li "Apparel & Accessories" at bounding box center [446, 131] width 235 height 33
type input "**********"
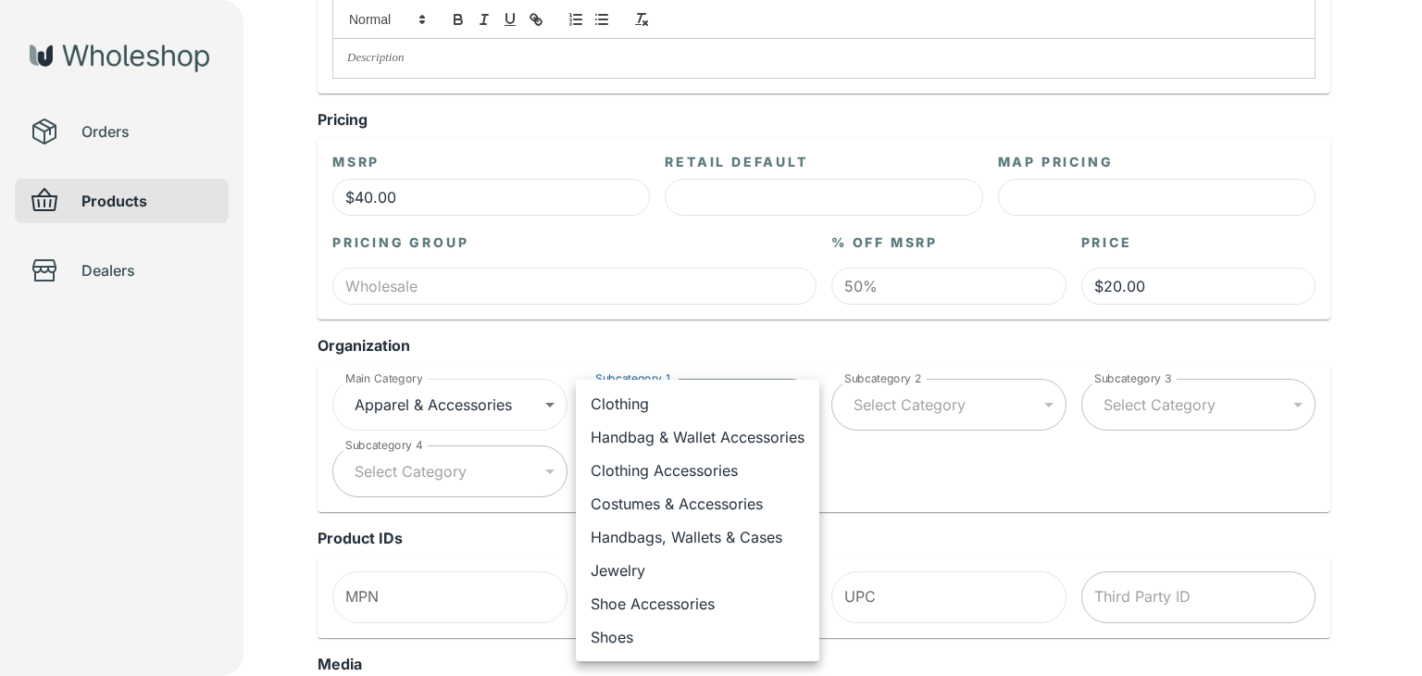
drag, startPoint x: 693, startPoint y: 470, endPoint x: 893, endPoint y: 428, distance: 204.3
click at [693, 470] on li "Clothing Accessories" at bounding box center [698, 470] width 244 height 33
type input "**********"
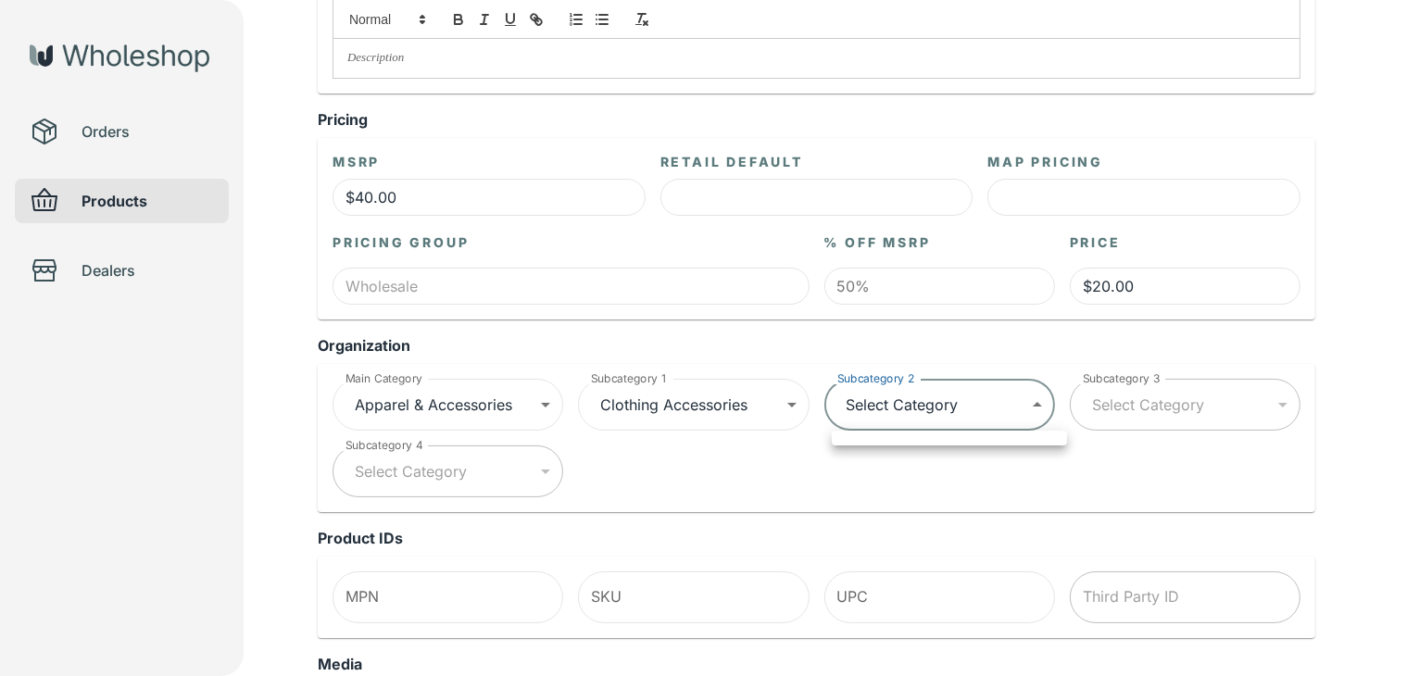
click at [971, 423] on div at bounding box center [711, 338] width 1422 height 676
drag, startPoint x: 955, startPoint y: 431, endPoint x: 967, endPoint y: 400, distance: 32.8
click at [956, 427] on div "**********" at bounding box center [817, 430] width 998 height 133
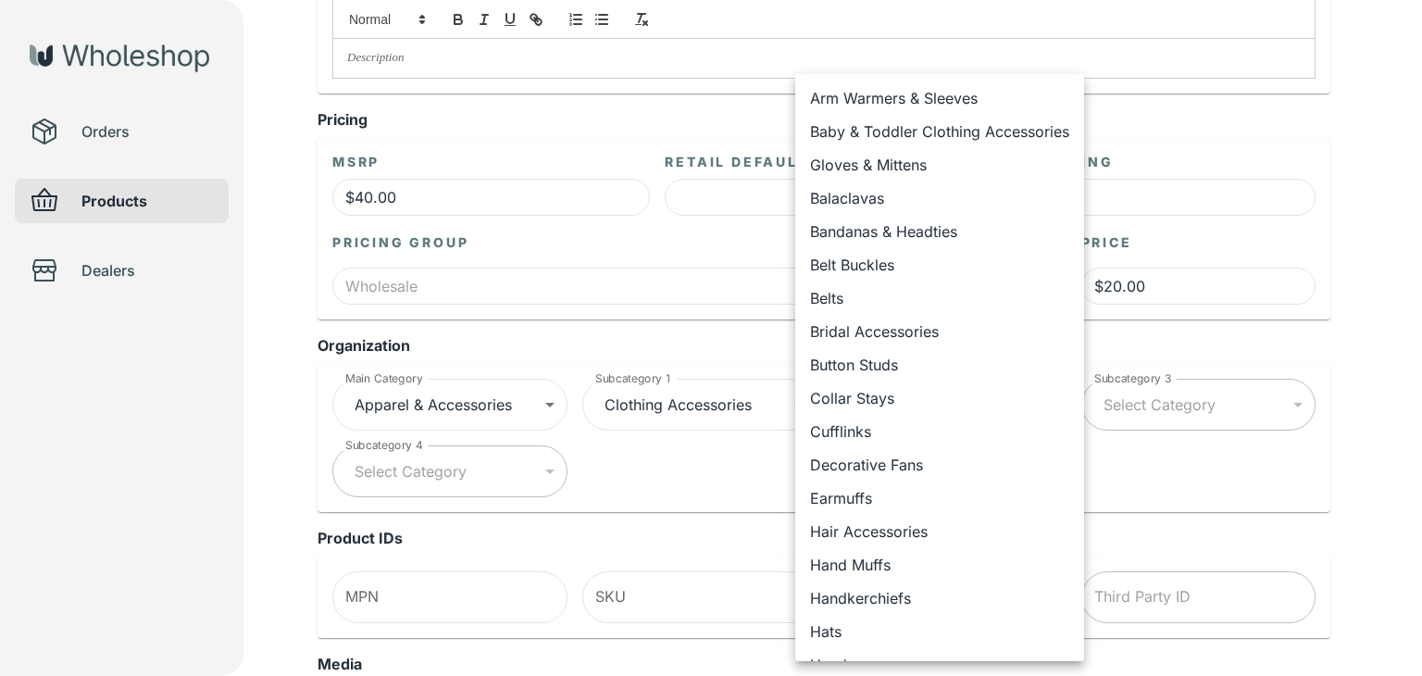
drag, startPoint x: 948, startPoint y: 293, endPoint x: 1211, endPoint y: 319, distance: 264.4
click at [949, 293] on li "Belts" at bounding box center [940, 298] width 289 height 33
type input "**********"
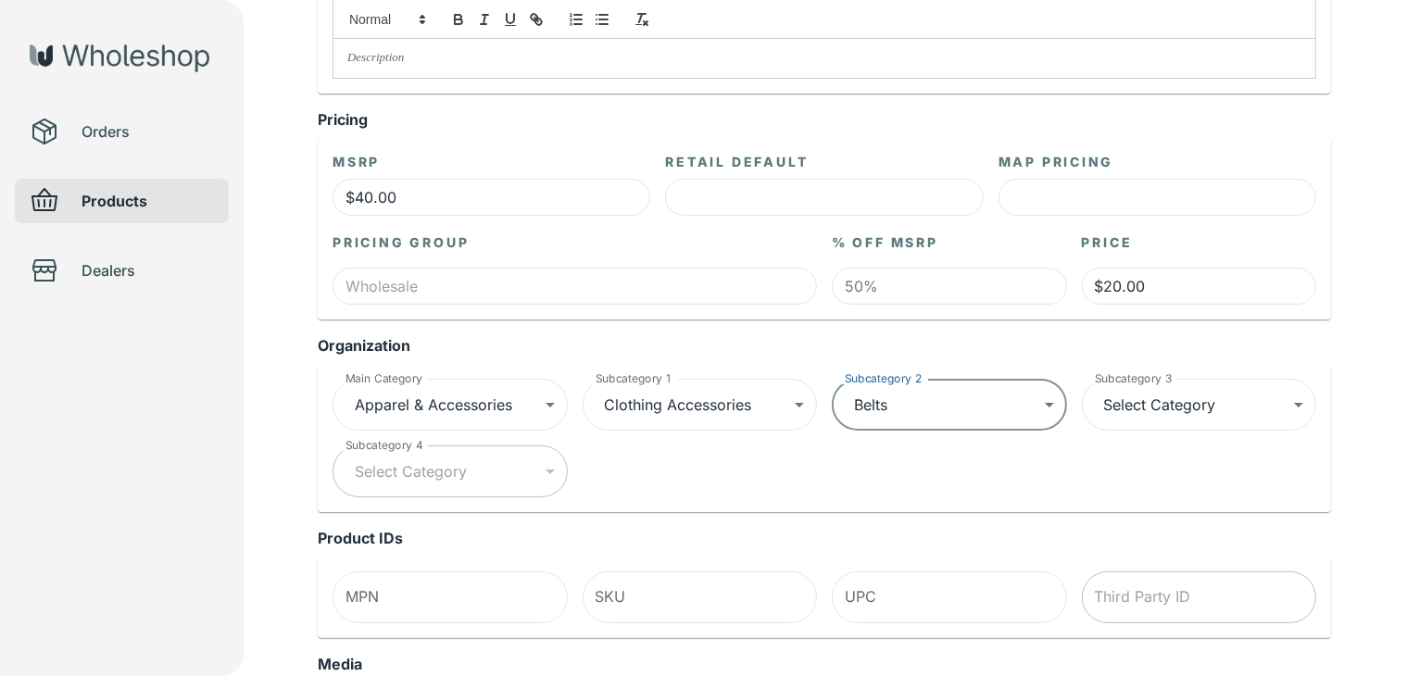
scroll to position [93, 0]
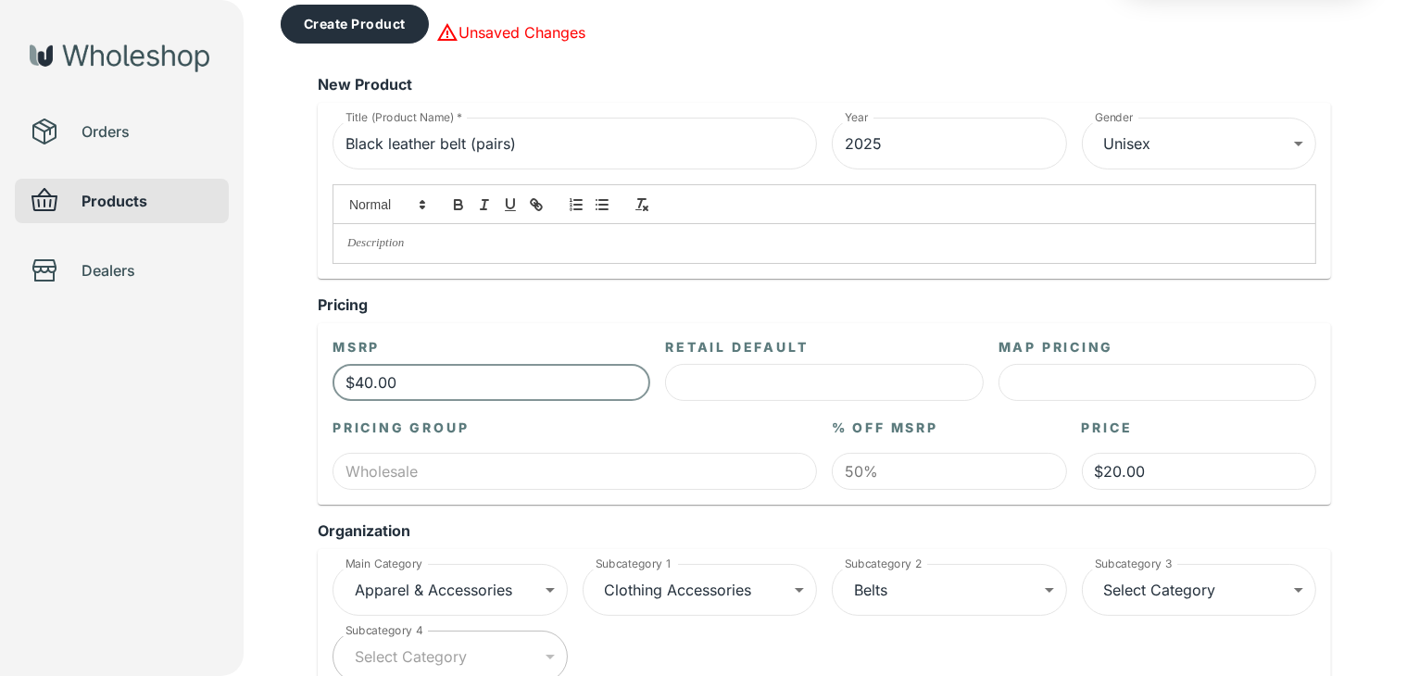
click at [367, 386] on input "$40.00" at bounding box center [491, 382] width 318 height 37
type input "$4.00"
type input "$2.00"
type input "$43.00"
type input "$21.50"
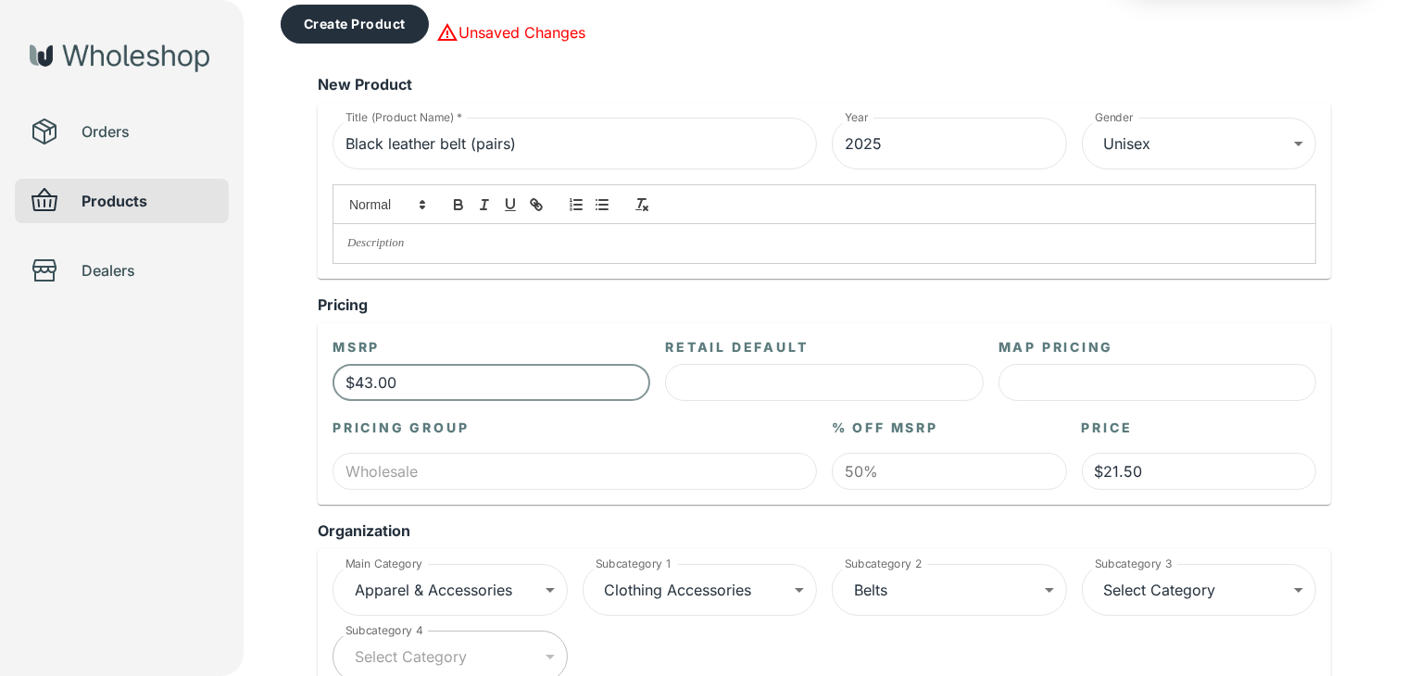
scroll to position [278, 0]
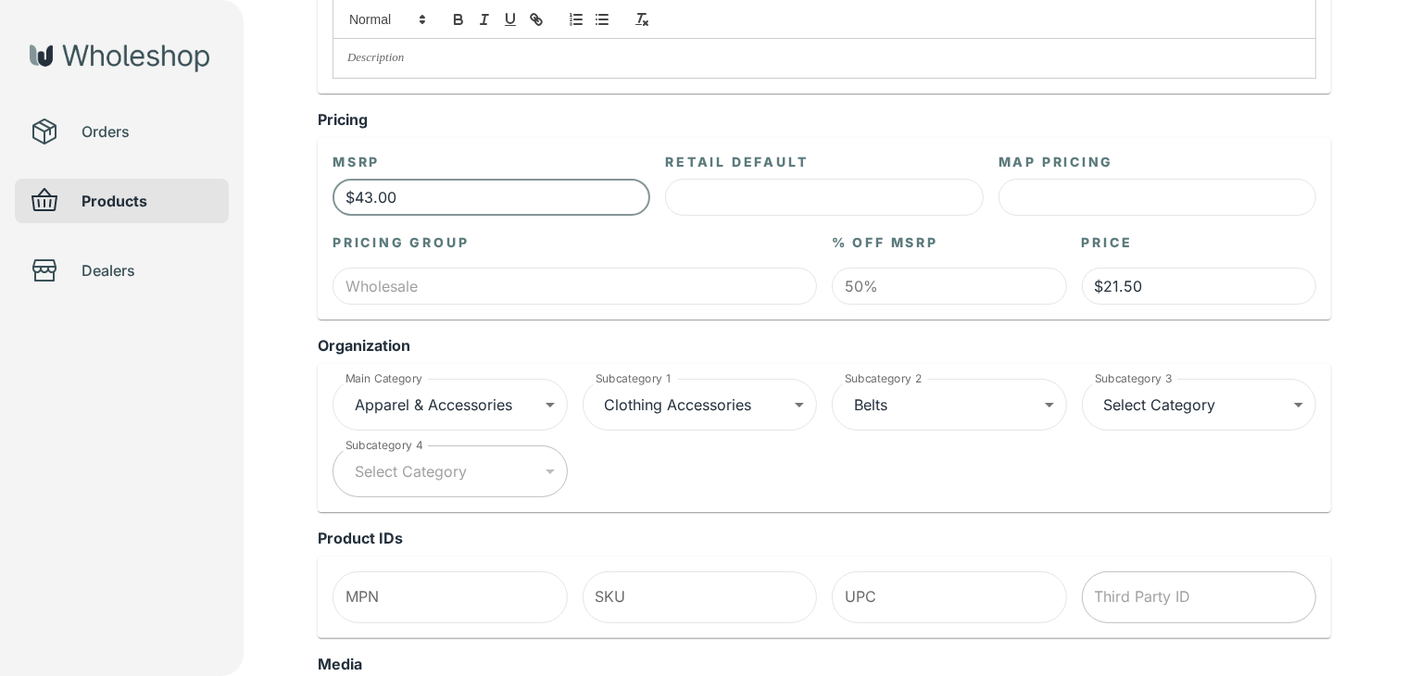
type input "$43.00"
click at [796, 457] on div "**********" at bounding box center [817, 430] width 998 height 133
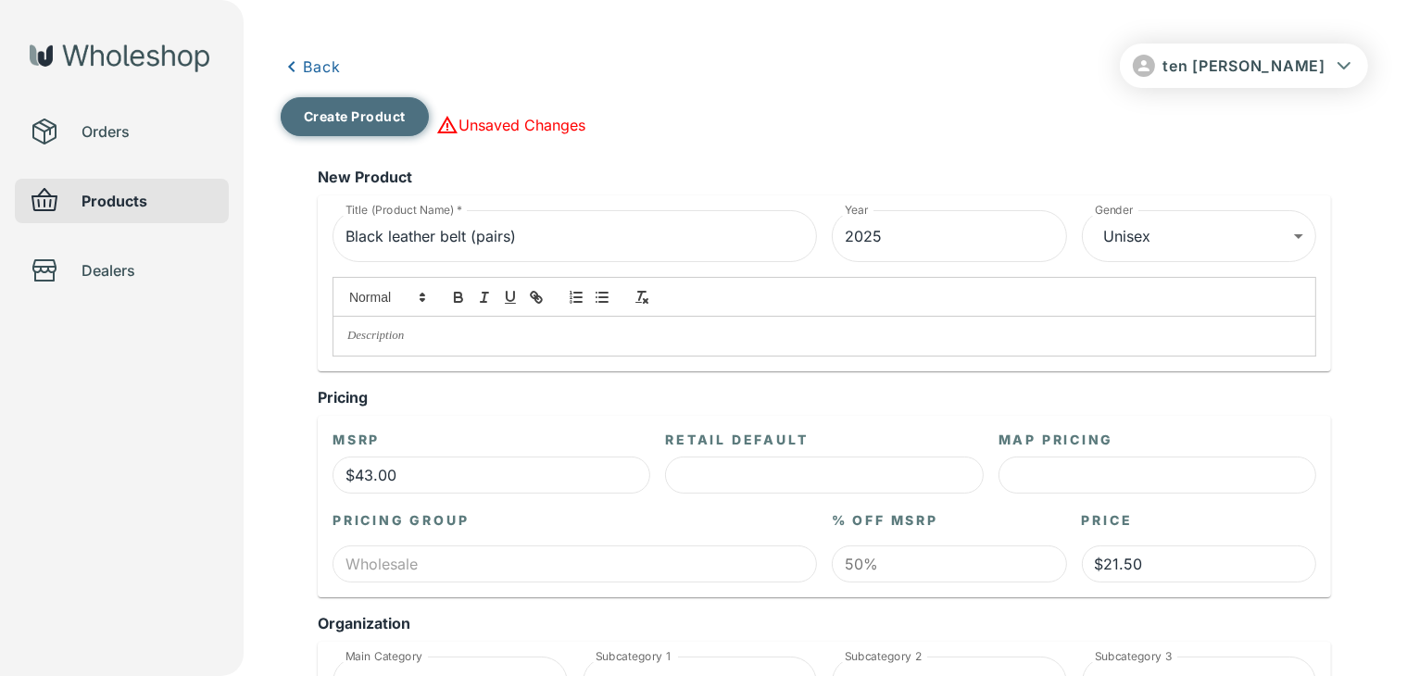
click at [323, 110] on button "Create Product" at bounding box center [355, 116] width 148 height 39
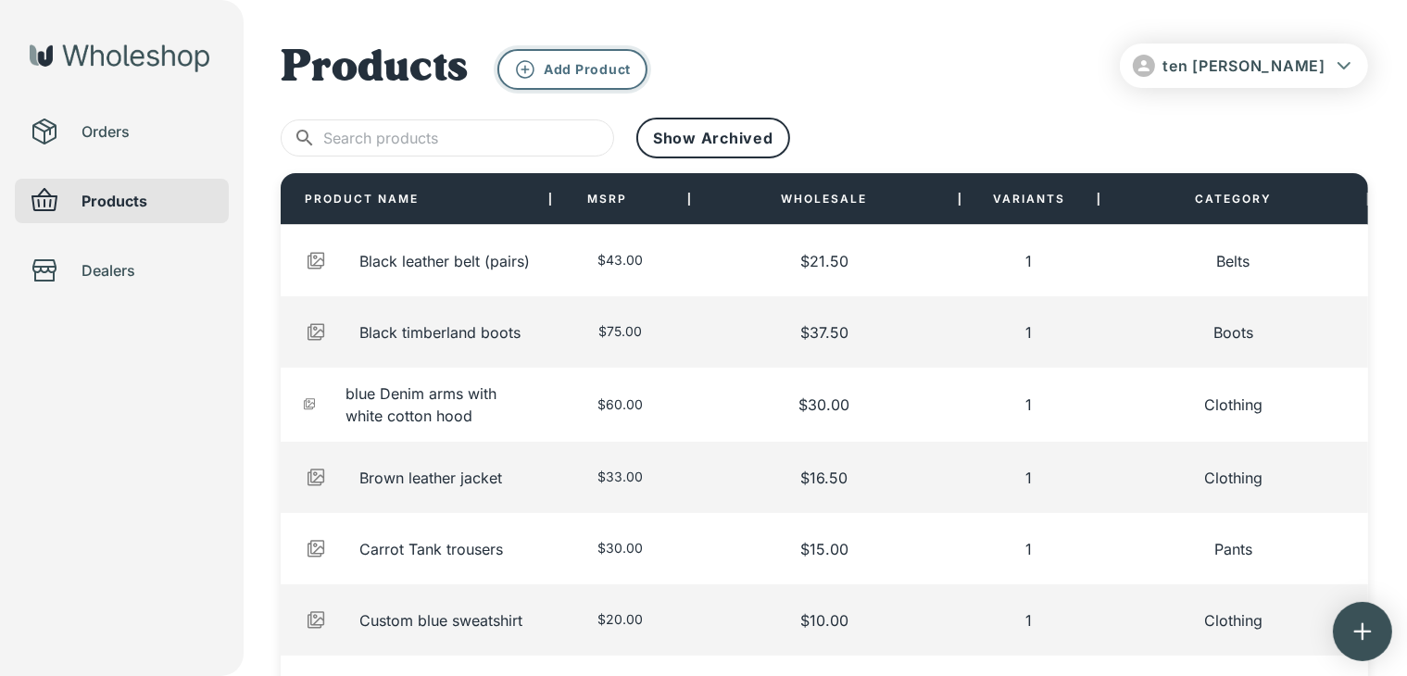
click at [586, 82] on button "Add Product" at bounding box center [572, 69] width 150 height 41
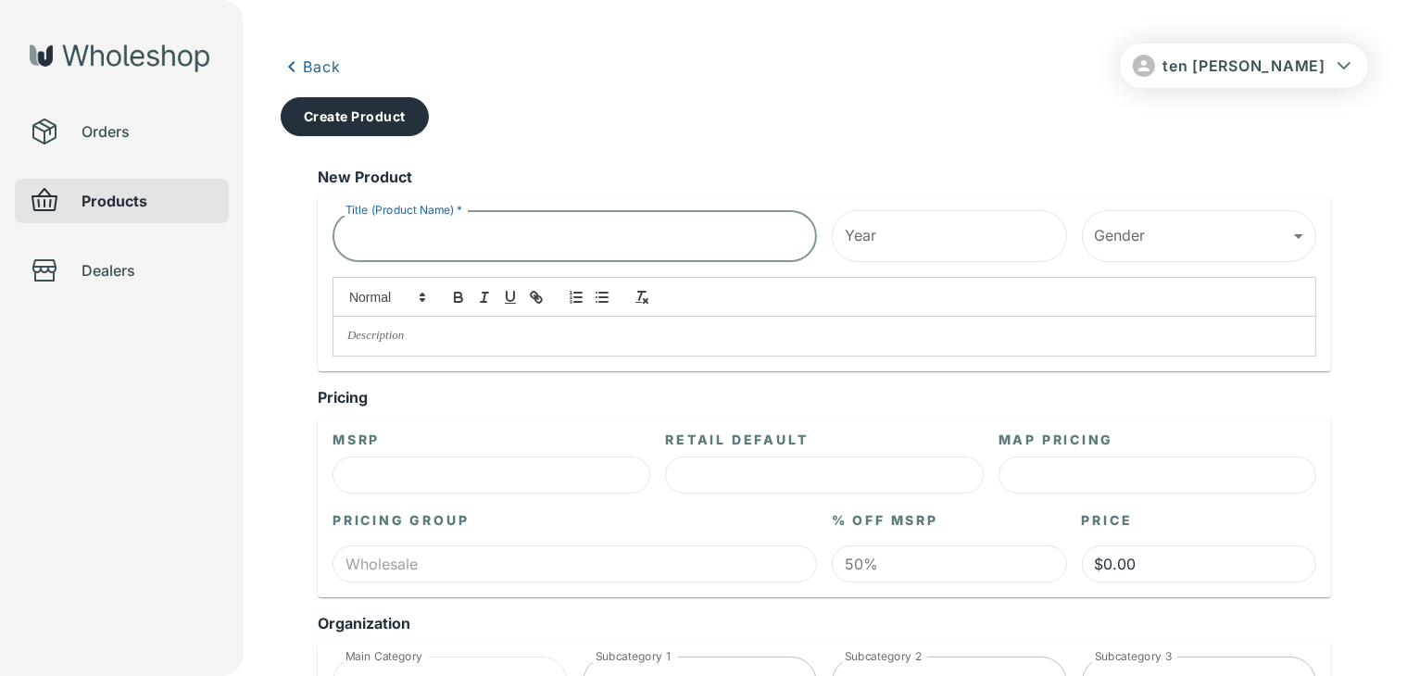
click at [375, 231] on input "Title (Product Name)   *" at bounding box center [574, 236] width 484 height 52
click at [828, 232] on div "Year Year" at bounding box center [942, 228] width 250 height 67
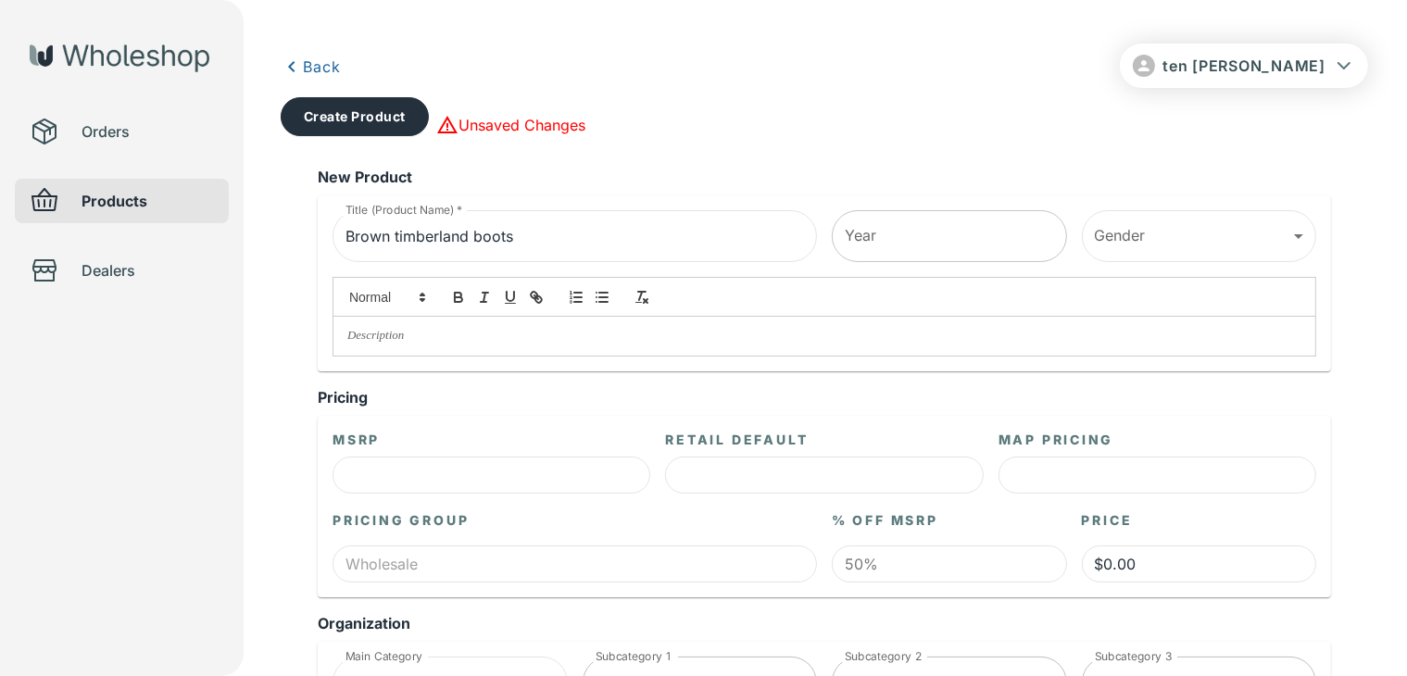
click at [982, 245] on input "Year" at bounding box center [949, 236] width 235 height 52
click at [611, 235] on input "Brown timberland boots" at bounding box center [574, 236] width 484 height 52
type input "Brown timberland boots all sizes"
click at [1007, 237] on input "Year" at bounding box center [949, 236] width 235 height 52
type input "2025"
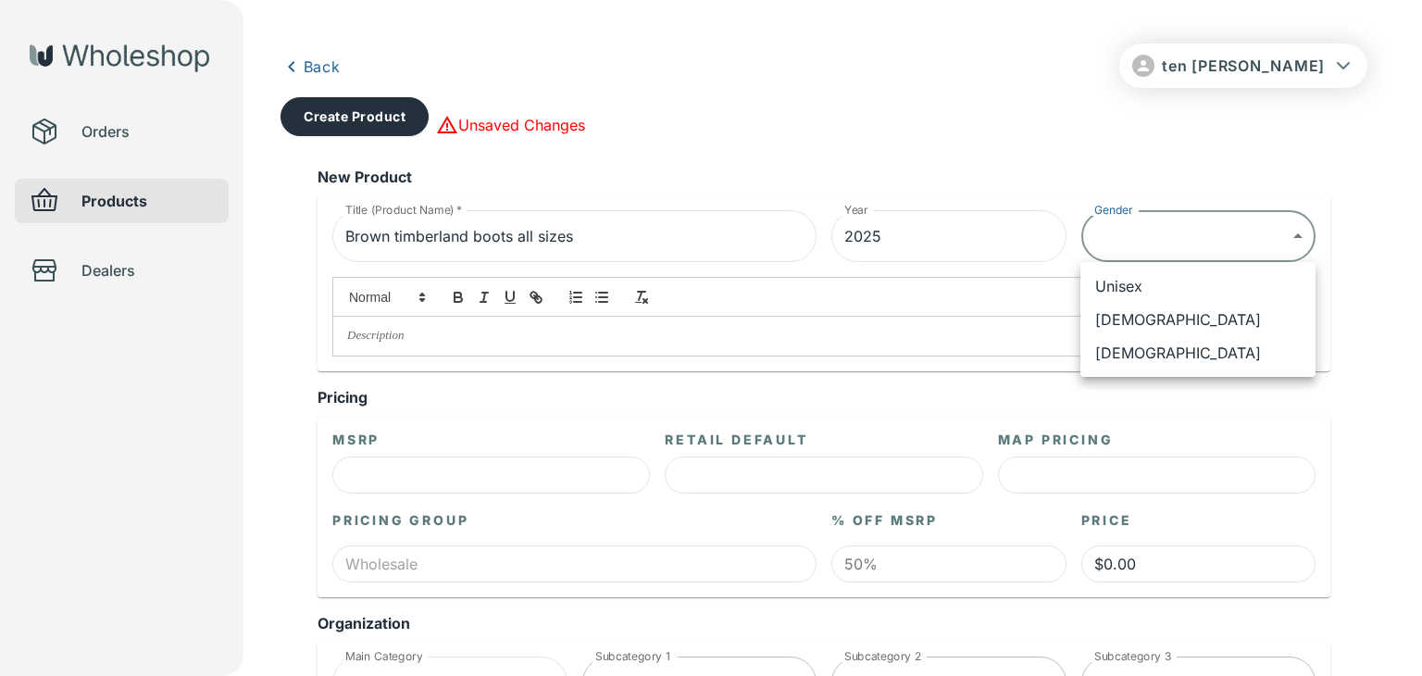
click at [1147, 288] on li "Unisex" at bounding box center [1198, 285] width 235 height 33
type input "******"
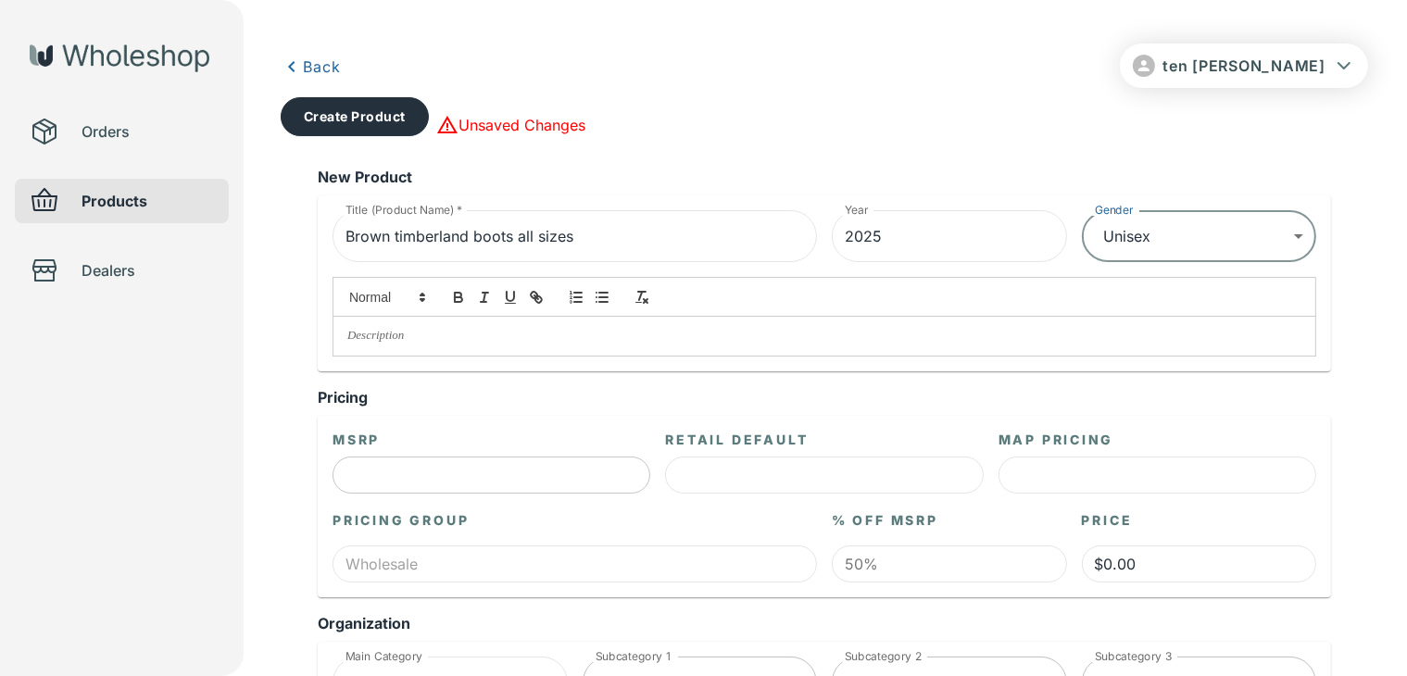
click at [517, 482] on input "text" at bounding box center [491, 475] width 318 height 37
type input "$4.00"
type input "$2.00"
type input "$44.00"
type input "$22.00"
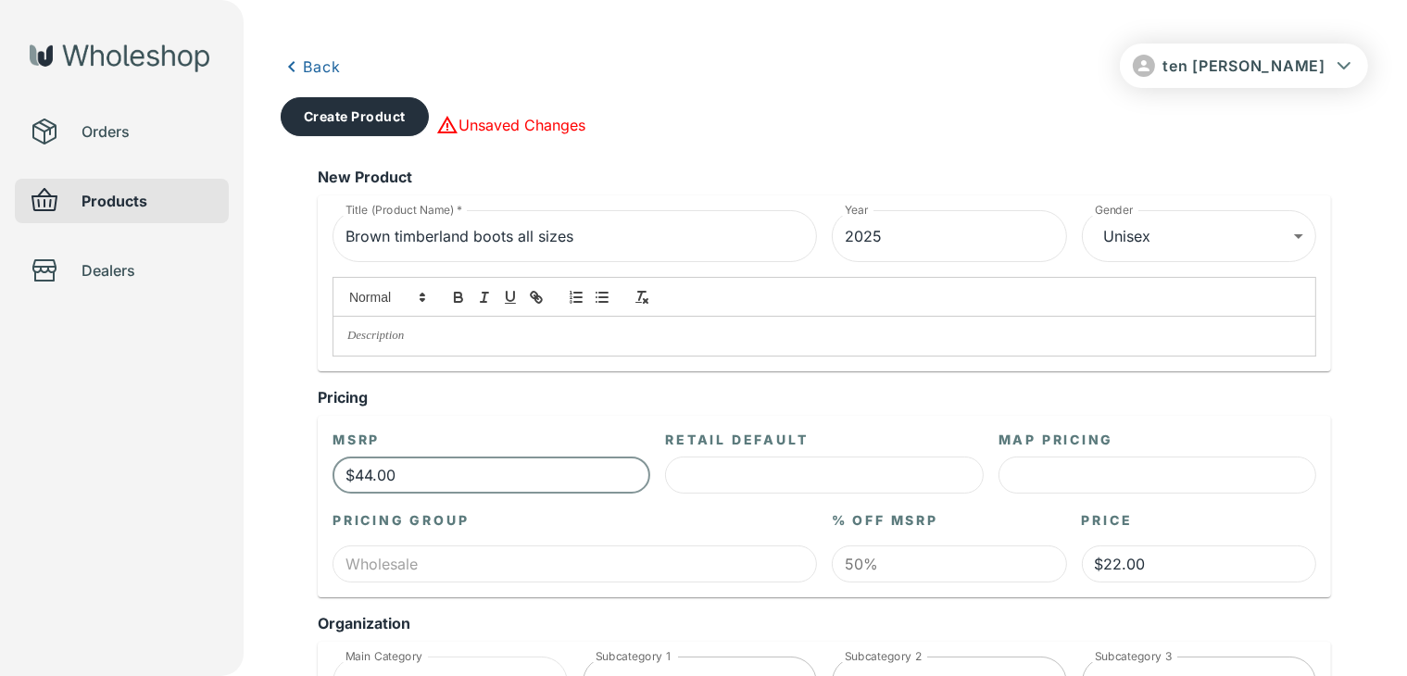
type input "$4.00"
type input "$2.00"
type input "$0.00"
type input "$6.00"
type input "$3.00"
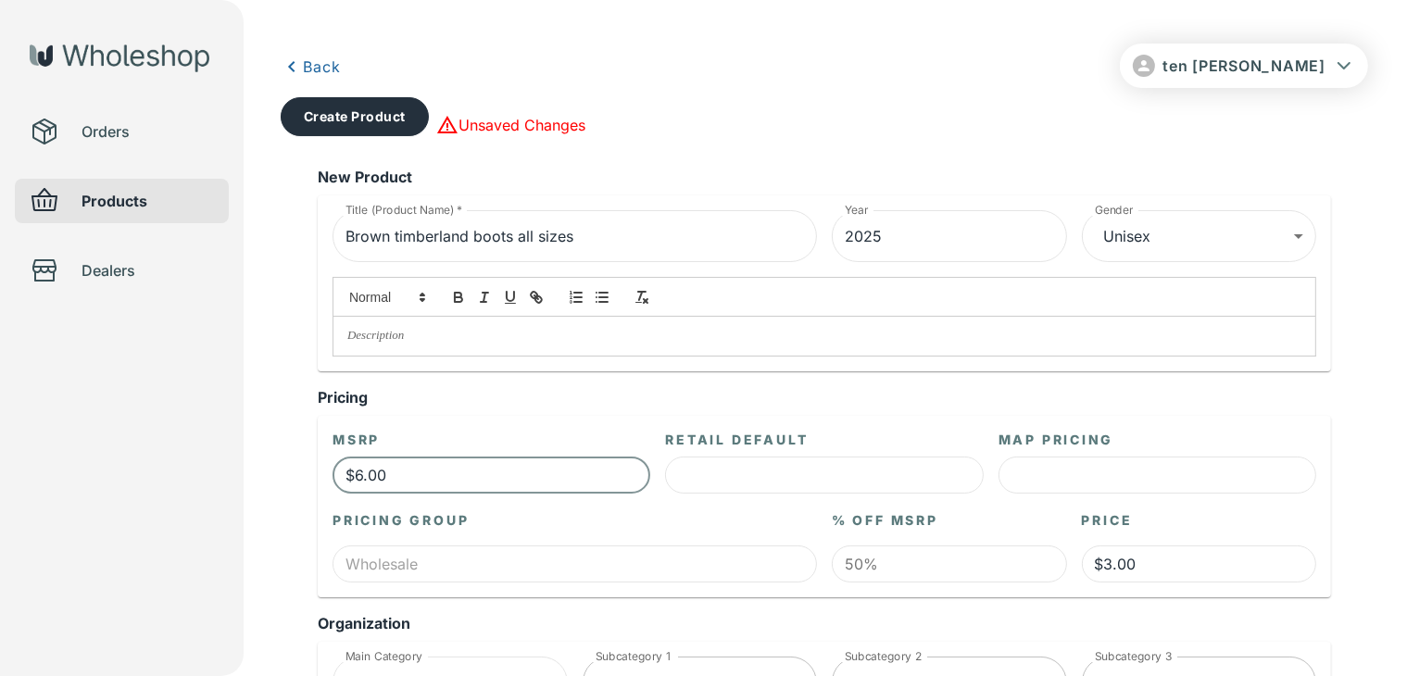
type input "$60.00"
type input "$30.00"
type input "$60.00"
click at [372, 109] on button "Create Product" at bounding box center [355, 116] width 148 height 39
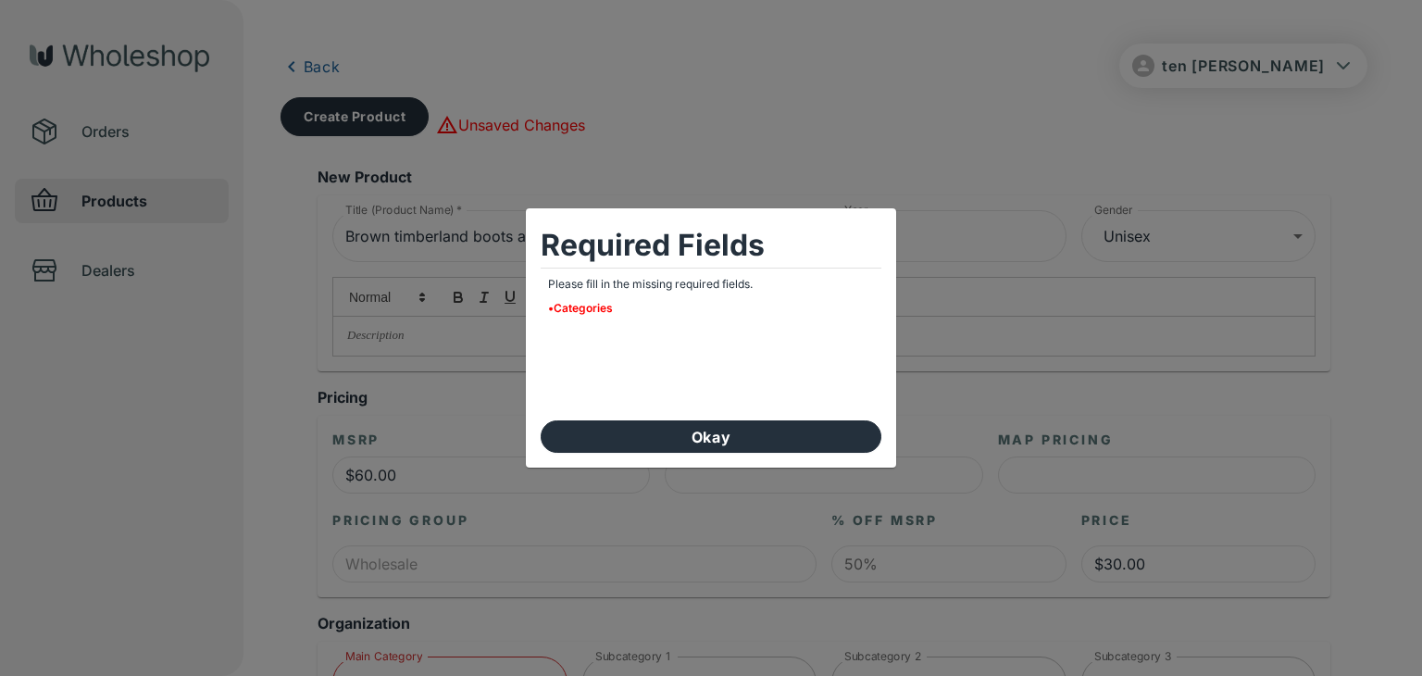
click at [385, 416] on div "Required Fields Please fill in the missing required fields. • Categories Okay" at bounding box center [711, 338] width 1422 height 676
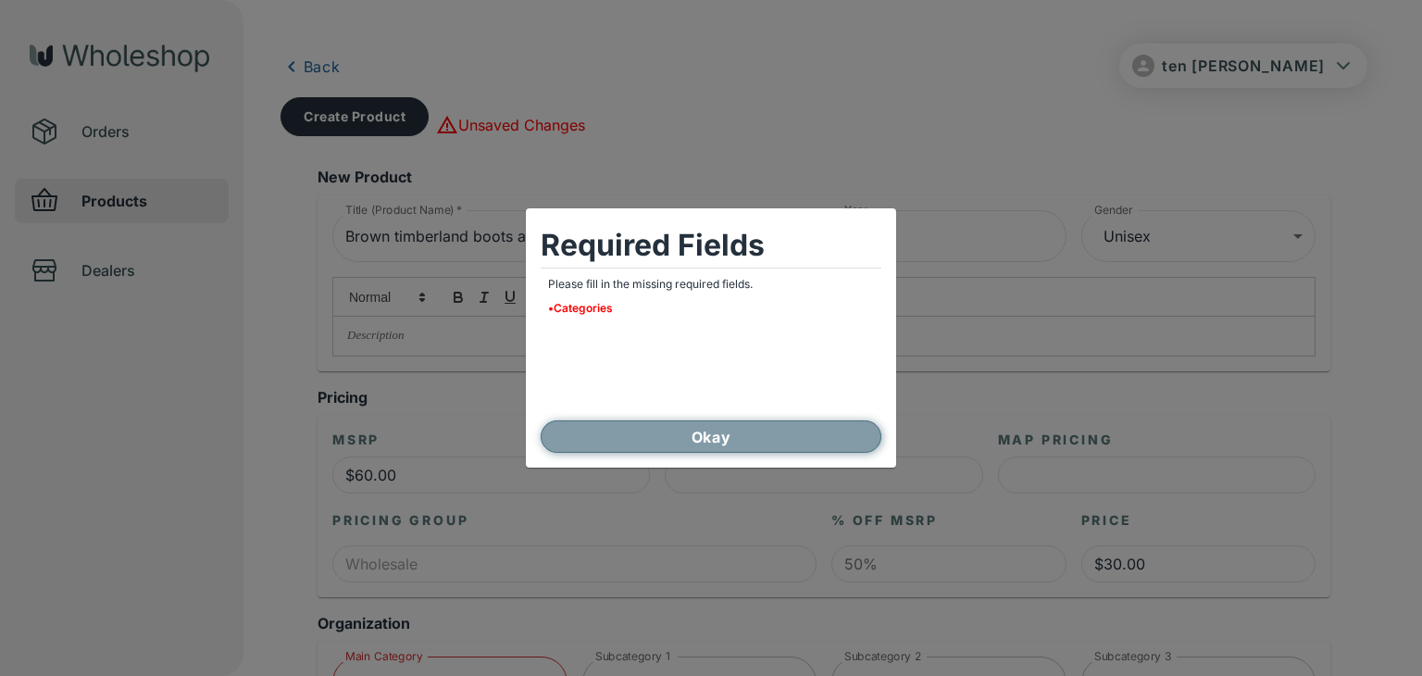
click at [646, 448] on button "Okay" at bounding box center [711, 436] width 341 height 32
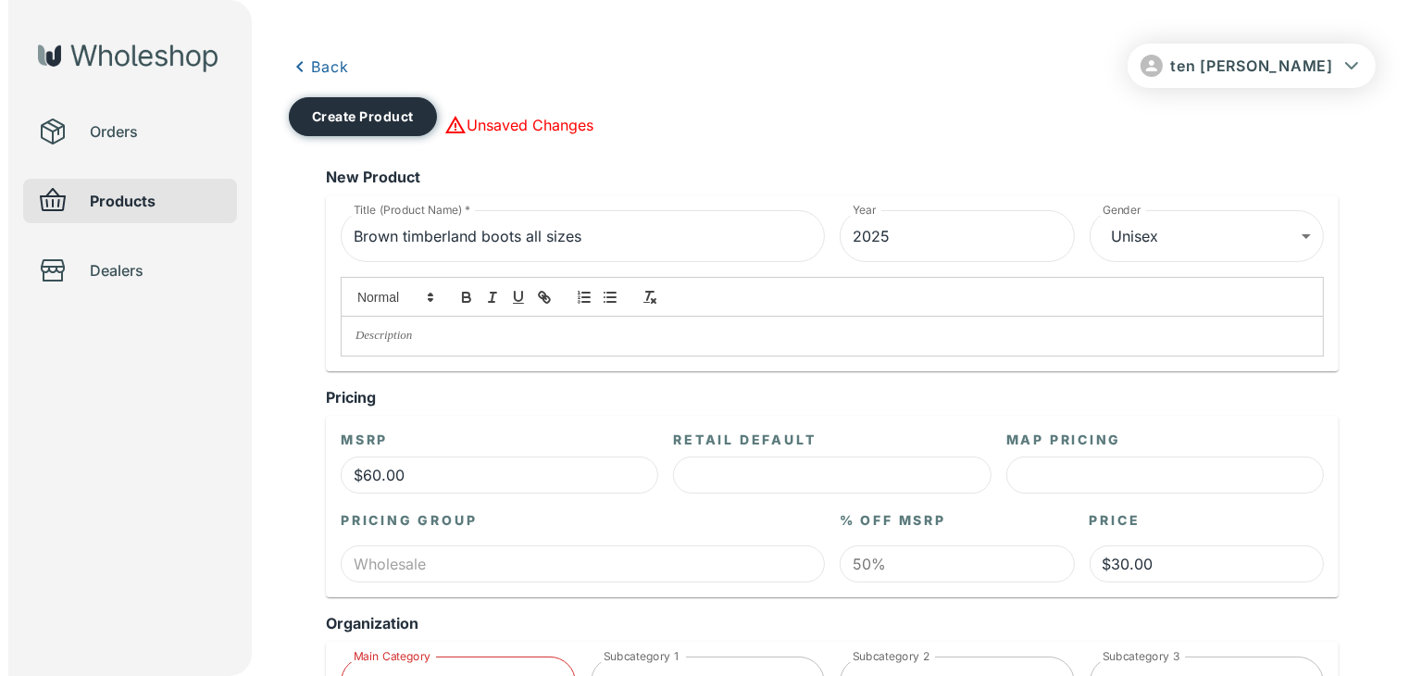
scroll to position [185, 0]
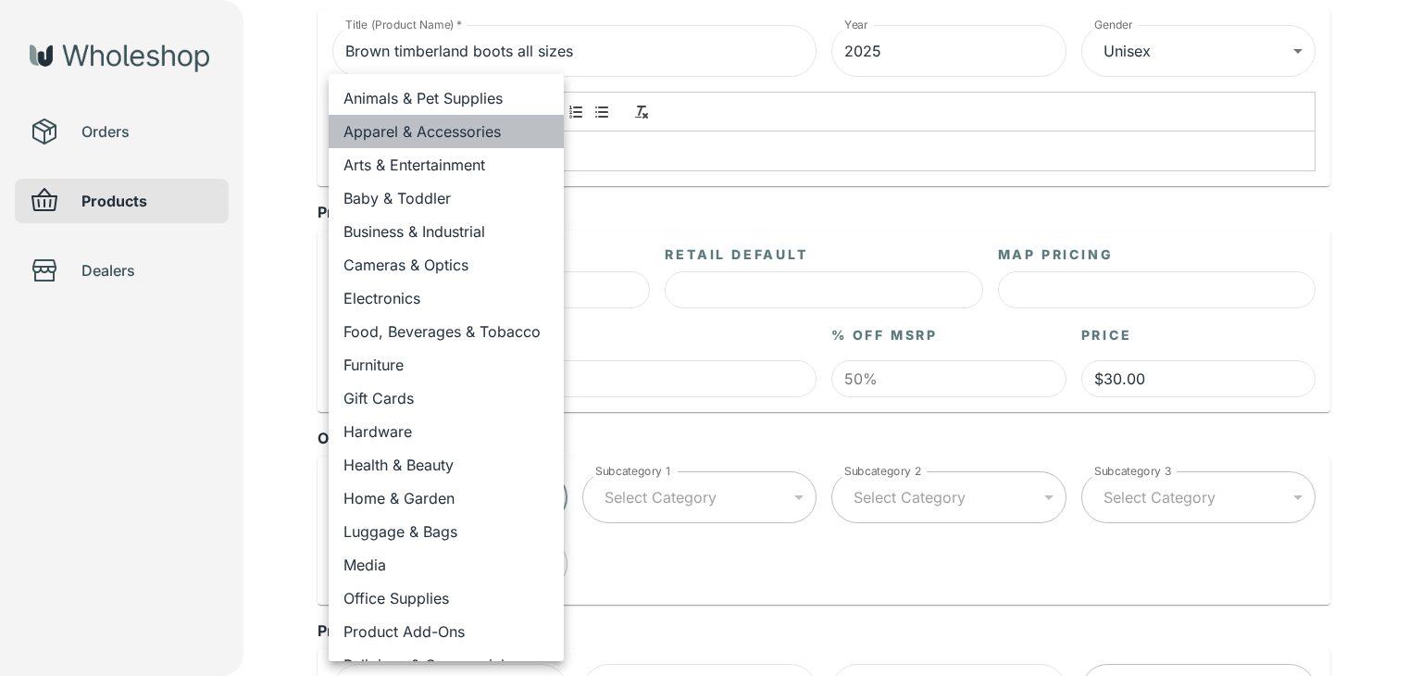
click at [516, 123] on li "Apparel & Accessories" at bounding box center [446, 131] width 235 height 33
type input "**********"
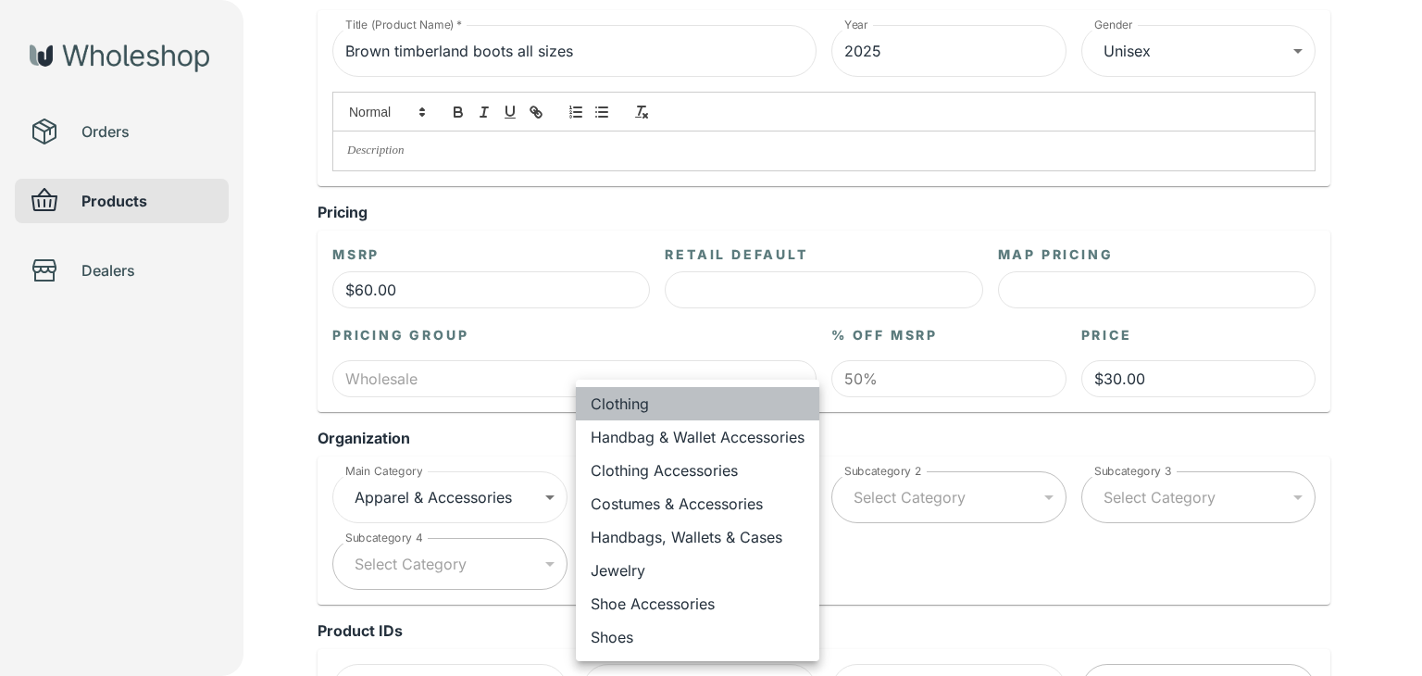
click at [728, 415] on li "Clothing" at bounding box center [698, 403] width 244 height 33
type input "**********"
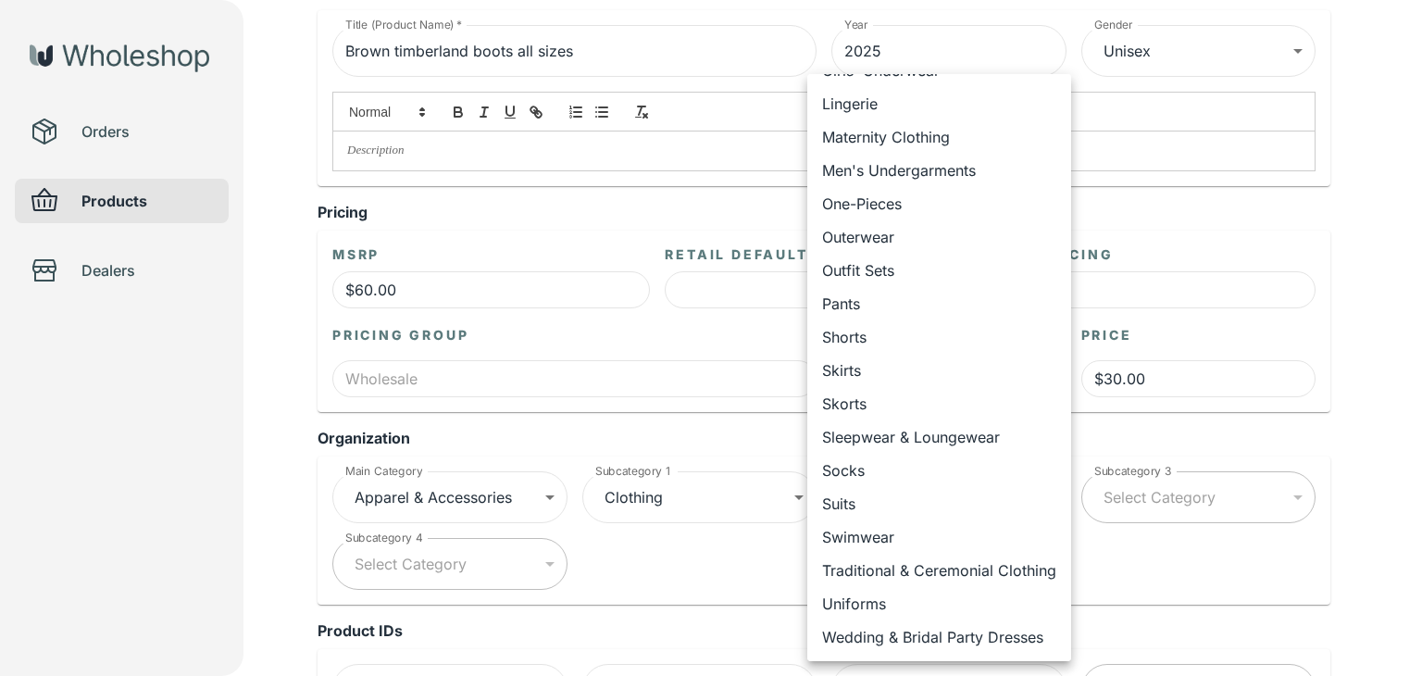
scroll to position [102, 0]
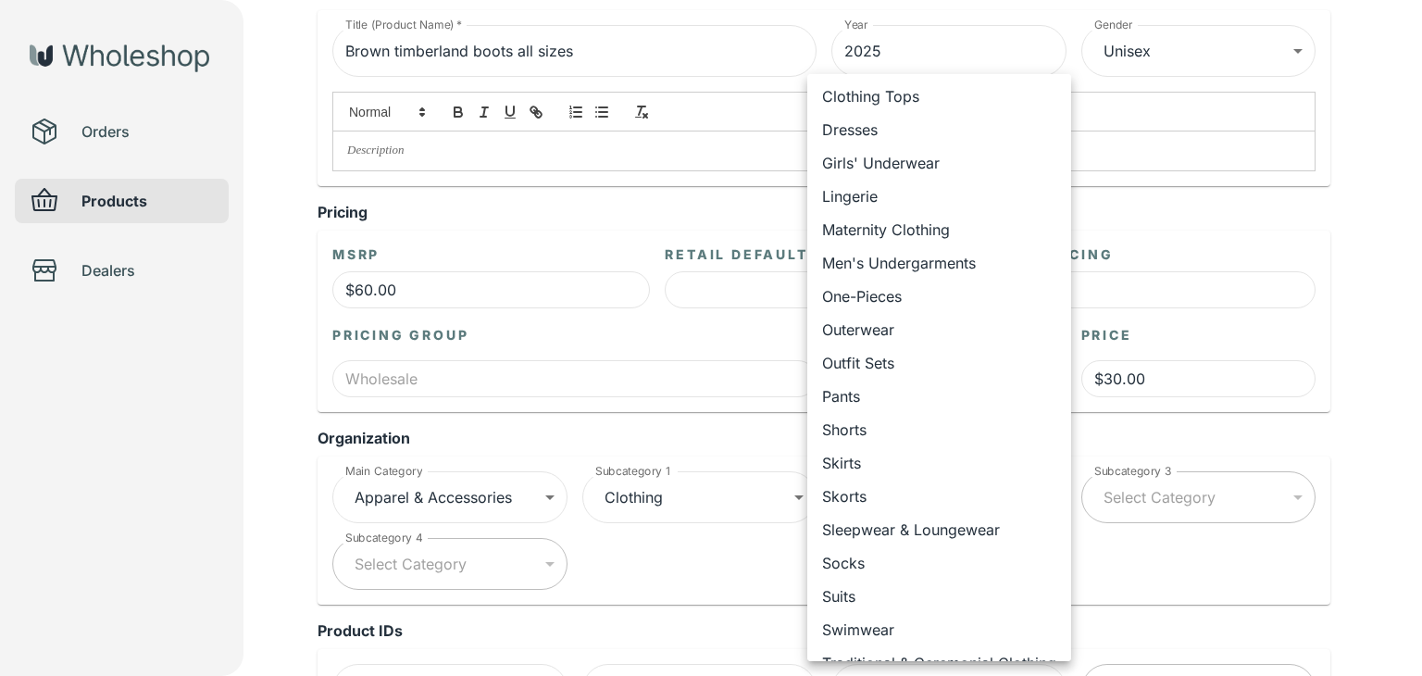
click at [1236, 539] on div at bounding box center [711, 338] width 1422 height 676
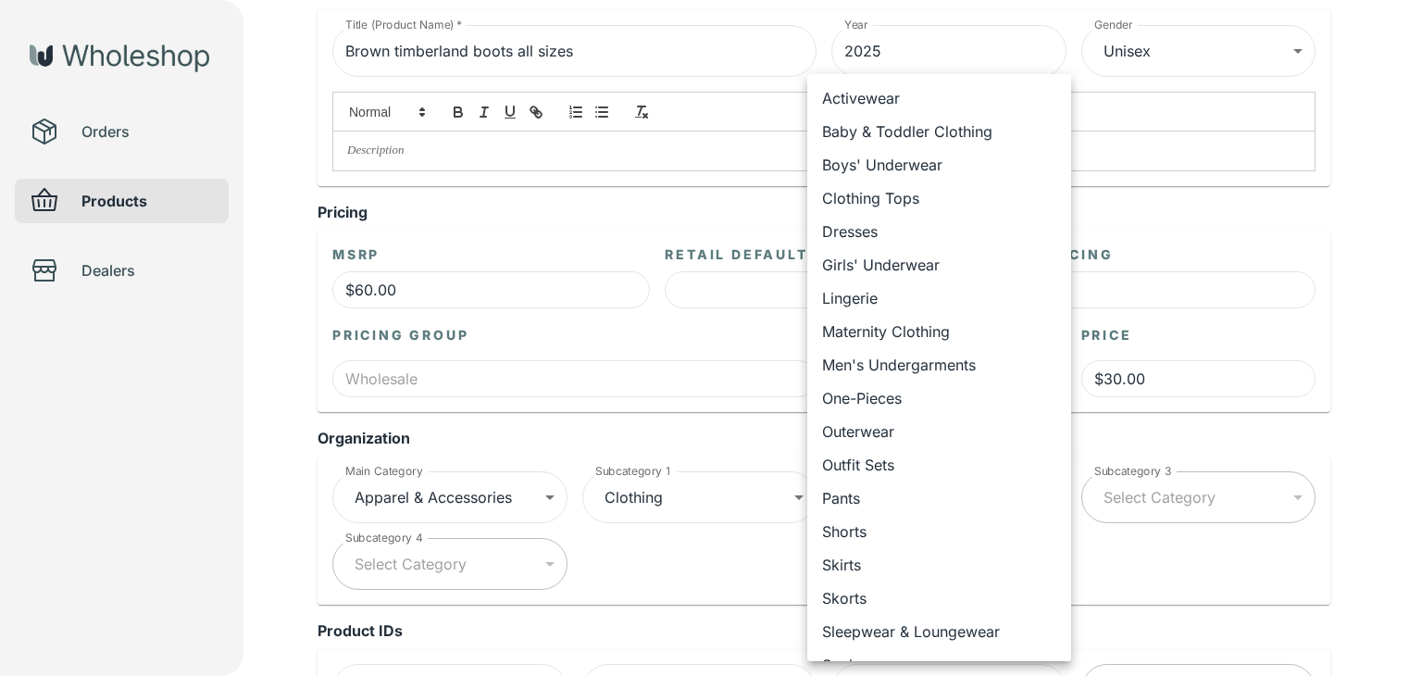
click at [1216, 576] on div at bounding box center [711, 338] width 1422 height 676
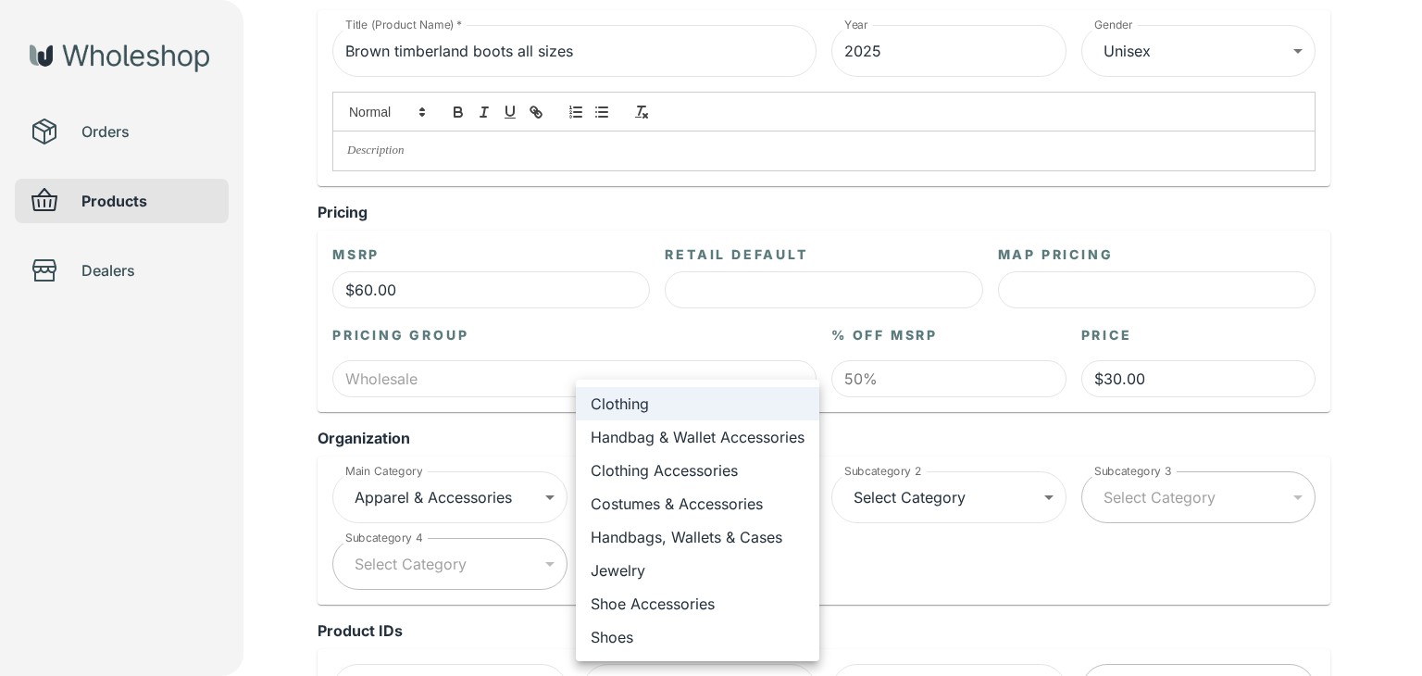
click at [755, 468] on li "Clothing Accessories" at bounding box center [698, 470] width 244 height 33
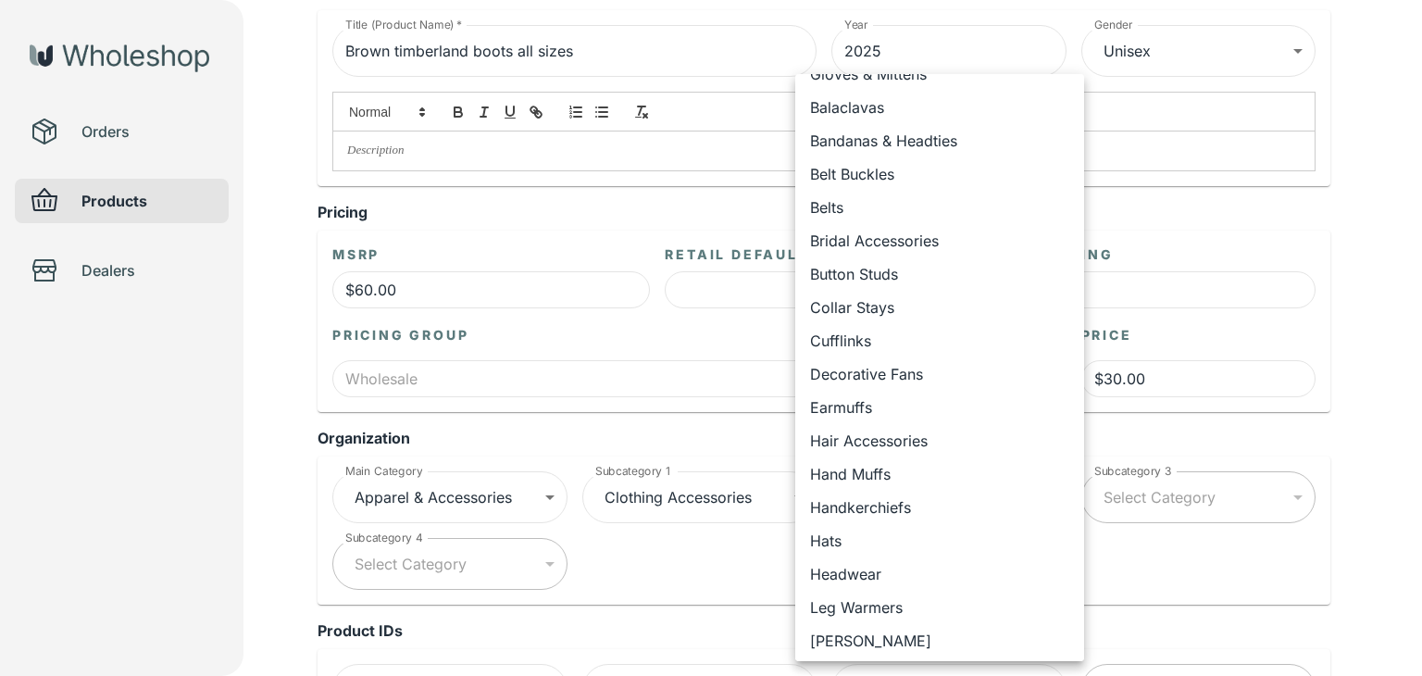
scroll to position [0, 0]
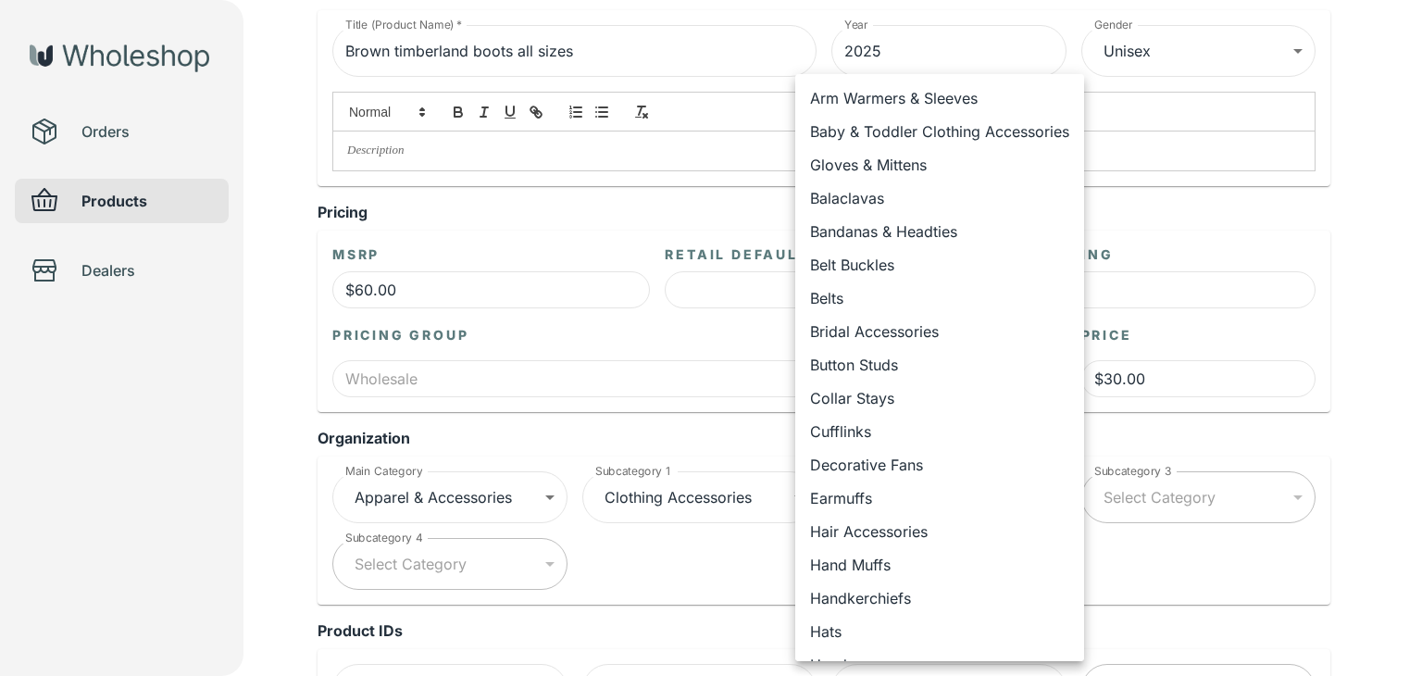
click at [678, 501] on div at bounding box center [711, 338] width 1422 height 676
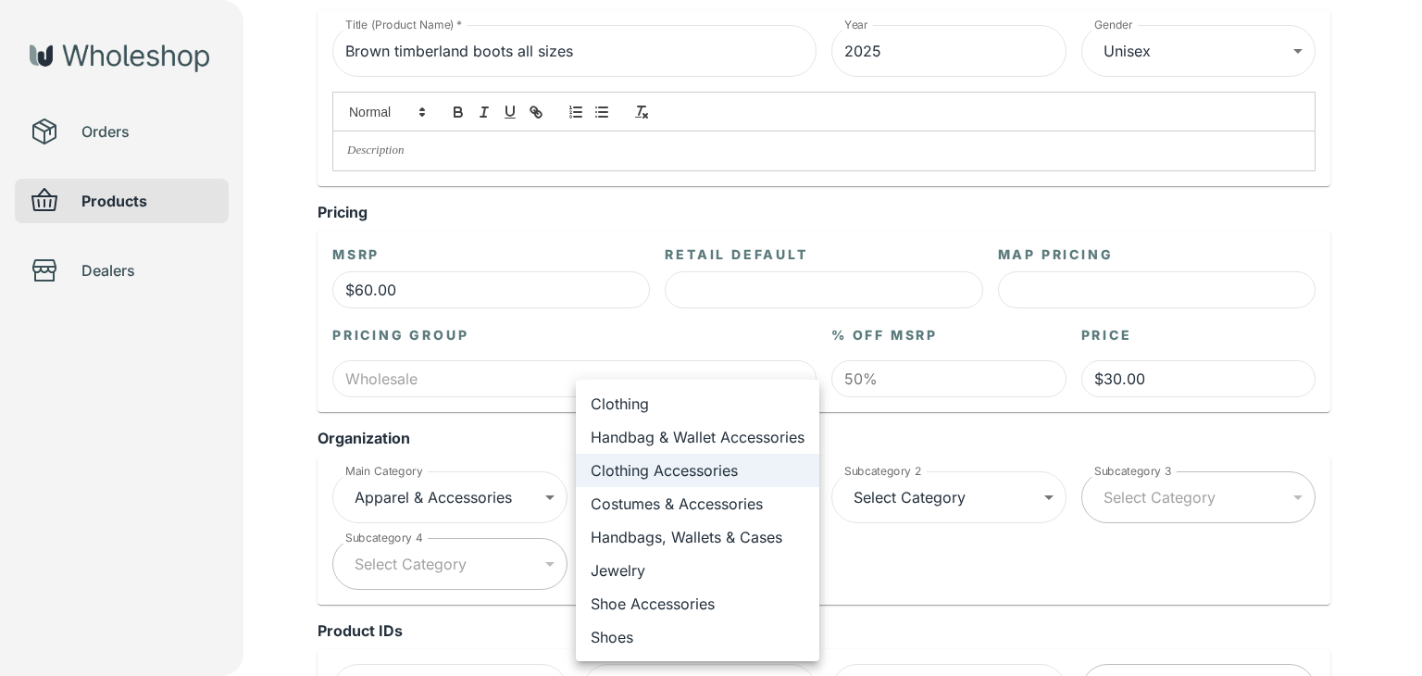
click at [653, 630] on li "Shoes" at bounding box center [698, 636] width 244 height 33
